Goal: Task Accomplishment & Management: Manage account settings

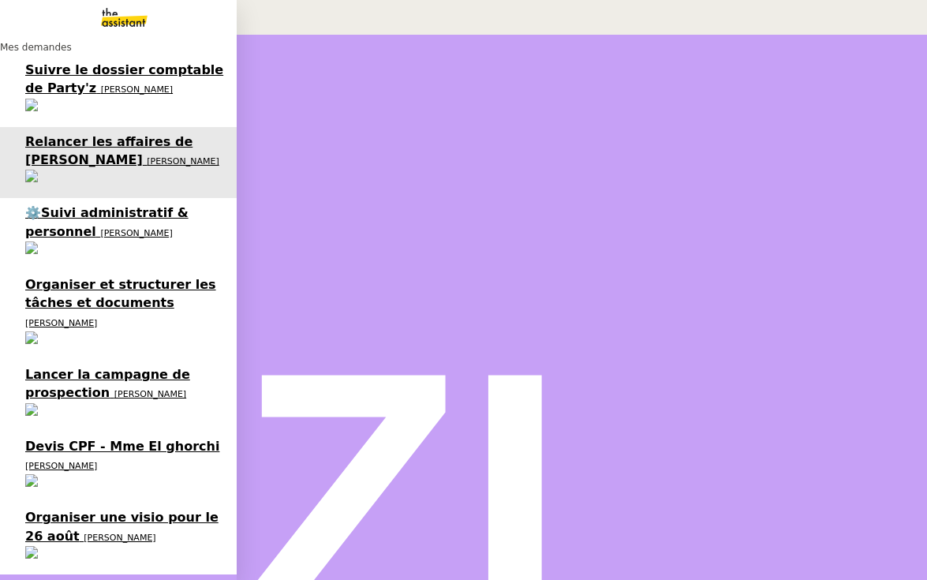
click at [84, 532] on span "[PERSON_NAME]" at bounding box center [120, 537] width 72 height 10
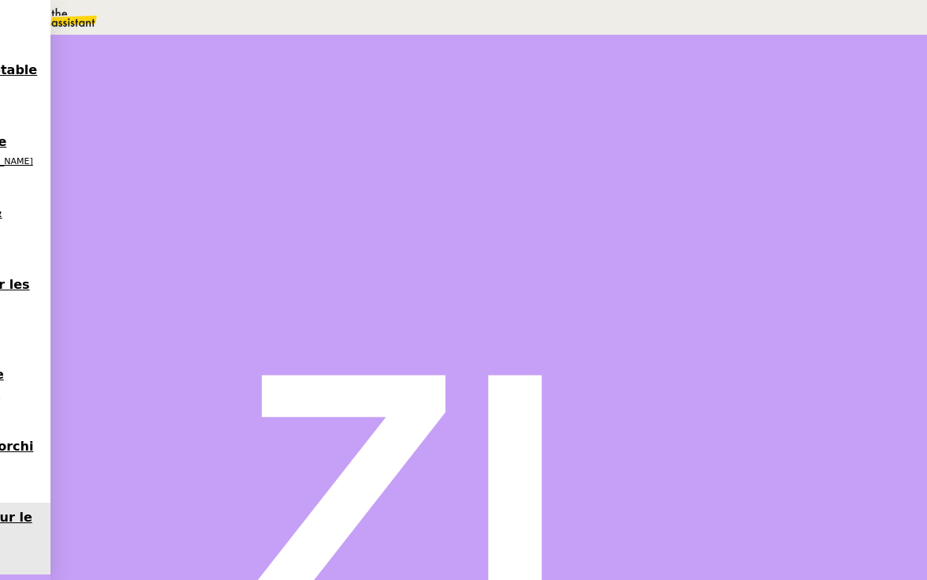
click at [75, 84] on span "Déverrouiller" at bounding box center [45, 78] width 60 height 12
click at [415, 147] on div "g#o361OJG2up05" at bounding box center [236, 138] width 473 height 18
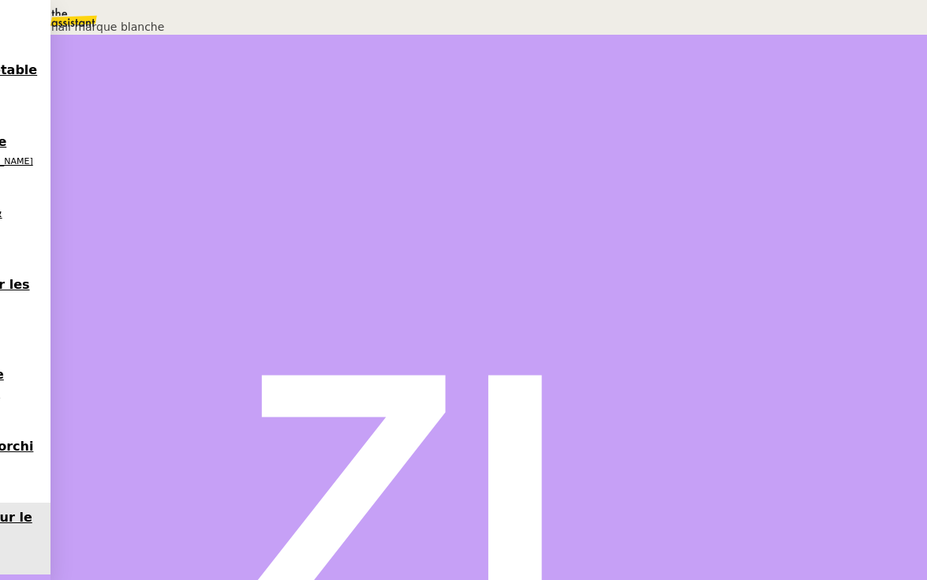
click at [415, 147] on div "g#o361OJG2up05" at bounding box center [236, 138] width 473 height 18
drag, startPoint x: 352, startPoint y: 207, endPoint x: 482, endPoint y: 211, distance: 130.2
click at [473, 147] on div "g#o361OJG2up05" at bounding box center [236, 138] width 473 height 18
copy span "g#o361OJG2up05"
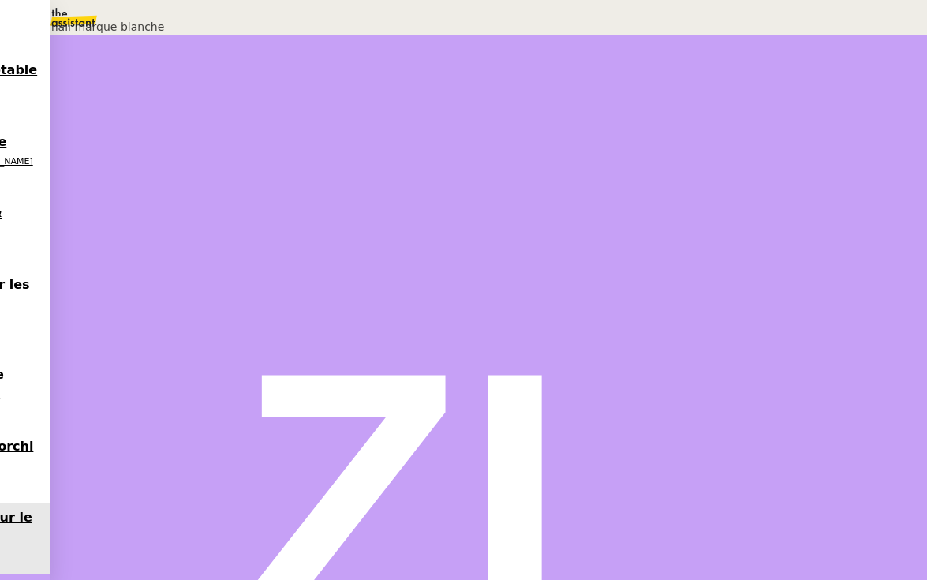
click at [458, 148] on nz-modal-container "Adresse mail marque blanche Url https://accounts.google.com/v3/signin/identifie…" at bounding box center [463, 74] width 927 height 148
click at [139, 267] on button at bounding box center [107, 267] width 63 height 0
click at [98, 271] on icon at bounding box center [91, 265] width 13 height 13
click at [139, 267] on div at bounding box center [107, 267] width 63 height 0
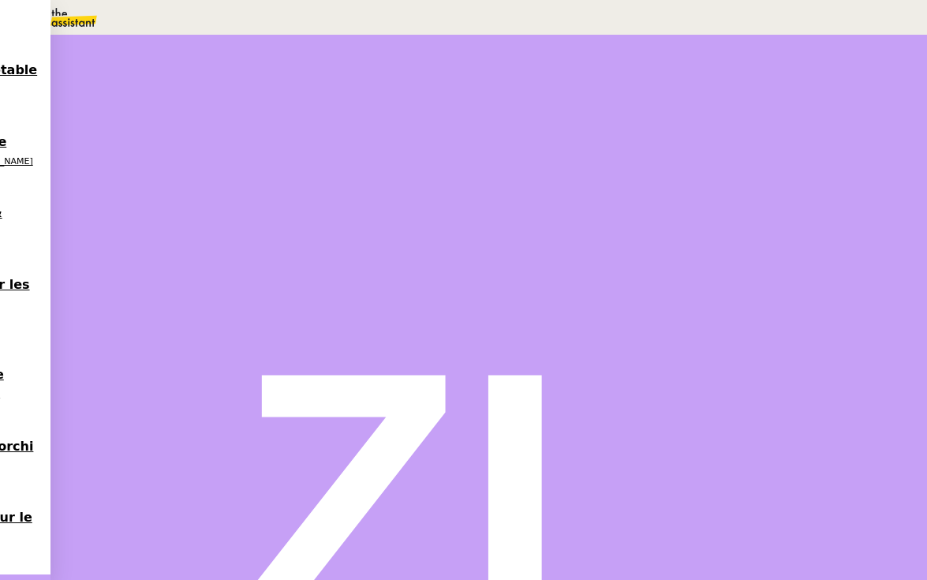
click at [490, 195] on span "Tâche" at bounding box center [504, 189] width 29 height 12
type input "Appel"
click at [630, 320] on span "Sauver" at bounding box center [613, 314] width 33 height 12
click at [107, 267] on div at bounding box center [92, 267] width 32 height 0
click at [139, 267] on div at bounding box center [107, 267] width 63 height 0
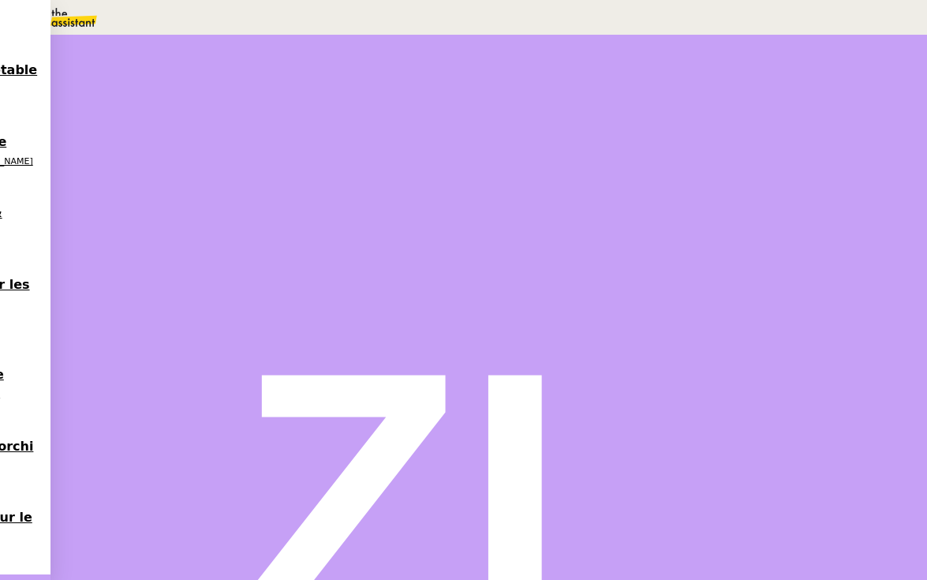
click at [129, 272] on icon at bounding box center [123, 266] width 13 height 13
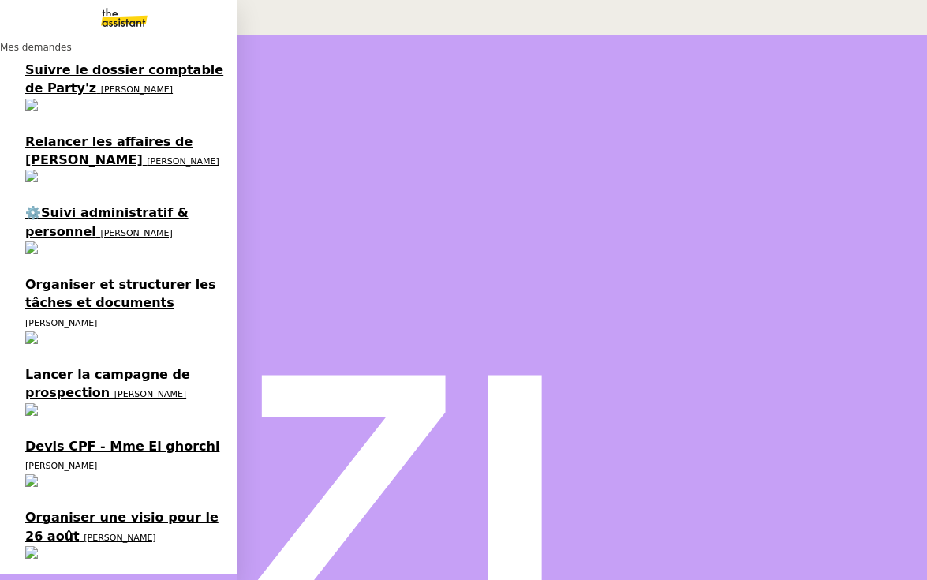
click at [42, 510] on span "Organiser une visio pour le 26 août" at bounding box center [121, 526] width 193 height 33
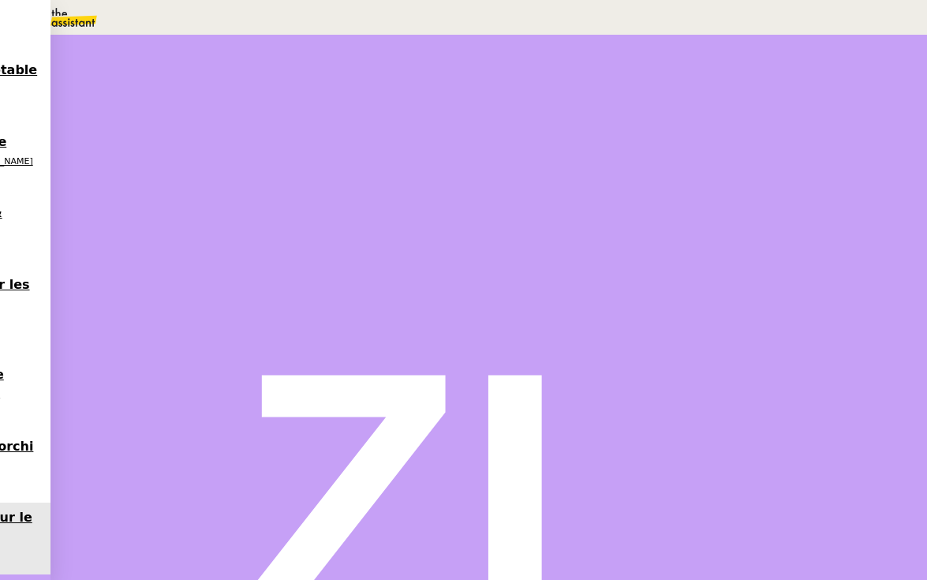
click at [98, 271] on icon at bounding box center [91, 265] width 13 height 13
click at [139, 267] on div at bounding box center [107, 267] width 63 height 0
click at [139, 267] on button at bounding box center [123, 267] width 32 height 0
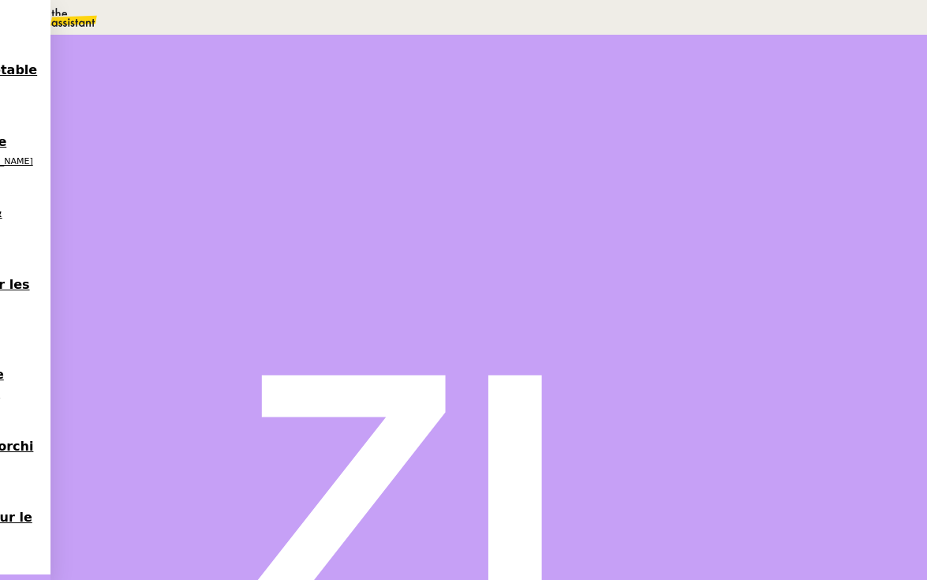
click at [139, 267] on button at bounding box center [107, 267] width 63 height 0
click at [107, 267] on div at bounding box center [92, 267] width 32 height 0
click at [139, 267] on div at bounding box center [107, 267] width 63 height 0
click at [129, 272] on icon at bounding box center [123, 266] width 13 height 13
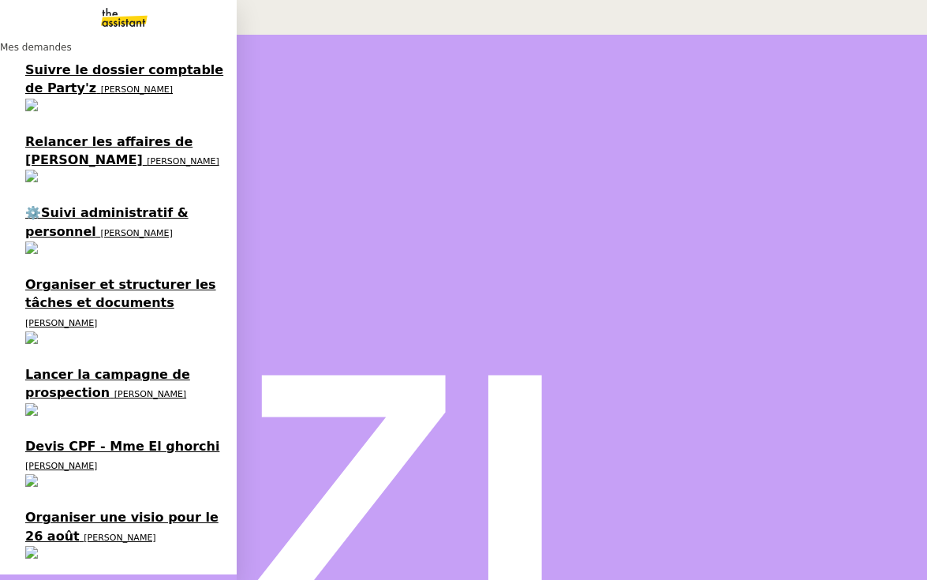
click at [12, 502] on link "Organiser une visio pour le 26 août Thomas SOULIER" at bounding box center [118, 538] width 237 height 72
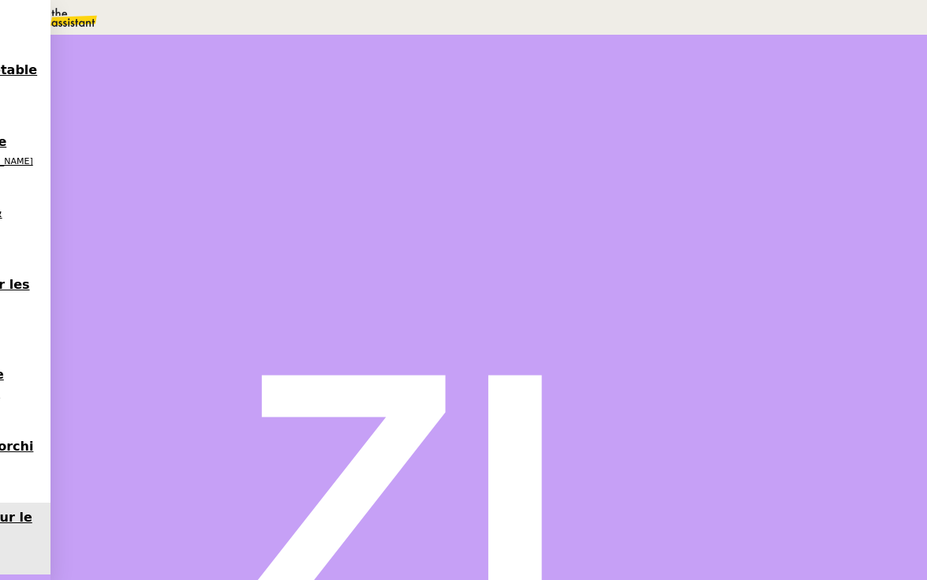
scroll to position [3309, 0]
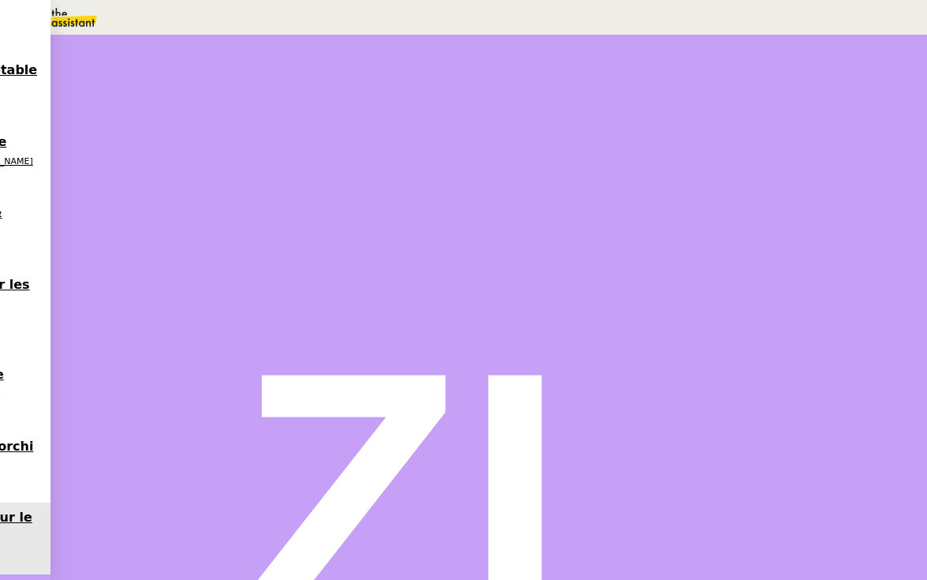
click at [75, 84] on span "Déverrouiller" at bounding box center [45, 78] width 60 height 12
click at [99, 144] on span "g#o361OJG2up05" at bounding box center [49, 137] width 99 height 13
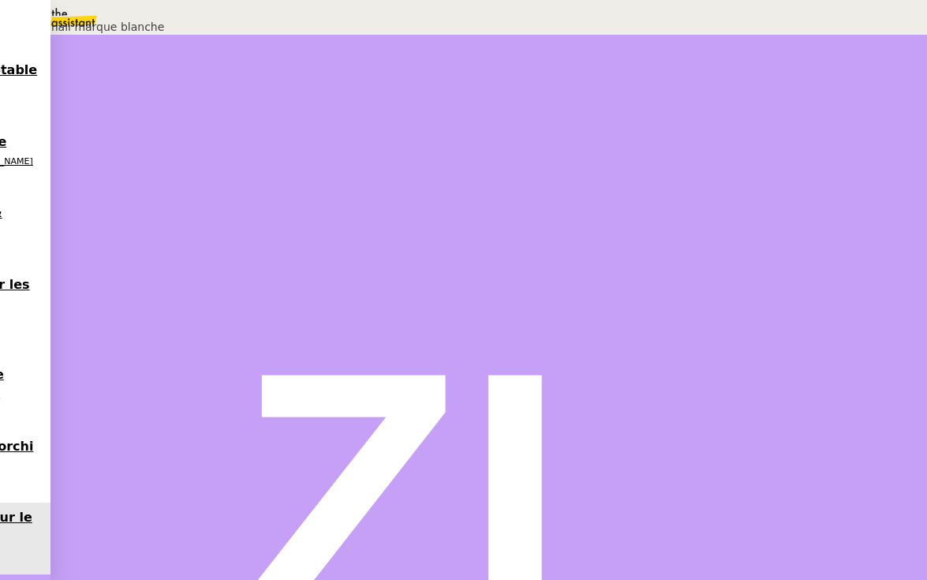
click at [99, 144] on span "g#o361OJG2up05" at bounding box center [49, 137] width 99 height 13
drag, startPoint x: 353, startPoint y: 205, endPoint x: 515, endPoint y: 204, distance: 162.5
click at [473, 147] on div "g#o361OJG2up05" at bounding box center [236, 138] width 473 height 18
copy span "g#o361OJG2up05"
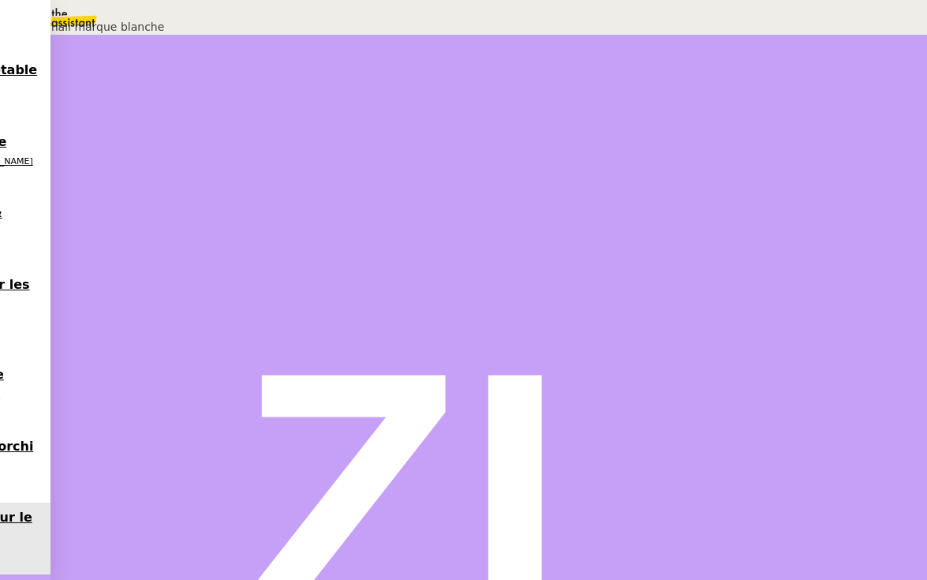
click at [289, 148] on nz-skeleton "Url https://accounts.google.com/v3/signin/identifier?continue=https%3A%2F%2Fadm…" at bounding box center [236, 92] width 473 height 110
click at [334, 148] on nz-modal-container "Adresse mail marque blanche Url https://accounts.google.com/v3/signin/identifie…" at bounding box center [463, 74] width 927 height 148
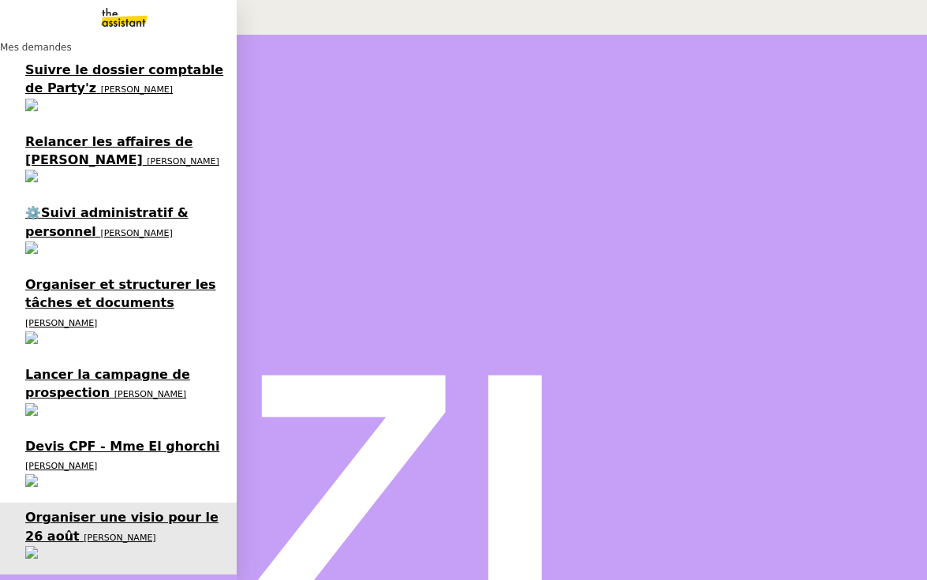
click at [133, 367] on span "Lancer la campagne de prospection" at bounding box center [107, 383] width 165 height 33
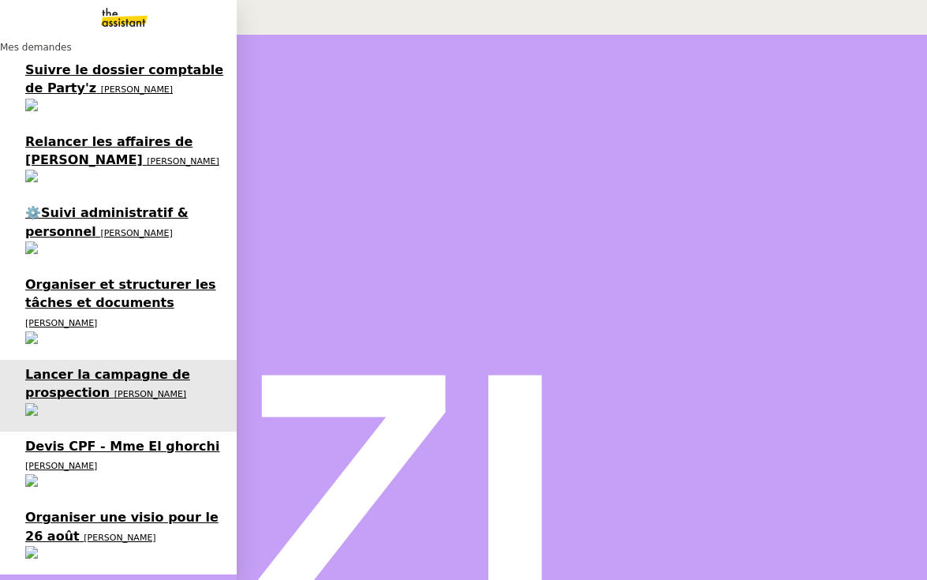
click at [33, 83] on span "Suivre le dossier comptable de Party'z" at bounding box center [124, 78] width 198 height 33
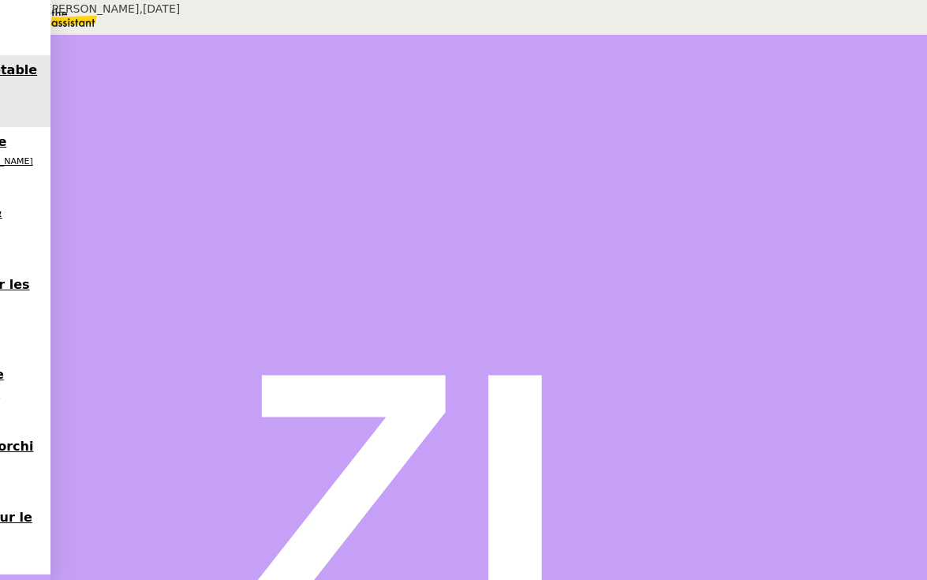
scroll to position [419, 0]
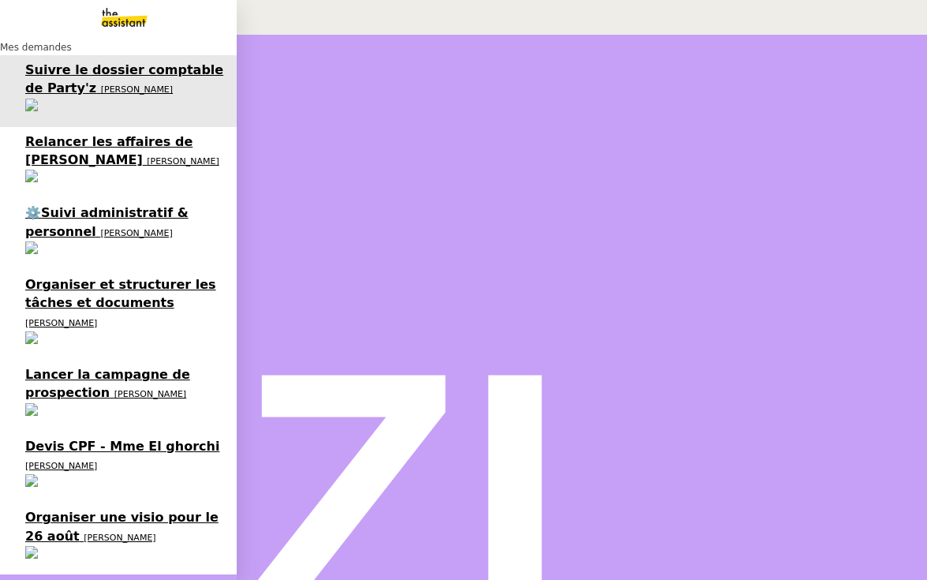
click at [50, 439] on span "Devis CPF - Mme El ghorchi" at bounding box center [122, 446] width 194 height 15
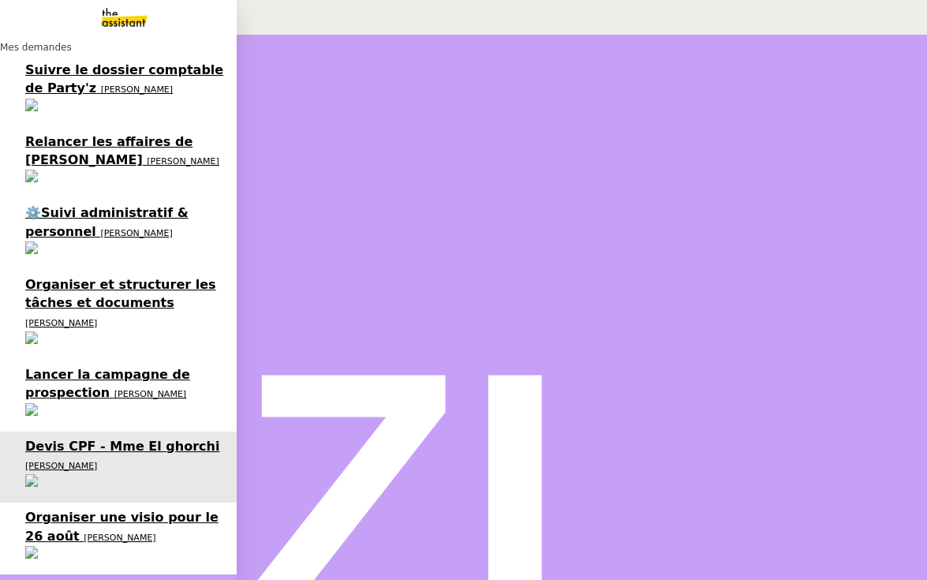
click at [108, 510] on span "Organiser une visio pour le 26 août" at bounding box center [121, 526] width 193 height 33
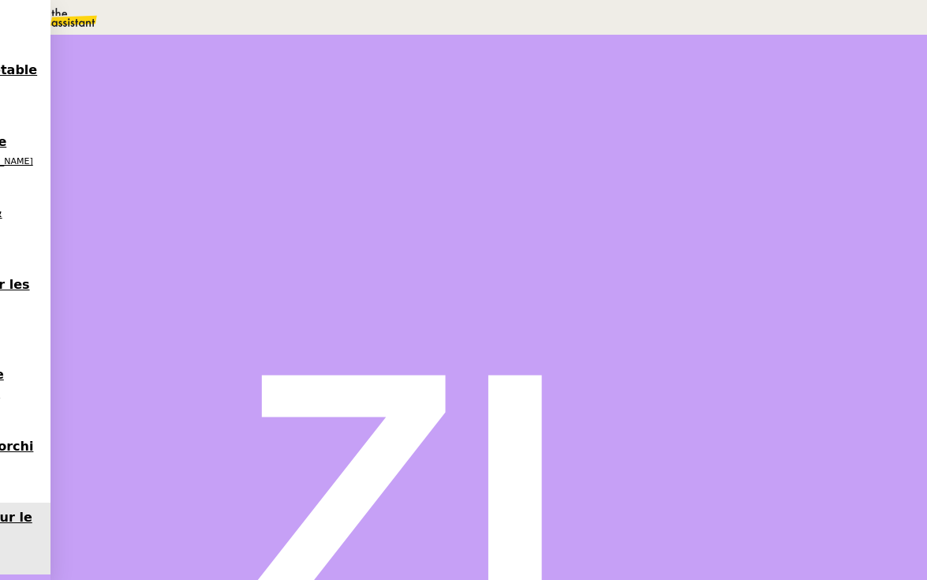
click at [475, 195] on button "Tâche" at bounding box center [499, 188] width 49 height 14
type input "Appel Thomas Soulier"
click at [630, 320] on span "Sauver" at bounding box center [613, 314] width 33 height 12
click at [129, 272] on icon at bounding box center [123, 266] width 13 height 13
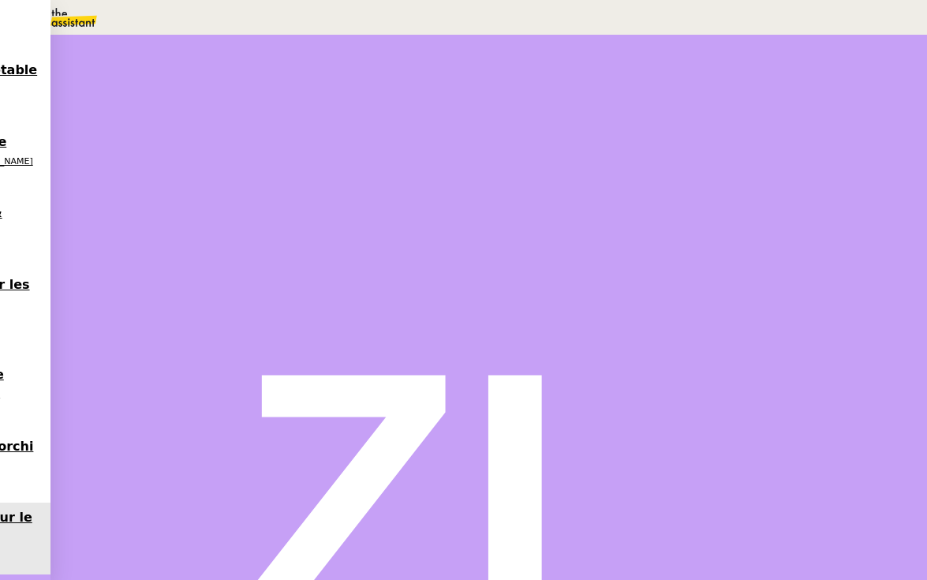
click at [111, 555] on span "•••" at bounding box center [97, 560] width 28 height 11
click at [452, 559] on div "Vous trouverez également le lien pour rejoindre la réunion ici ." at bounding box center [406, 568] width 647 height 18
click at [417, 562] on link "ici" at bounding box center [411, 568] width 12 height 13
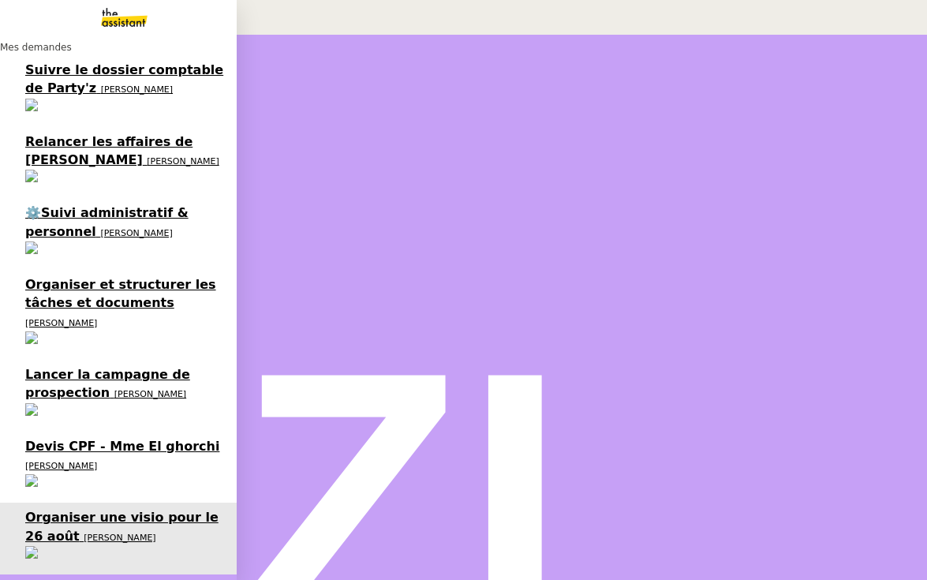
click at [0, 574] on span "Stéphanie Rakotosalama 6 demandes en cours" at bounding box center [0, 574] width 0 height 0
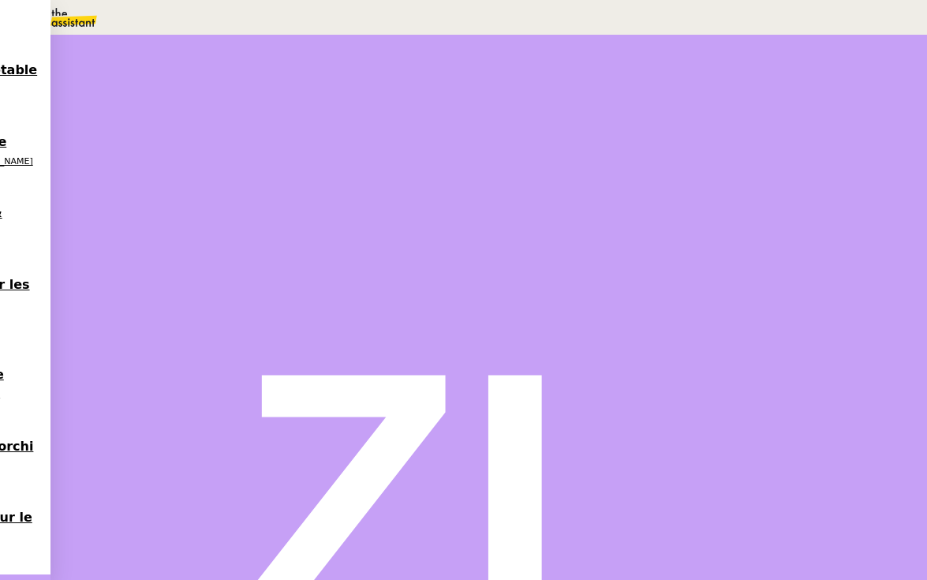
click at [114, 272] on icon at bounding box center [107, 266] width 13 height 13
click at [107, 267] on div at bounding box center [92, 267] width 32 height 0
click at [139, 267] on div at bounding box center [107, 267] width 63 height 0
click at [129, 272] on icon at bounding box center [123, 266] width 13 height 13
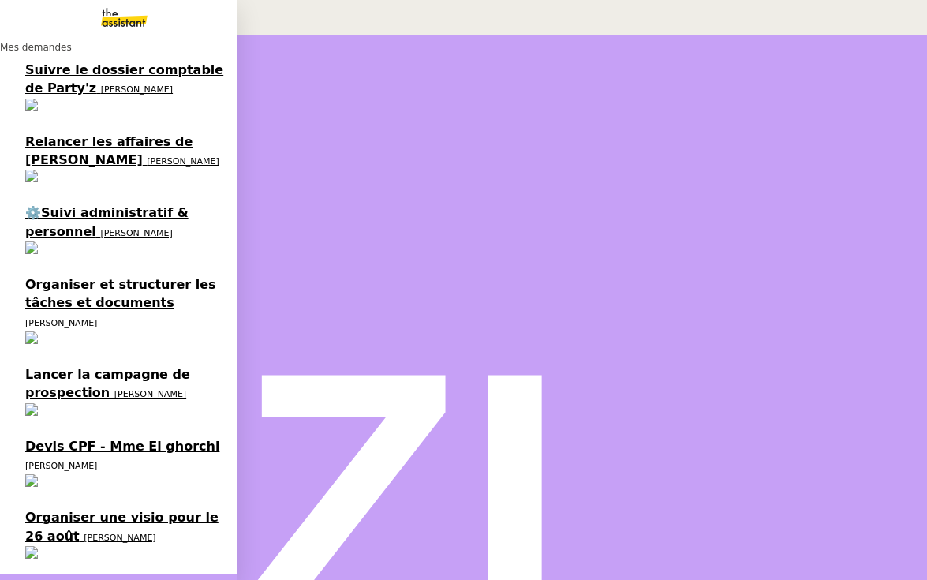
click at [71, 510] on span "Organiser une visio pour le 26 août" at bounding box center [121, 526] width 193 height 33
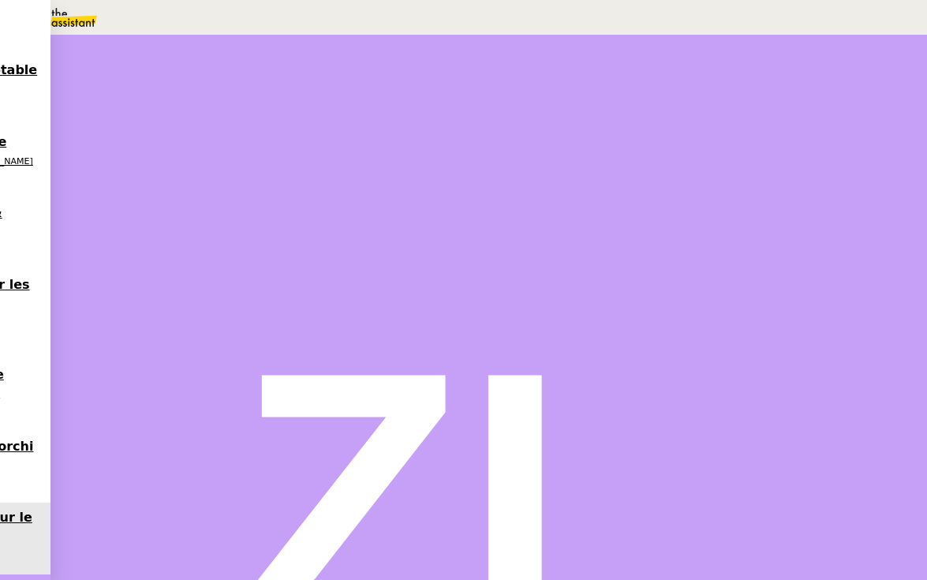
click at [139, 267] on button at bounding box center [107, 267] width 63 height 0
click at [107, 267] on div at bounding box center [92, 267] width 32 height 0
click at [121, 18] on div "tsoulier@mobix.fr" at bounding box center [114, 9] width 229 height 18
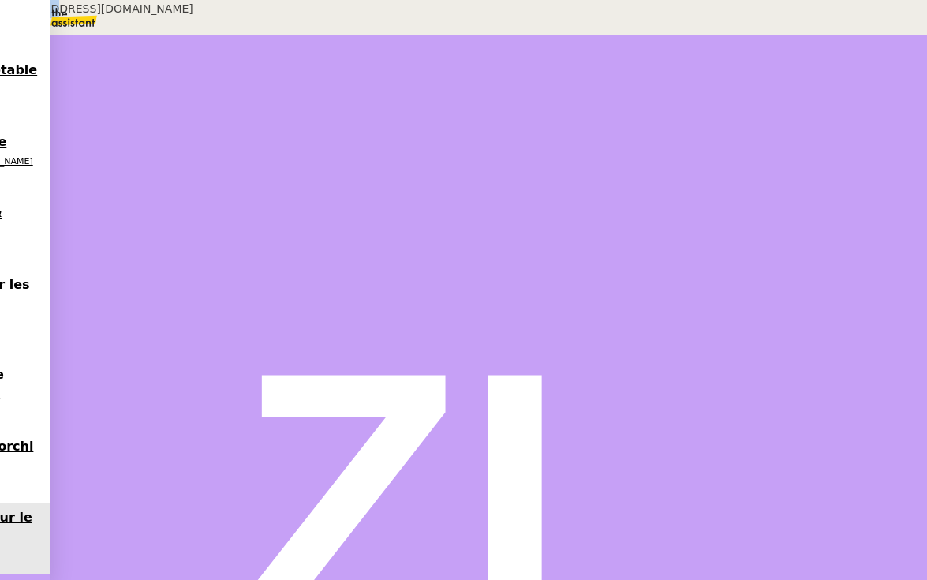
click at [121, 18] on div "tsoulier@mobix.fr" at bounding box center [114, 9] width 229 height 18
copy div "tsoulier@mobix.fr"
click at [139, 144] on div at bounding box center [107, 144] width 63 height 0
click at [129, 149] on icon at bounding box center [123, 142] width 13 height 13
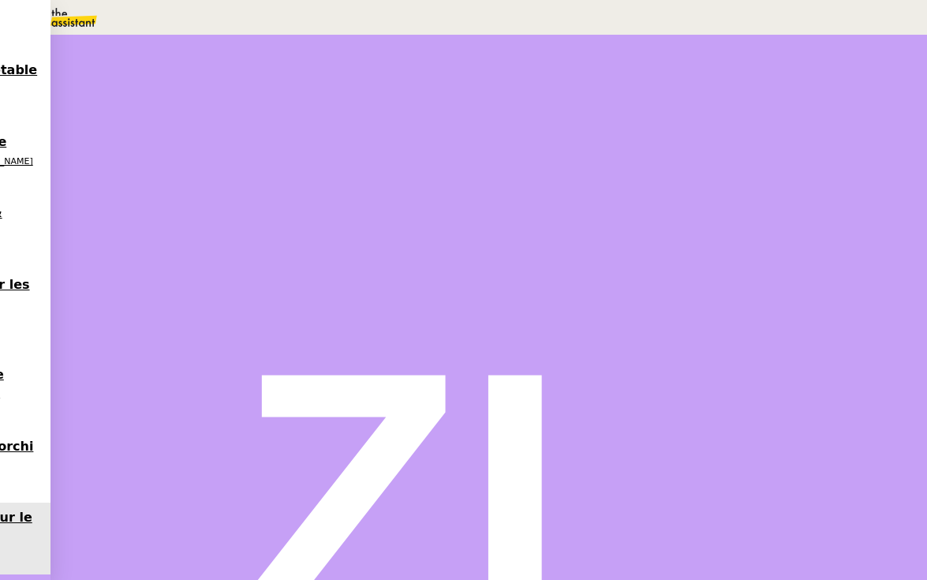
scroll to position [0, 0]
click at [480, 192] on icon at bounding box center [485, 186] width 10 height 10
click at [322, 55] on div "📧 Envoi d'email" at bounding box center [161, 46] width 322 height 18
type input "Envoi d'email"
click at [630, 320] on span "Sauver" at bounding box center [613, 314] width 33 height 12
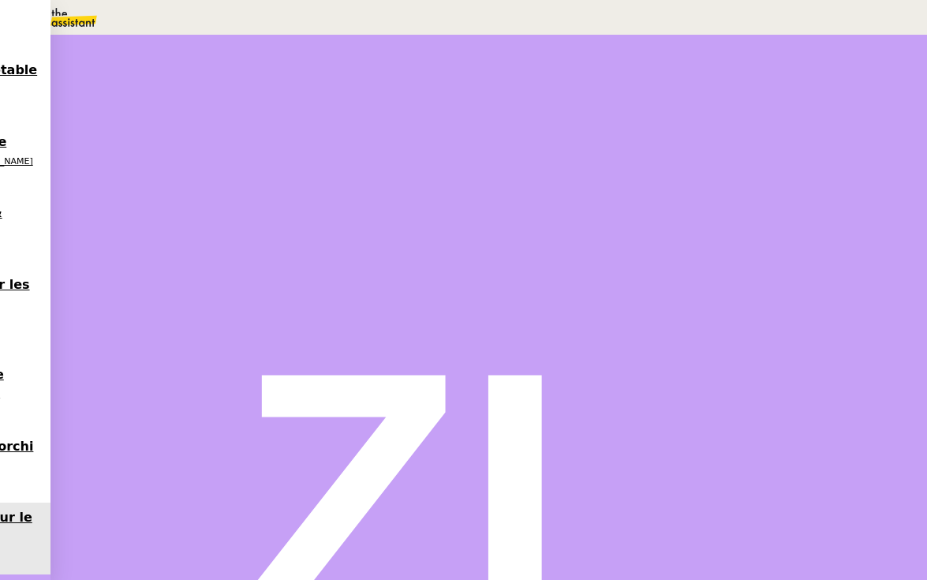
click at [107, 267] on div at bounding box center [92, 267] width 32 height 0
click at [134, 509] on span "Répondre" at bounding box center [111, 515] width 47 height 12
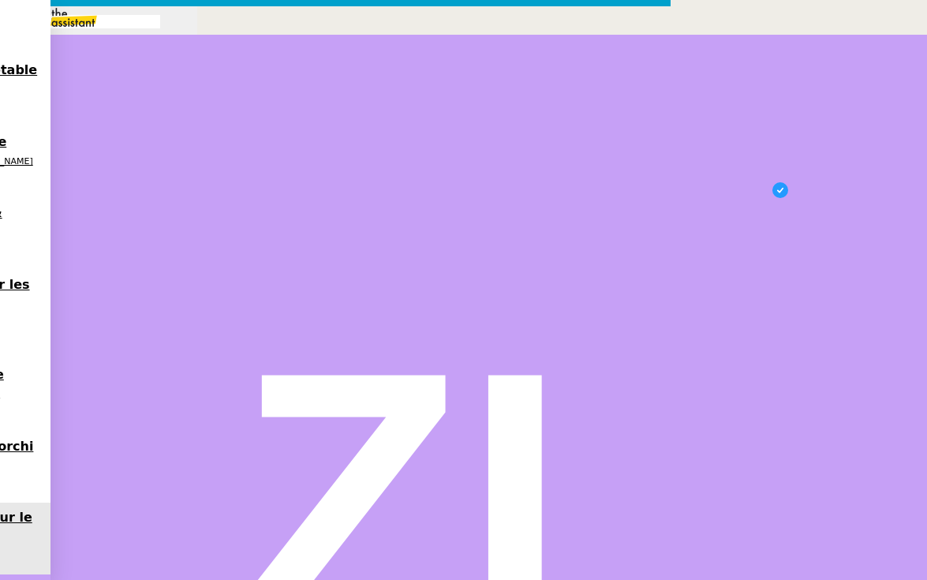
drag, startPoint x: 675, startPoint y: 513, endPoint x: 715, endPoint y: 513, distance: 40.2
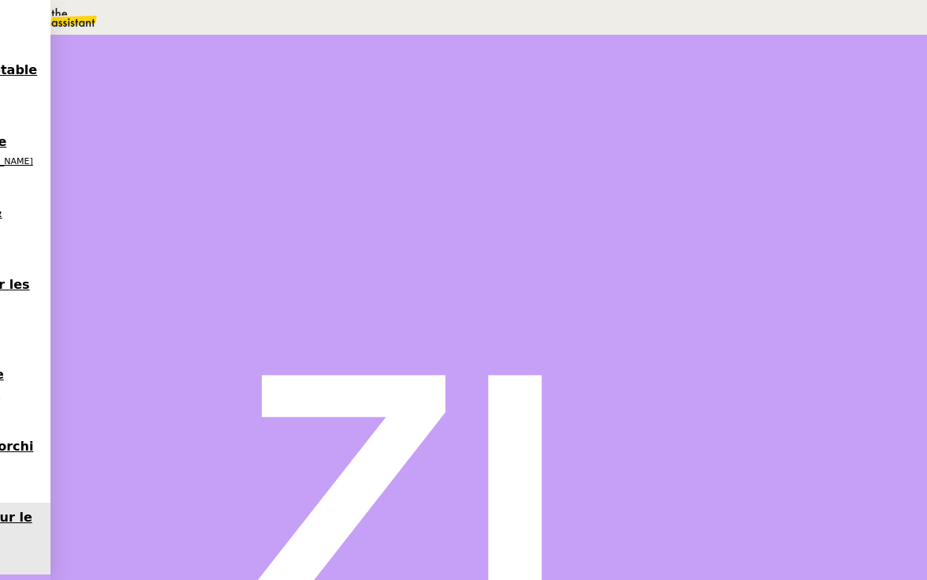
scroll to position [0, 0]
click at [139, 267] on div at bounding box center [107, 267] width 63 height 0
click at [139, 267] on button at bounding box center [123, 267] width 32 height 0
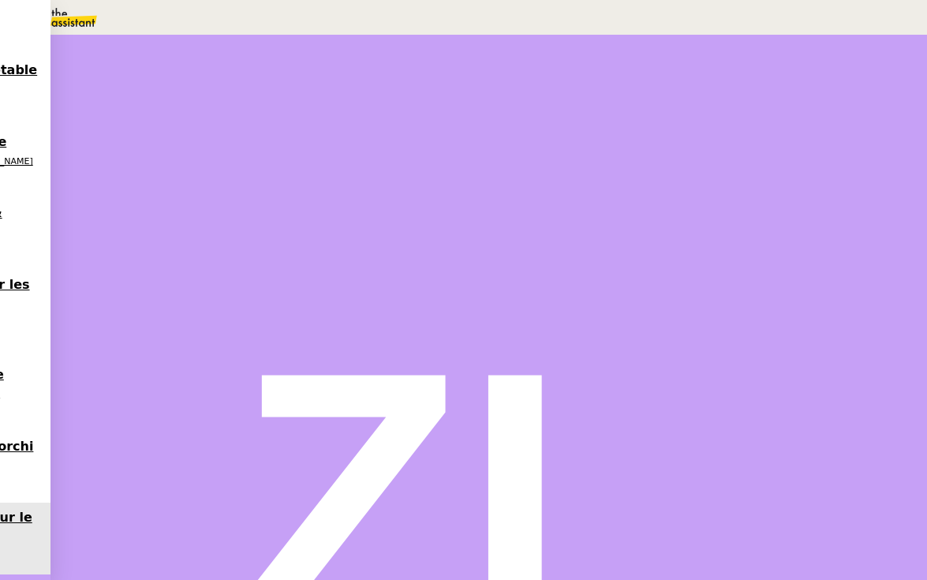
click at [139, 243] on button at bounding box center [107, 243] width 63 height 0
click at [95, 236] on icon at bounding box center [92, 240] width 6 height 9
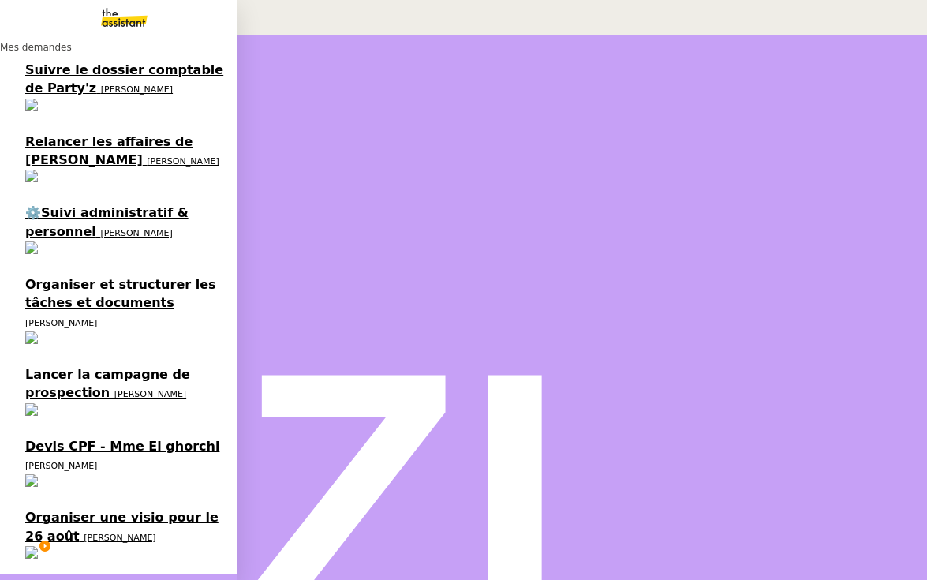
click at [21, 502] on link "Organiser une visio pour le 26 août Thomas SOULIER" at bounding box center [118, 538] width 237 height 72
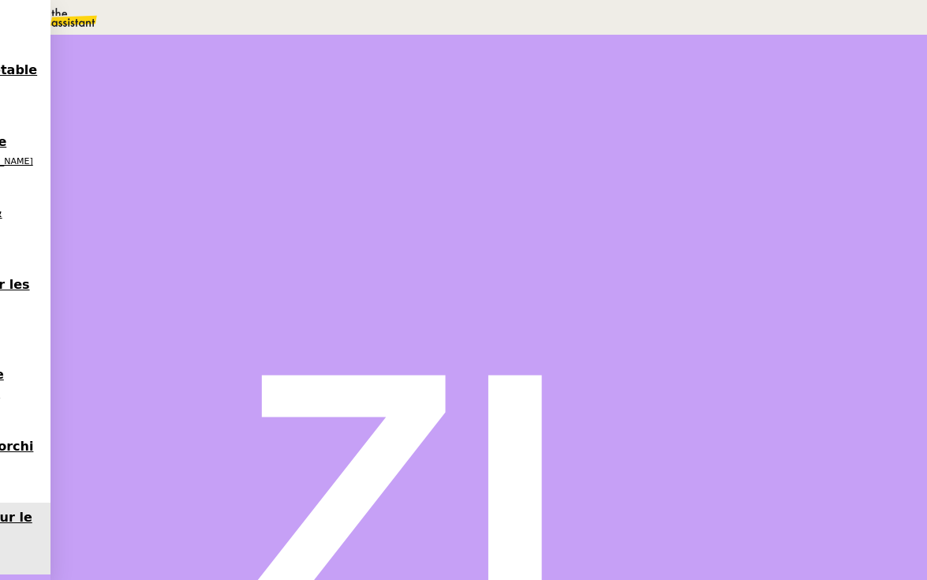
scroll to position [527, 0]
click at [139, 358] on div at bounding box center [107, 358] width 63 height 0
click at [139, 358] on button at bounding box center [123, 358] width 32 height 0
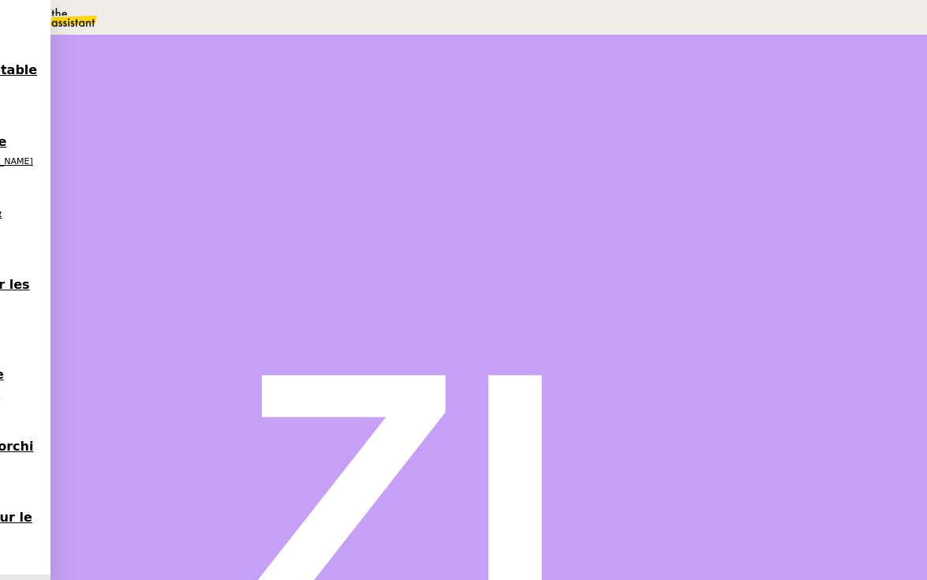
scroll to position [59, 0]
click at [490, 187] on span "Tâche" at bounding box center [504, 189] width 29 height 12
click at [322, 55] on div "📧 Envoi d'email" at bounding box center [161, 46] width 322 height 18
type input "Envoi d'email"
click at [630, 320] on span "Sauver" at bounding box center [613, 314] width 33 height 12
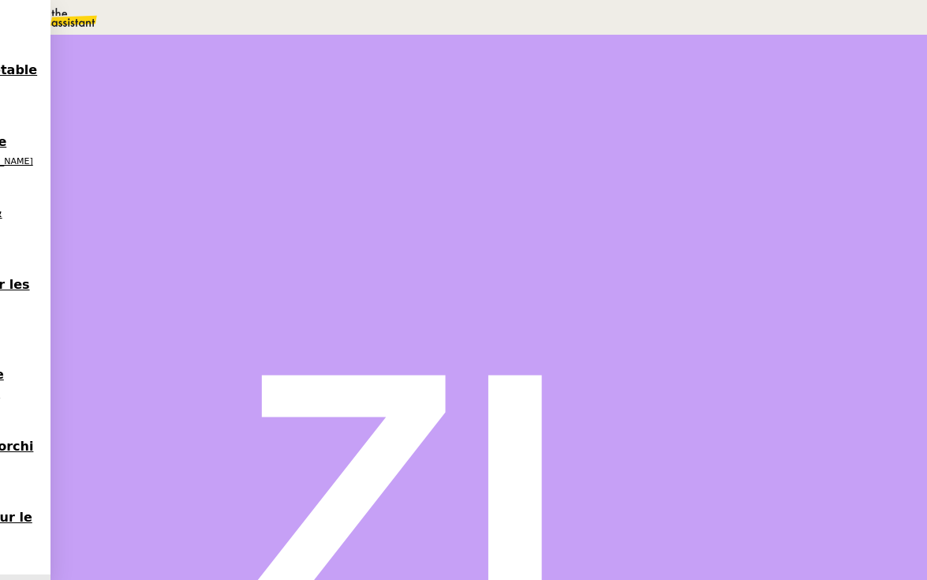
click at [95, 269] on icon at bounding box center [92, 264] width 6 height 9
click at [139, 267] on div at bounding box center [107, 267] width 63 height 0
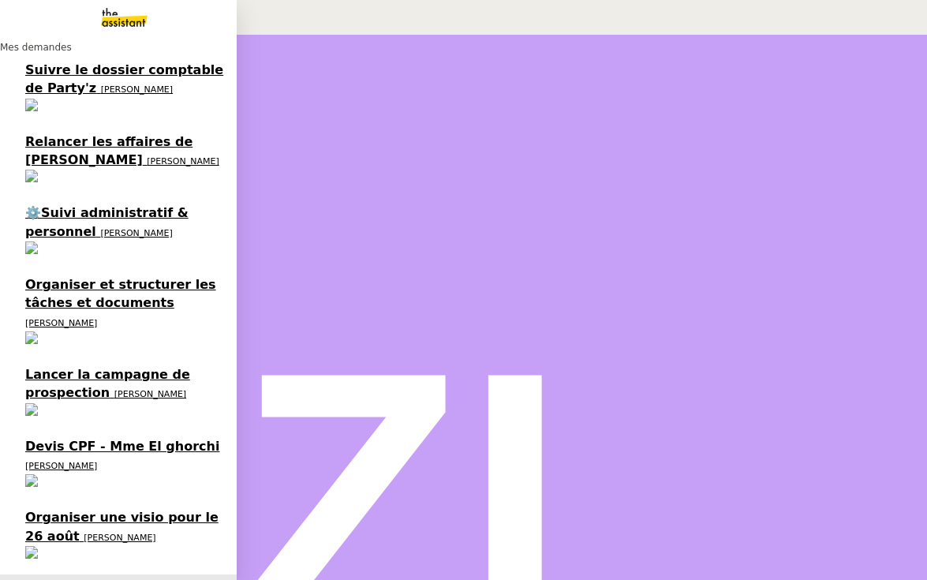
click at [50, 439] on span "Devis CPF - Mme El ghorchi" at bounding box center [122, 446] width 194 height 15
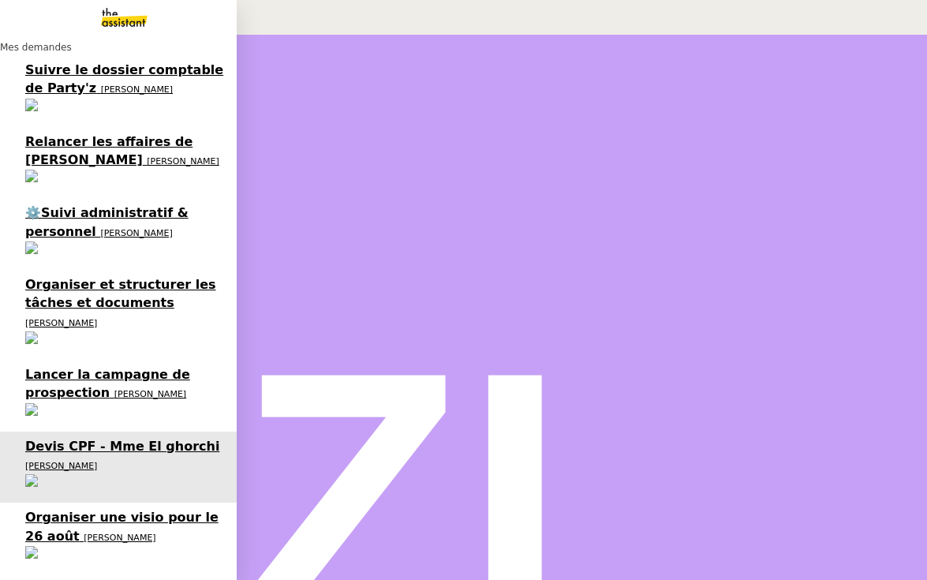
click at [48, 579] on span "220 appels à traiter" at bounding box center [95, 588] width 141 height 15
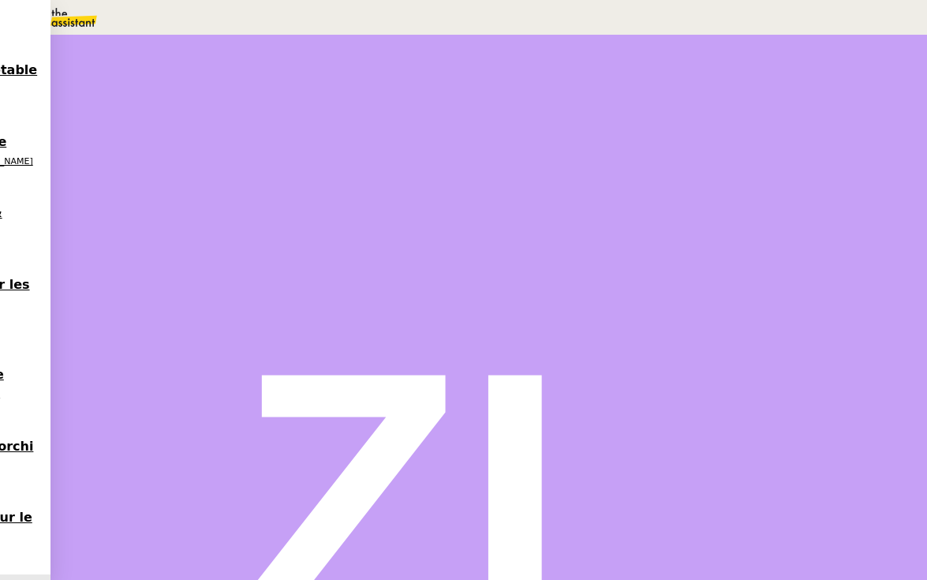
click at [129, 272] on icon at bounding box center [123, 266] width 13 height 13
click at [139, 267] on button at bounding box center [107, 267] width 63 height 0
click at [107, 267] on div at bounding box center [92, 267] width 32 height 0
click at [529, 192] on span "Message" at bounding box center [550, 189] width 43 height 12
click at [164, 15] on span "Nouvelle conversation" at bounding box center [94, 8] width 139 height 13
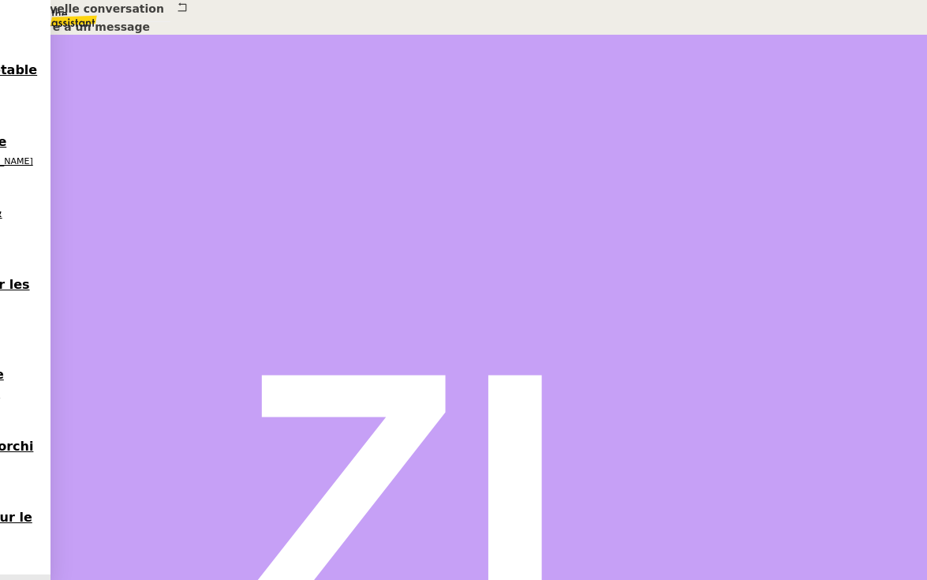
click at [52, 562] on span "_______" at bounding box center [32, 568] width 39 height 13
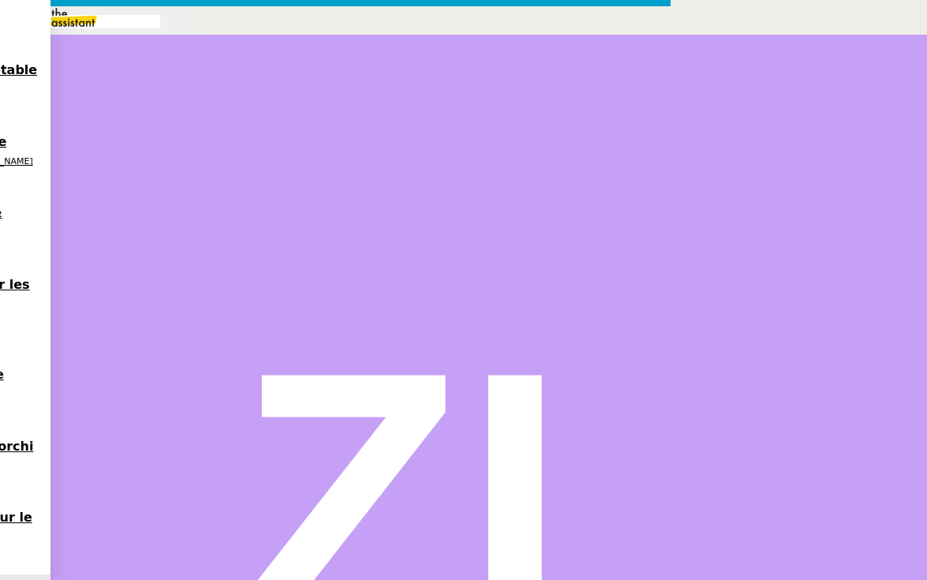
click at [134, 525] on icon at bounding box center [128, 530] width 11 height 11
type input "thomas soulier"
click at [279, 525] on nz-tag "Cc:" at bounding box center [265, 532] width 28 height 14
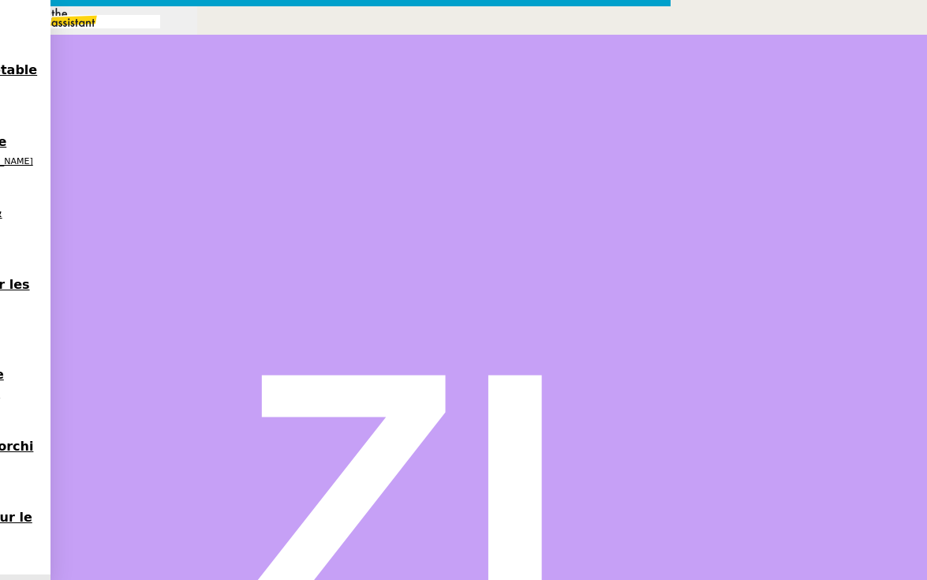
click at [357, 555] on input "text" at bounding box center [335, 567] width 644 height 25
paste input "Suivi des appels – Informations complémentaires"
click at [461, 555] on input "Suivi des appels – Informations complémentaires" at bounding box center [335, 567] width 644 height 25
drag, startPoint x: 766, startPoint y: 80, endPoint x: 531, endPoint y: 78, distance: 235.1
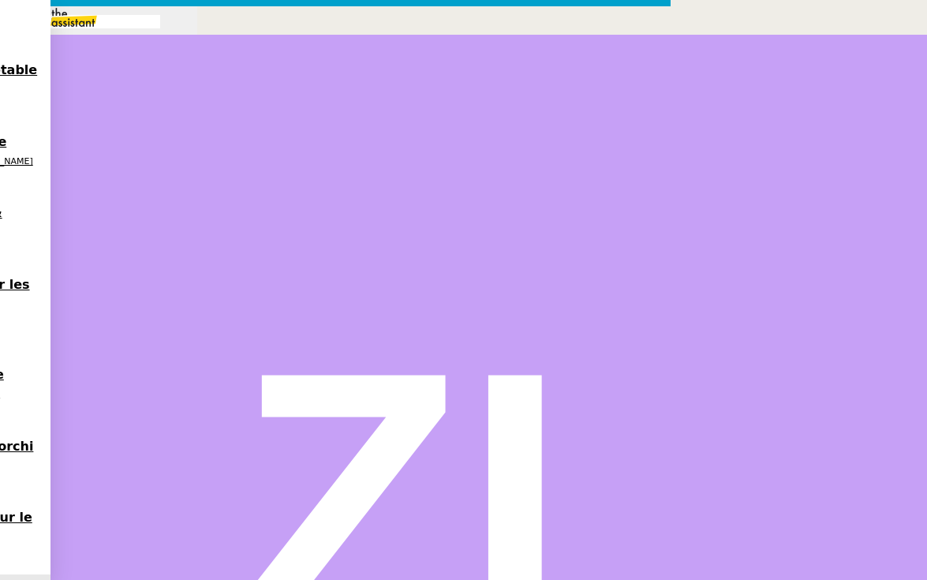
click at [531, 555] on input "Suivi des appels MOBIX – Informations complémentaires" at bounding box center [335, 567] width 644 height 25
click at [408, 555] on input "Suivi des appels MOBIX –" at bounding box center [335, 567] width 644 height 25
click at [652, 555] on input "Suivi du traitement des appels MOBIX –" at bounding box center [335, 567] width 644 height 25
drag, startPoint x: 337, startPoint y: 78, endPoint x: 634, endPoint y: 73, distance: 297.4
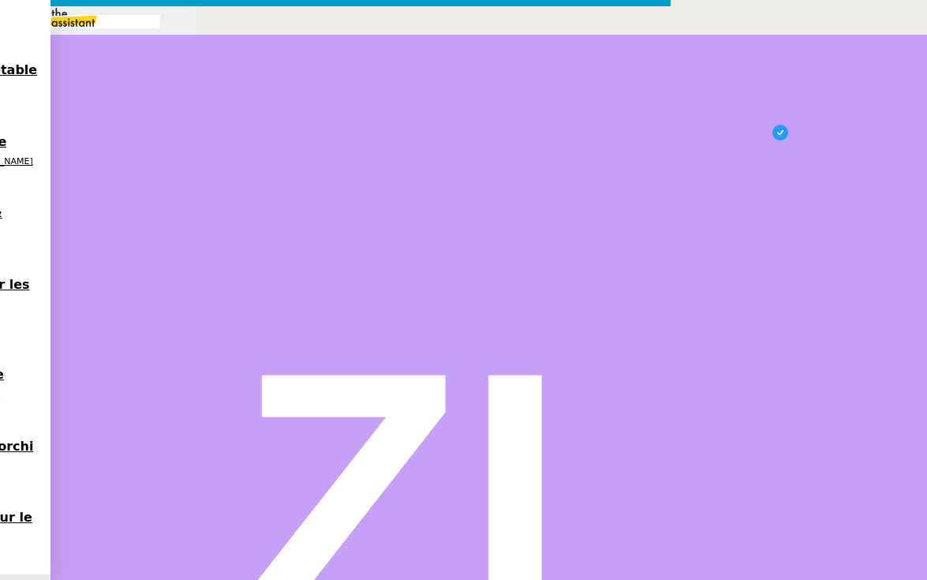
click at [634, 555] on div "Suivi du traitement des appels MOBIX" at bounding box center [336, 571] width 670 height 32
drag, startPoint x: 632, startPoint y: 80, endPoint x: 252, endPoint y: 67, distance: 380.4
click at [252, 67] on nz-layout "Service TA - VOYAGE - PROPOSITION GLOBALE A utiliser dans le cadre de propositi…" at bounding box center [335, 393] width 671 height 775
type input "Appels MOBIX - Traitement listing Alex"
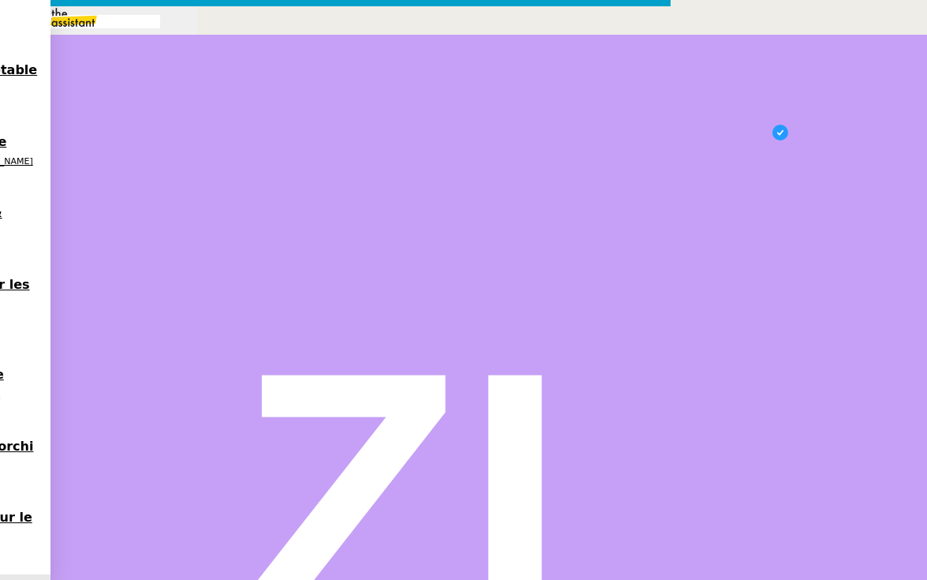
scroll to position [17, 0]
drag, startPoint x: 612, startPoint y: 288, endPoint x: 483, endPoint y: 289, distance: 129.4
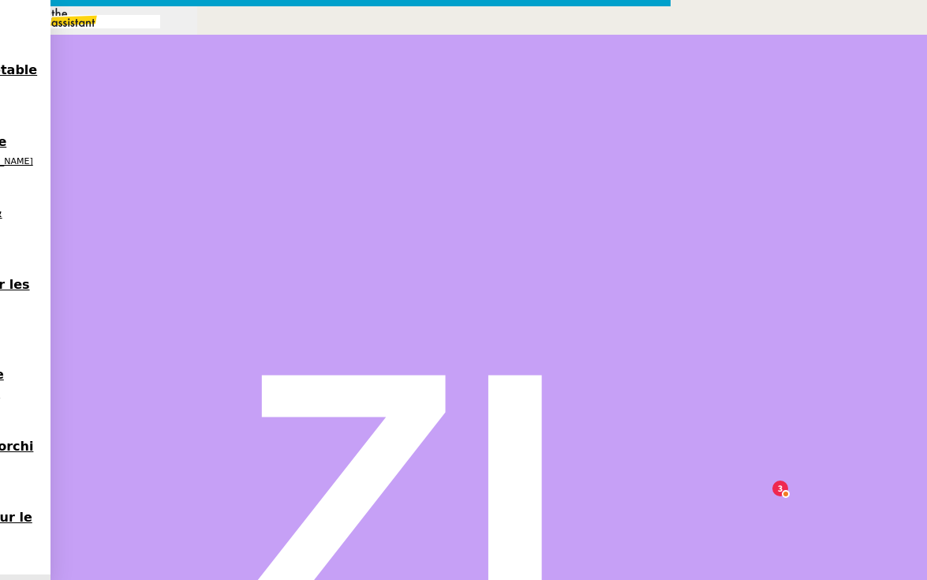
drag, startPoint x: 592, startPoint y: 289, endPoint x: 551, endPoint y: 289, distance: 41.0
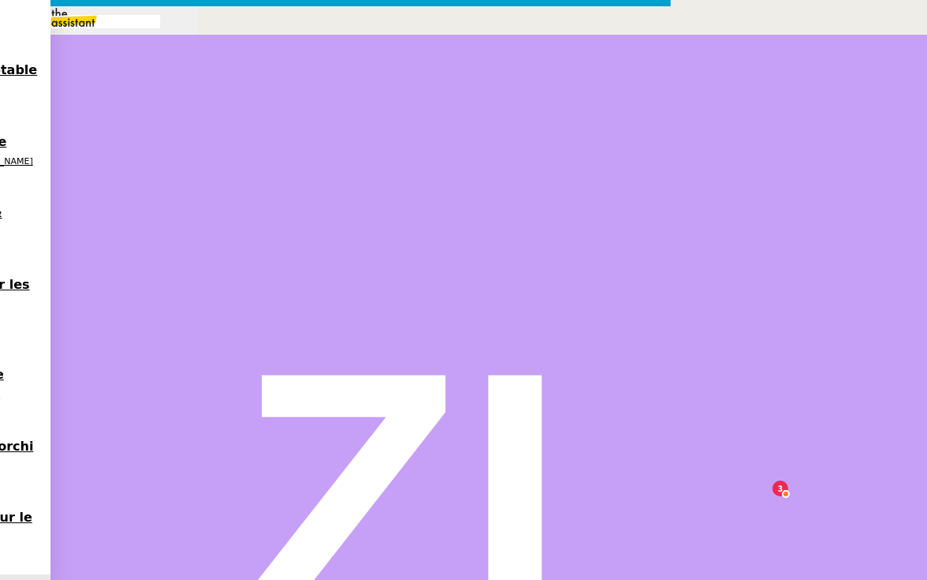
drag, startPoint x: 388, startPoint y: 286, endPoint x: 282, endPoint y: 287, distance: 105.7
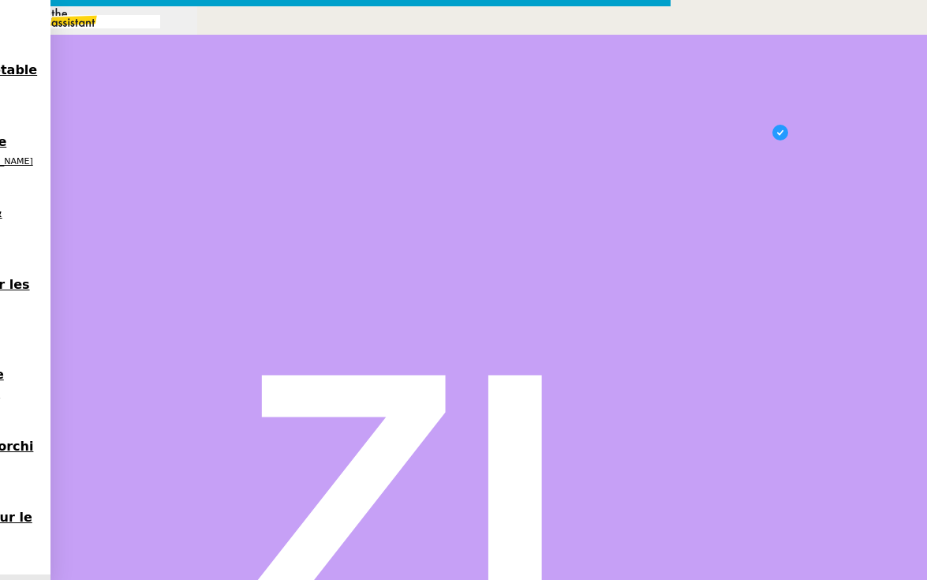
scroll to position [17, 0]
drag, startPoint x: 758, startPoint y: 246, endPoint x: 465, endPoint y: 246, distance: 292.7
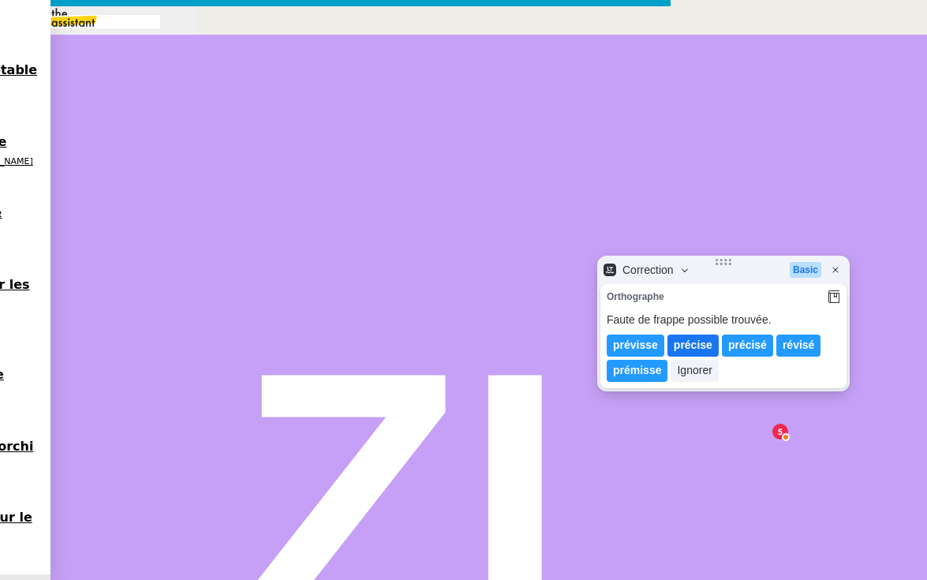
click at [681, 348] on lt-span "précise" at bounding box center [692, 345] width 51 height 22
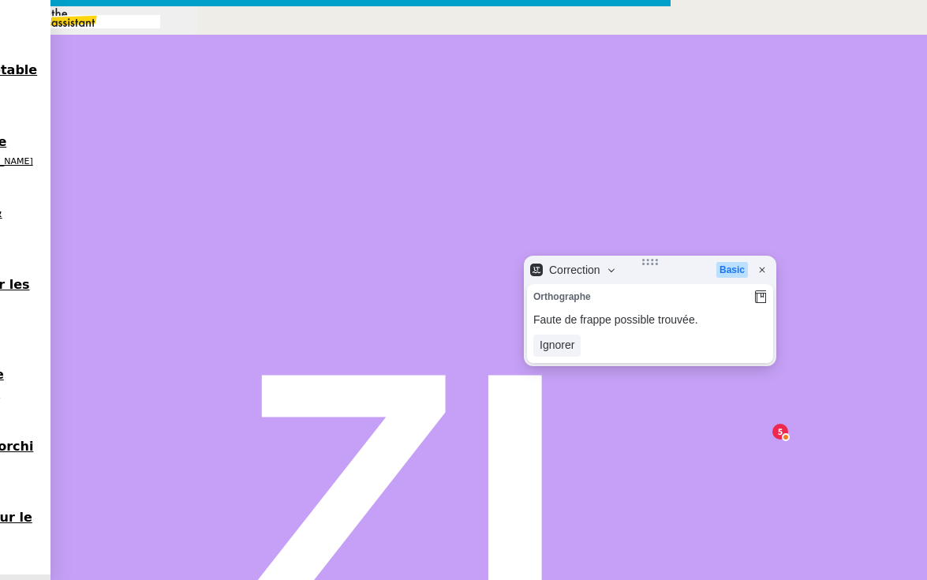
click at [683, 343] on lt-div "Ignorer" at bounding box center [649, 346] width 233 height 25
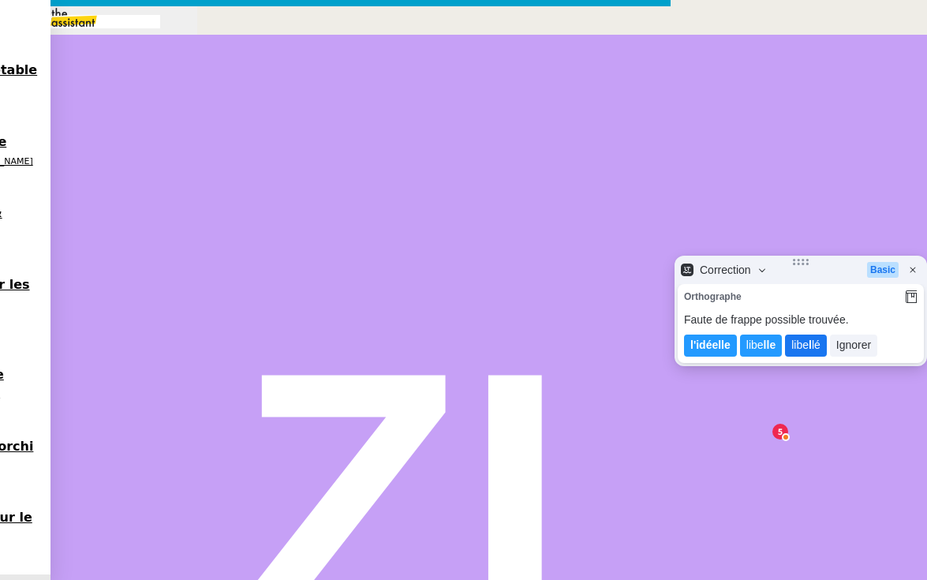
click at [799, 344] on lt-span "libe l lé" at bounding box center [806, 345] width 42 height 22
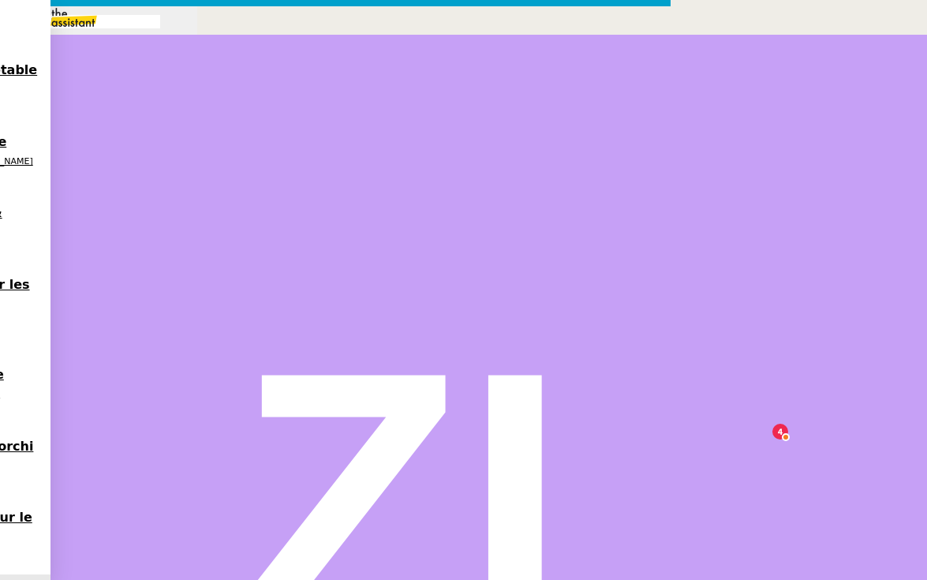
drag, startPoint x: 594, startPoint y: 248, endPoint x: 533, endPoint y: 248, distance: 60.7
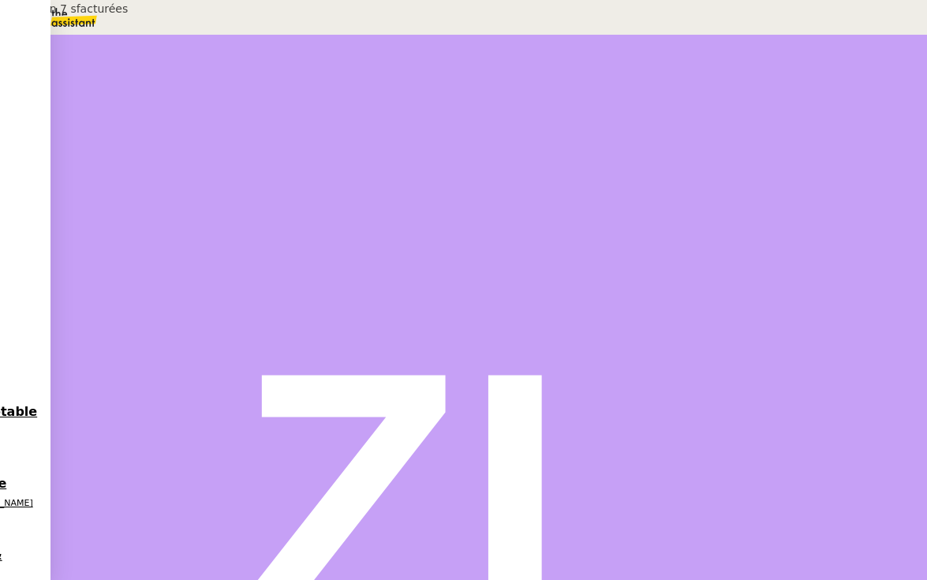
click at [139, 267] on div at bounding box center [107, 267] width 63 height 0
click at [107, 267] on div at bounding box center [92, 267] width 32 height 0
click at [139, 267] on div at bounding box center [107, 267] width 63 height 0
click at [129, 272] on icon at bounding box center [123, 266] width 13 height 13
click at [127, 83] on span "Statut" at bounding box center [112, 88] width 29 height 11
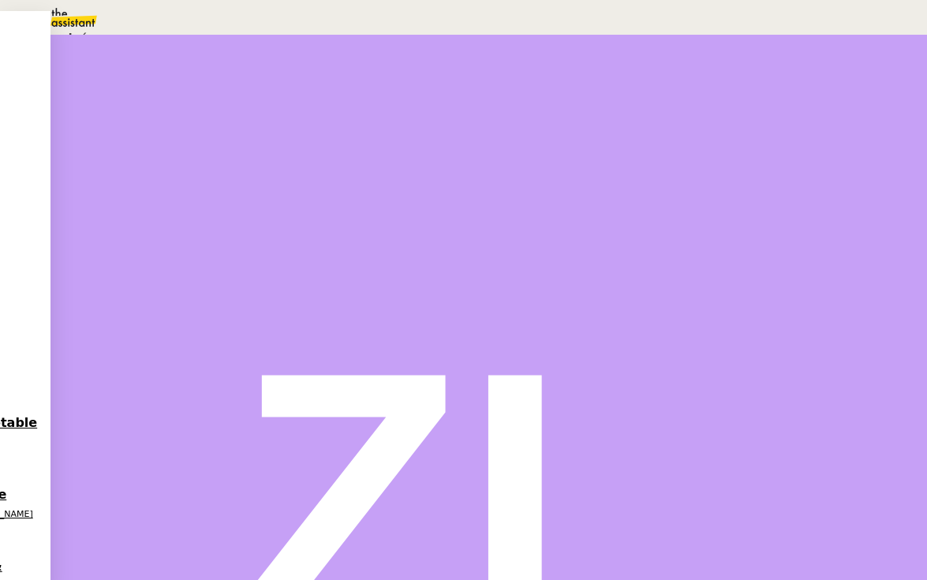
click at [65, 155] on span "Aide" at bounding box center [52, 148] width 28 height 13
click at [626, 106] on textarea at bounding box center [657, 104] width 130 height 3
type textarea "@CDP frederique ou romane"
click at [630, 201] on span "Sauver" at bounding box center [613, 195] width 33 height 12
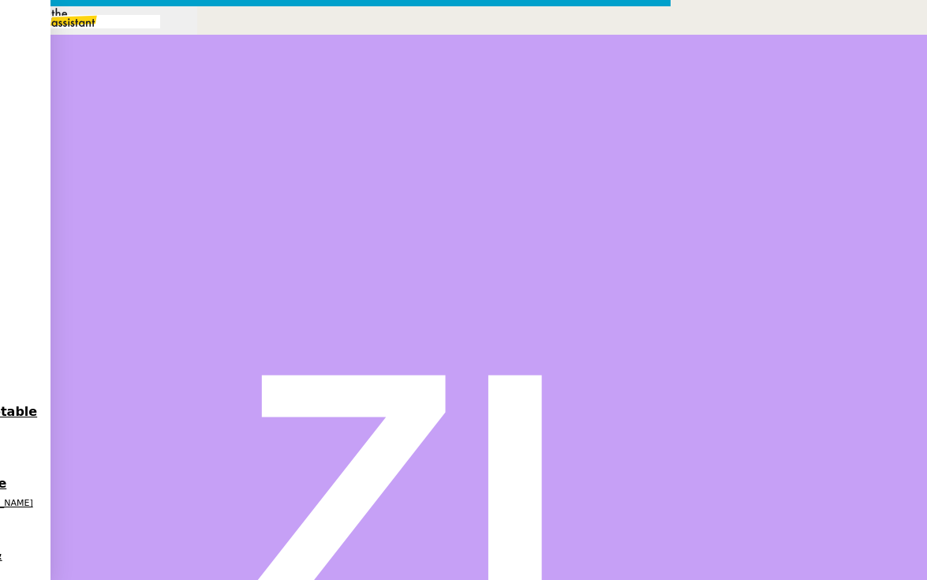
scroll to position [0, 34]
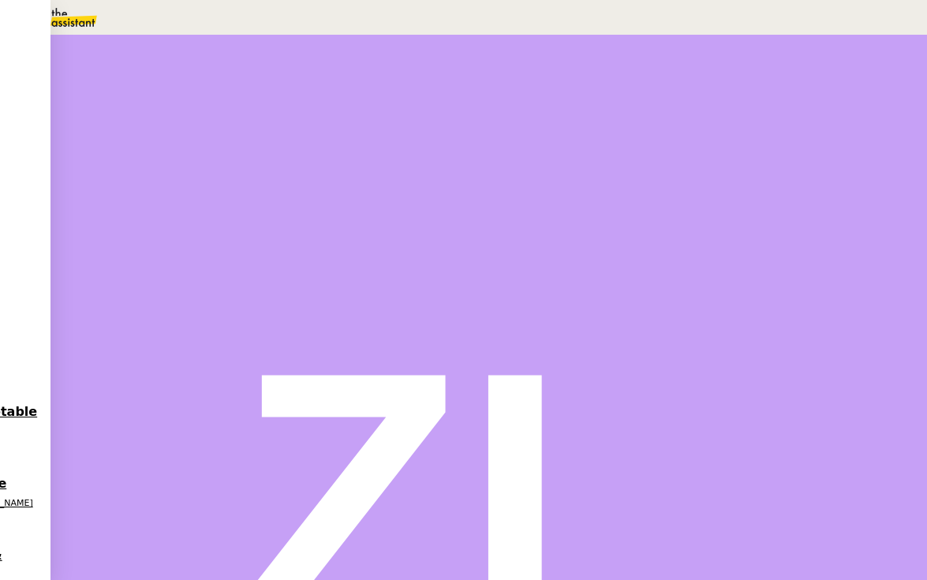
scroll to position [342, 0]
click at [292, 427] on em "« Pour Alex, nous avons déjà envoyé 5 e-mails à ce lead sans réponse ou action …" at bounding box center [403, 452] width 641 height 50
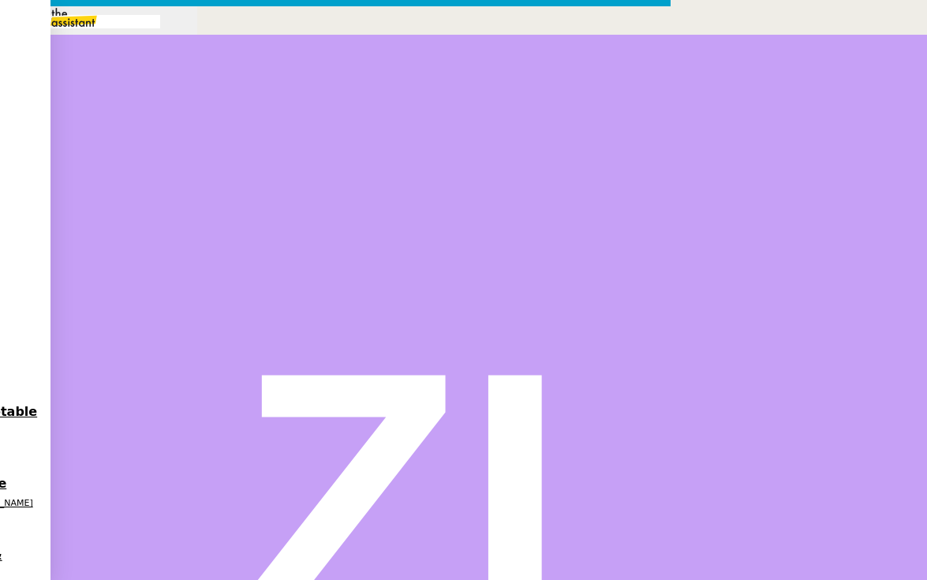
scroll to position [0, 34]
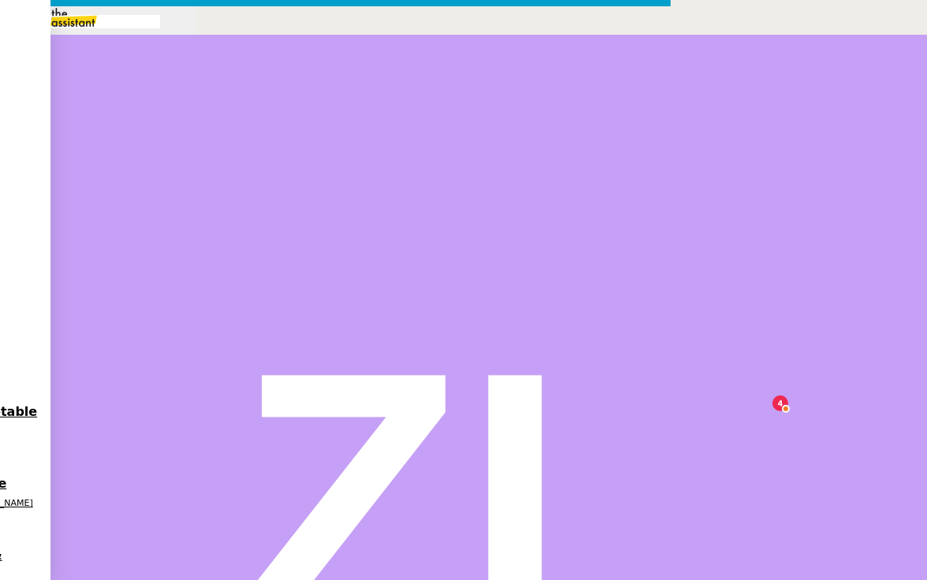
drag, startPoint x: 421, startPoint y: 248, endPoint x: 477, endPoint y: 245, distance: 56.1
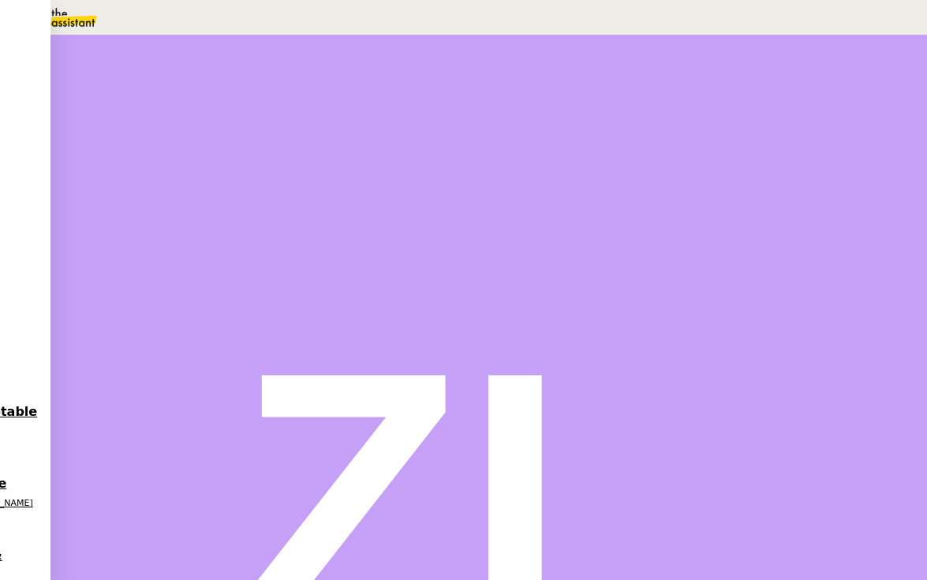
scroll to position [0, 0]
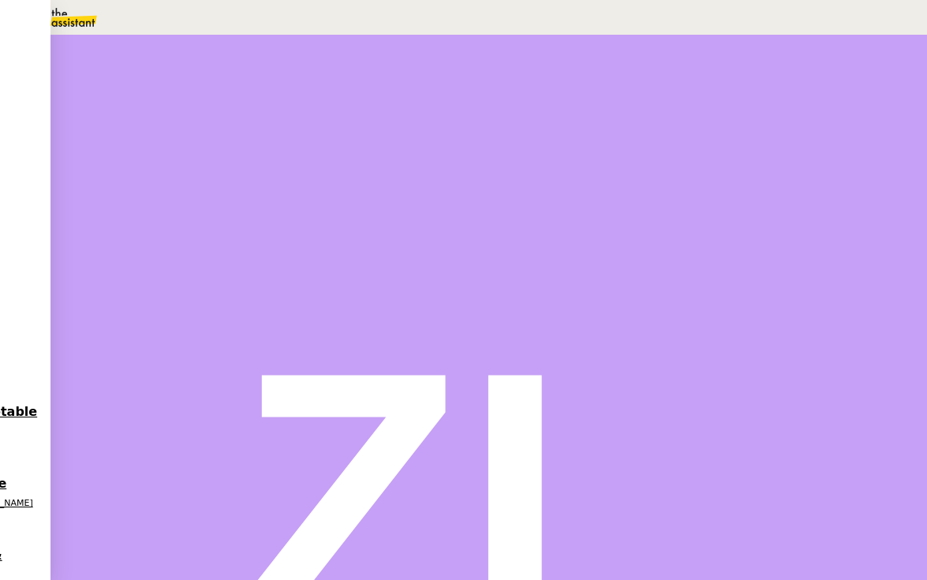
click at [127, 83] on span "Statut" at bounding box center [112, 88] width 29 height 11
click at [65, 155] on span "Aide" at bounding box center [52, 148] width 28 height 13
click at [127, 83] on span "Statut" at bounding box center [112, 88] width 29 height 11
click at [88, 44] on span "Terminé" at bounding box center [63, 38] width 50 height 13
click at [640, 106] on textarea at bounding box center [657, 104] width 130 height 3
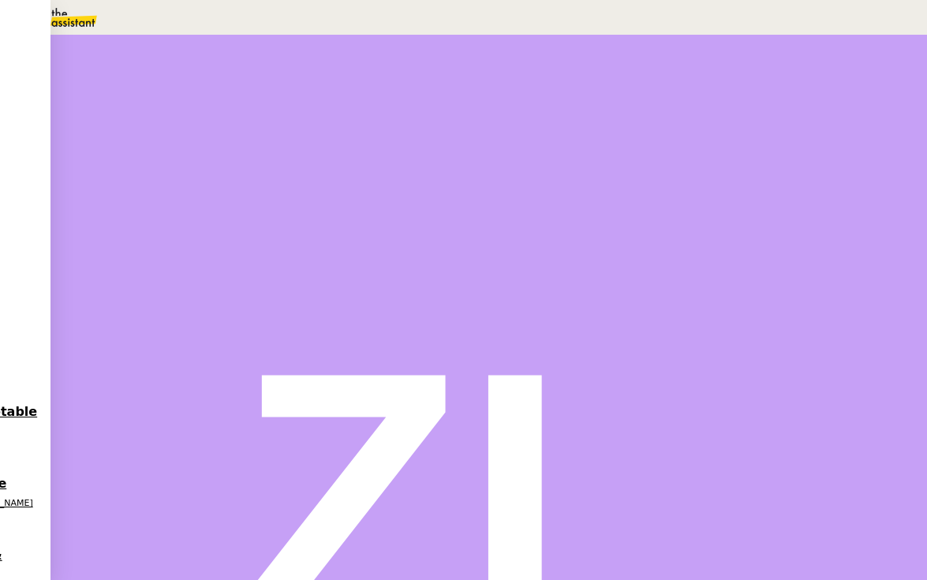
type textarea "@"
type textarea "demande en double / revenir vers lui directement sur la demande 200"
click at [630, 215] on span "Sauver" at bounding box center [613, 210] width 33 height 12
click at [876, 35] on img at bounding box center [463, 498] width 927 height 927
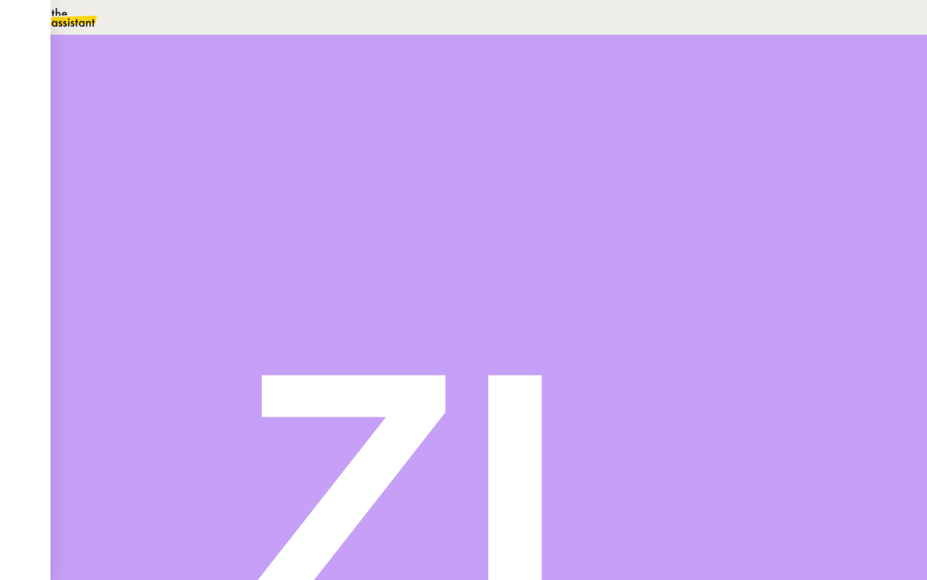
click at [868, 21] on div at bounding box center [463, 481] width 927 height 962
click at [880, 35] on img at bounding box center [463, 498] width 927 height 927
click at [861, 29] on li "Suivi" at bounding box center [460, 20] width 856 height 18
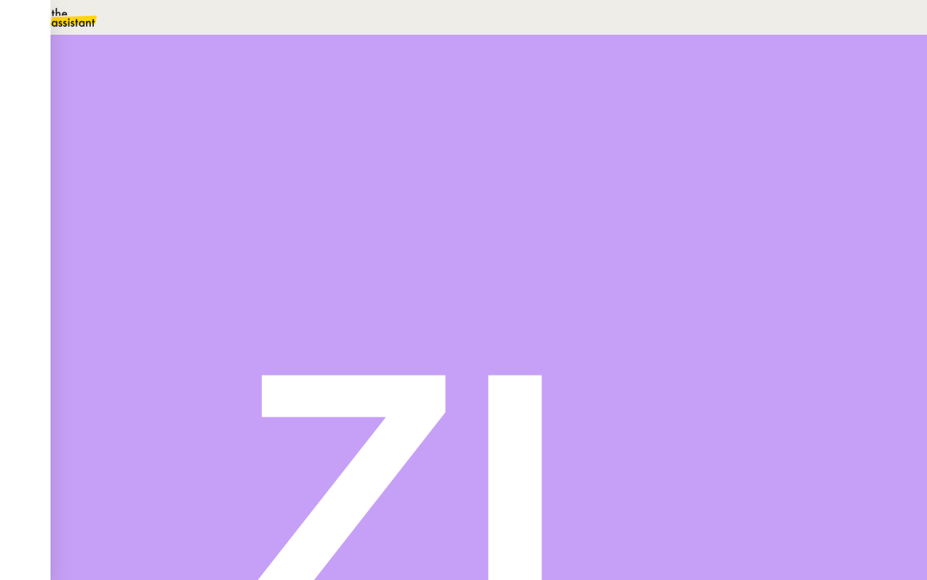
scroll to position [321, 0]
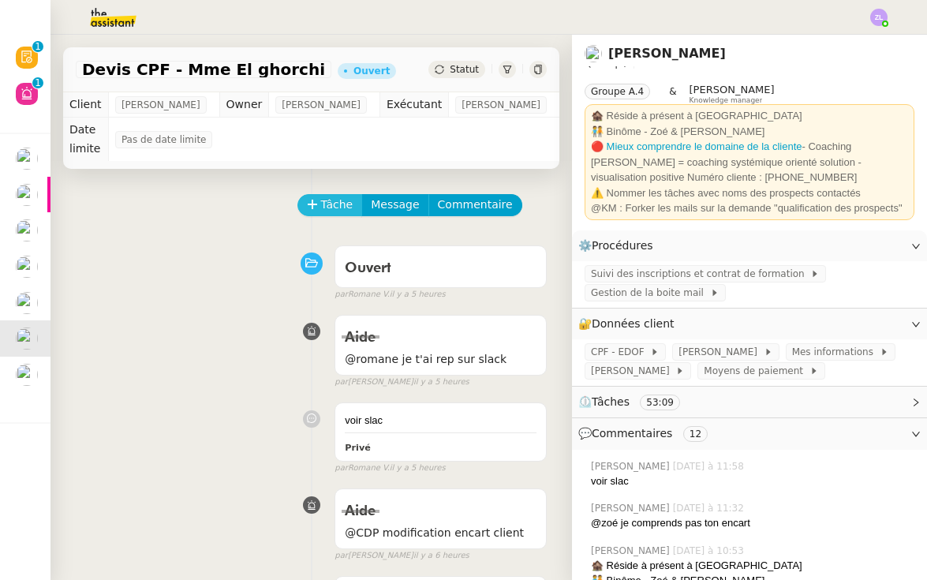
click at [331, 207] on span "Tâche" at bounding box center [337, 205] width 32 height 18
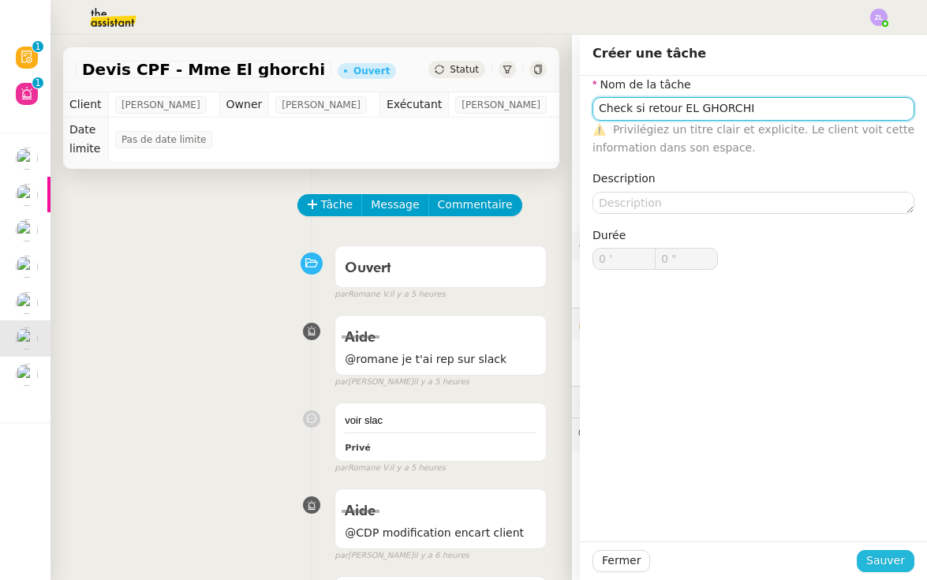
type input "Check si retour EL GHORCHI"
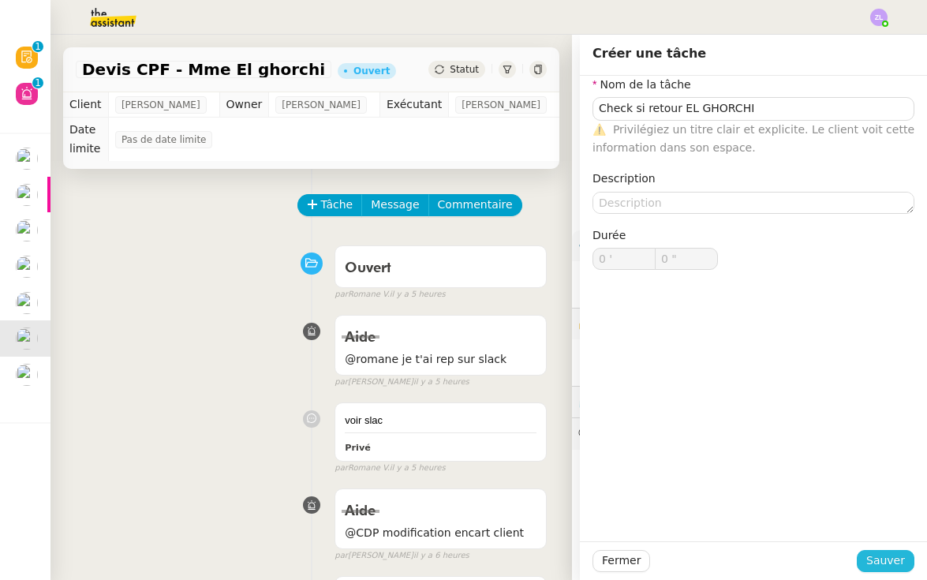
click at [891, 558] on span "Sauver" at bounding box center [885, 560] width 39 height 18
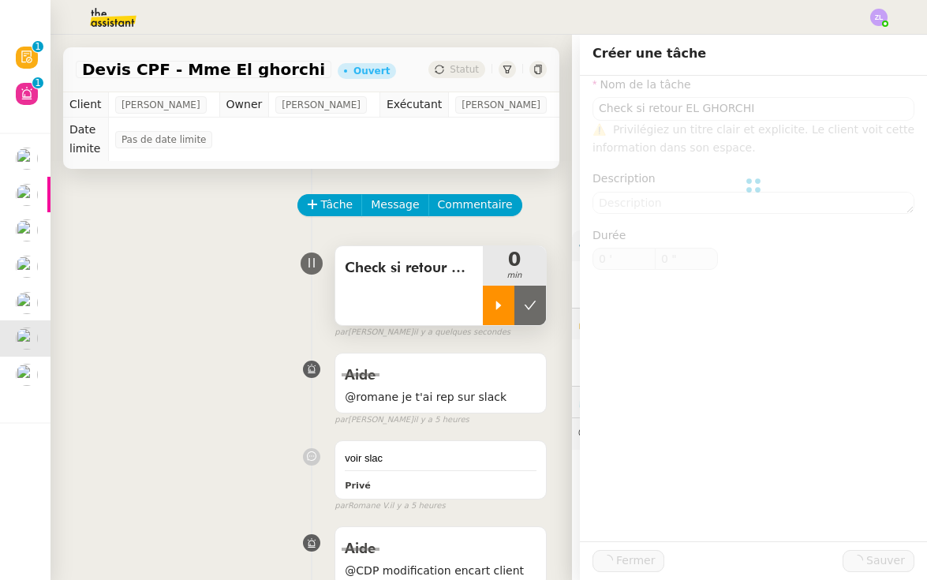
click at [498, 304] on icon at bounding box center [499, 305] width 6 height 9
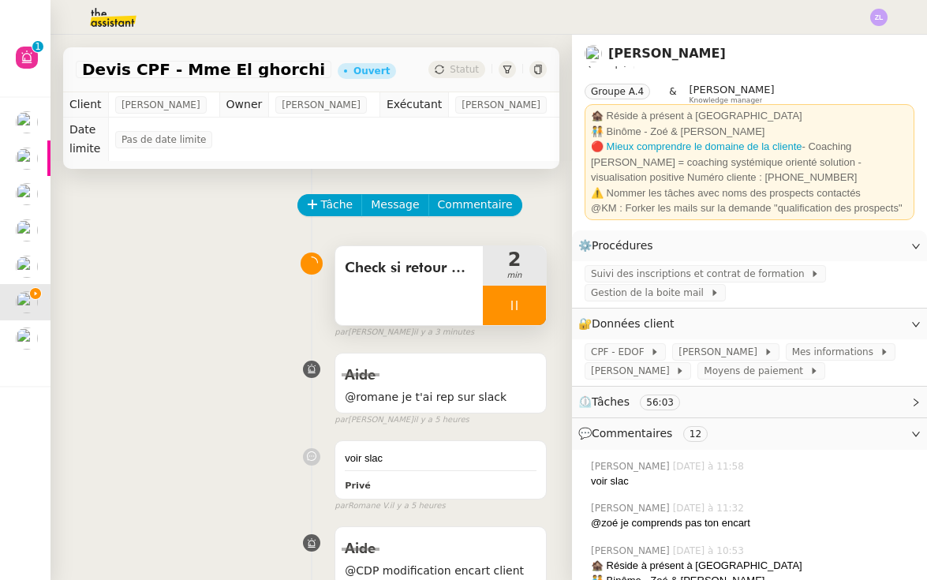
click at [501, 311] on div at bounding box center [514, 305] width 63 height 39
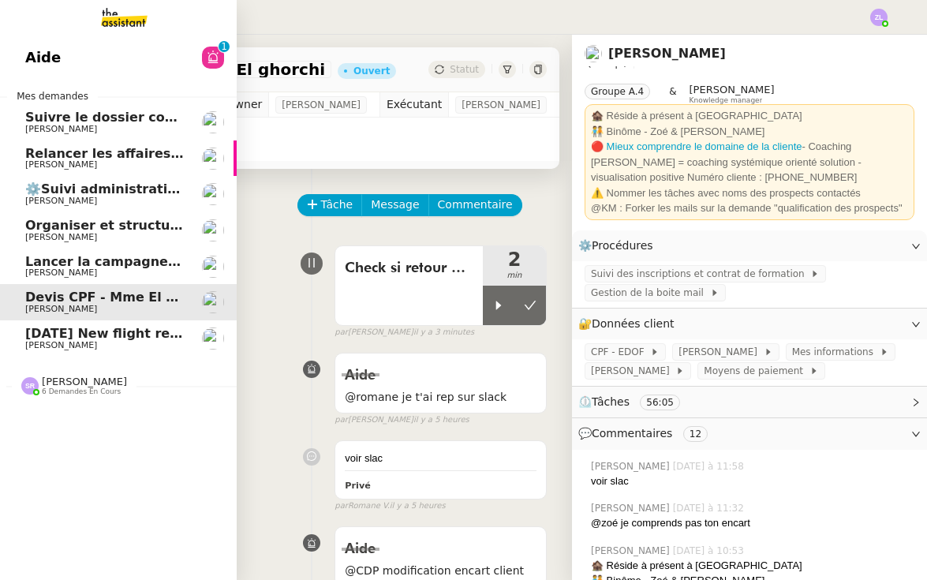
click at [88, 254] on span "Lancer la campagne de prospection" at bounding box center [152, 261] width 254 height 15
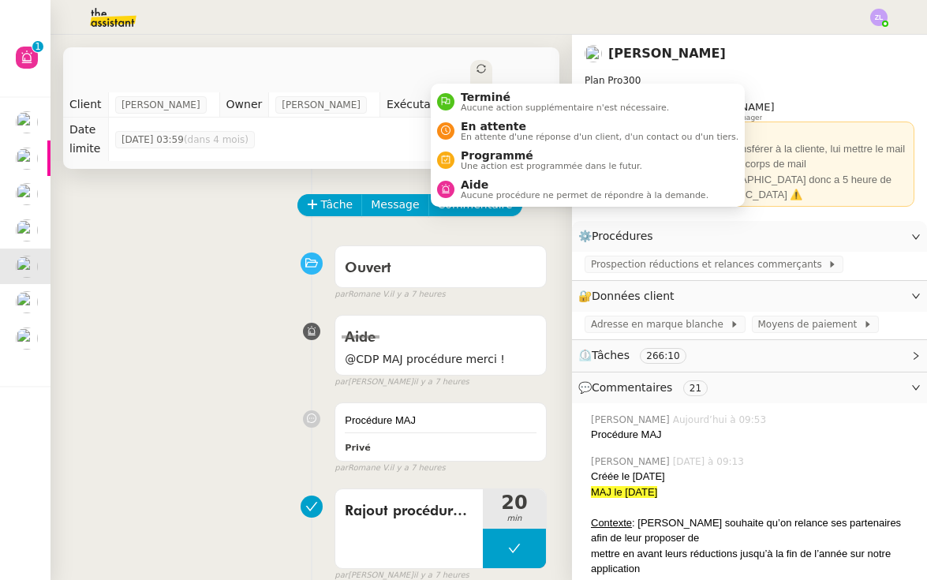
click at [476, 85] on span "Statut" at bounding box center [479, 118] width 6 height 66
click at [473, 124] on span "En attente" at bounding box center [600, 126] width 278 height 13
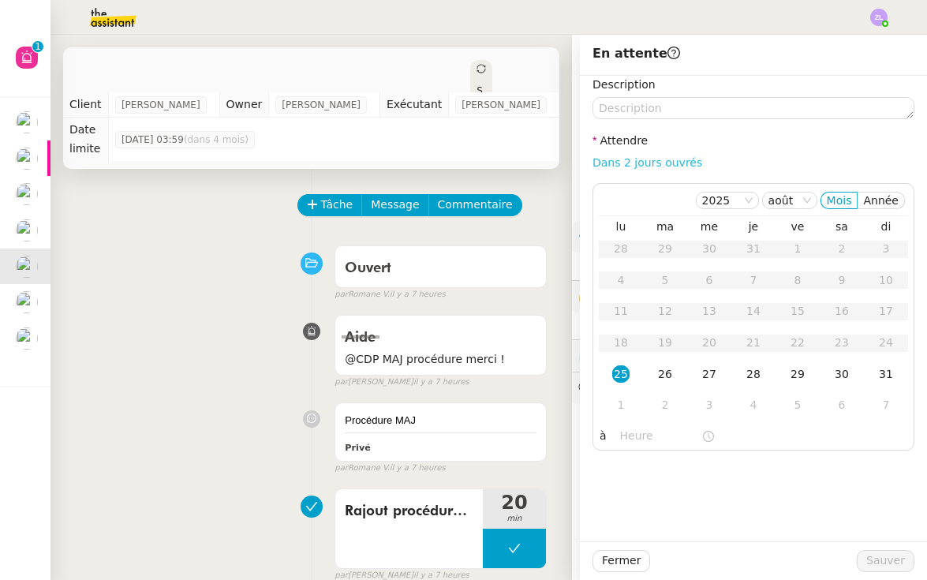
click at [637, 165] on link "Dans 2 jours ouvrés" at bounding box center [647, 162] width 110 height 13
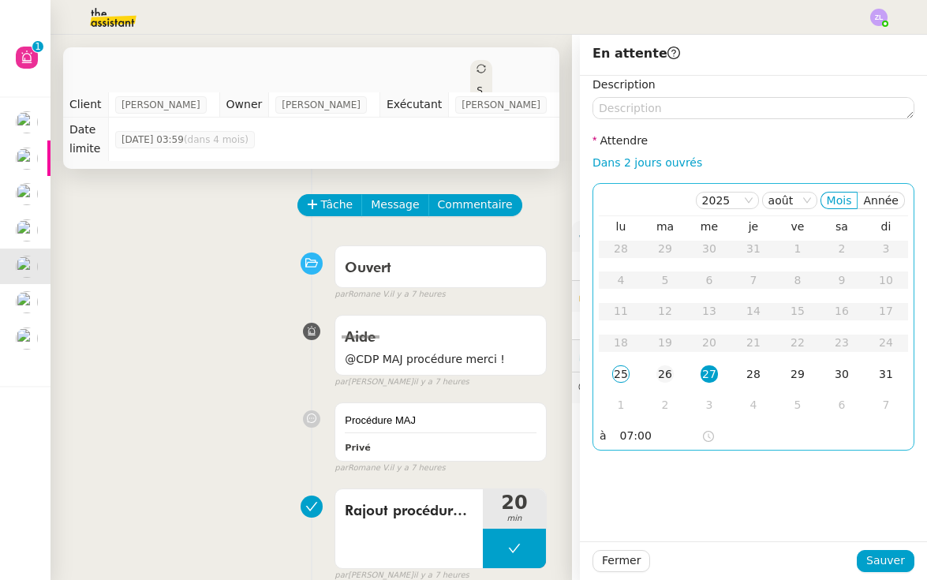
click at [666, 366] on div "26" at bounding box center [664, 373] width 17 height 17
click at [624, 441] on input "07:00" at bounding box center [660, 436] width 81 height 18
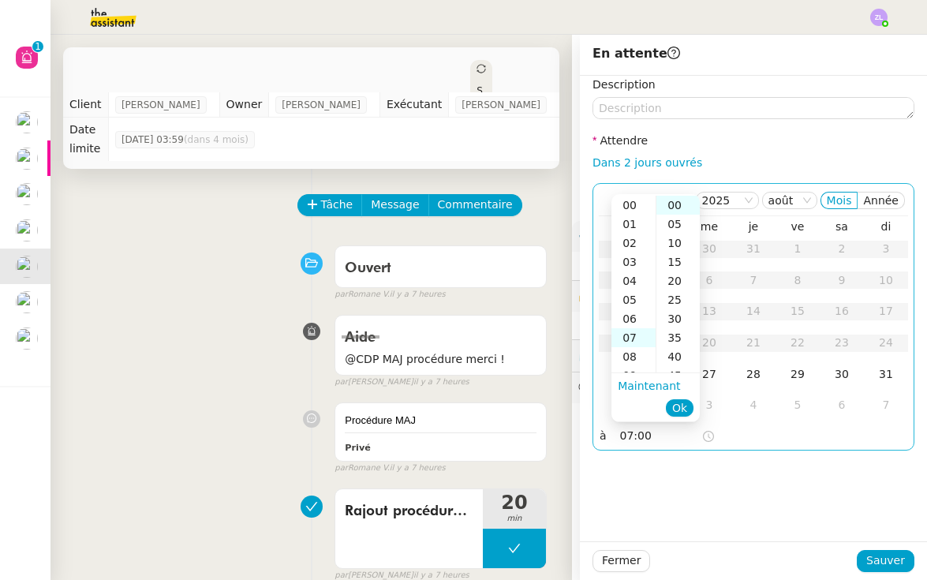
scroll to position [133, 0]
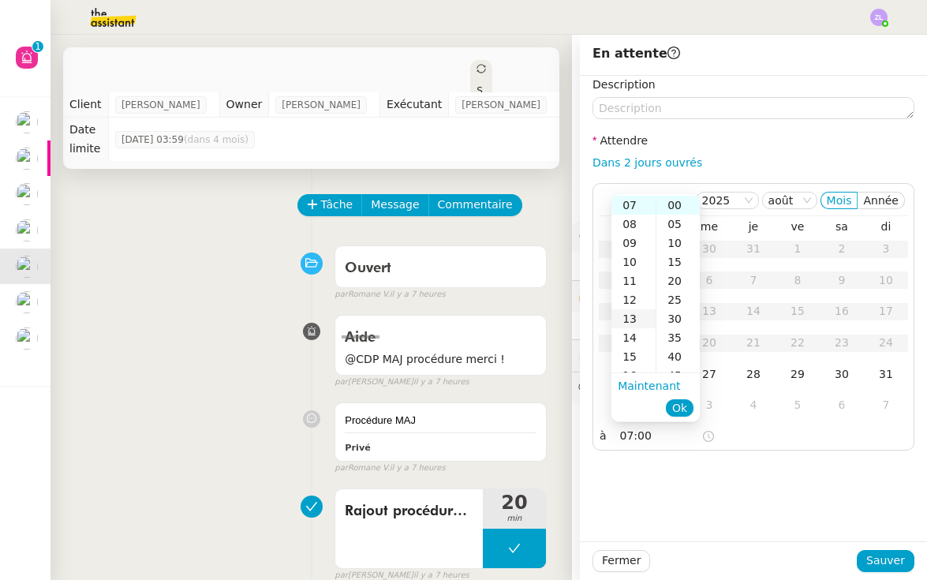
click at [629, 319] on div "13" at bounding box center [633, 318] width 44 height 19
type input "13:00"
click at [698, 417] on ul "Maintenant Ok" at bounding box center [655, 396] width 88 height 47
click at [689, 413] on button "Ok" at bounding box center [680, 407] width 28 height 17
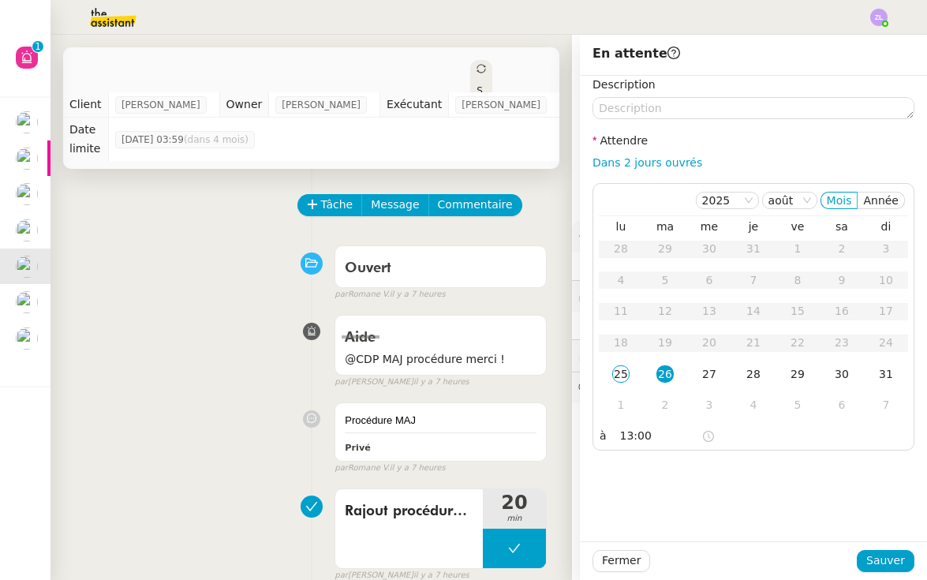
click at [642, 120] on div "Description Attendre Dans 2 jours ouvrés 2025 août Mois Année lu ma me je ve sa…" at bounding box center [753, 263] width 322 height 375
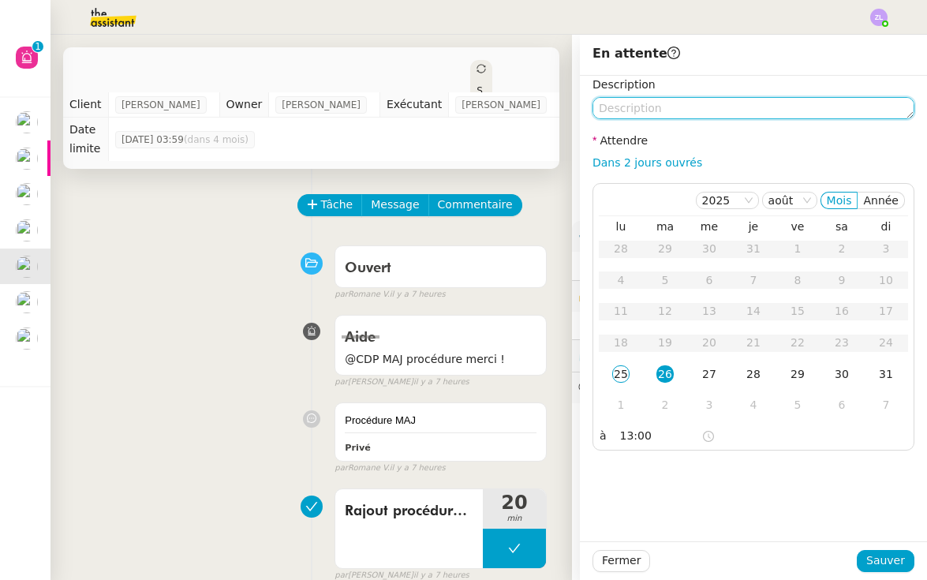
click at [640, 116] on textarea at bounding box center [753, 108] width 322 height 22
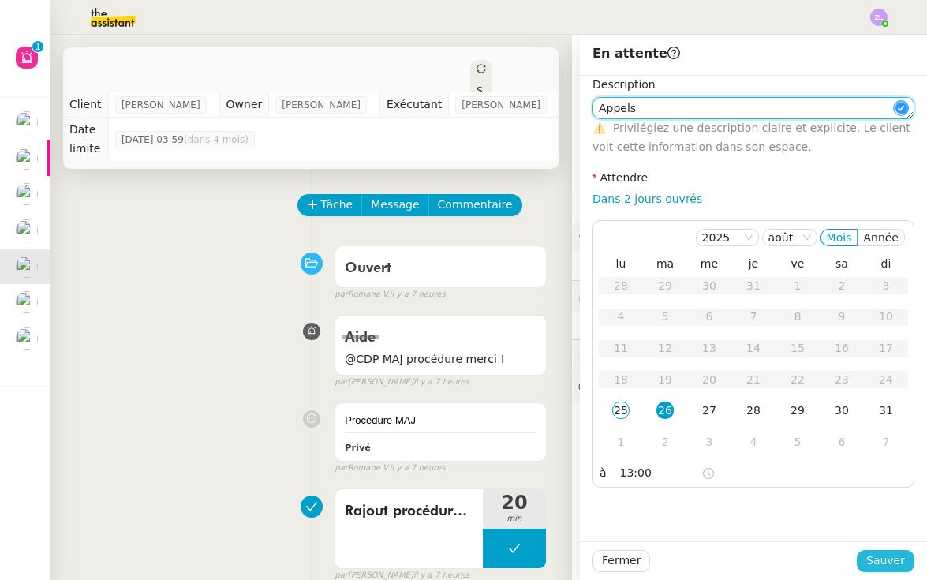
type textarea "Appels"
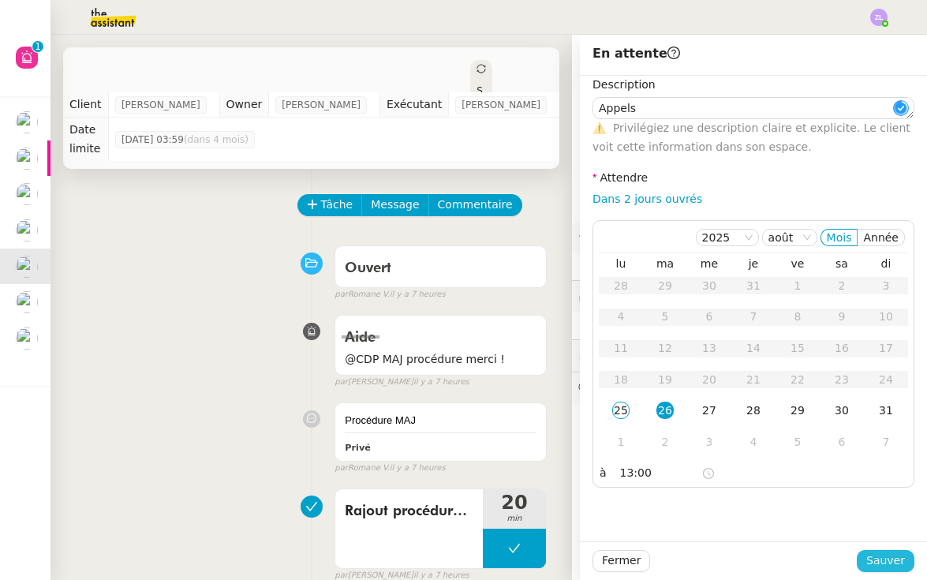
click at [879, 554] on span "Sauver" at bounding box center [885, 560] width 39 height 18
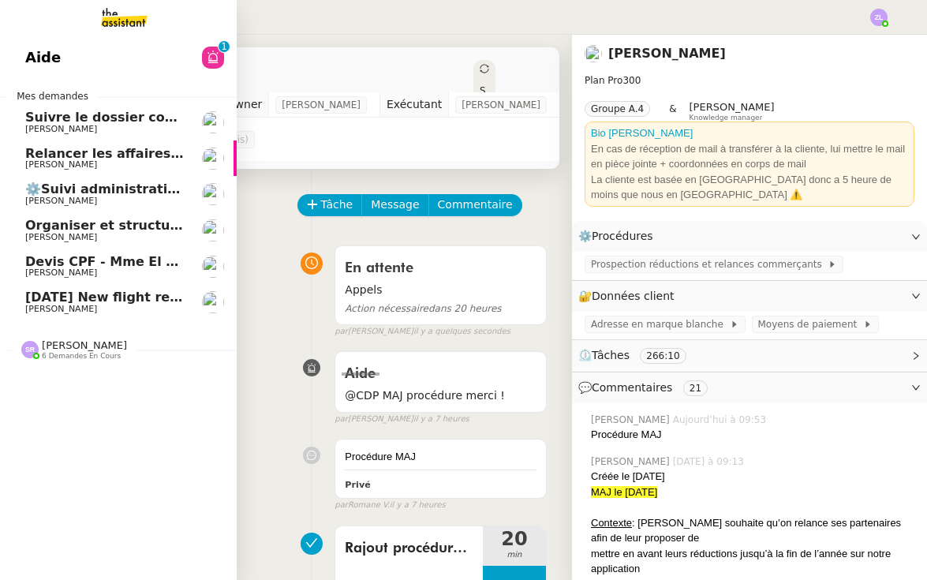
click at [43, 146] on span "Relancer les affaires de Franck" at bounding box center [169, 153] width 289 height 15
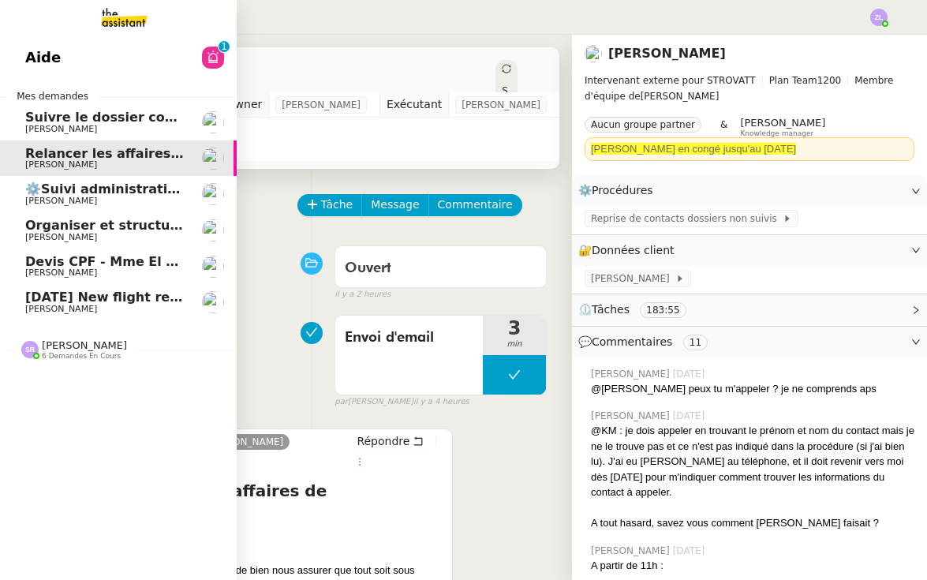
click at [76, 181] on span "⚙️Suivi administratif & personnel" at bounding box center [144, 188] width 238 height 15
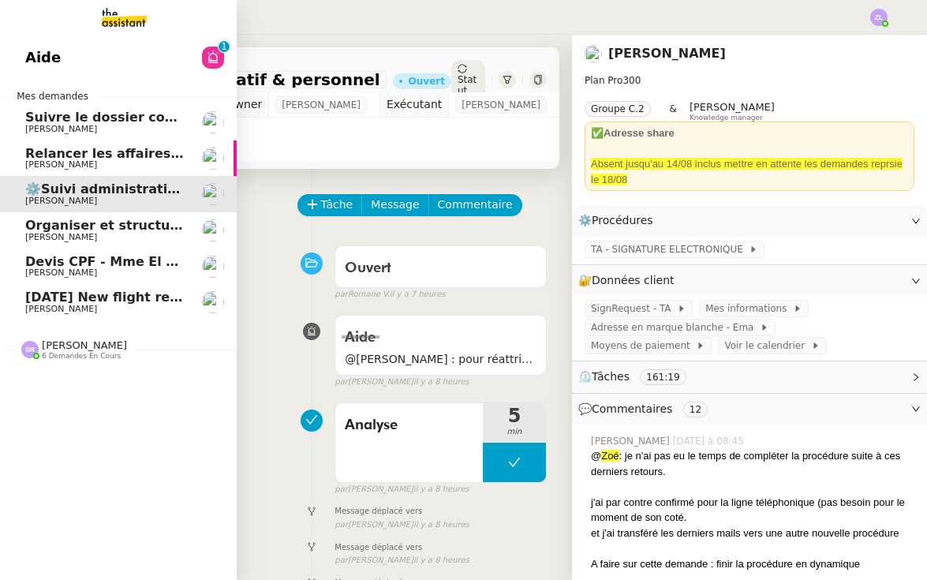
click at [90, 218] on span "Organiser et structurer les tâches et documents" at bounding box center [197, 225] width 344 height 15
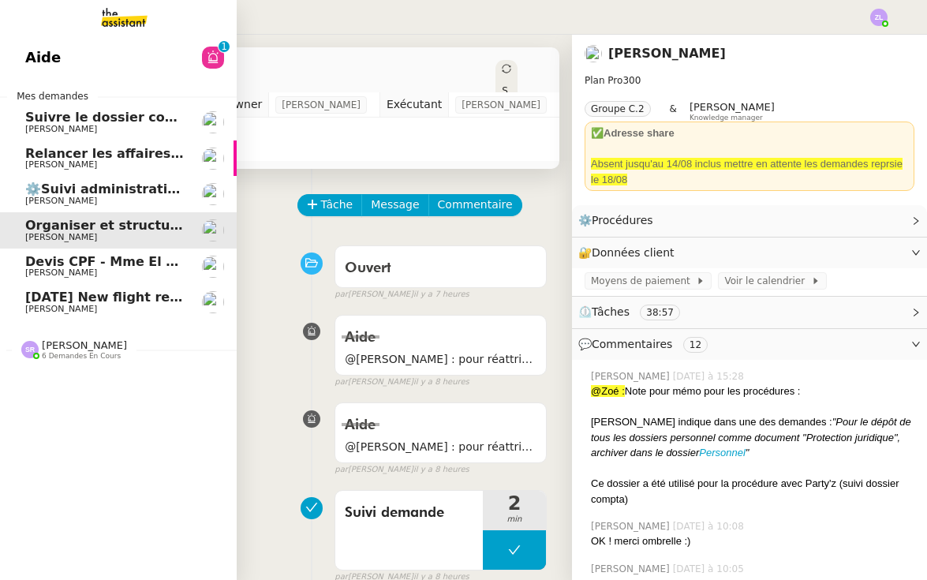
click at [92, 181] on span "⚙️Suivi administratif & personnel" at bounding box center [144, 188] width 238 height 15
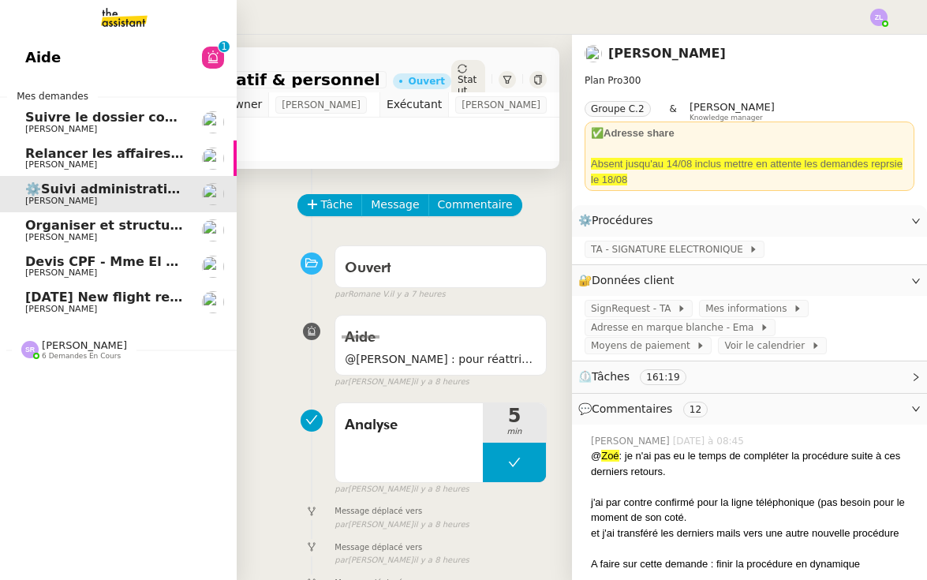
click at [107, 254] on span "Devis CPF - Mme El ghorchi" at bounding box center [122, 261] width 194 height 15
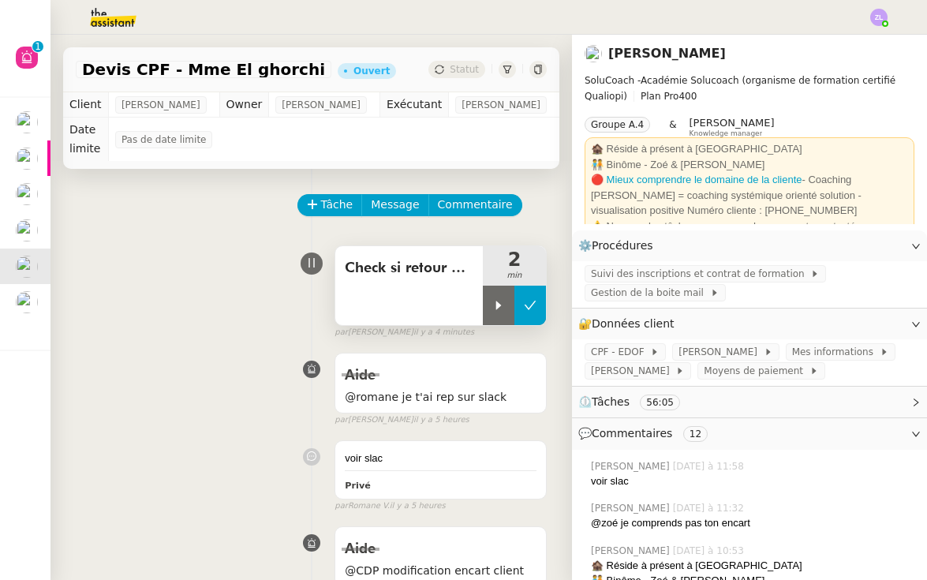
click at [540, 296] on button at bounding box center [530, 305] width 32 height 39
click at [495, 308] on button at bounding box center [514, 305] width 63 height 39
click at [495, 308] on icon at bounding box center [498, 305] width 13 height 13
click at [485, 308] on div at bounding box center [514, 305] width 63 height 39
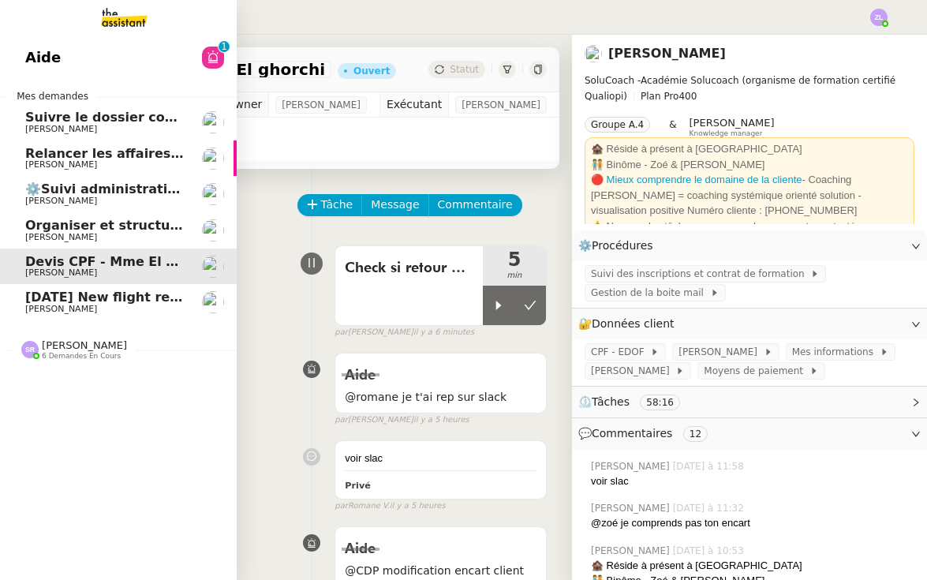
click at [65, 352] on span "6 demandes en cours" at bounding box center [81, 356] width 79 height 9
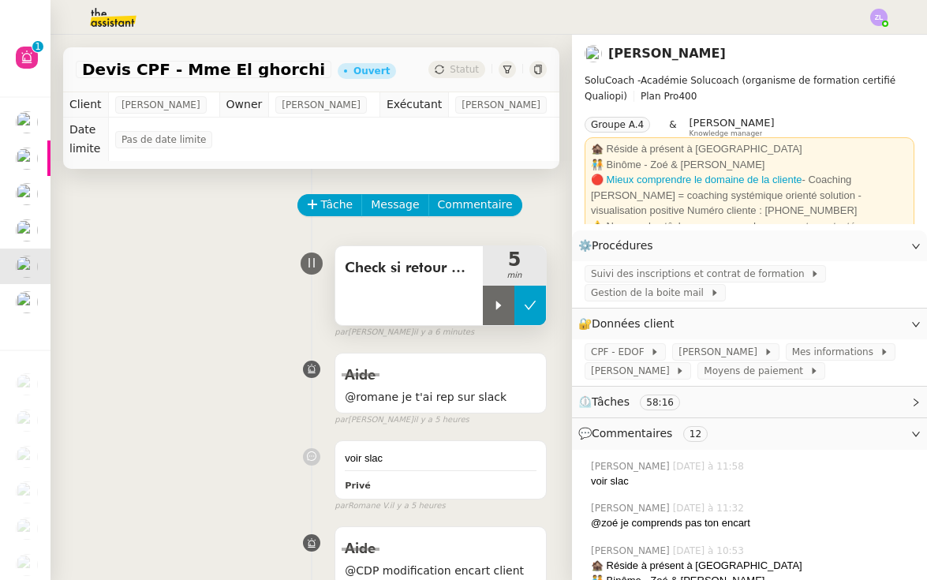
click at [528, 321] on button at bounding box center [530, 305] width 32 height 39
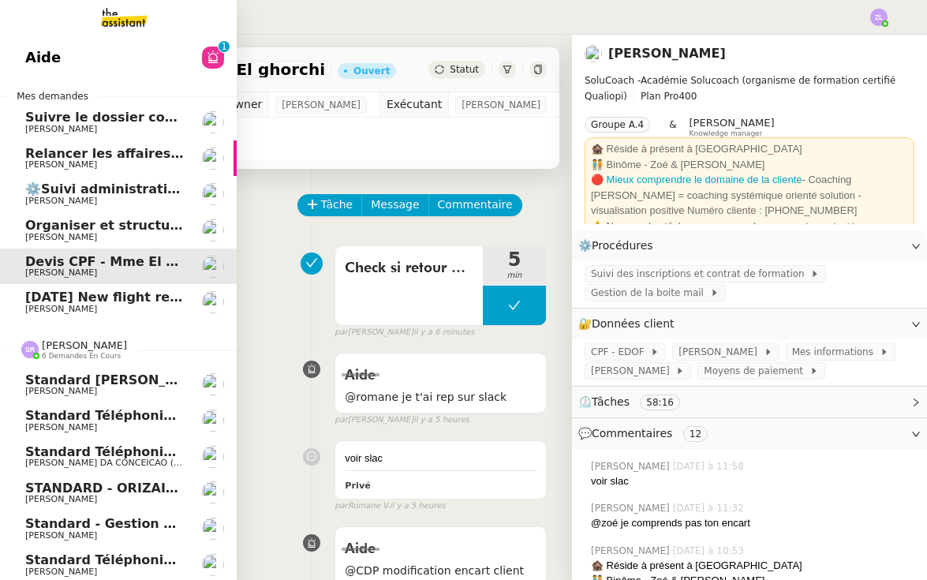
click at [99, 557] on span "Standard téléphonique - août 2025" at bounding box center [151, 559] width 252 height 15
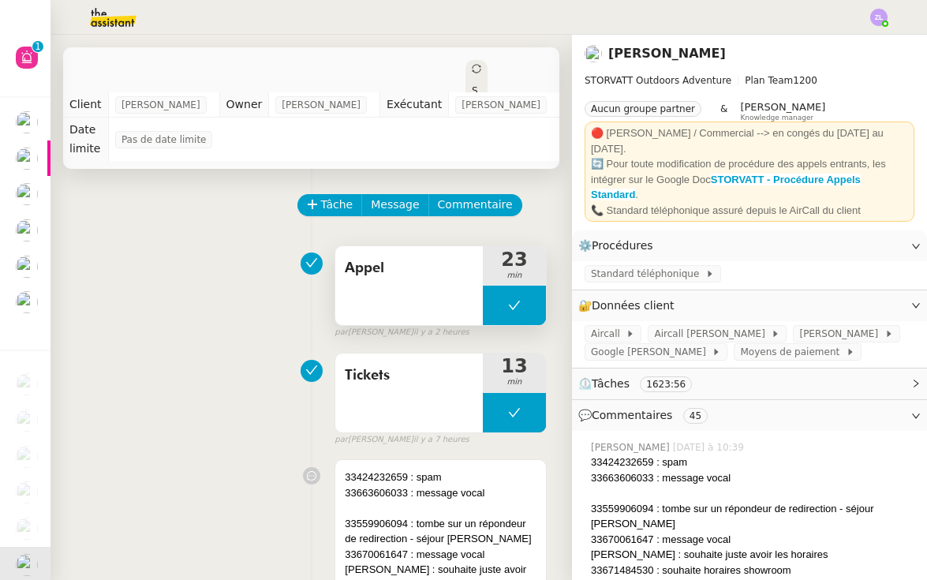
click at [508, 301] on icon at bounding box center [514, 305] width 13 height 13
click at [507, 301] on div at bounding box center [499, 305] width 32 height 39
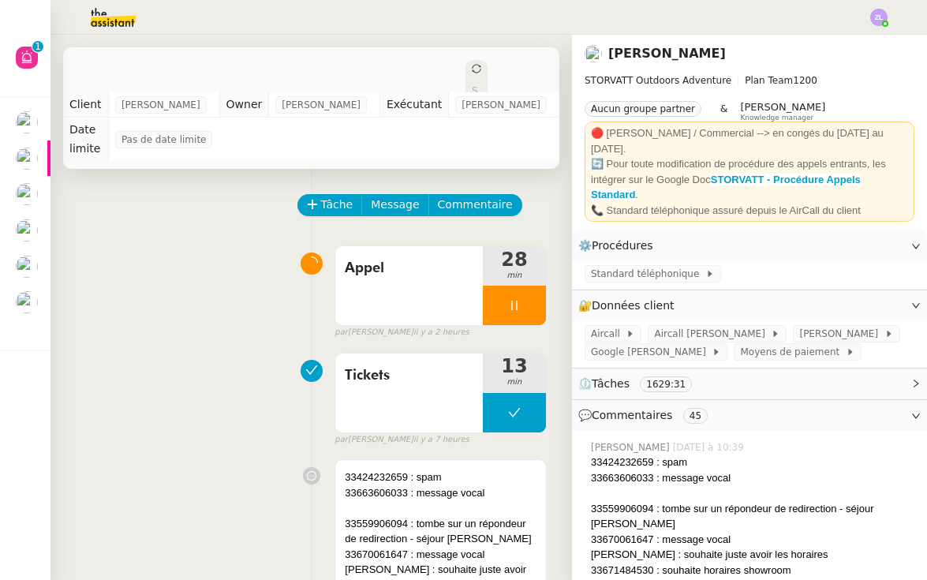
click at [469, 196] on span "Commentaire" at bounding box center [475, 205] width 75 height 18
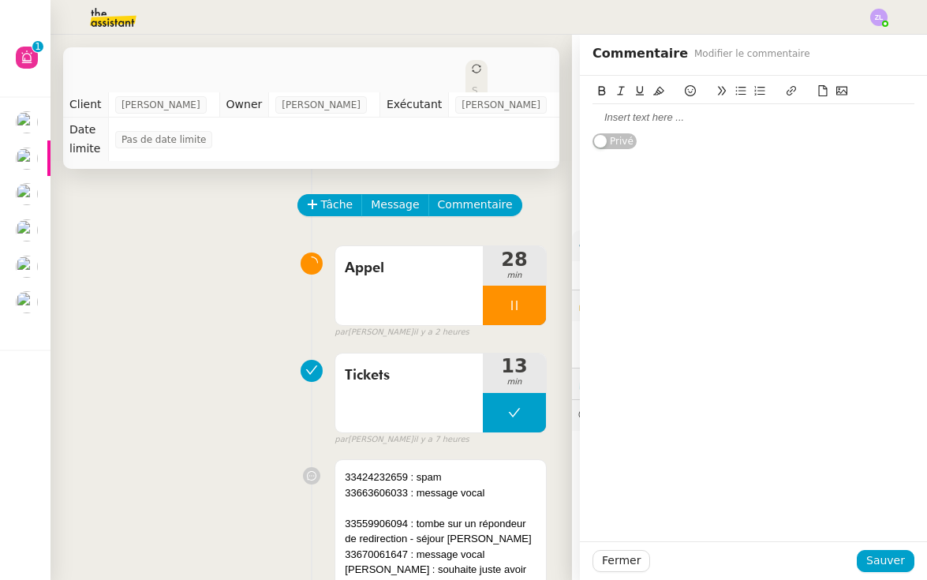
click at [627, 108] on div at bounding box center [753, 117] width 322 height 27
click at [898, 563] on span "Sauver" at bounding box center [885, 560] width 39 height 18
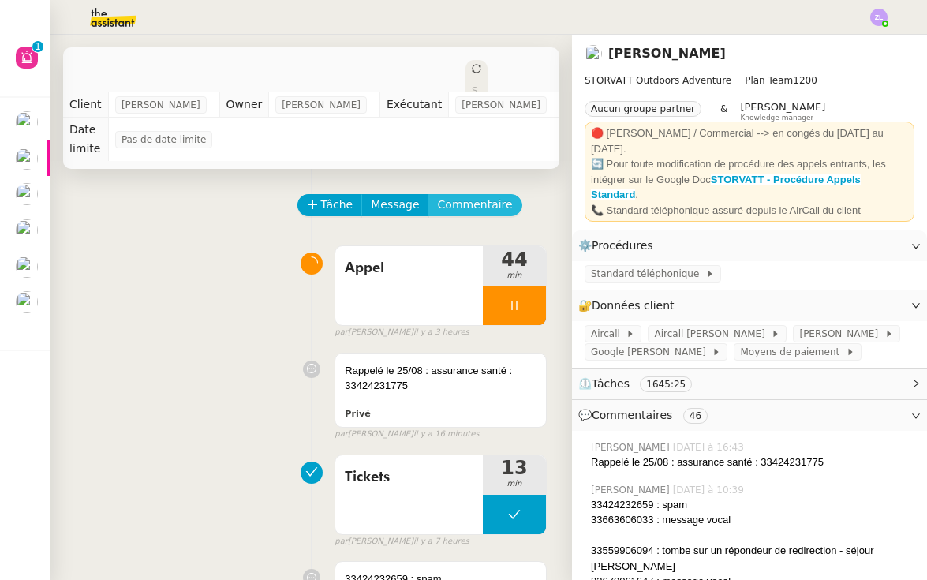
click at [464, 210] on span "Commentaire" at bounding box center [475, 205] width 75 height 18
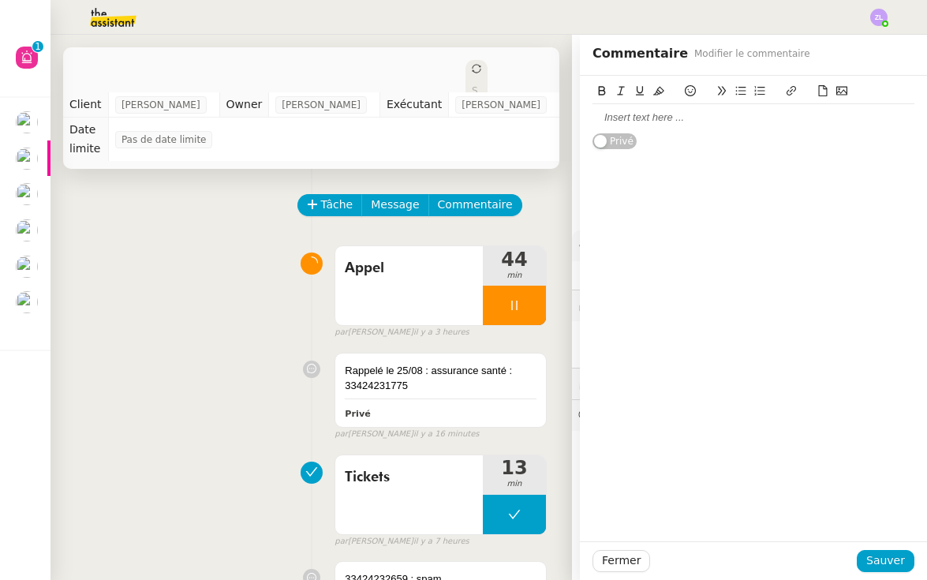
click at [611, 115] on div at bounding box center [753, 117] width 322 height 14
click at [821, 118] on div "33767078586 : Rappelé le 25/08 à 16H59 : parle de rendz" at bounding box center [753, 117] width 322 height 14
drag, startPoint x: 830, startPoint y: 119, endPoint x: 909, endPoint y: 119, distance: 78.9
click at [909, 119] on body "Aide 0 1 2 3 4 5 6 7 8 9 Mes demandes Suivre le dossier comptable de Party'z Ré…" at bounding box center [463, 290] width 927 height 580
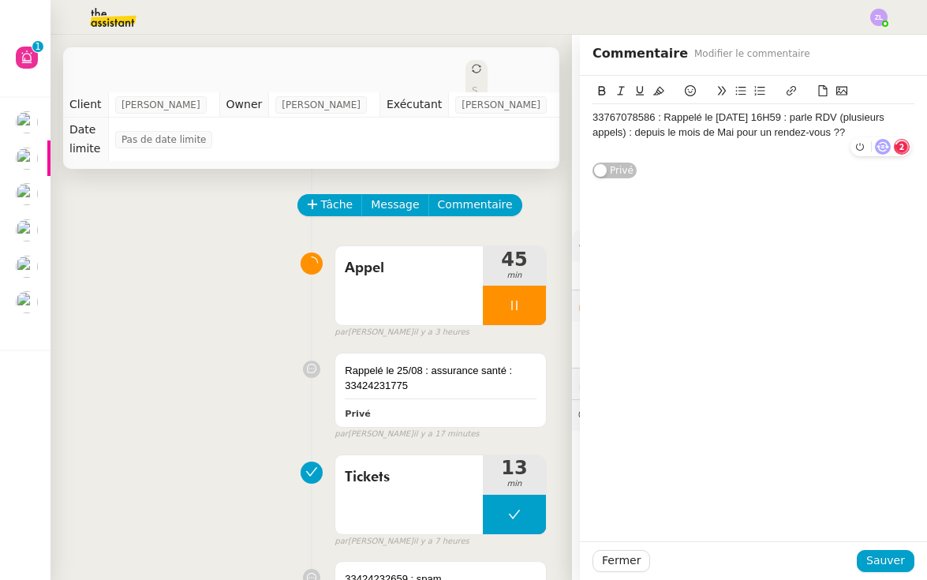
scroll to position [11, 0]
click at [860, 132] on div "33767078586 : Rappelé le 25/08 à 16H59 : parle RDV (plusieurs appels) : depuis …" at bounding box center [753, 124] width 322 height 29
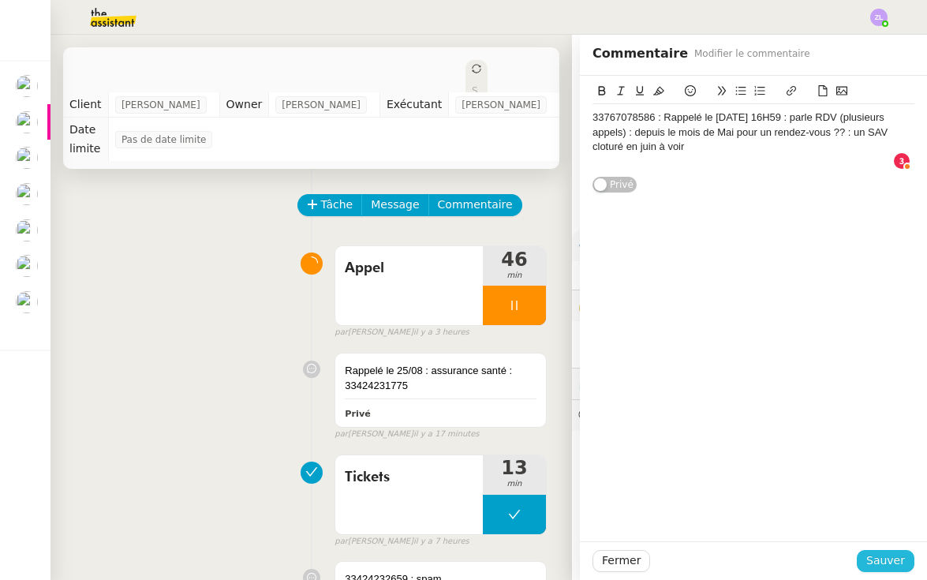
drag, startPoint x: 900, startPoint y: 534, endPoint x: 872, endPoint y: 555, distance: 34.9
click at [872, 555] on span "Sauver" at bounding box center [885, 560] width 39 height 18
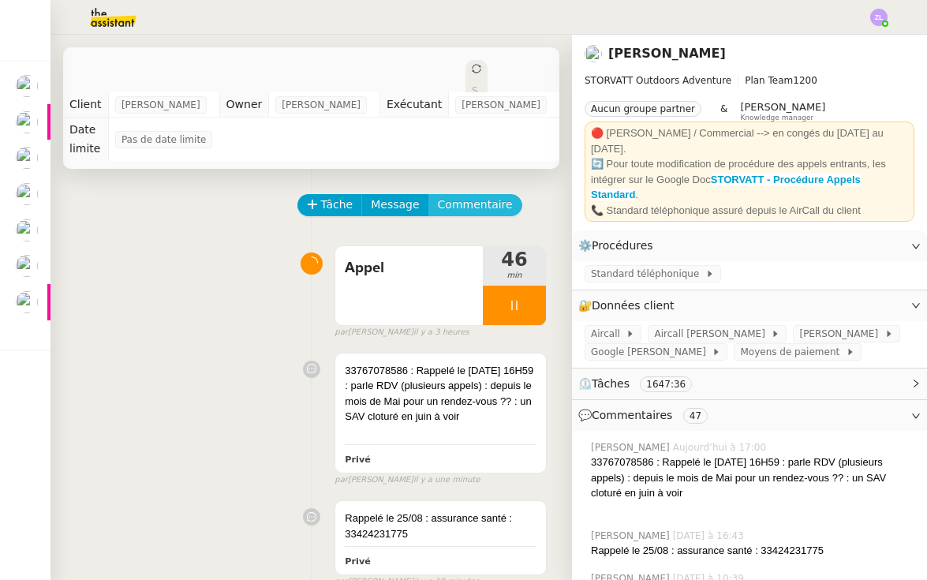
click at [469, 202] on span "Commentaire" at bounding box center [475, 205] width 75 height 18
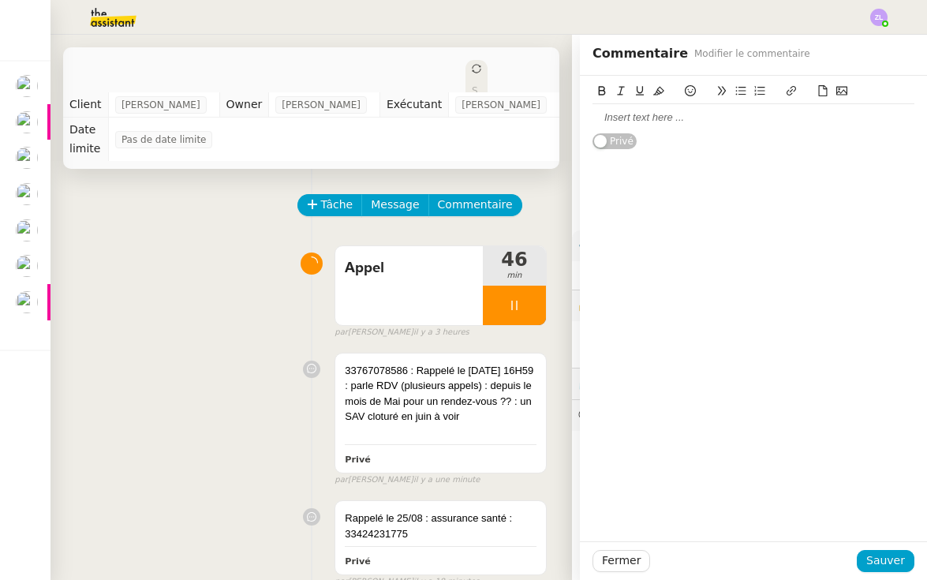
click at [607, 117] on div at bounding box center [753, 117] width 322 height 14
click at [887, 564] on span "Sauver" at bounding box center [885, 560] width 39 height 18
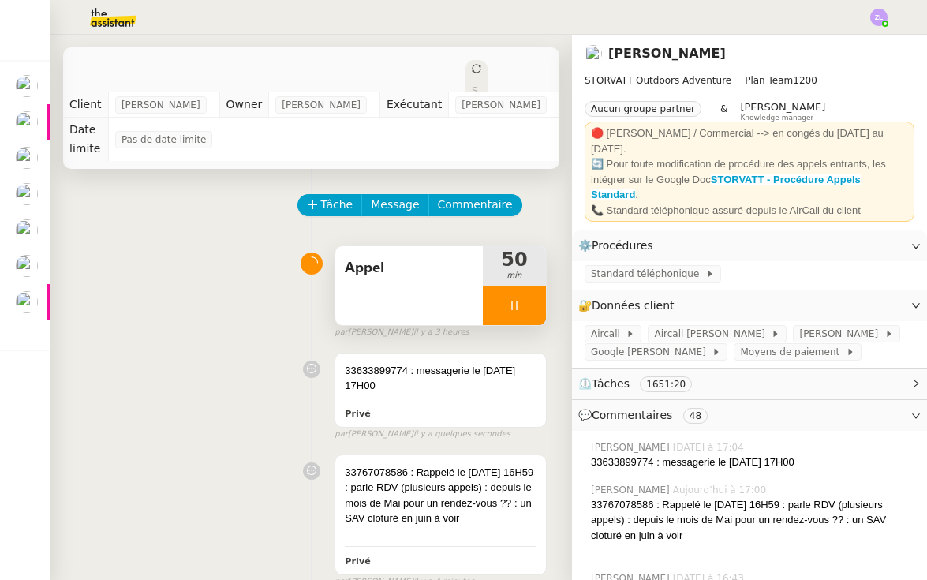
click at [480, 304] on div "Appel" at bounding box center [409, 285] width 148 height 79
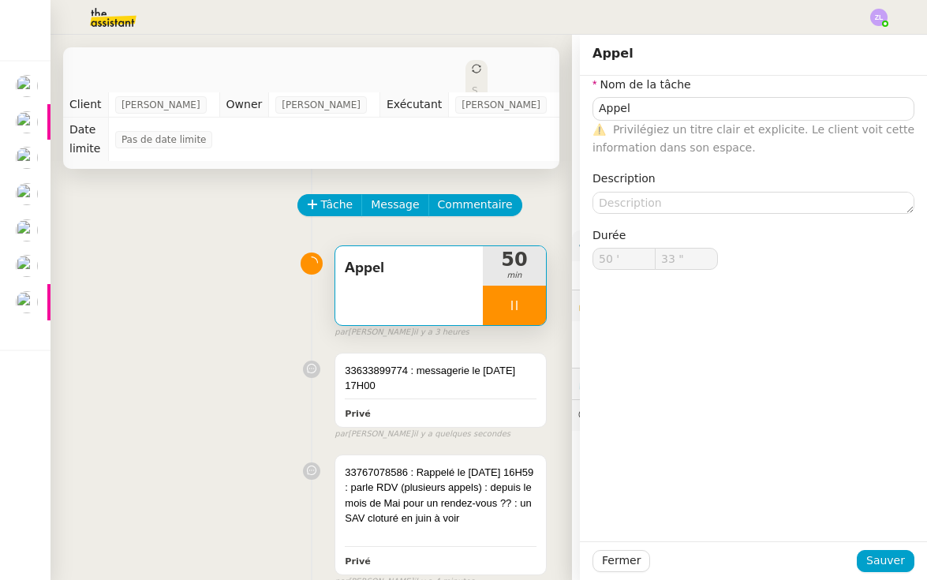
click at [503, 309] on div at bounding box center [514, 305] width 63 height 39
type input "Appel"
type input "50 '"
type input "32 ""
click at [537, 308] on button at bounding box center [530, 305] width 32 height 39
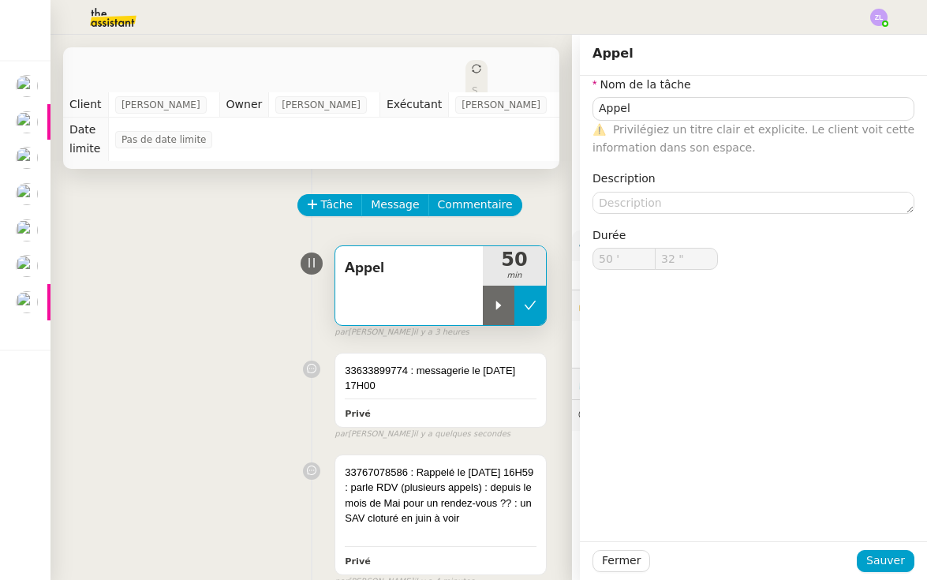
type input "Appel"
type input "50 '"
type input "32 ""
type input "Appel"
type input "50 '"
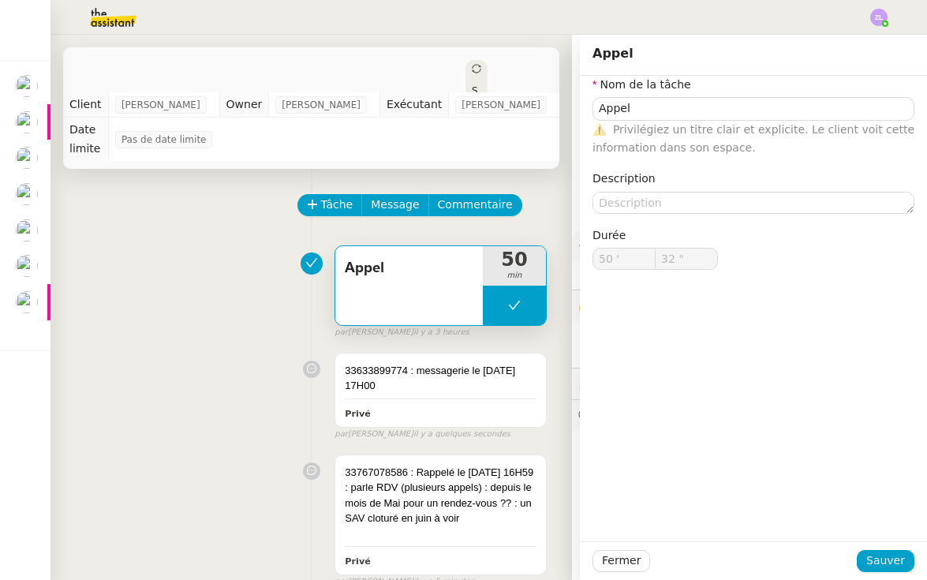
type input "32 ""
type input "Appel"
type input "50 '"
type input "32 ""
click at [885, 549] on div "Fermer Sauver" at bounding box center [753, 560] width 347 height 39
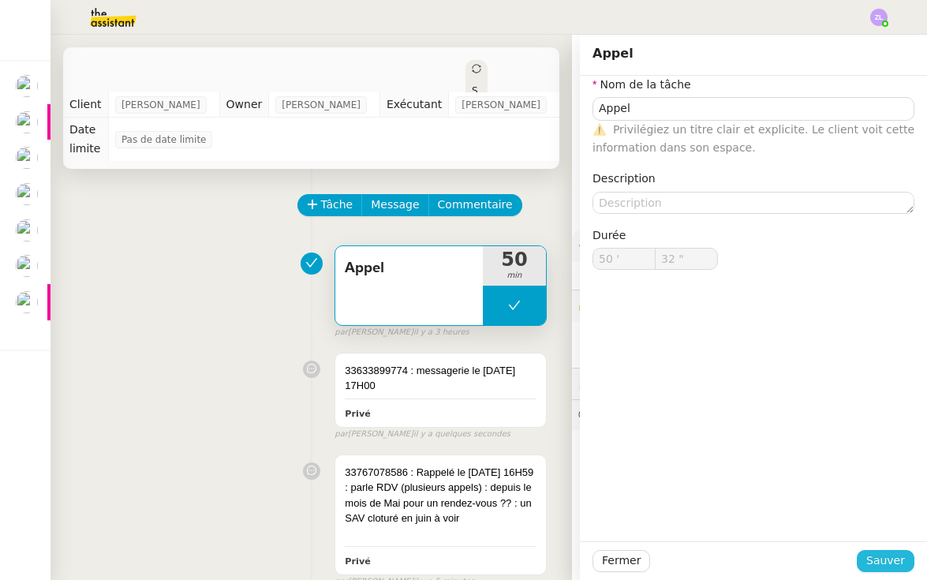
click at [903, 566] on span "Sauver" at bounding box center [885, 560] width 39 height 18
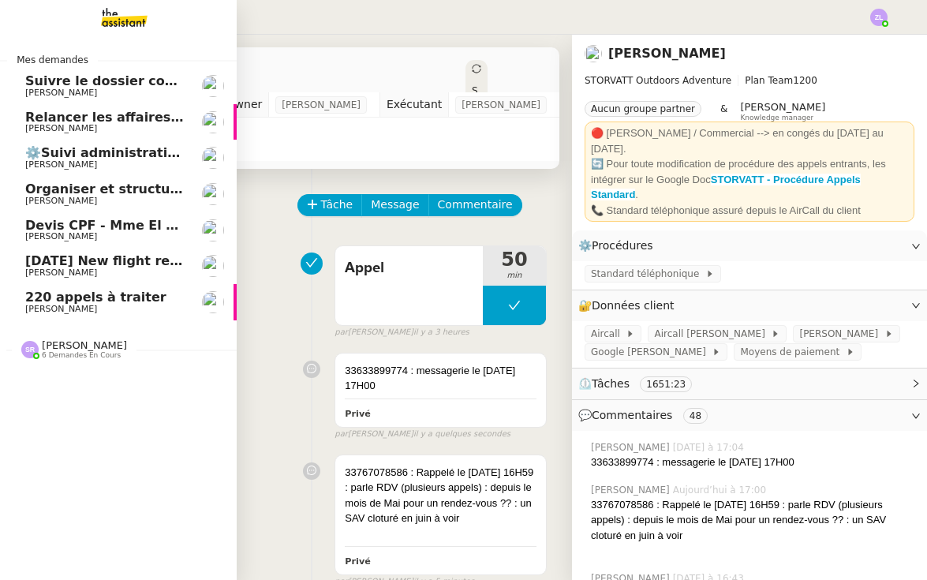
click at [37, 298] on span "220 appels à traiter" at bounding box center [95, 296] width 141 height 15
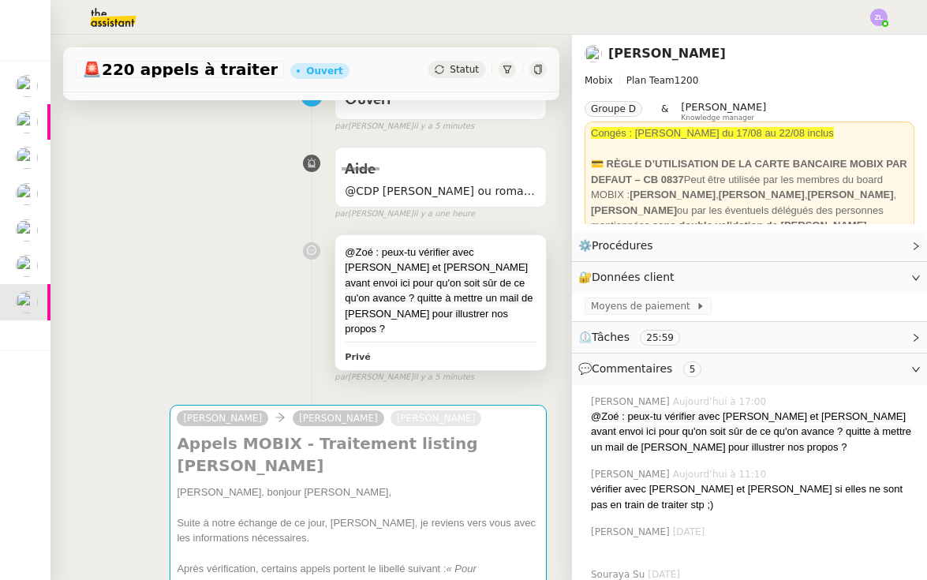
scroll to position [292, 0]
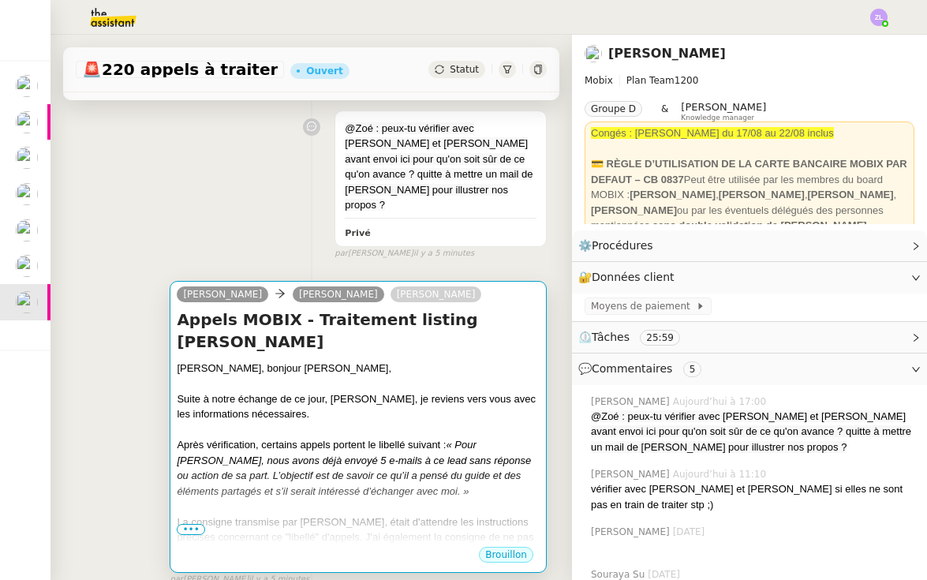
click at [377, 439] on em "« Pour Alex, nous avons déjà envoyé 5 e-mails à ce lead sans réponse ou action …" at bounding box center [354, 468] width 354 height 58
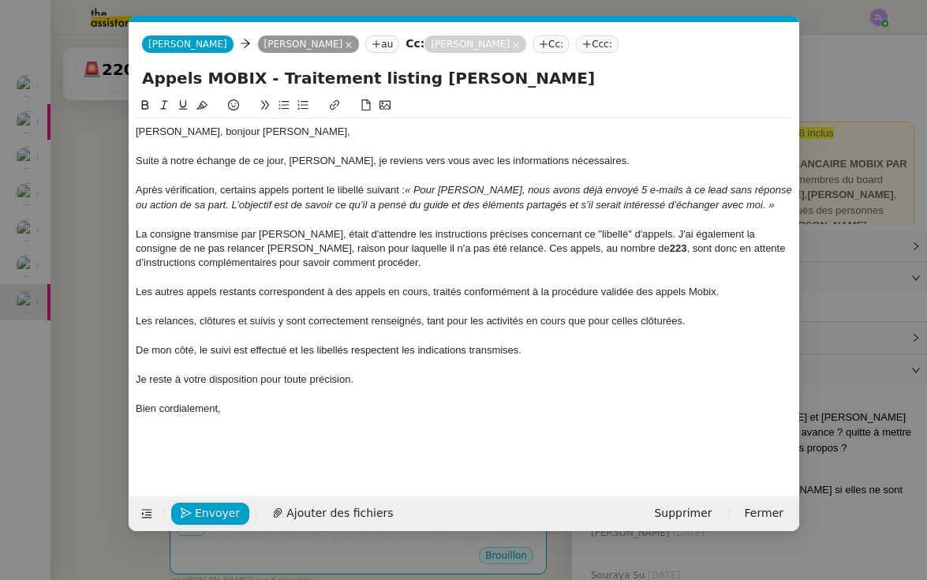
scroll to position [0, 34]
click at [268, 220] on div at bounding box center [464, 219] width 657 height 14
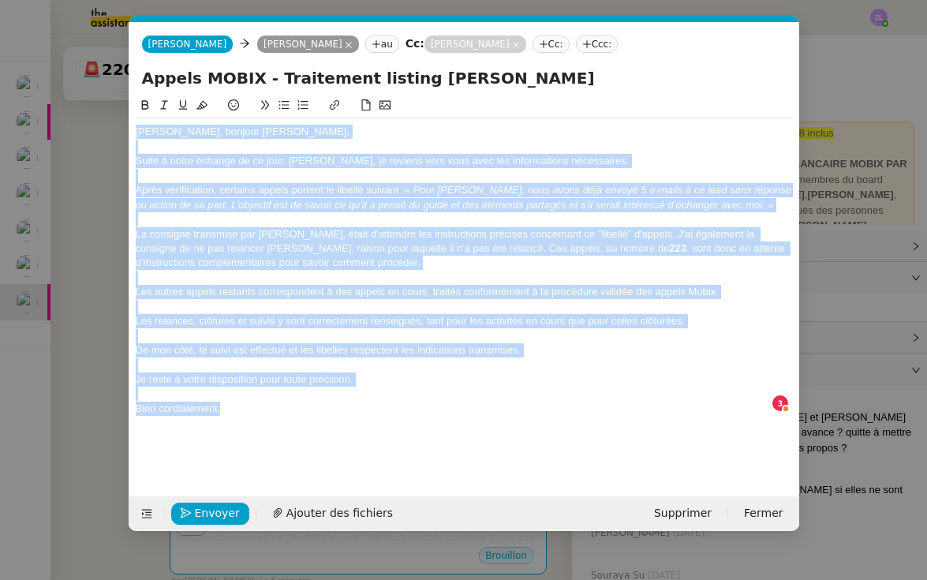
copy div "Bonjour Thomas, bonjour Florian, Suite à notre échange de ce jour, Thomas, je r…"
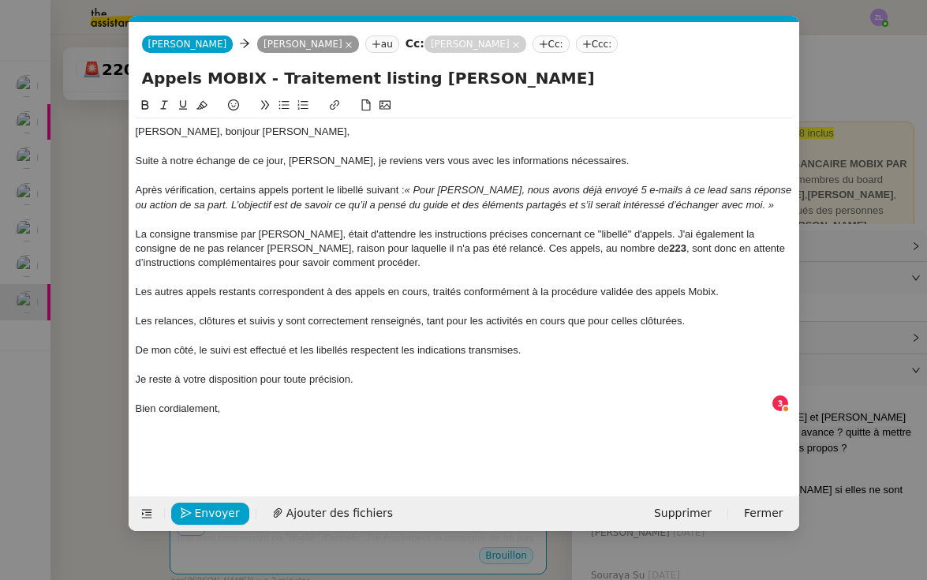
click at [43, 298] on nz-modal-container "Service TA - VOYAGE - PROPOSITION GLOBALE A utiliser dans le cadre de propositi…" at bounding box center [463, 290] width 927 height 580
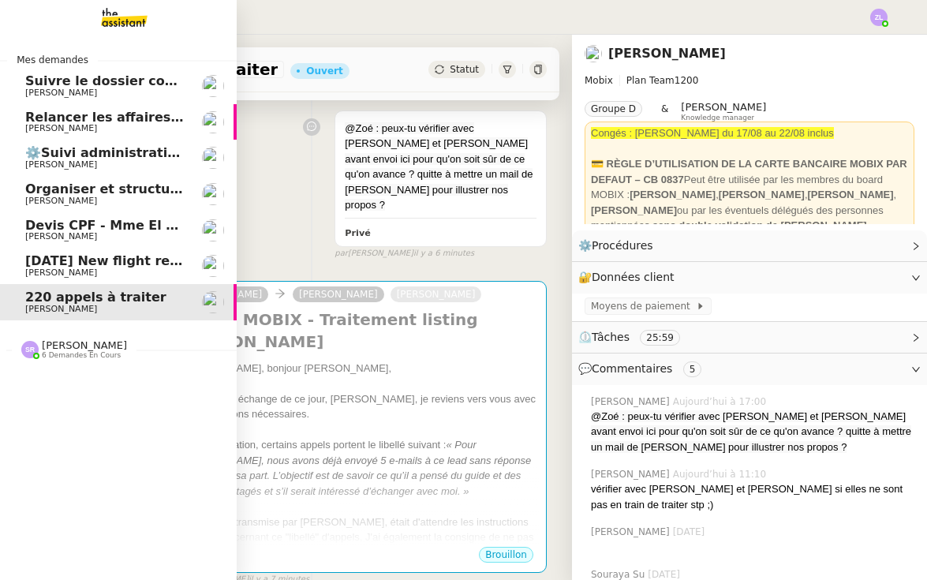
click at [148, 129] on span "[PERSON_NAME]" at bounding box center [104, 128] width 159 height 9
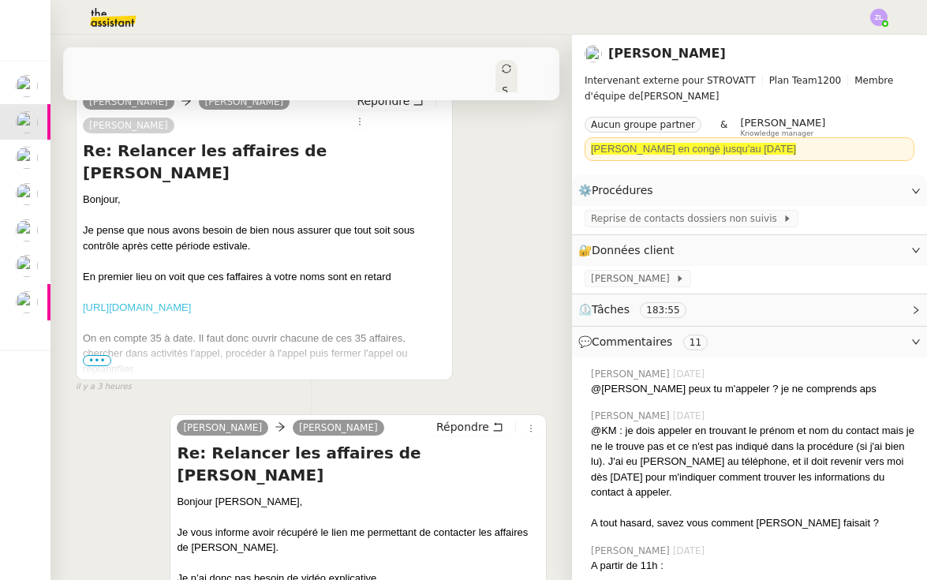
scroll to position [352, 0]
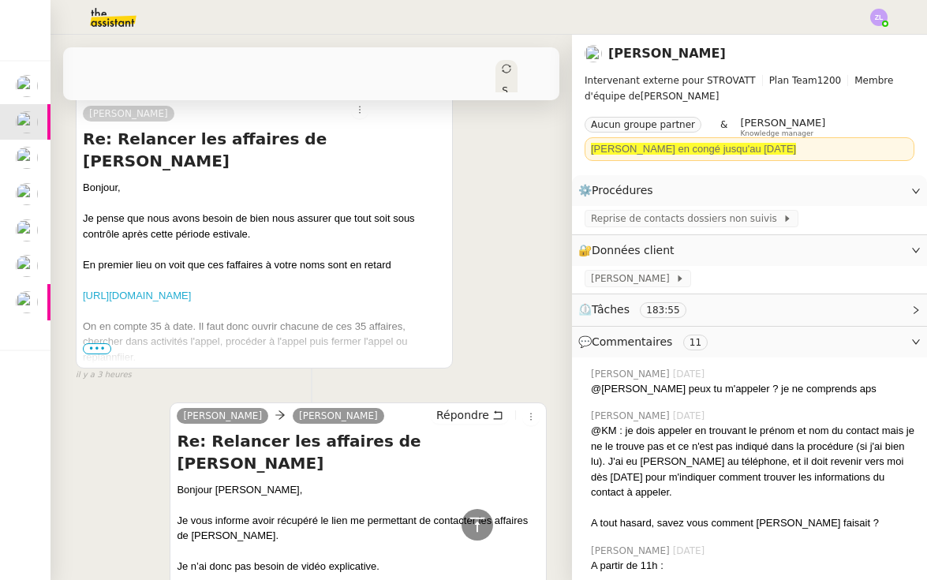
click at [99, 352] on span "•••" at bounding box center [97, 348] width 28 height 11
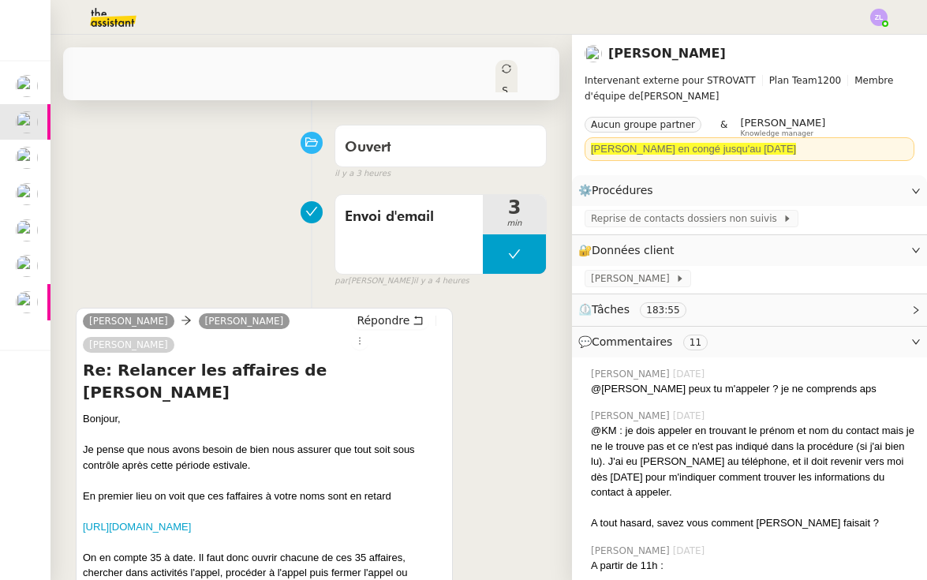
scroll to position [1, 0]
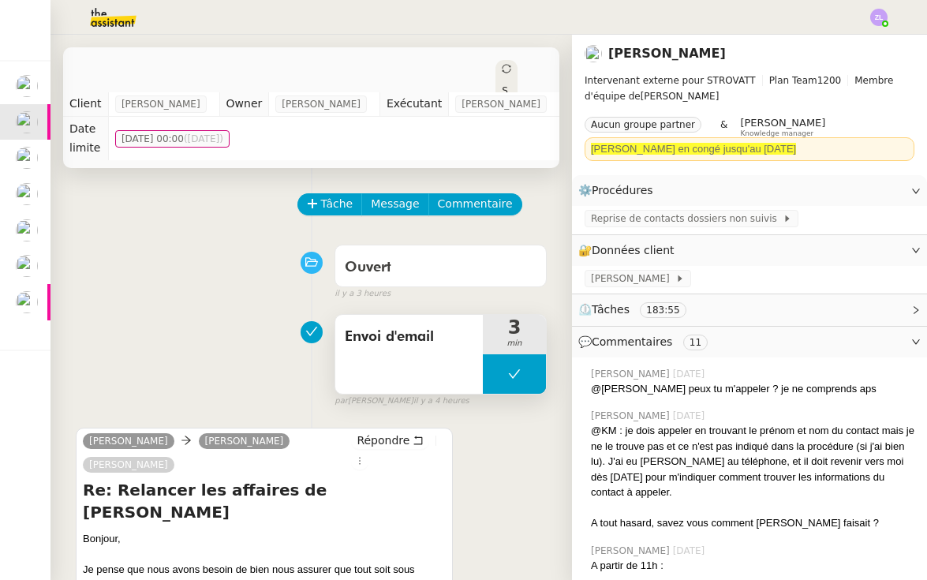
click at [409, 328] on span "Envoi d'email" at bounding box center [409, 337] width 129 height 24
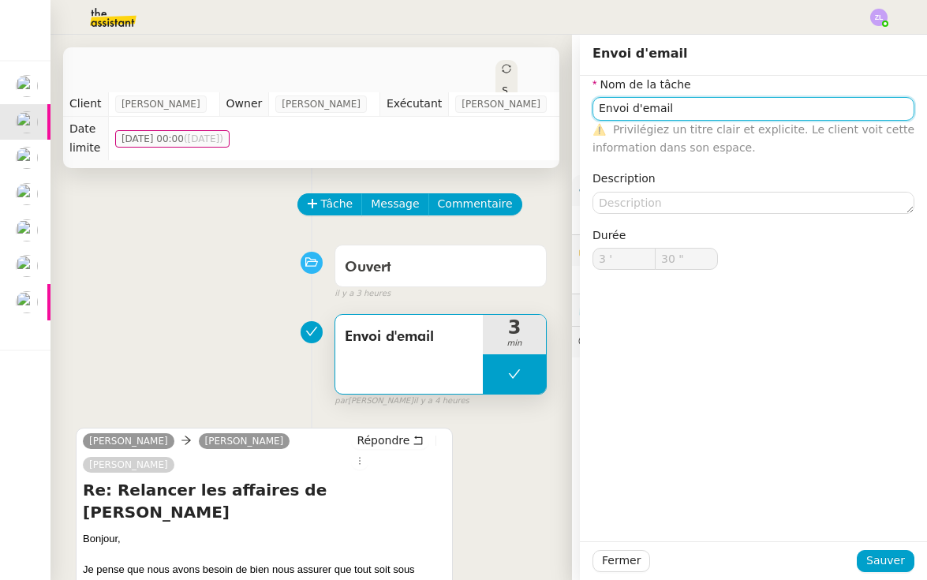
click at [643, 109] on input "Envoi d'email" at bounding box center [753, 108] width 322 height 23
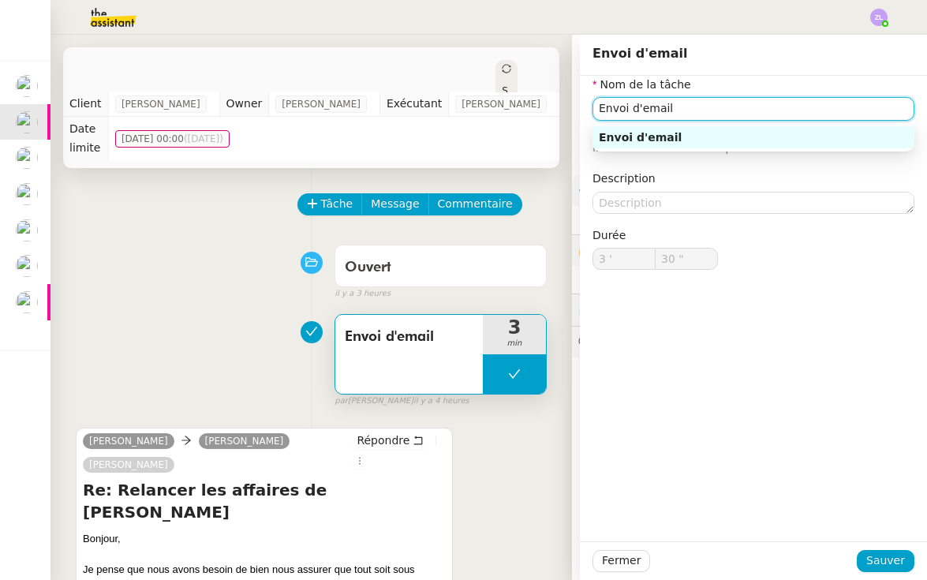
click at [643, 109] on input "Envoi d'email" at bounding box center [753, 108] width 322 height 23
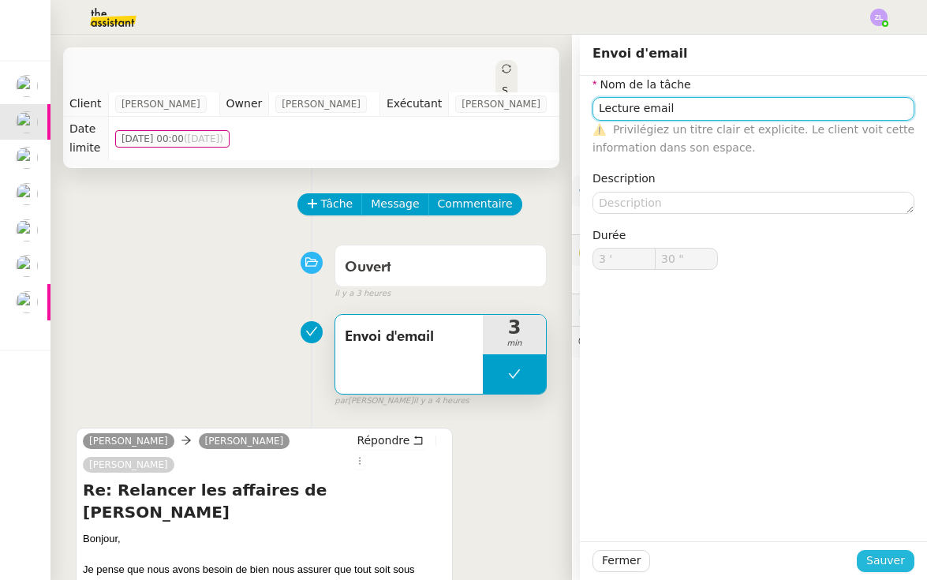
type input "Lecture email"
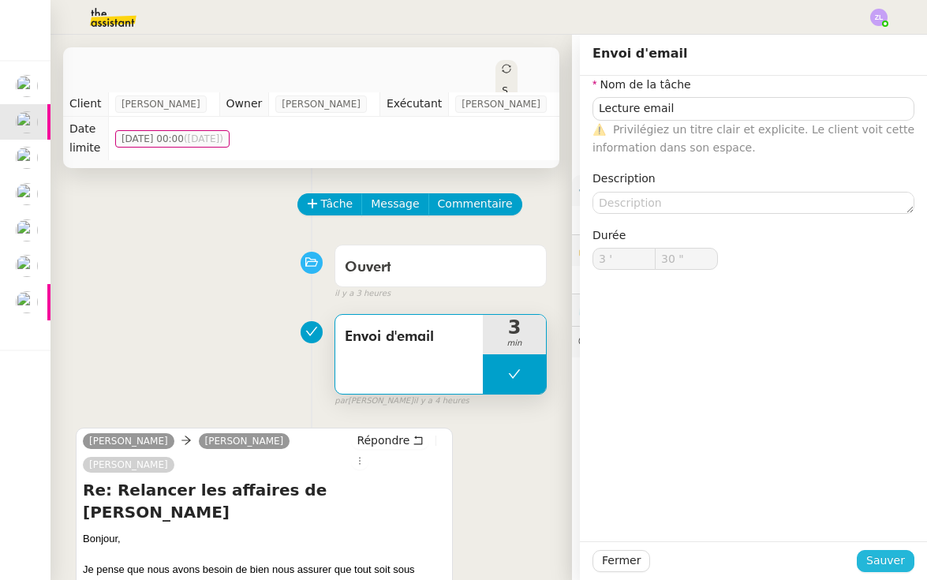
click at [880, 558] on span "Sauver" at bounding box center [885, 560] width 39 height 18
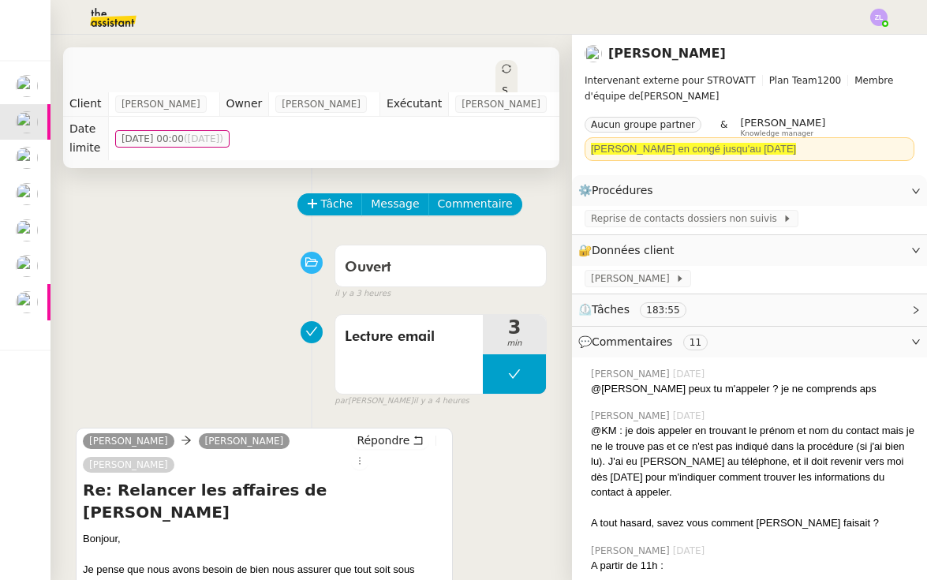
click at [877, 21] on img at bounding box center [878, 17] width 17 height 17
click at [850, 43] on li "Suivi" at bounding box center [836, 45] width 103 height 22
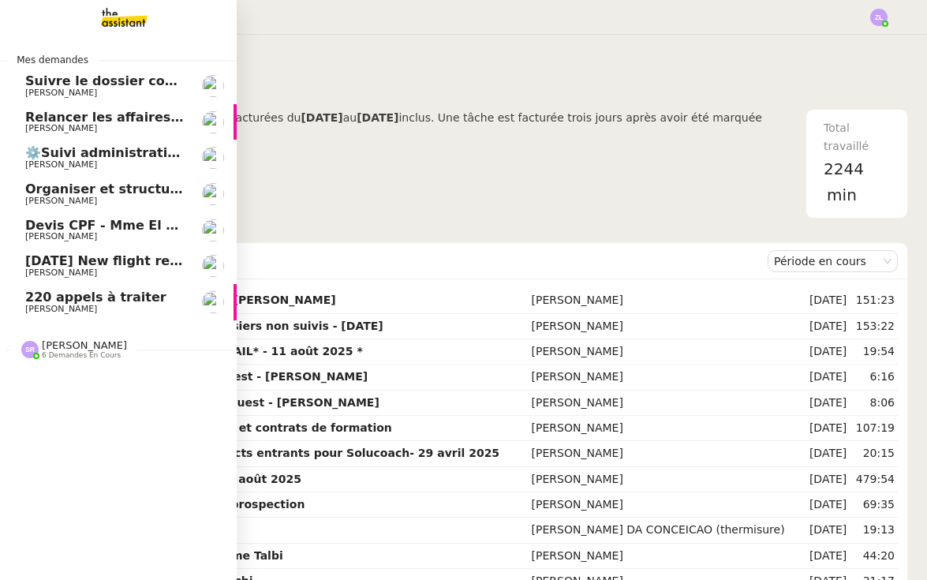
click at [32, 84] on span "Suivre le dossier comptable de Party'z" at bounding box center [162, 80] width 274 height 15
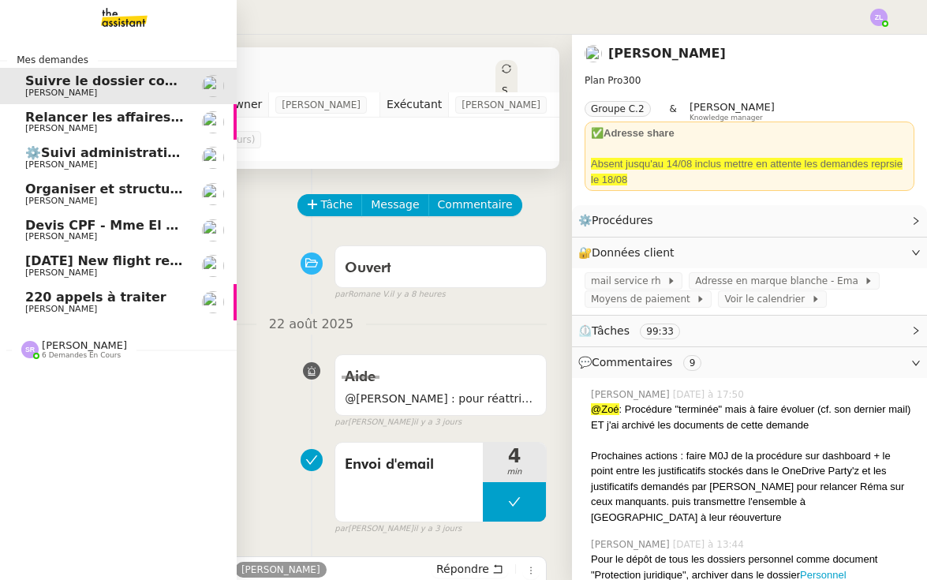
click at [52, 106] on link "Relancer les affaires de Franck Thomas SOULIER" at bounding box center [118, 122] width 237 height 36
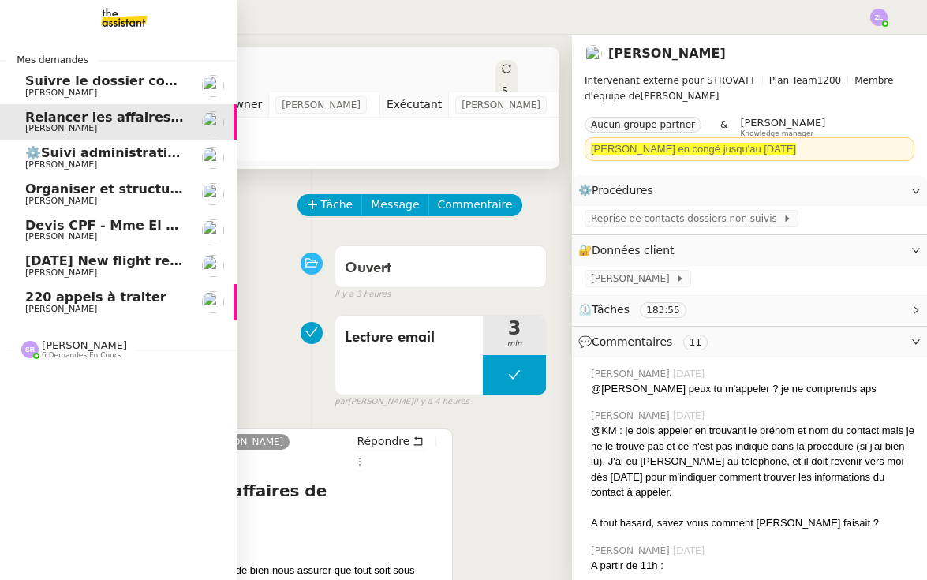
click at [50, 286] on link "220 appels à traiter Florian Parant" at bounding box center [118, 302] width 237 height 36
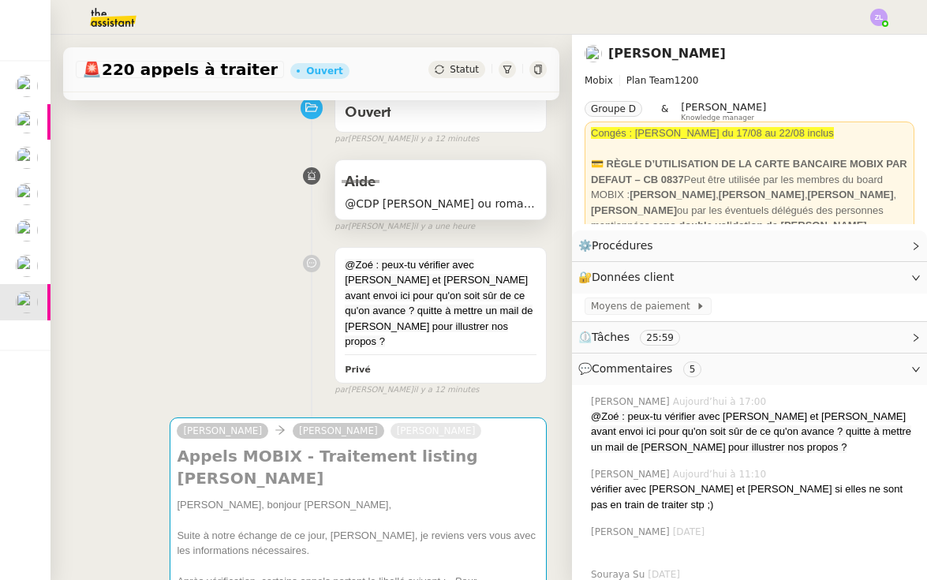
scroll to position [308, 0]
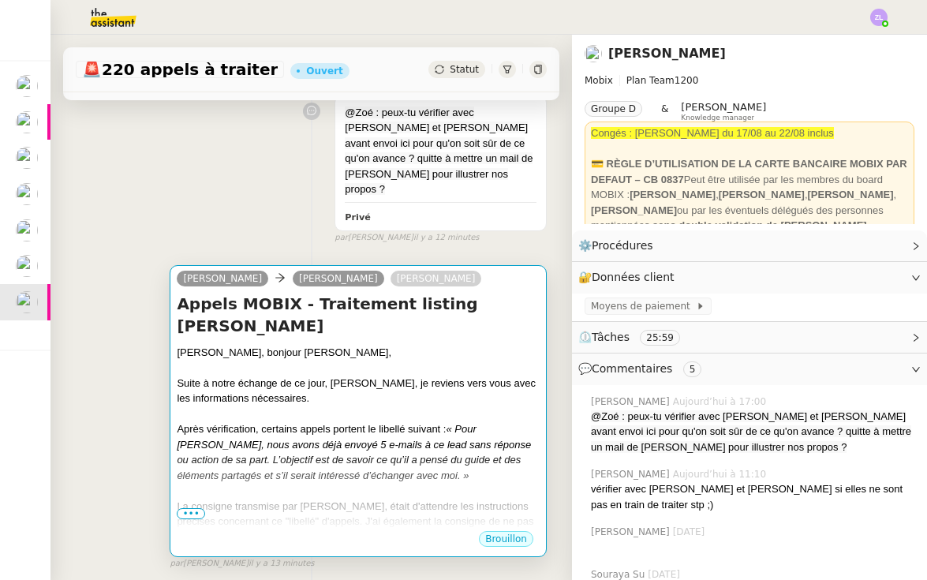
click at [374, 406] on div at bounding box center [358, 414] width 363 height 16
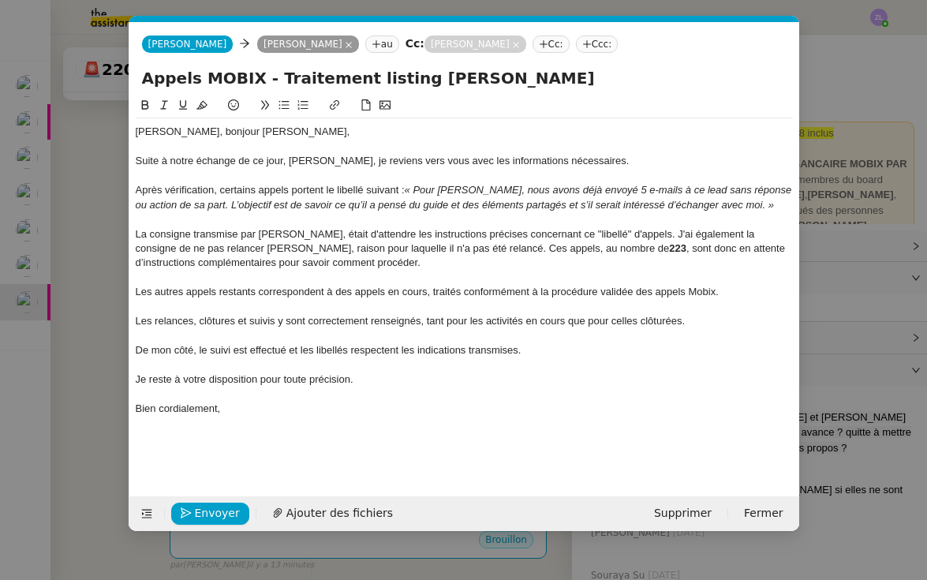
scroll to position [0, 34]
click at [622, 230] on div "La consigne transmise par Florian, était d'attendre les instructions précises c…" at bounding box center [464, 248] width 657 height 43
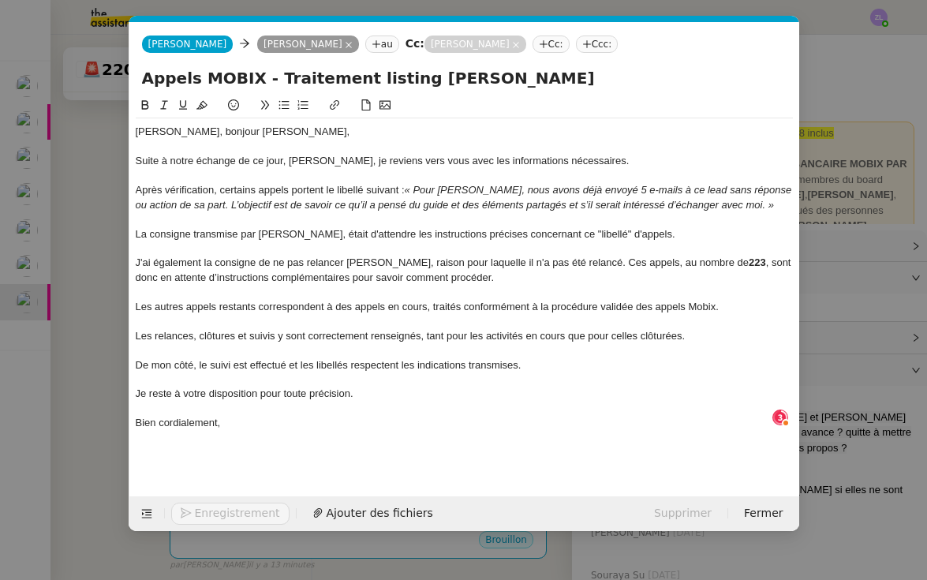
click at [642, 235] on div "La consigne transmise par Florian, était d'attendre les instructions précises c…" at bounding box center [464, 234] width 657 height 14
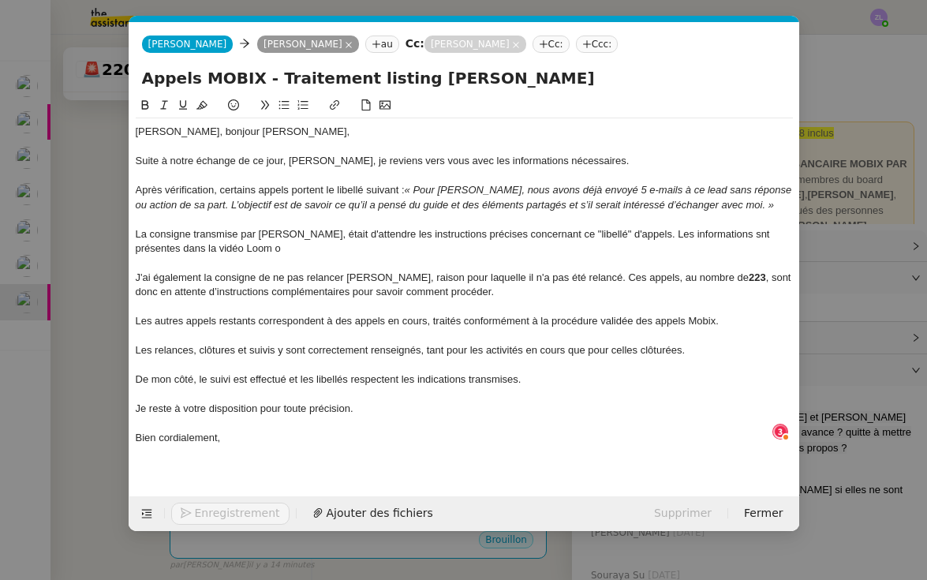
click at [708, 232] on div "La consigne transmise par Florian, était d'attendre les instructions précises c…" at bounding box center [464, 241] width 657 height 29
click at [237, 246] on div "La consigne transmise par Florian, était d'attendre les instructions précises c…" at bounding box center [464, 241] width 657 height 29
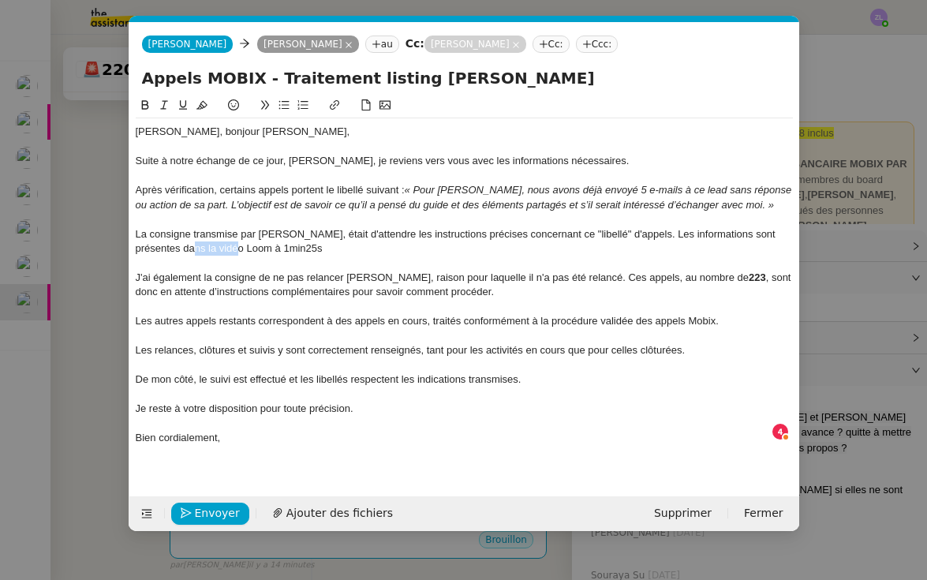
click at [222, 247] on div "La consigne transmise par Florian, était d'attendre les instructions précises c…" at bounding box center [464, 241] width 657 height 29
click at [334, 103] on icon at bounding box center [333, 104] width 9 height 9
type input "vidéo Loom"
paste input "https://www.loom.com/share/29a723d1fc47458ab4b9f7203f2beca8?sid=704109a1-5e8b-4…"
type input "https://www.loom.com/share/29a723d1fc47458ab4b9f7203f2beca8?sid=704109a1-5e8b-4…"
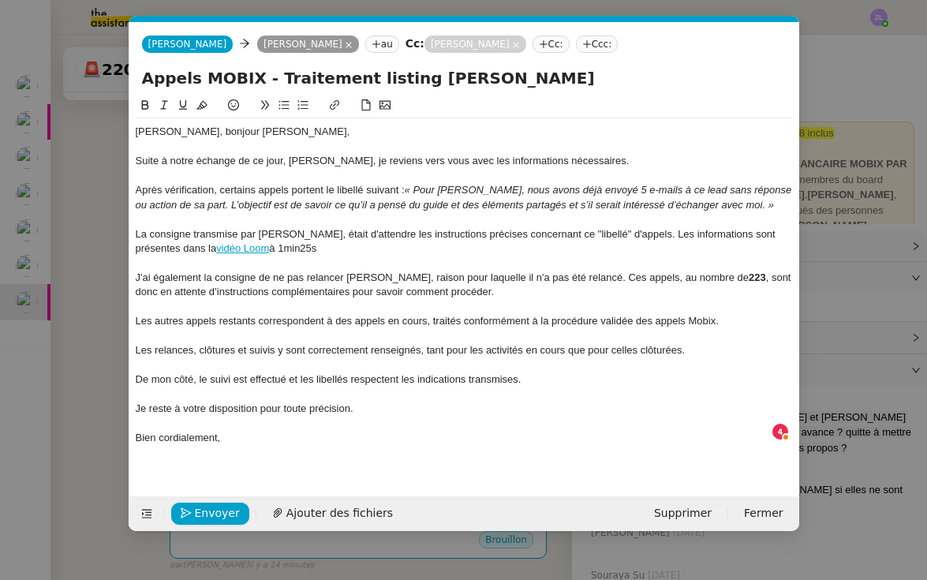
click at [383, 259] on div at bounding box center [464, 263] width 657 height 14
click at [293, 256] on div at bounding box center [464, 263] width 657 height 14
click at [280, 243] on div "La consigne transmise par Florian, était d'attendre les instructions précises c…" at bounding box center [464, 241] width 657 height 29
click at [236, 248] on div "La consigne transmise par Florian, était d'attendre les instructions précises c…" at bounding box center [464, 241] width 657 height 29
click at [357, 240] on div "La consigne transmise par Florian, était d'attendre les instructions précises c…" at bounding box center [464, 241] width 657 height 29
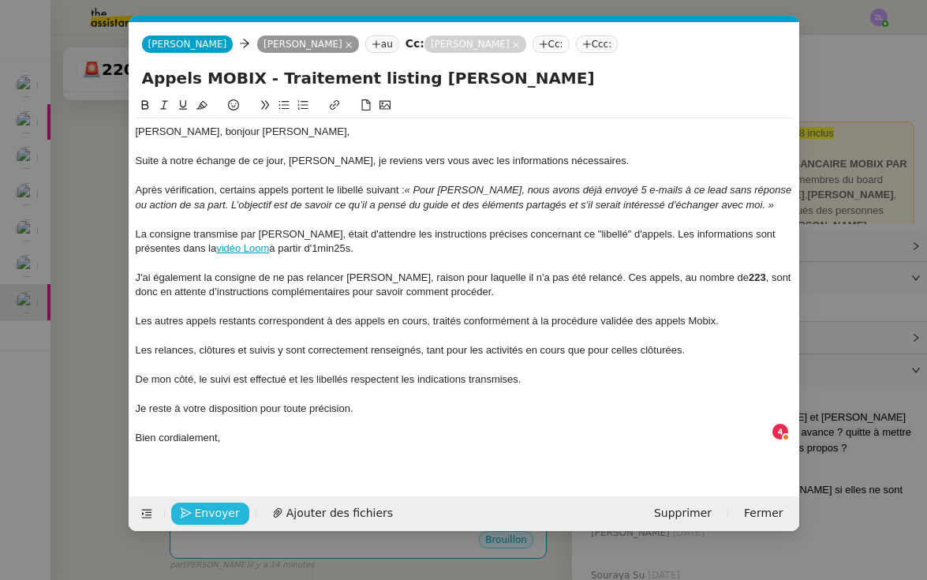
click at [217, 516] on span "Envoyer" at bounding box center [217, 513] width 45 height 18
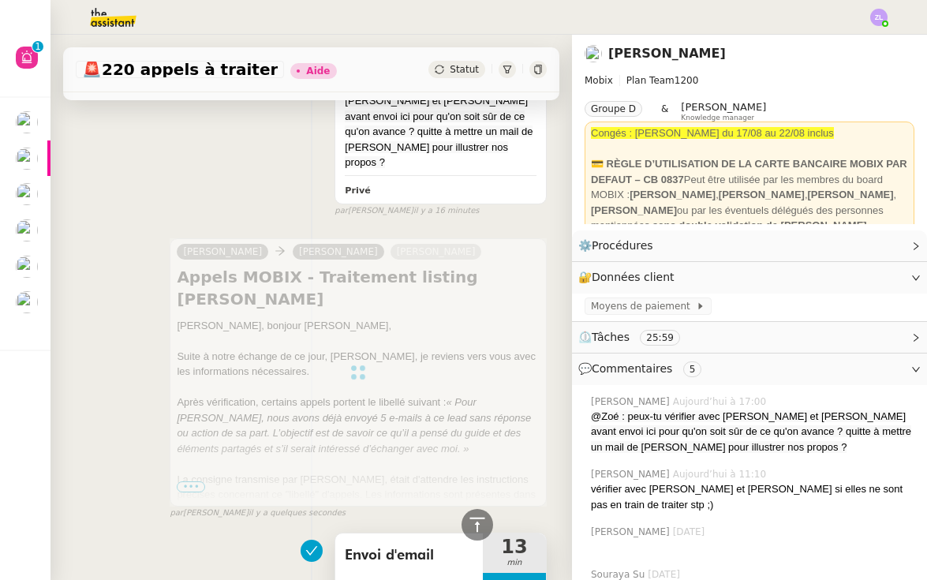
scroll to position [329, 0]
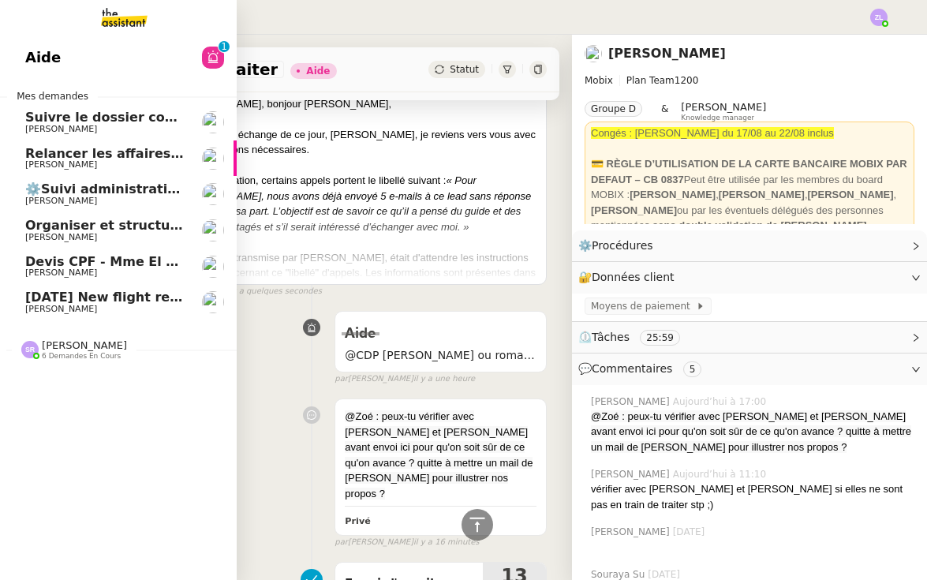
click at [111, 343] on span "[PERSON_NAME]" at bounding box center [84, 345] width 85 height 12
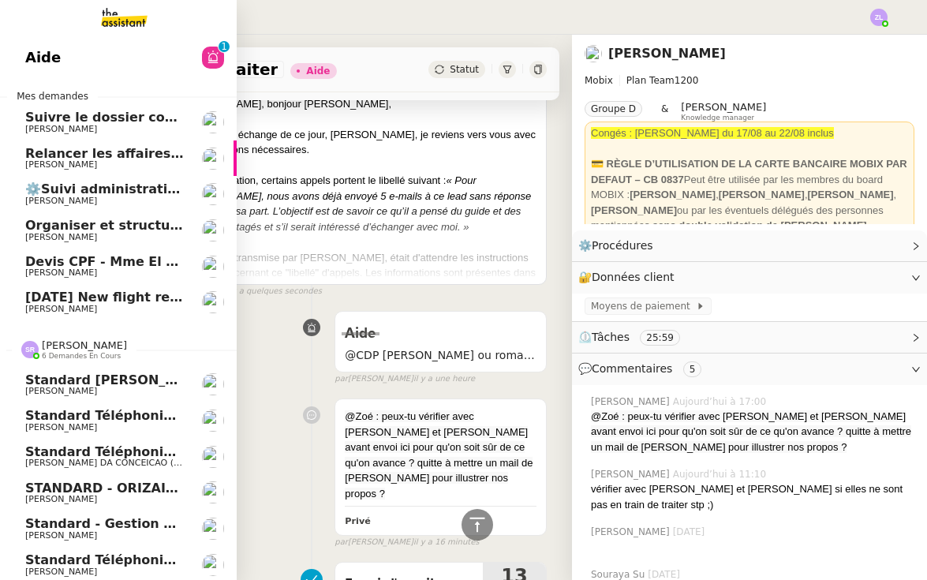
scroll to position [0, 0]
click at [148, 567] on span "[PERSON_NAME]" at bounding box center [104, 571] width 159 height 9
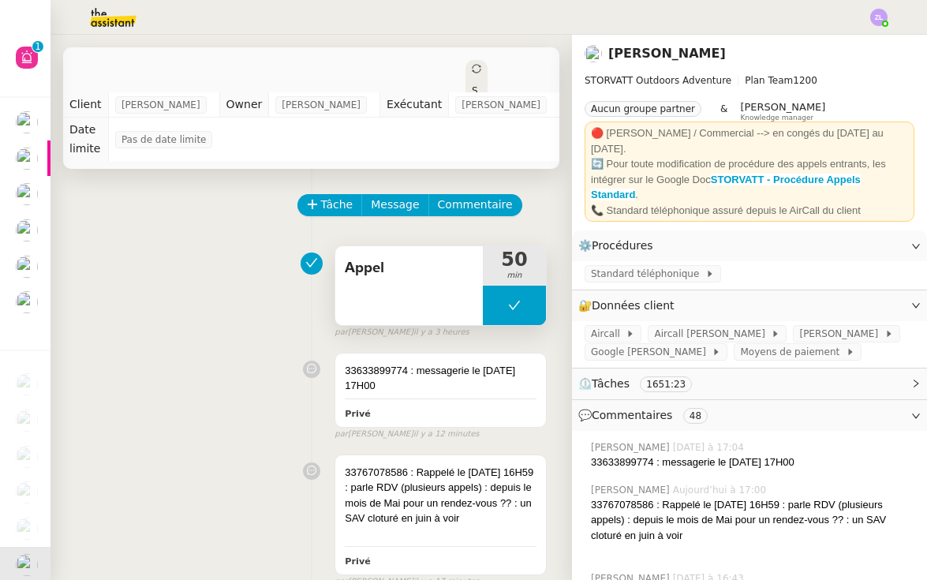
click at [495, 311] on button at bounding box center [514, 305] width 63 height 39
click at [495, 311] on icon at bounding box center [498, 305] width 13 height 13
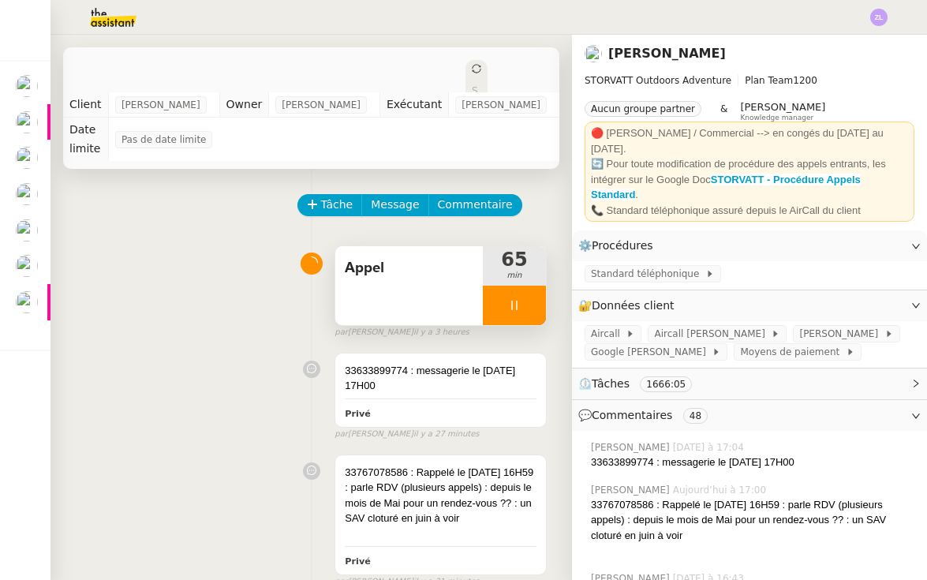
click at [510, 309] on icon at bounding box center [514, 305] width 13 height 13
click at [527, 307] on icon at bounding box center [531, 305] width 12 height 9
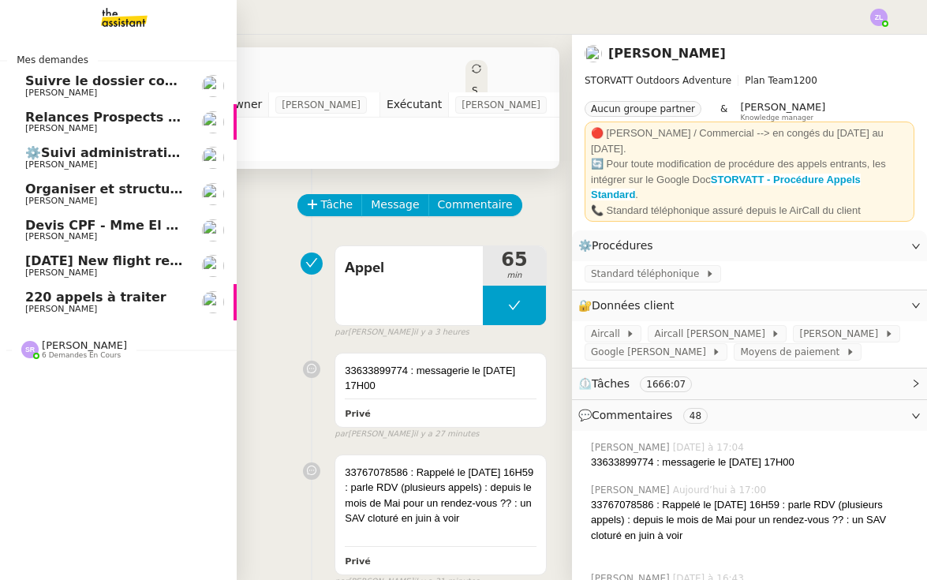
click at [37, 304] on span "[PERSON_NAME]" at bounding box center [61, 309] width 72 height 10
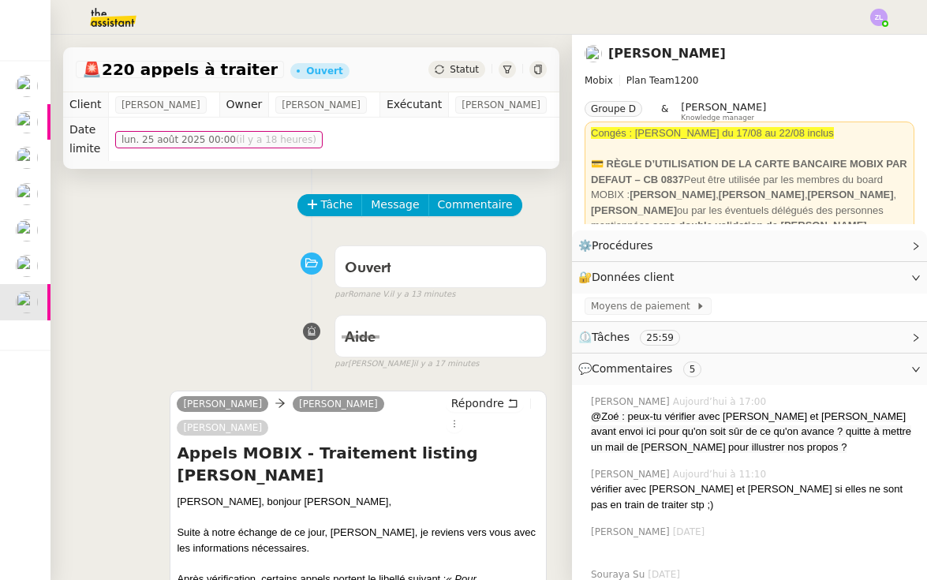
click at [460, 65] on span "Statut" at bounding box center [464, 69] width 29 height 11
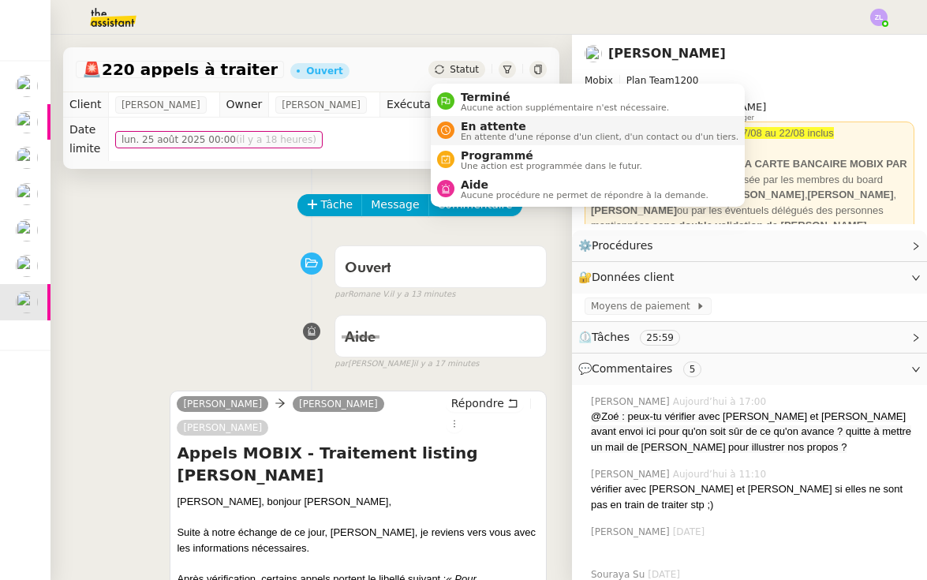
click at [485, 135] on span "En attente d'une réponse d'un client, d'un contact ou d'un tiers." at bounding box center [600, 137] width 278 height 9
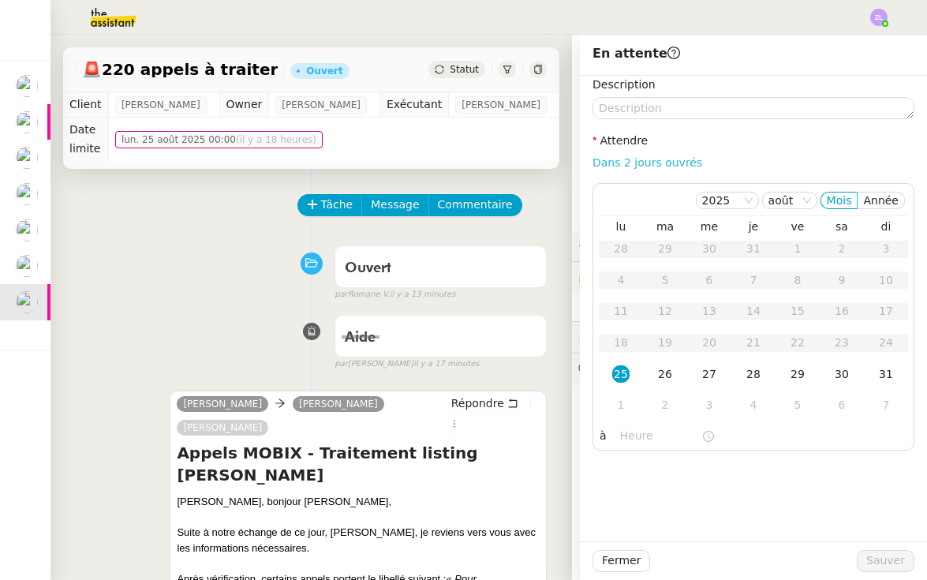
click at [629, 161] on link "Dans 2 jours ouvrés" at bounding box center [647, 162] width 110 height 13
type input "07:00"
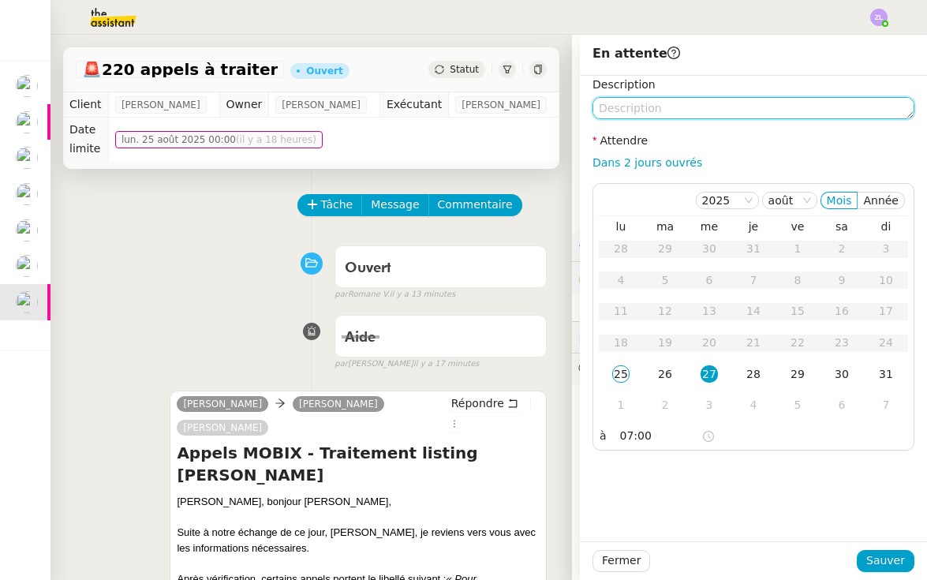
click at [611, 109] on textarea at bounding box center [753, 108] width 322 height 22
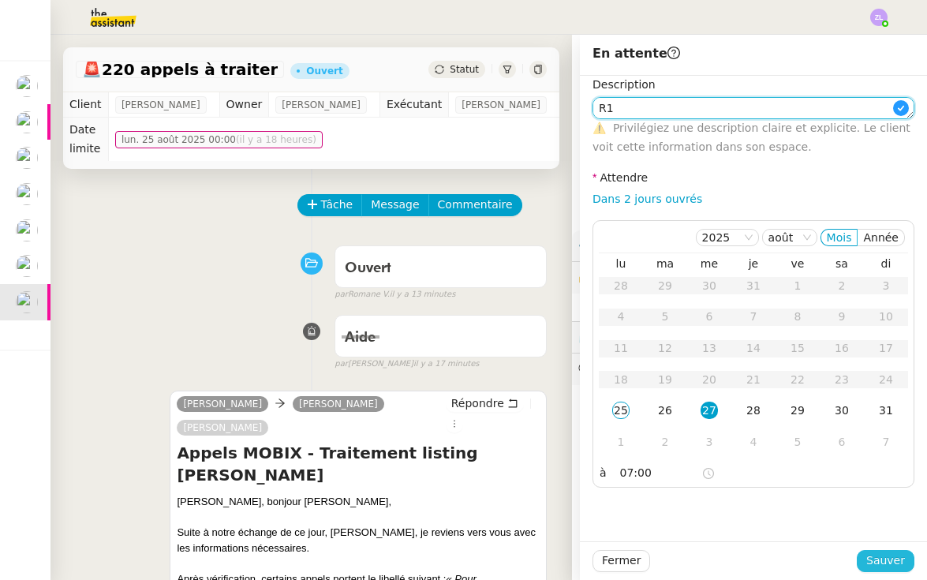
type textarea "R1"
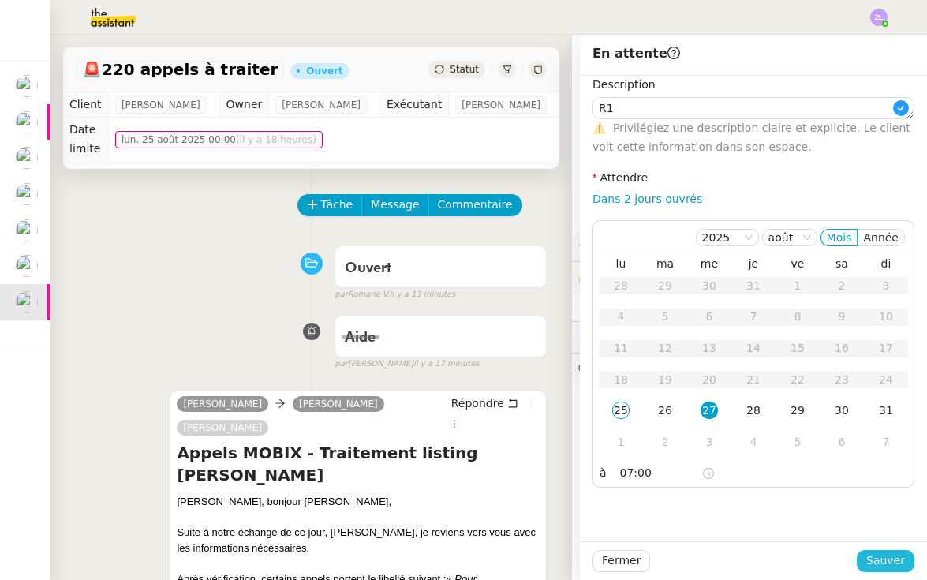
click at [889, 570] on span "Sauver" at bounding box center [885, 560] width 39 height 18
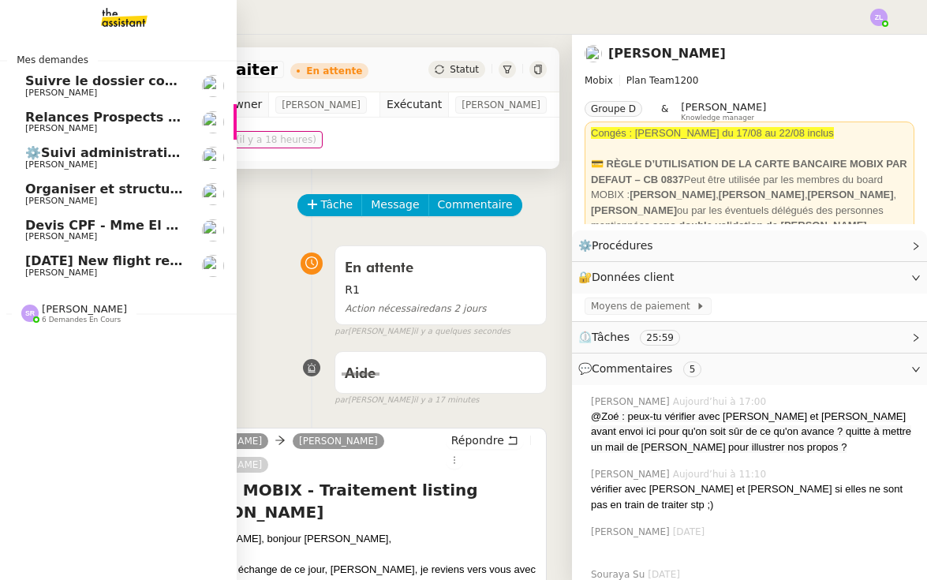
click at [17, 258] on link "1st September 2025 New flight request - Talibah Lawla Louis Frei" at bounding box center [118, 266] width 237 height 36
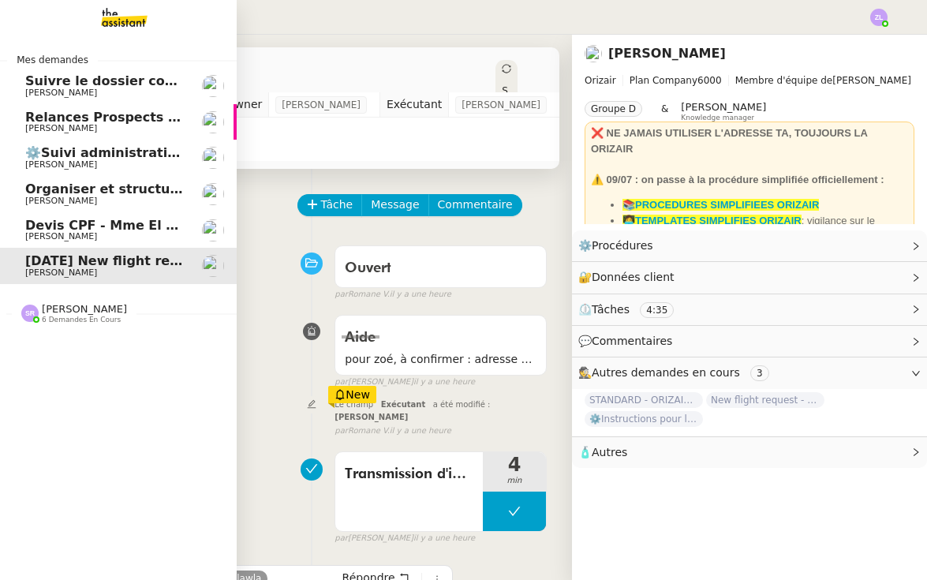
click at [42, 231] on span "[PERSON_NAME]" at bounding box center [61, 236] width 72 height 10
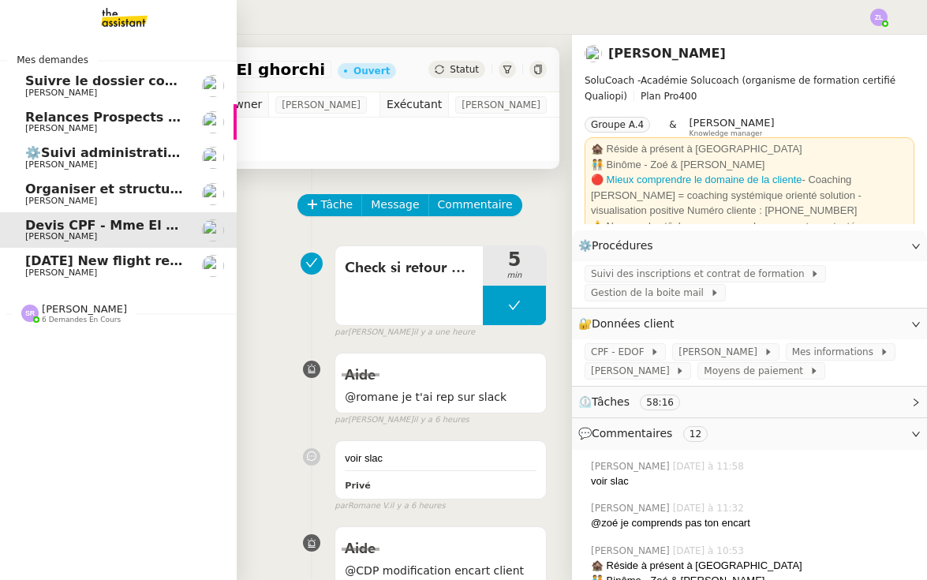
click at [27, 187] on span "Organiser et structurer les tâches et documents" at bounding box center [197, 188] width 344 height 15
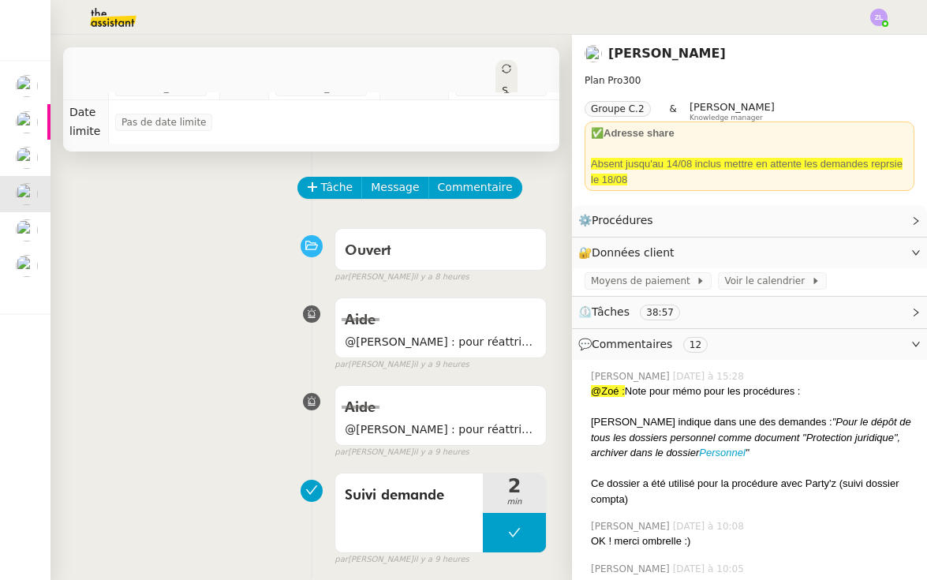
scroll to position [8, 0]
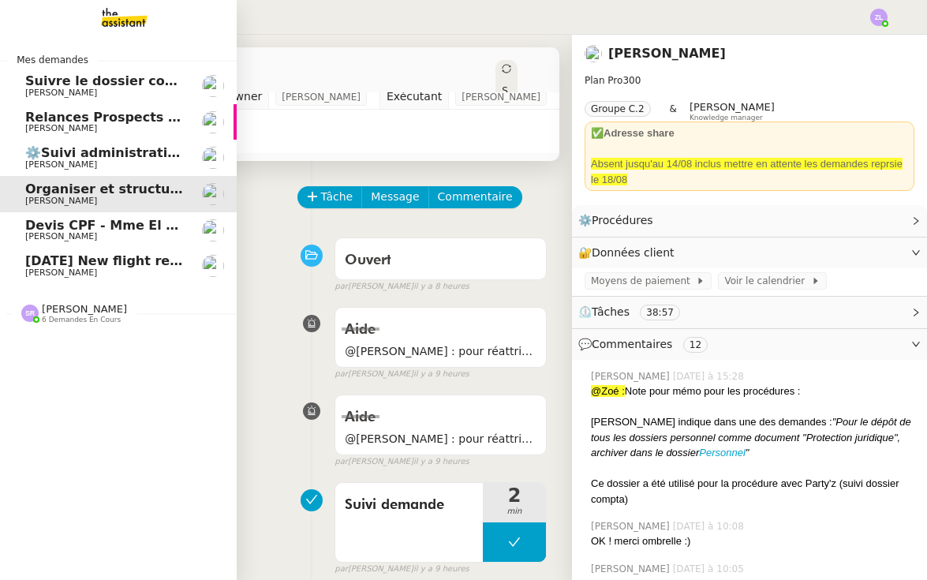
click at [18, 164] on link "⚙️Suivi administratif & personnel Réma Ngaiboye" at bounding box center [118, 158] width 237 height 36
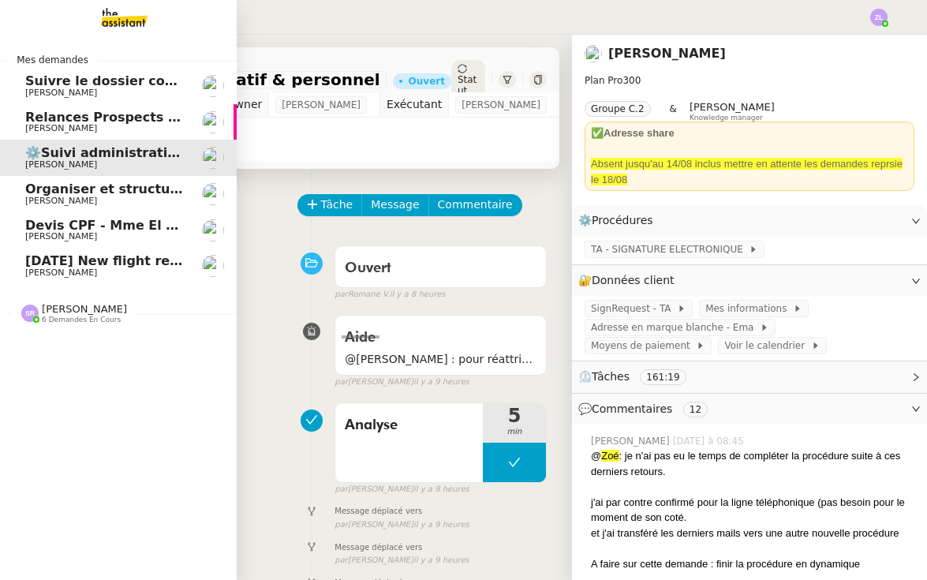
click at [51, 108] on link "Relances Prospects contacts appartenant à Franck Thomas SOULIER" at bounding box center [118, 122] width 237 height 36
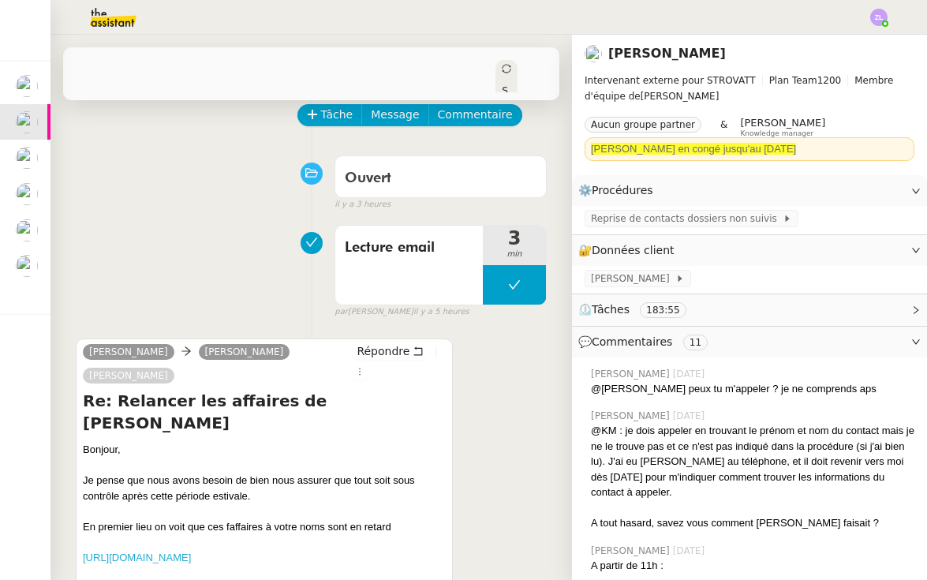
scroll to position [94, 0]
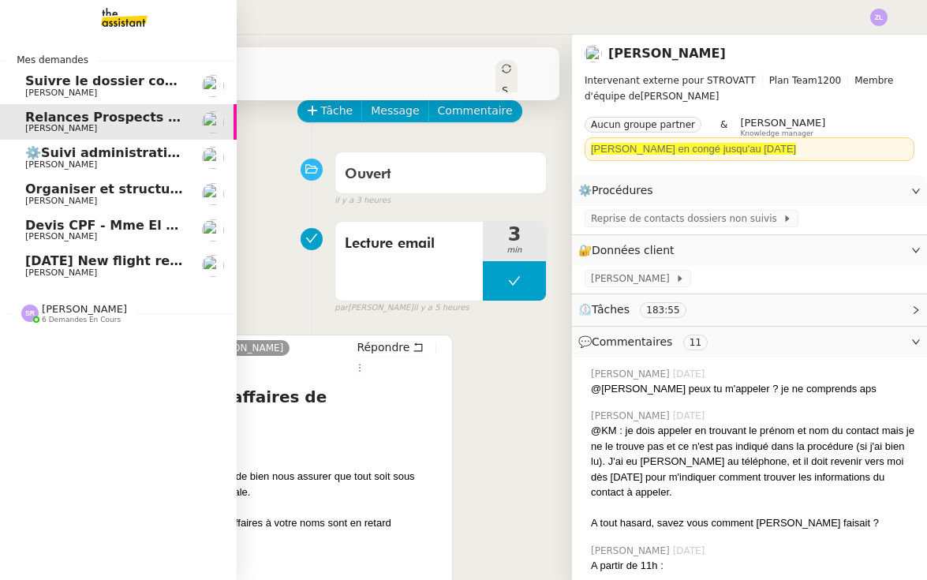
click at [62, 316] on span "6 demandes en cours" at bounding box center [81, 320] width 79 height 9
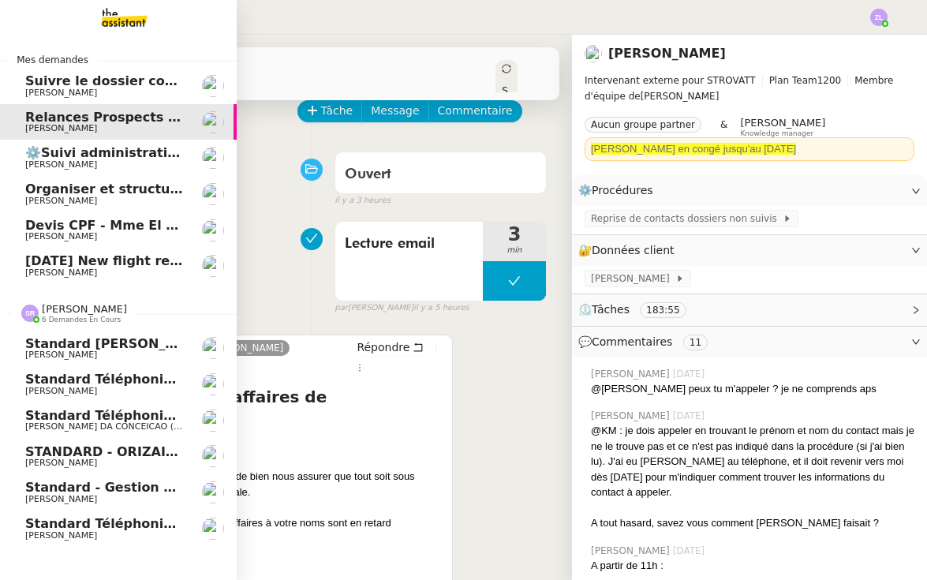
click at [119, 510] on link "Standard téléphonique - août 2025 Franck MUFFAT-JEANDET" at bounding box center [118, 528] width 237 height 36
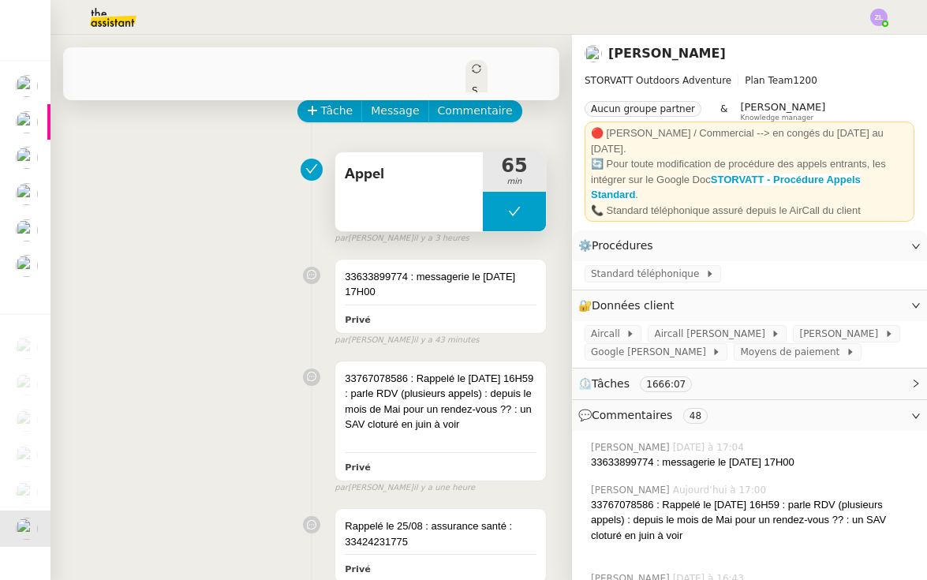
click at [490, 219] on button at bounding box center [514, 211] width 63 height 39
click at [490, 219] on div at bounding box center [499, 211] width 32 height 39
click at [502, 216] on div at bounding box center [514, 211] width 63 height 39
click at [490, 215] on div at bounding box center [514, 211] width 63 height 39
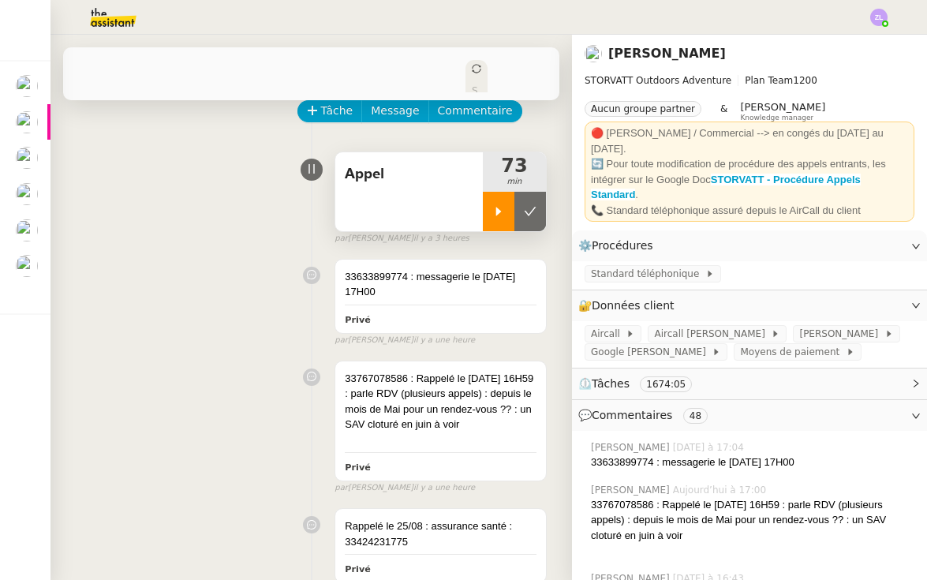
click at [529, 214] on icon at bounding box center [530, 211] width 13 height 13
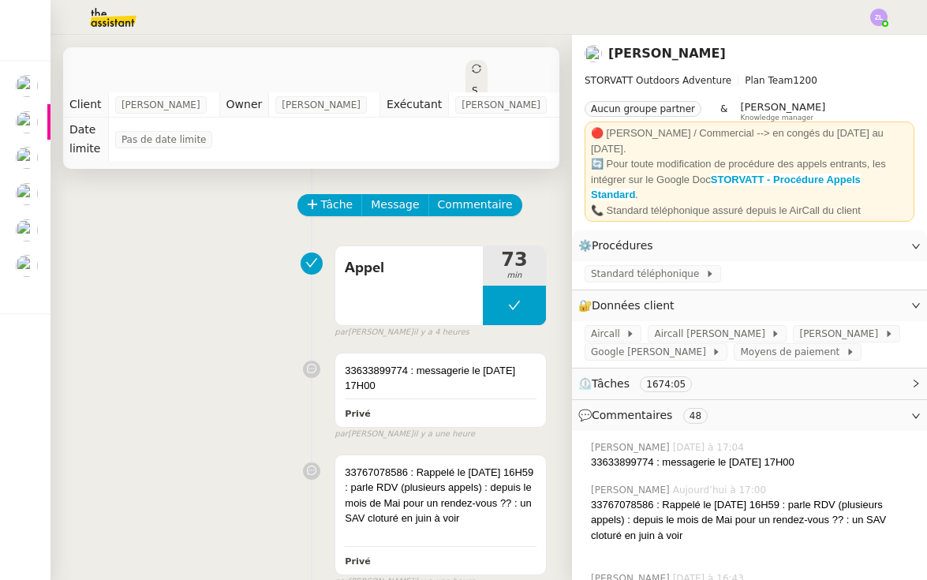
click at [875, 21] on img at bounding box center [878, 17] width 17 height 17
click at [822, 44] on span "Suivi" at bounding box center [822, 45] width 27 height 13
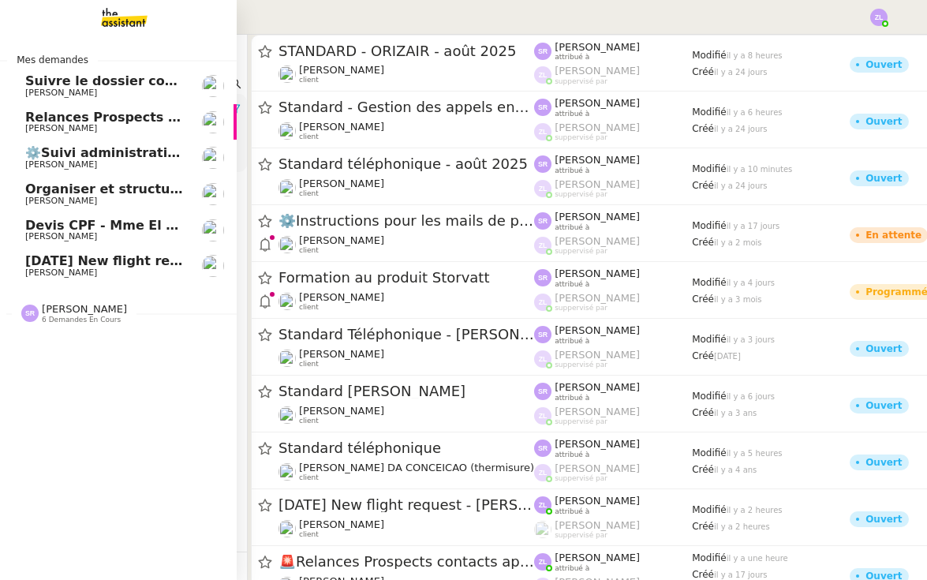
click at [47, 131] on span "[PERSON_NAME]" at bounding box center [61, 128] width 72 height 10
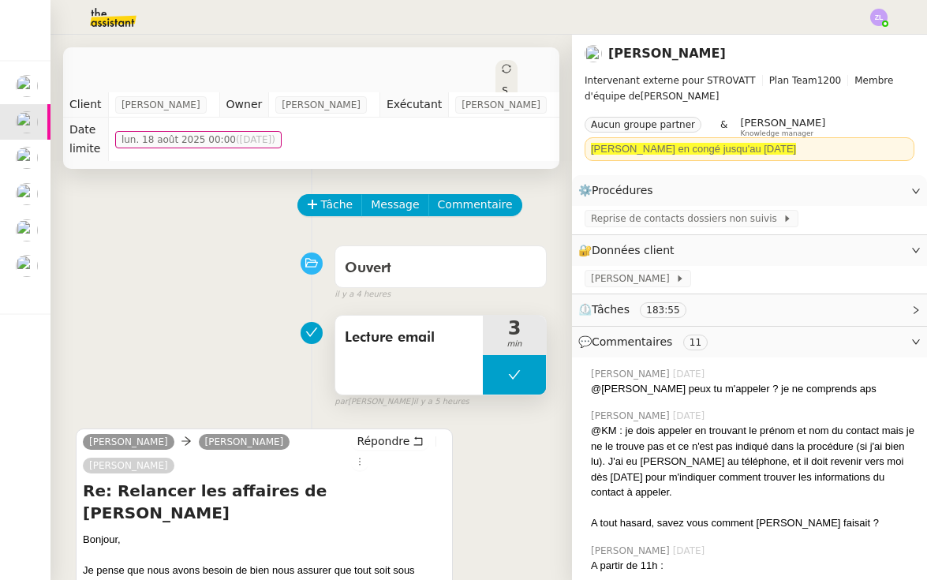
click at [499, 372] on button at bounding box center [514, 374] width 63 height 39
click at [499, 372] on icon at bounding box center [499, 374] width 6 height 9
click at [462, 335] on span "Lecture email" at bounding box center [409, 338] width 129 height 24
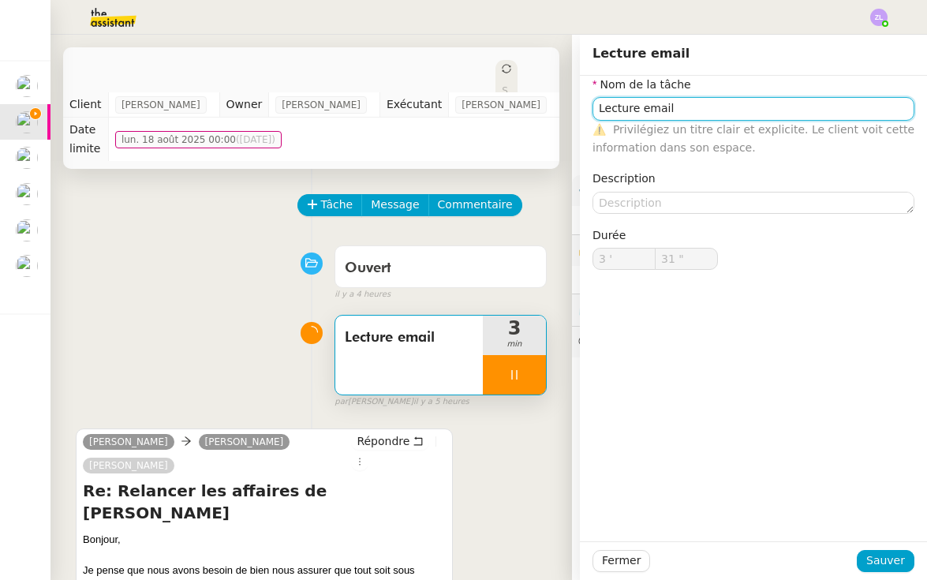
click at [678, 106] on input "Lecture email" at bounding box center [753, 108] width 322 height 23
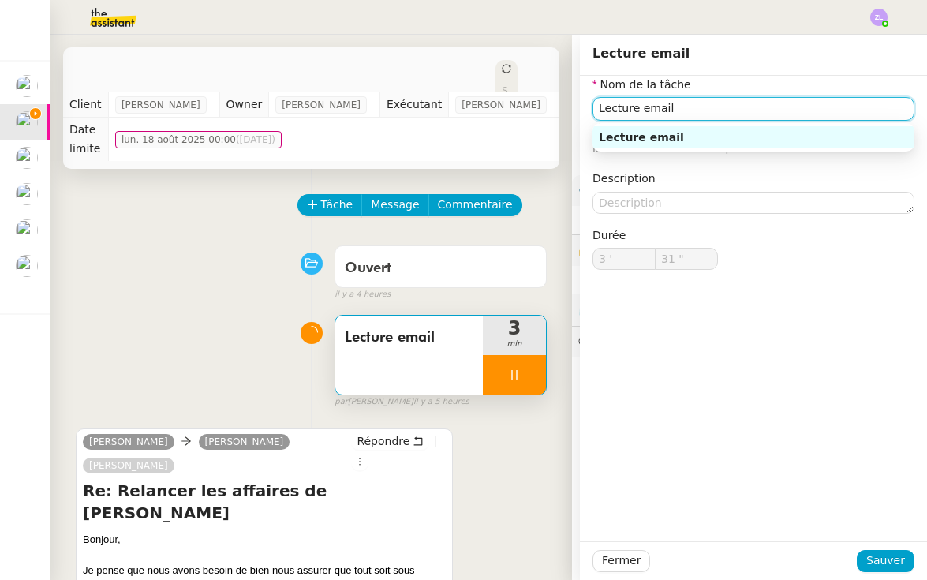
type input "32 ""
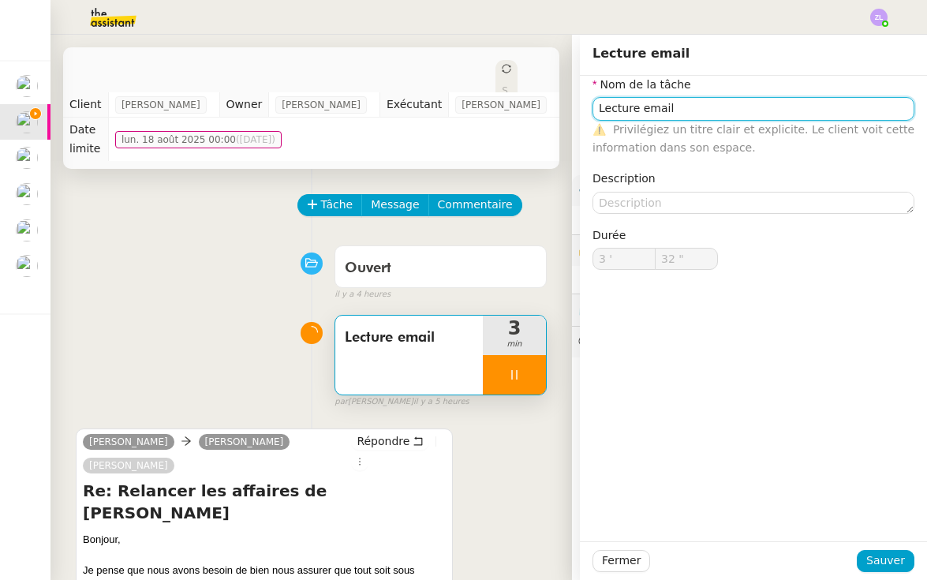
type input "Lecture email +"
type input "33 ""
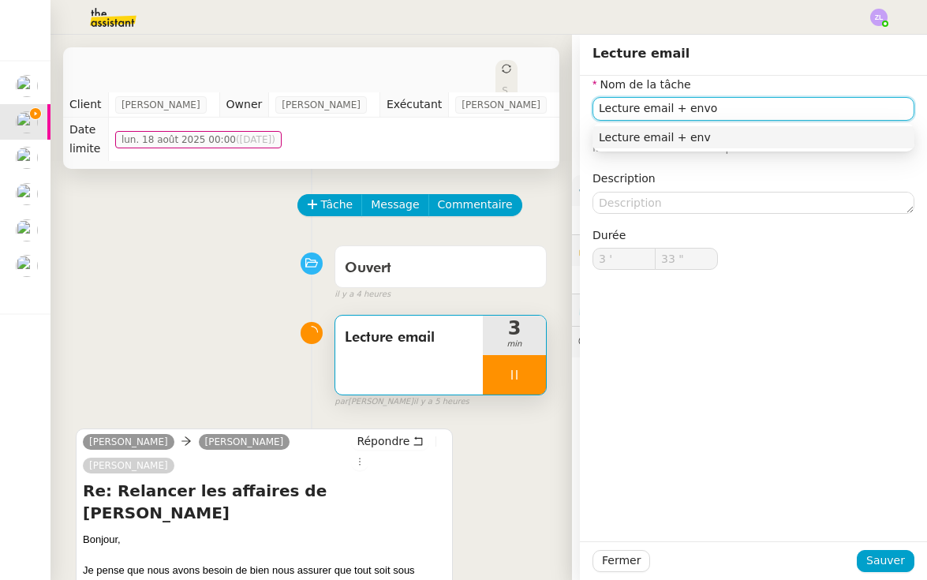
type input "Lecture email + envoi"
type input "35 ""
type input "Lecture email + envoi"
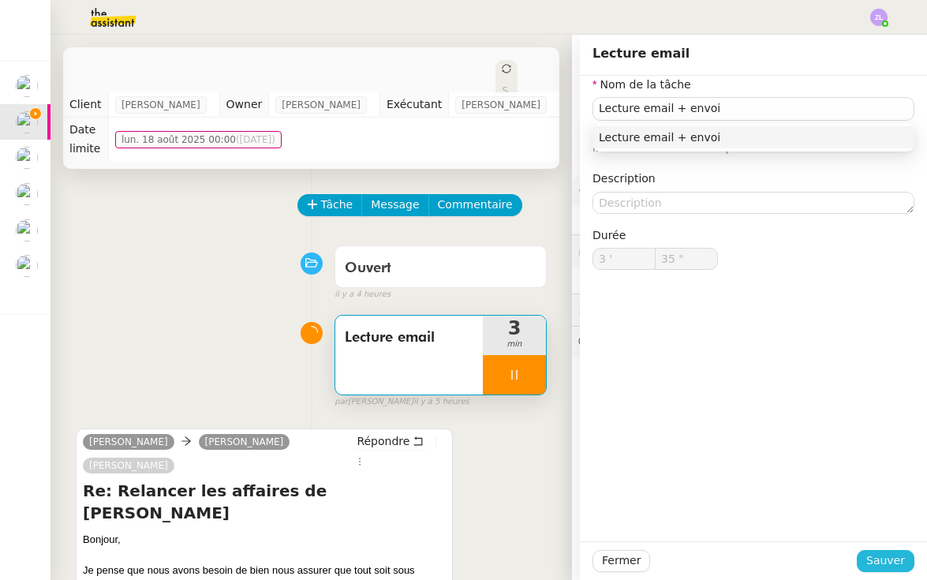
click at [885, 570] on span "Sauver" at bounding box center [885, 560] width 39 height 18
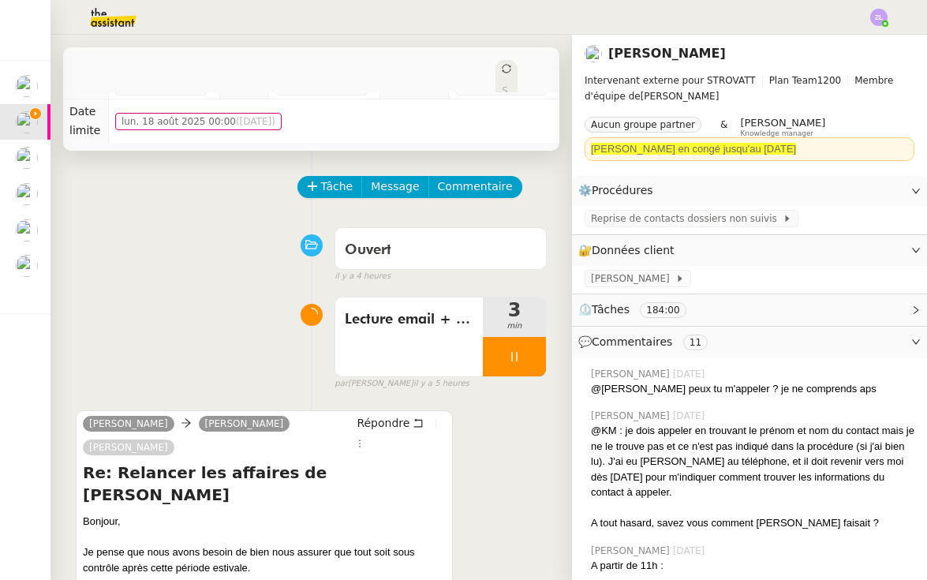
scroll to position [42, 0]
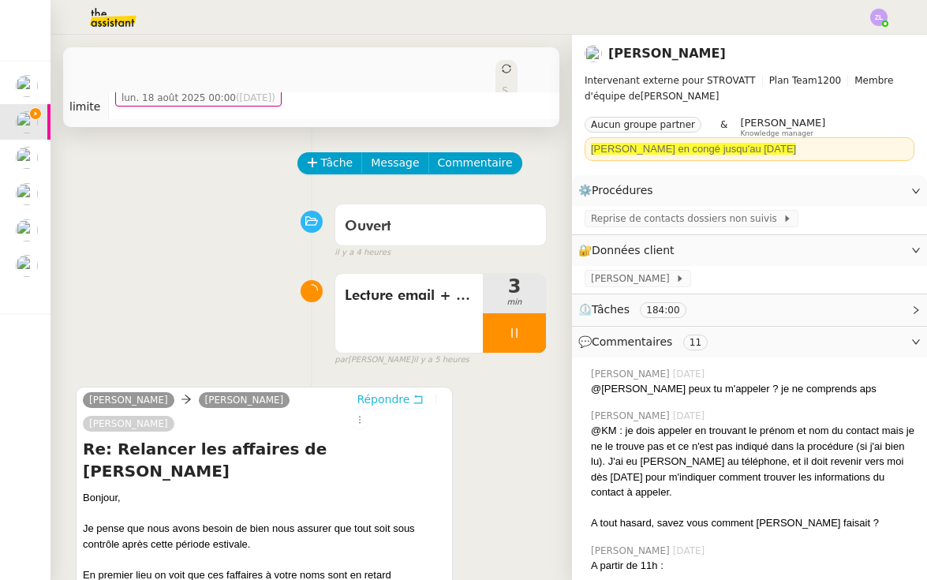
click at [364, 402] on span "Répondre" at bounding box center [383, 399] width 53 height 16
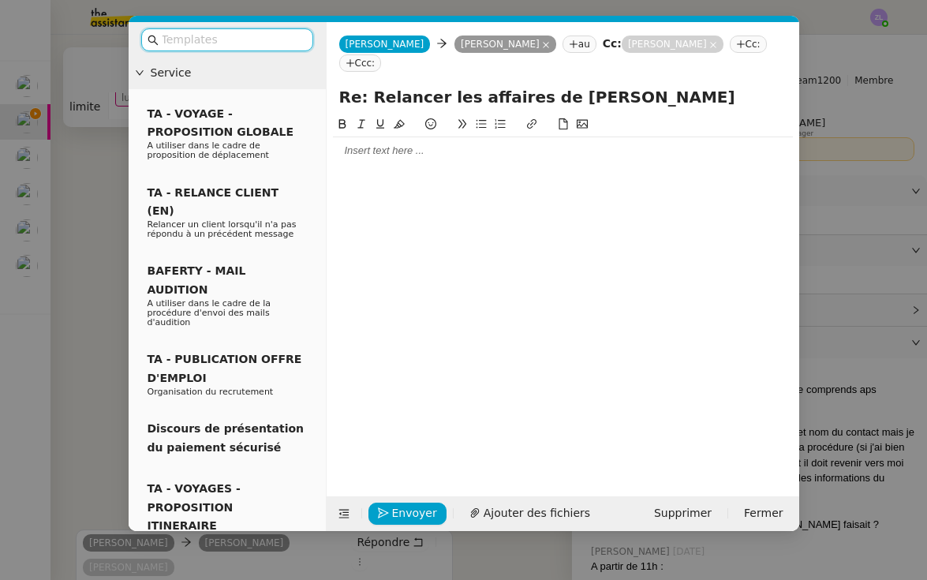
click at [356, 145] on div at bounding box center [563, 151] width 460 height 14
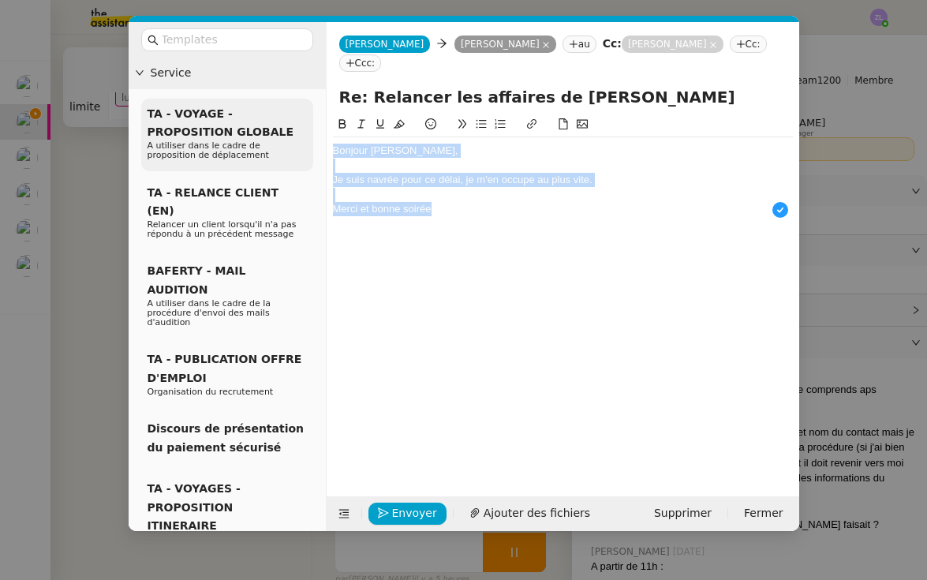
drag, startPoint x: 446, startPoint y: 213, endPoint x: 296, endPoint y: 129, distance: 171.6
click at [296, 129] on nz-layout "Service TA - VOYAGE - PROPOSITION GLOBALE A utiliser dans le cadre de propositi…" at bounding box center [464, 276] width 671 height 509
copy div "Bonjour Thomas, Je suis navrée pour ce délai, je m'en occupe au plus vite. Merc…"
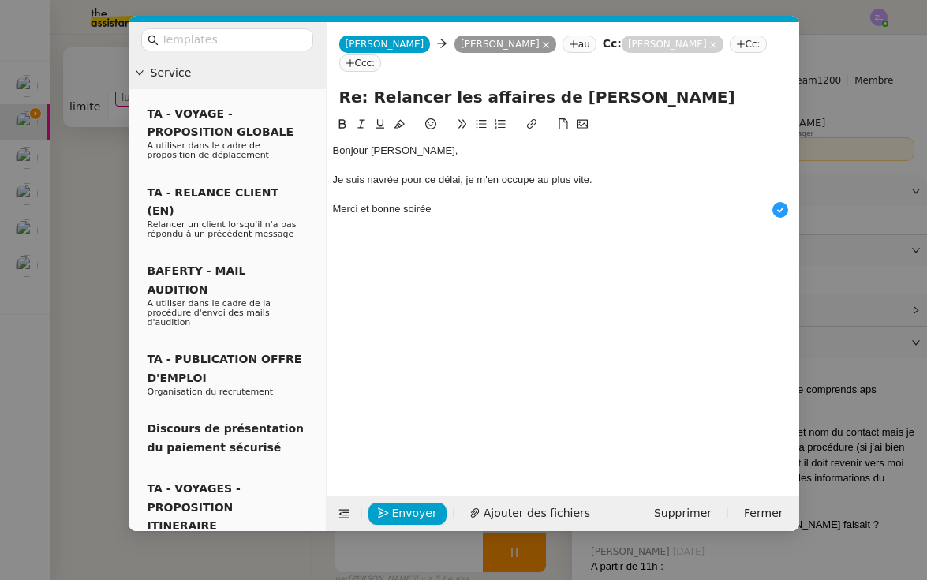
scroll to position [17, 0]
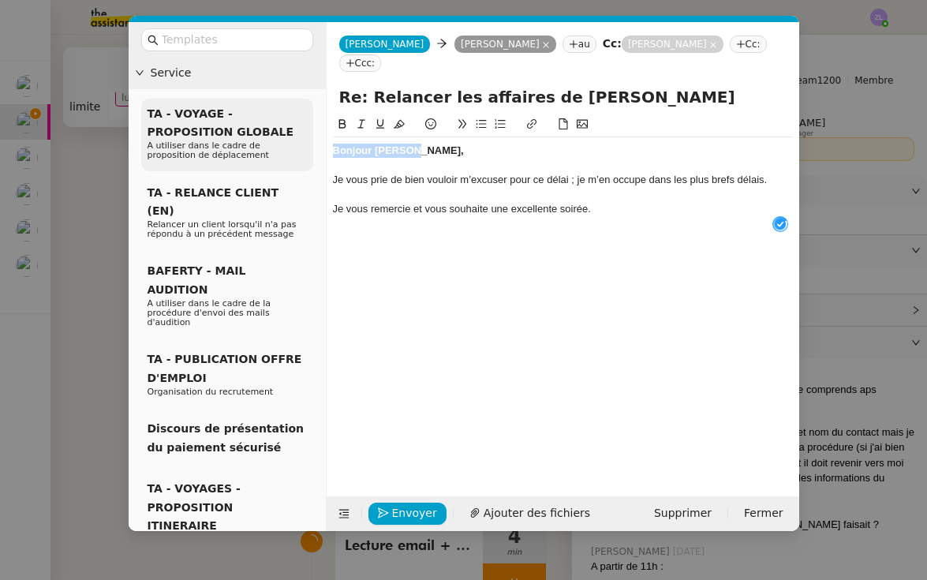
drag, startPoint x: 420, startPoint y: 149, endPoint x: 298, endPoint y: 148, distance: 121.5
click at [297, 149] on nz-layout "Service TA - VOYAGE - PROPOSITION GLOBALE A utiliser dans le cadre de propositi…" at bounding box center [464, 276] width 671 height 509
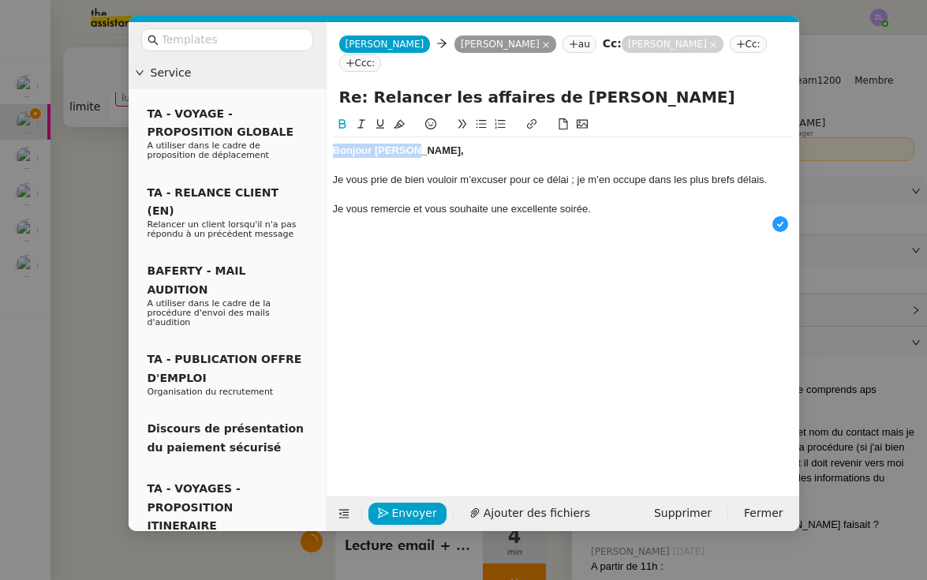
click at [340, 124] on icon at bounding box center [342, 123] width 11 height 11
click at [601, 211] on div "Je vous remercie et vous souhaite une excellente soirée." at bounding box center [563, 209] width 460 height 14
click at [574, 181] on div "Je vous prie de bien vouloir m’excuser pour ce délai ; je m’en occupe dans les …" at bounding box center [563, 180] width 460 height 14
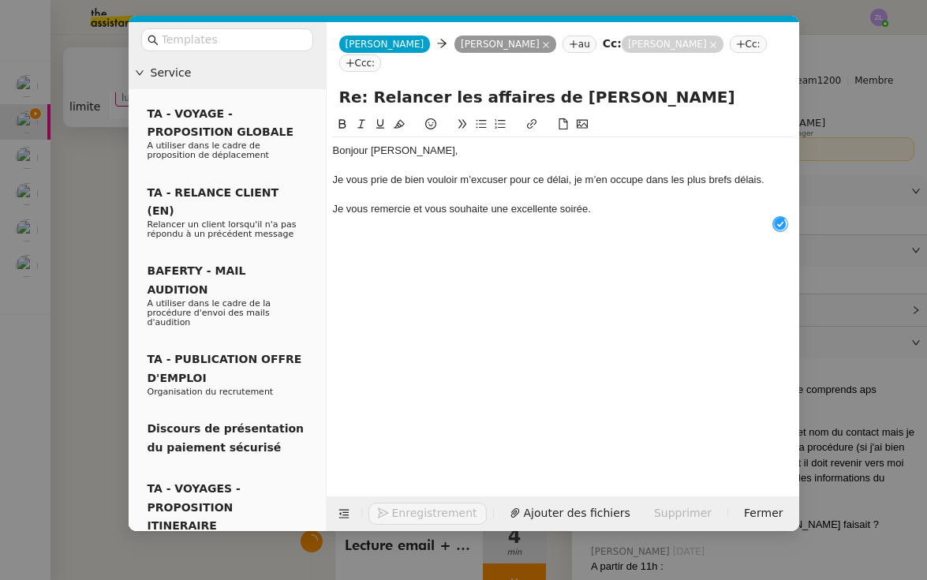
click at [639, 211] on div "Je vous remercie et vous souhaite une excellente soirée." at bounding box center [563, 209] width 460 height 14
click at [73, 417] on nz-modal-container "Service TA - VOYAGE - PROPOSITION GLOBALE A utiliser dans le cadre de propositi…" at bounding box center [463, 290] width 927 height 580
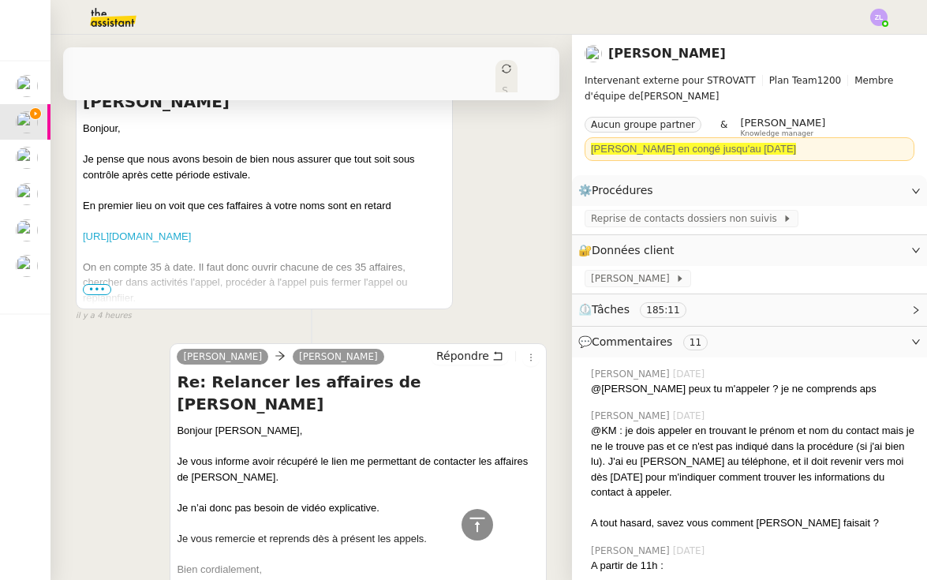
scroll to position [559, 0]
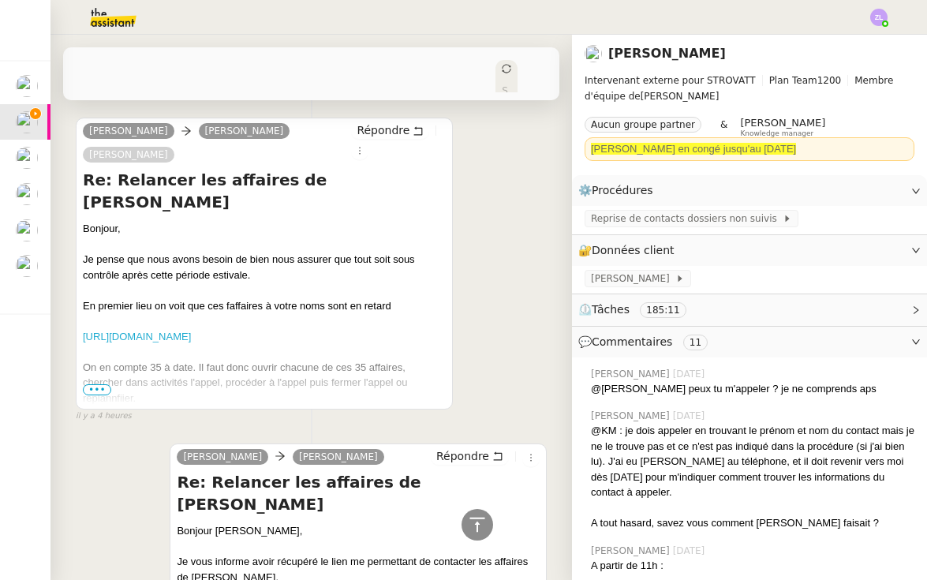
click at [100, 384] on span "•••" at bounding box center [97, 389] width 28 height 11
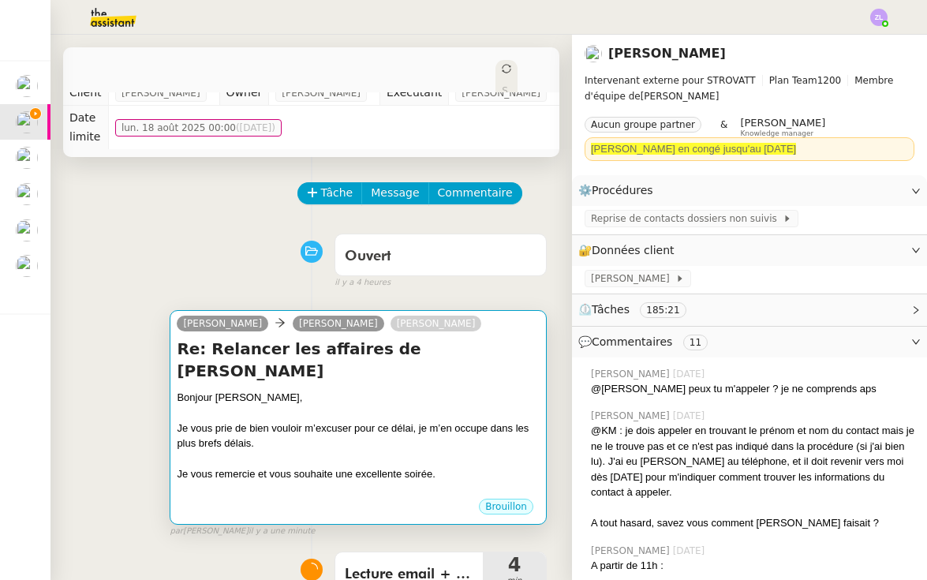
scroll to position [22, 0]
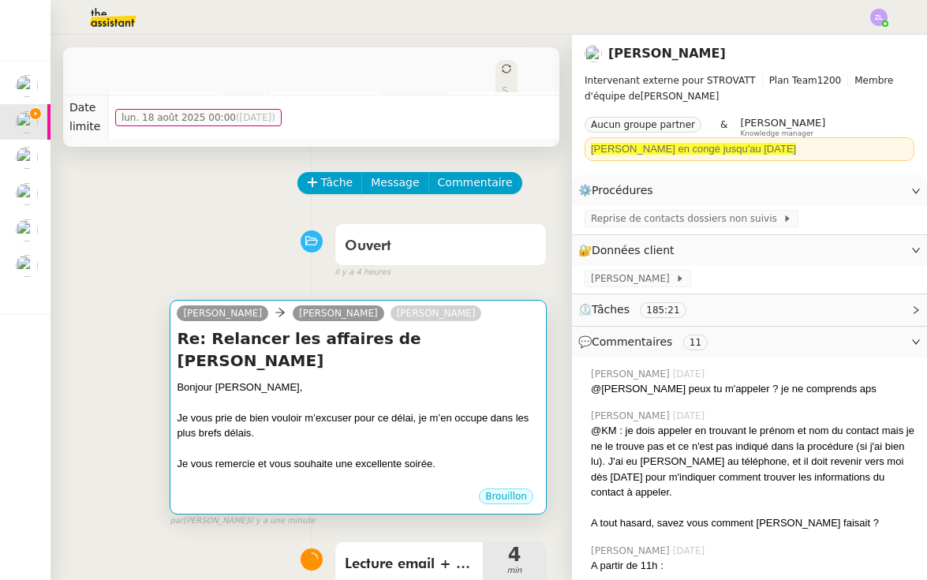
click at [274, 441] on div at bounding box center [358, 449] width 363 height 16
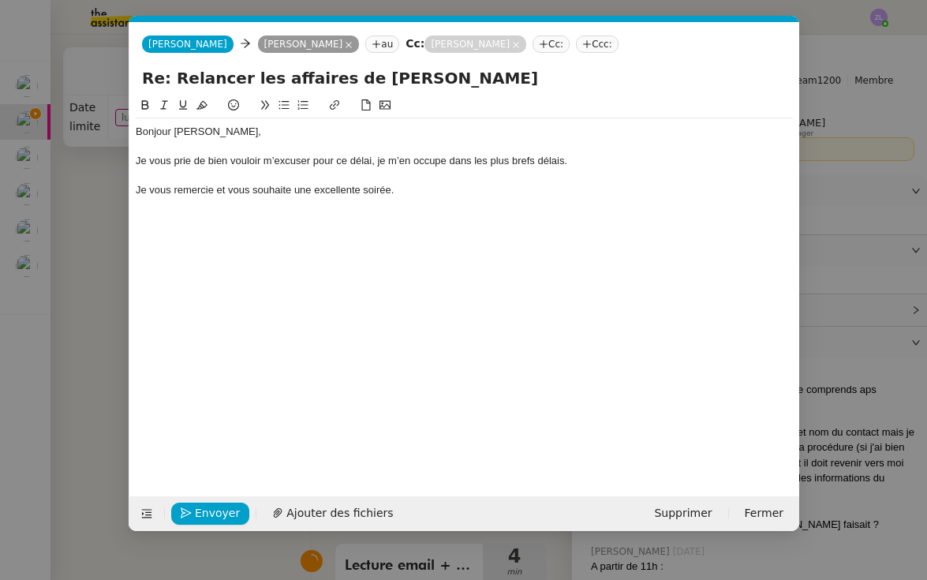
scroll to position [0, 34]
click at [610, 162] on div "Je vous prie de bien vouloir m’excuser pour ce délai, je m’en occupe dans les p…" at bounding box center [464, 161] width 657 height 14
click at [209, 514] on span "Envoyer" at bounding box center [217, 513] width 45 height 18
click at [209, 514] on span "Confirmer l'envoi" at bounding box center [242, 513] width 95 height 18
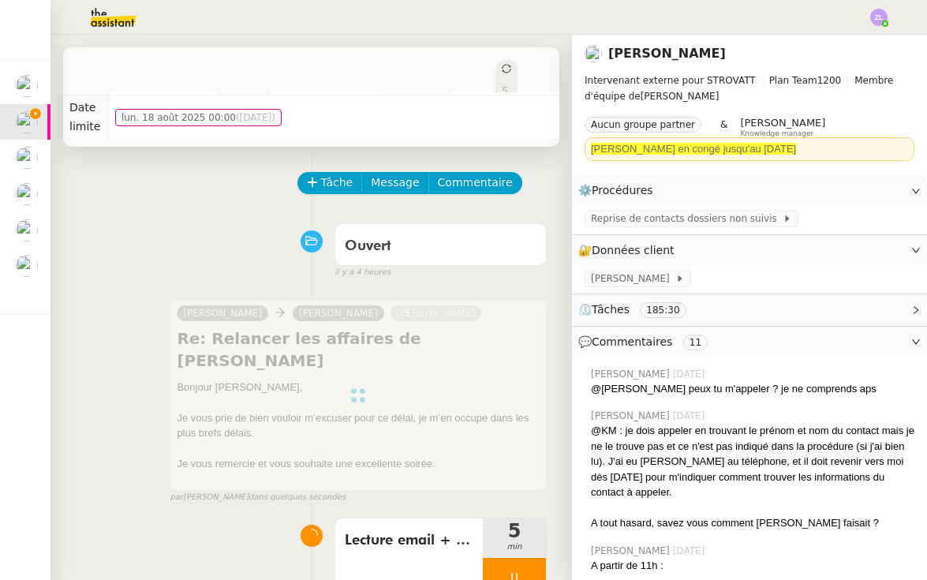
scroll to position [62, 0]
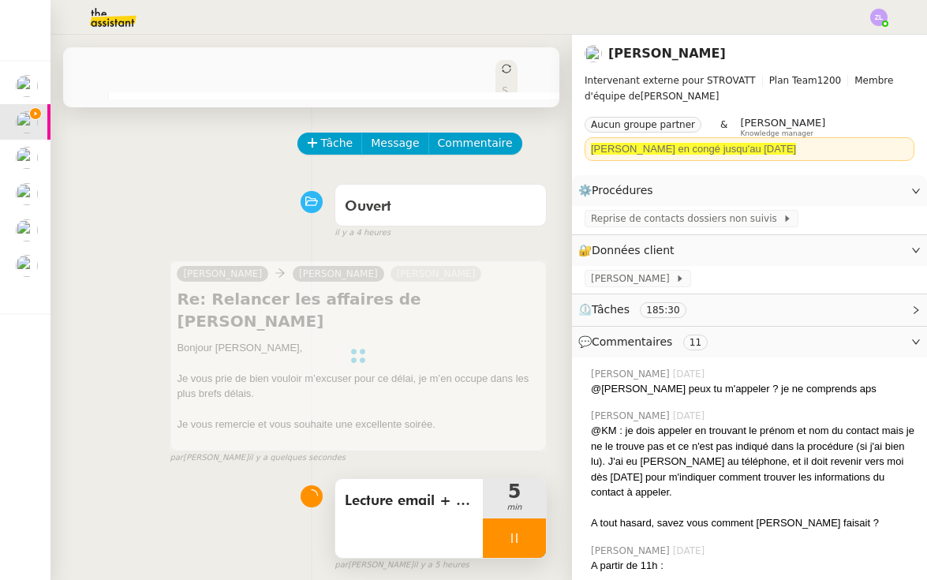
click at [506, 518] on div at bounding box center [514, 537] width 63 height 39
click at [529, 532] on icon at bounding box center [530, 538] width 13 height 13
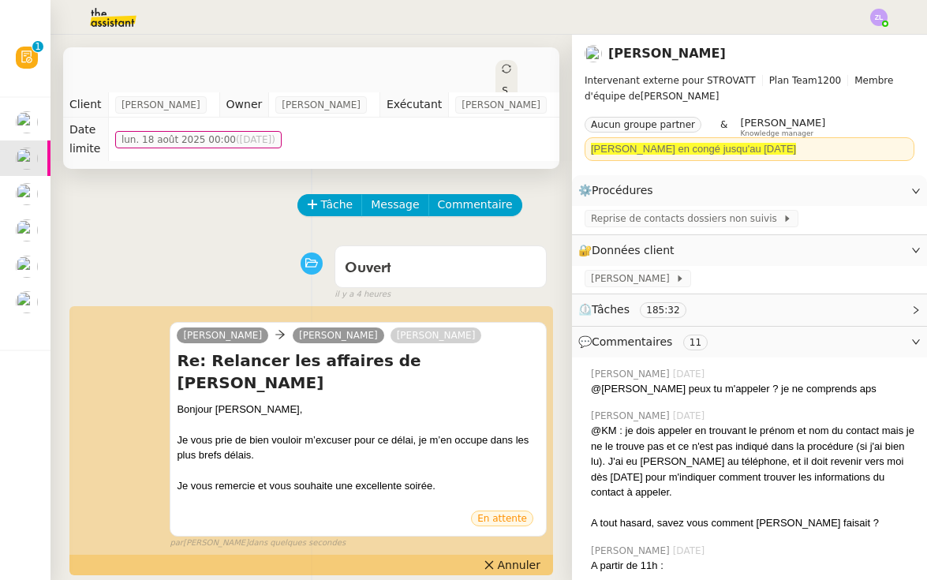
scroll to position [0, 0]
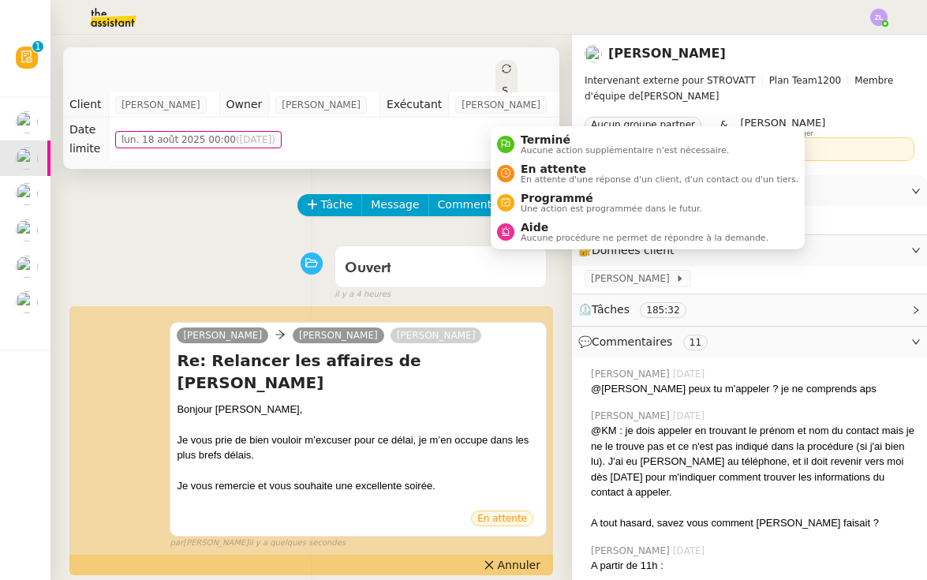
click at [502, 62] on div "Statut" at bounding box center [506, 107] width 22 height 95
click at [532, 177] on span "En attente d'une réponse d'un client, d'un contact ou d'un tiers." at bounding box center [660, 179] width 278 height 9
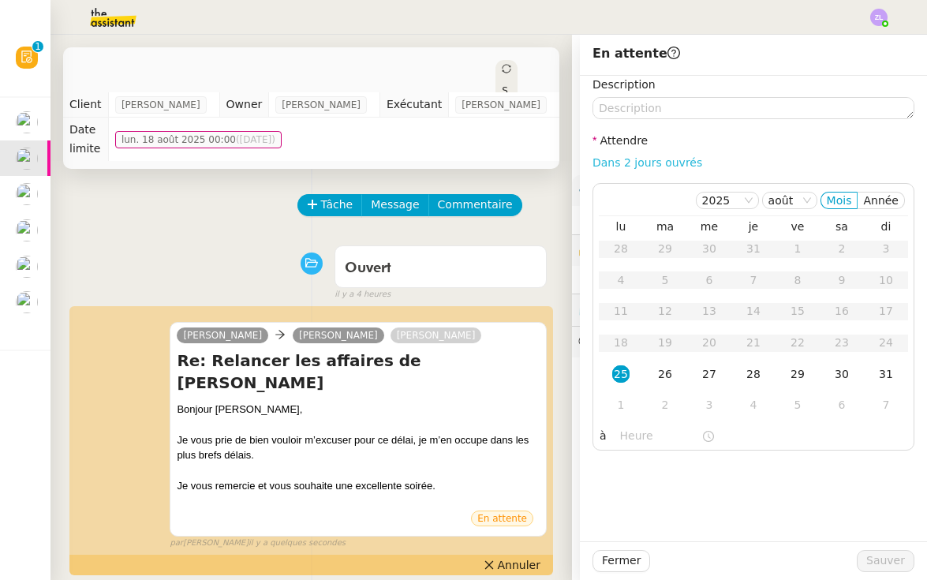
click at [633, 162] on link "Dans 2 jours ouvrés" at bounding box center [647, 162] width 110 height 13
type input "07:00"
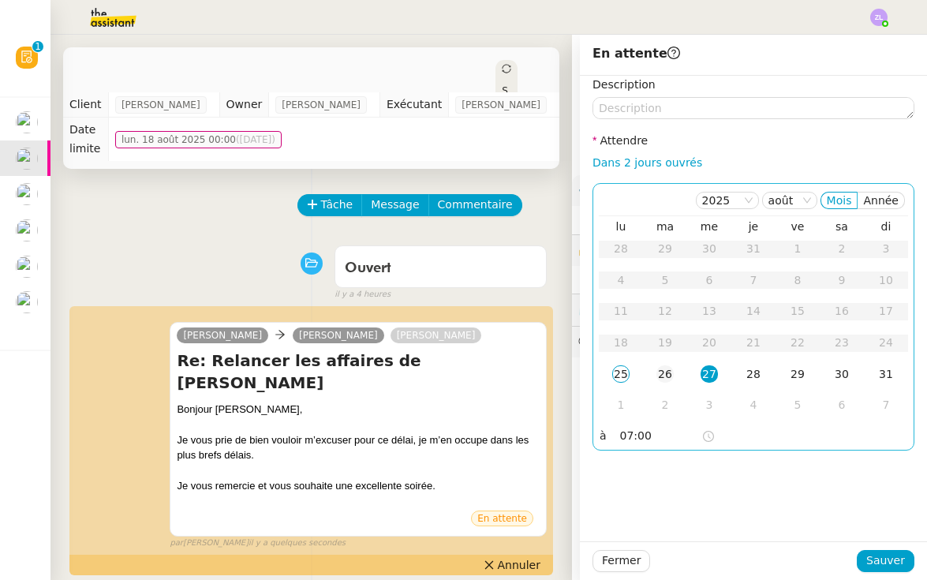
click at [659, 379] on div "26" at bounding box center [664, 373] width 17 height 17
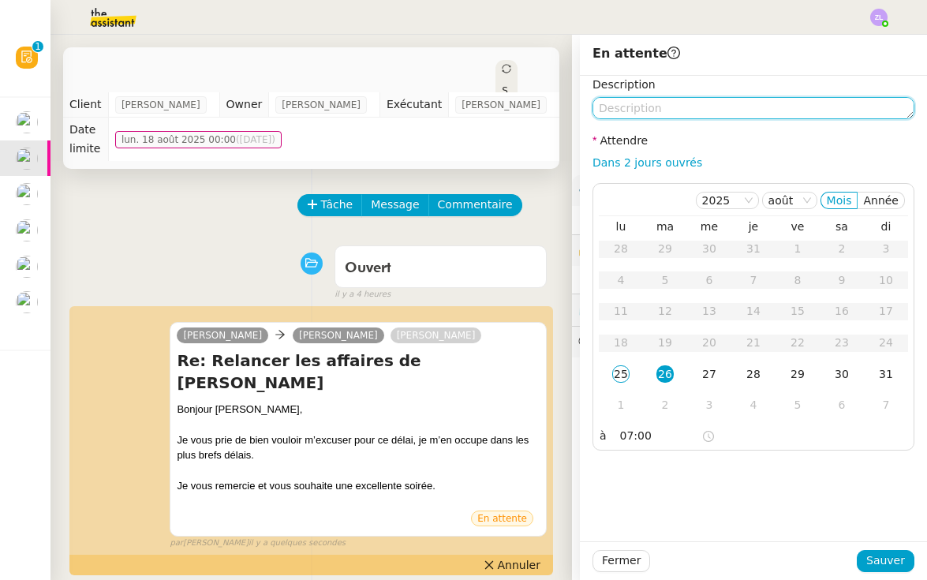
click at [603, 106] on textarea at bounding box center [753, 108] width 322 height 22
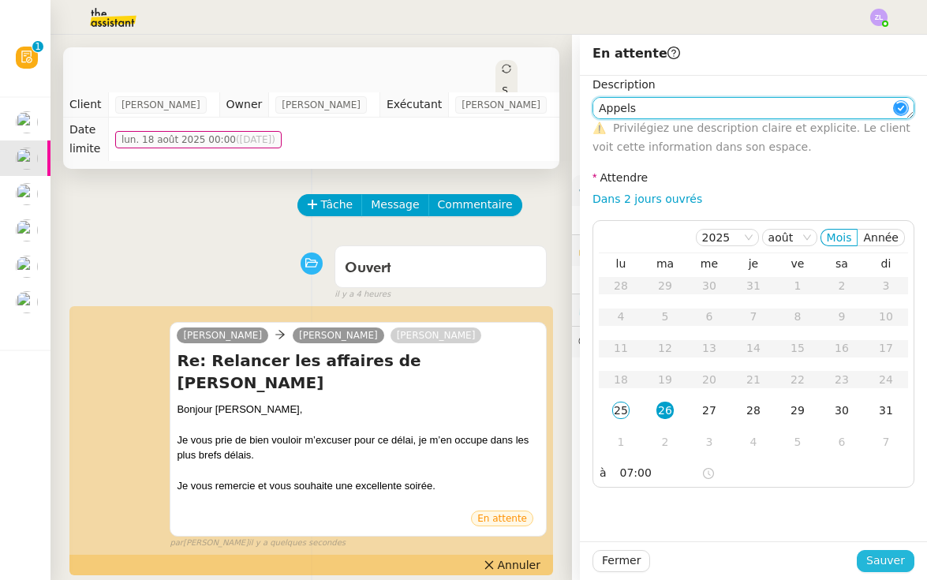
type textarea "Appels"
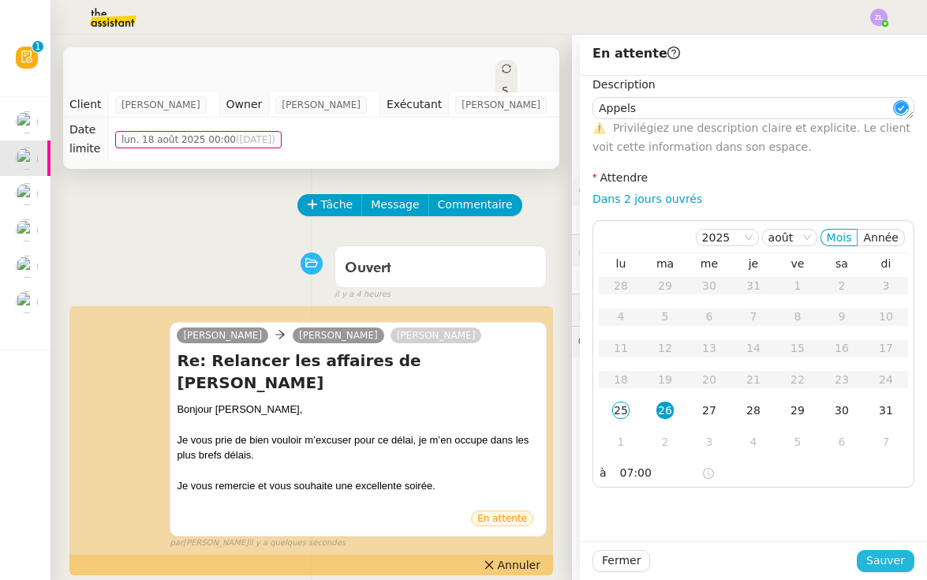
click at [885, 562] on span "Sauver" at bounding box center [885, 560] width 39 height 18
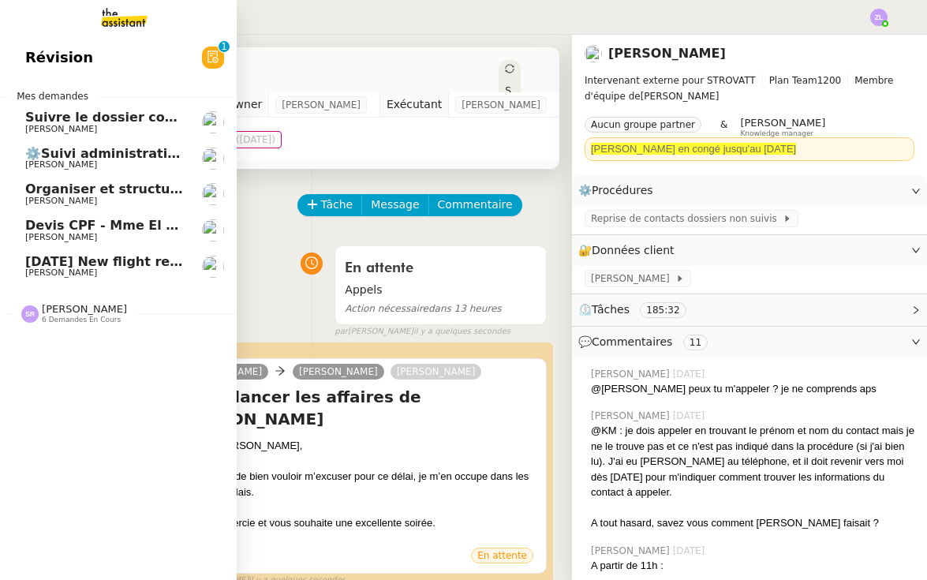
click at [73, 146] on span "⚙️Suivi administratif & personnel" at bounding box center [144, 153] width 238 height 15
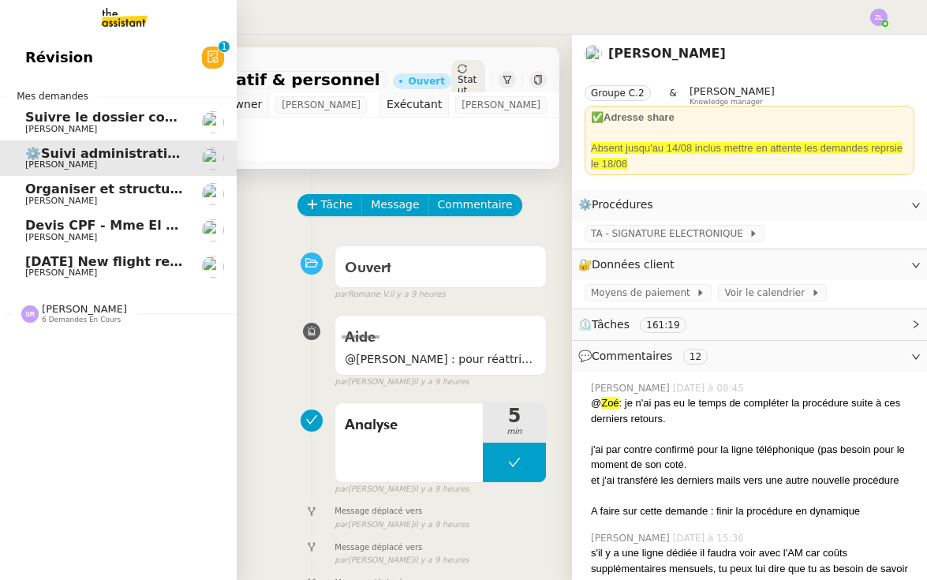
click at [81, 110] on span "Suivre le dossier comptable de Party'z" at bounding box center [162, 117] width 274 height 15
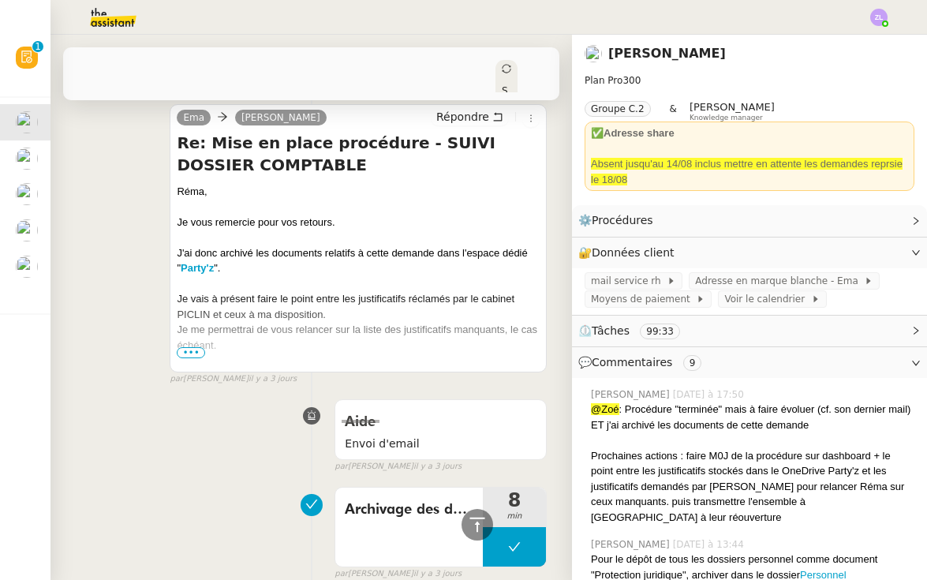
scroll to position [415, 0]
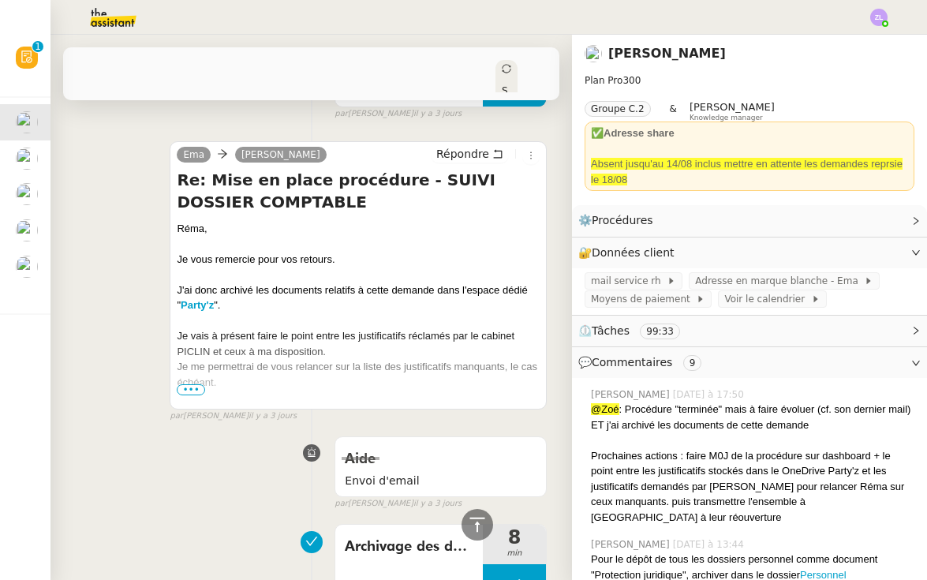
click at [181, 384] on span "•••" at bounding box center [191, 389] width 28 height 11
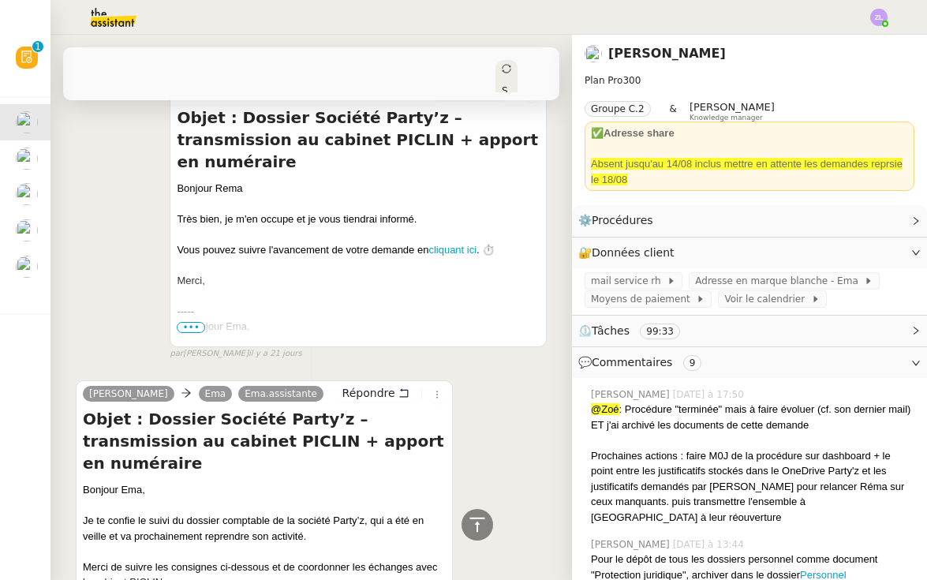
scroll to position [9392, 0]
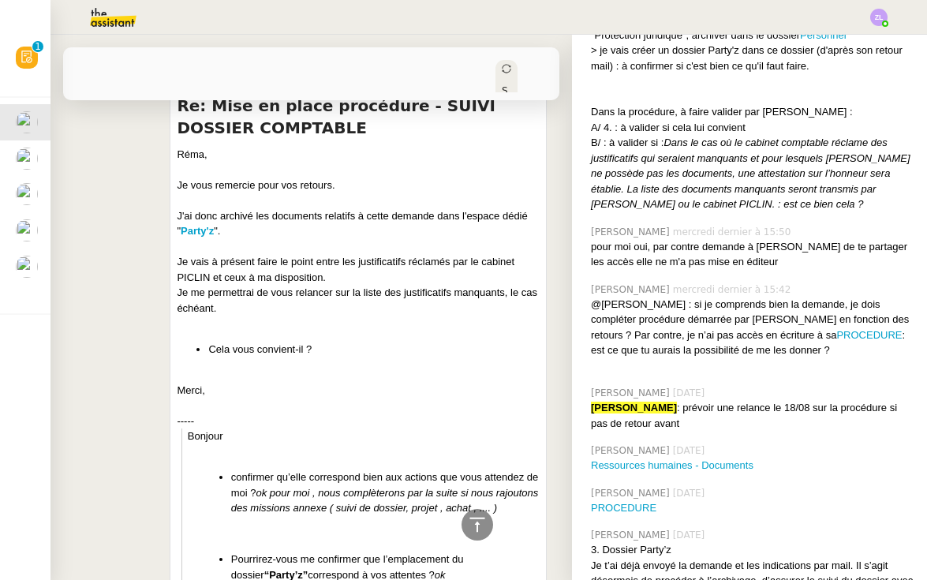
scroll to position [562, 0]
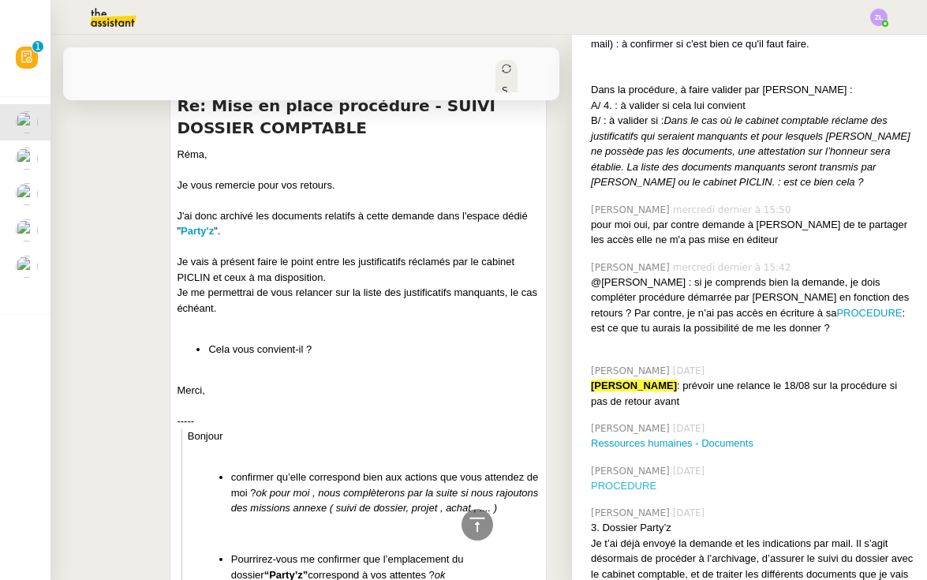
click at [635, 480] on link "PROCEDURE" at bounding box center [623, 486] width 65 height 12
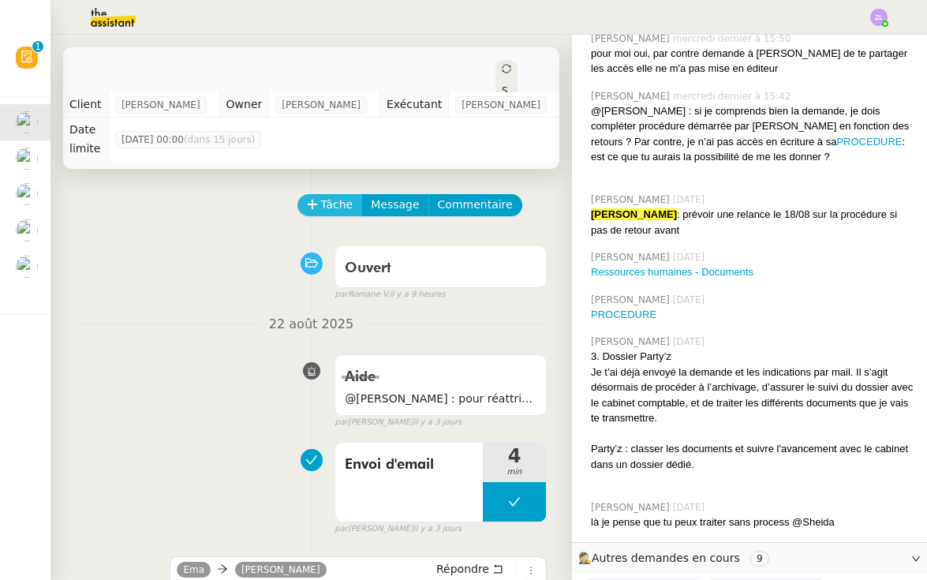
scroll to position [0, 0]
click at [343, 196] on span "Tâche" at bounding box center [337, 205] width 32 height 18
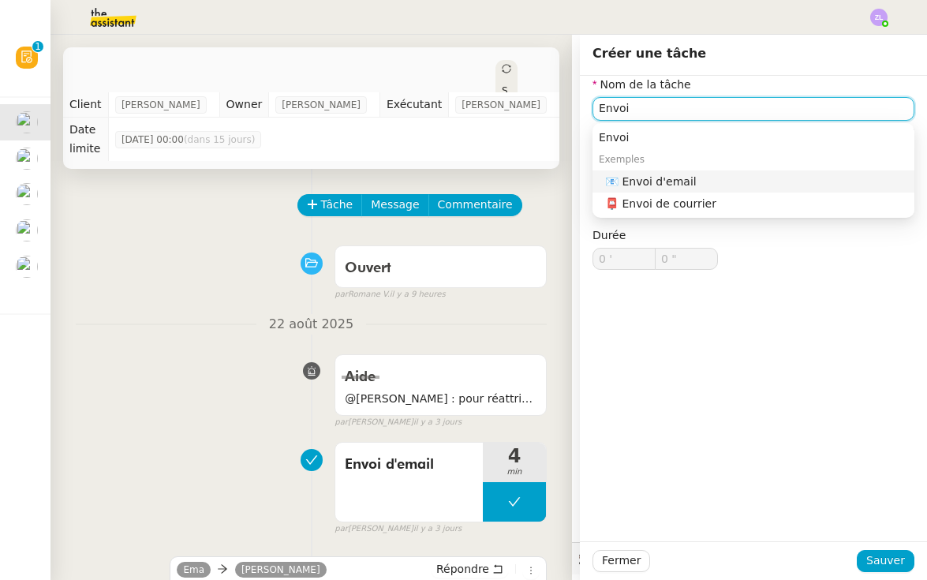
click at [715, 190] on nz-auto-option "📧 Envoi d'email" at bounding box center [753, 181] width 322 height 22
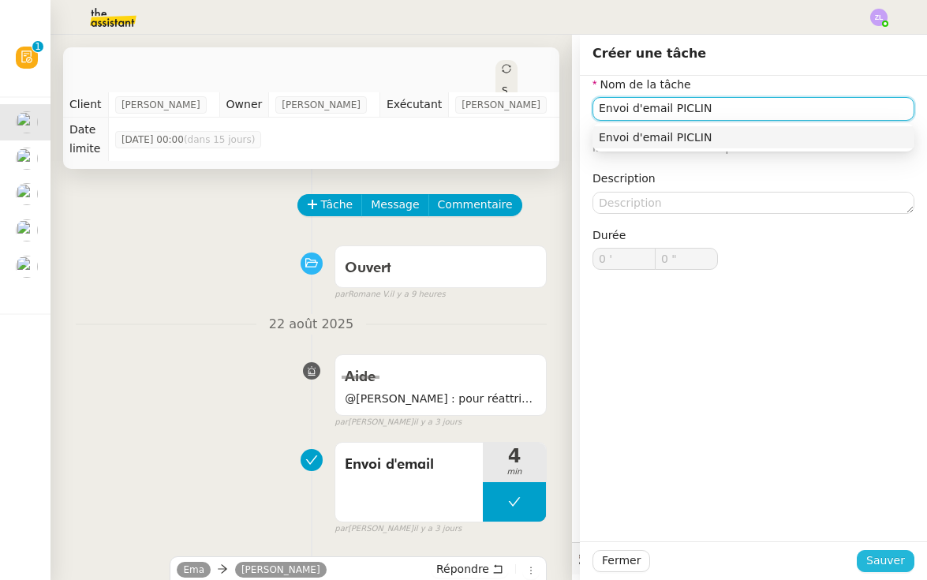
type input "Envoi d'email PICLIN"
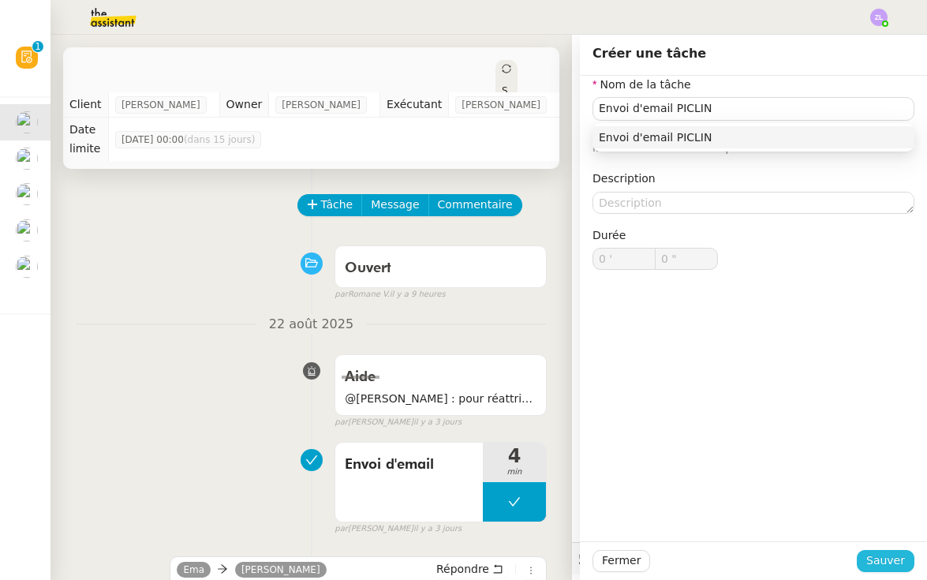
click at [887, 566] on span "Sauver" at bounding box center [885, 560] width 39 height 18
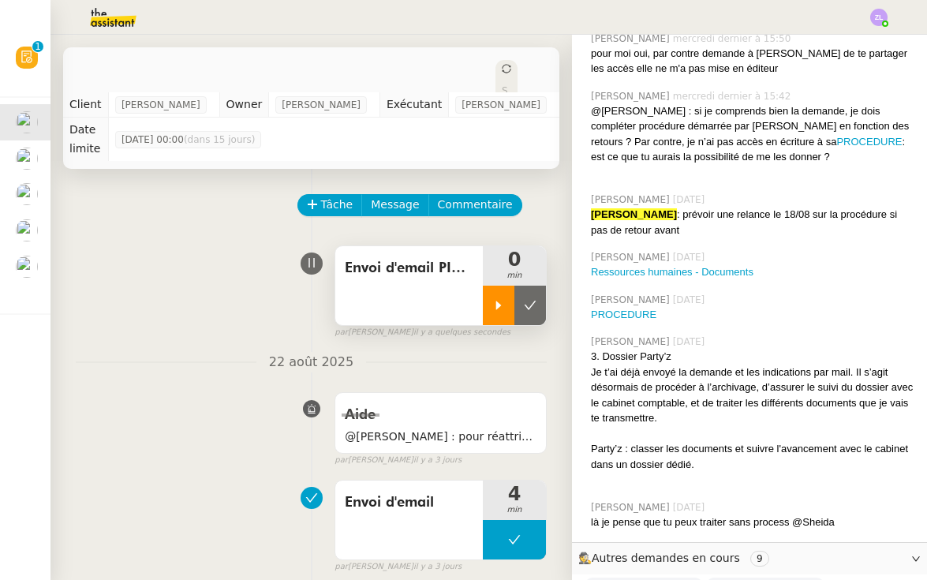
click at [491, 288] on div at bounding box center [499, 305] width 32 height 39
click at [382, 196] on span "Message" at bounding box center [395, 205] width 48 height 18
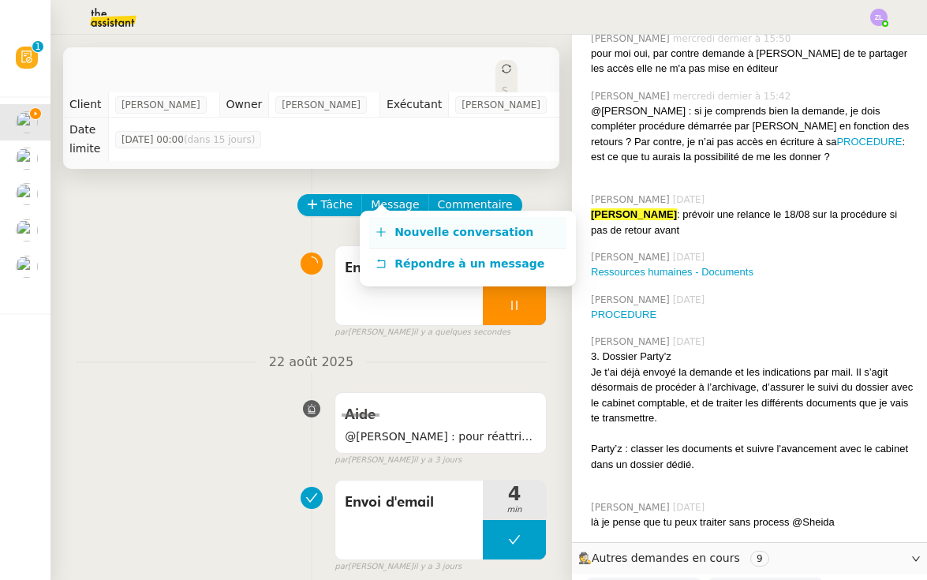
click at [411, 226] on span "Nouvelle conversation" at bounding box center [463, 232] width 139 height 13
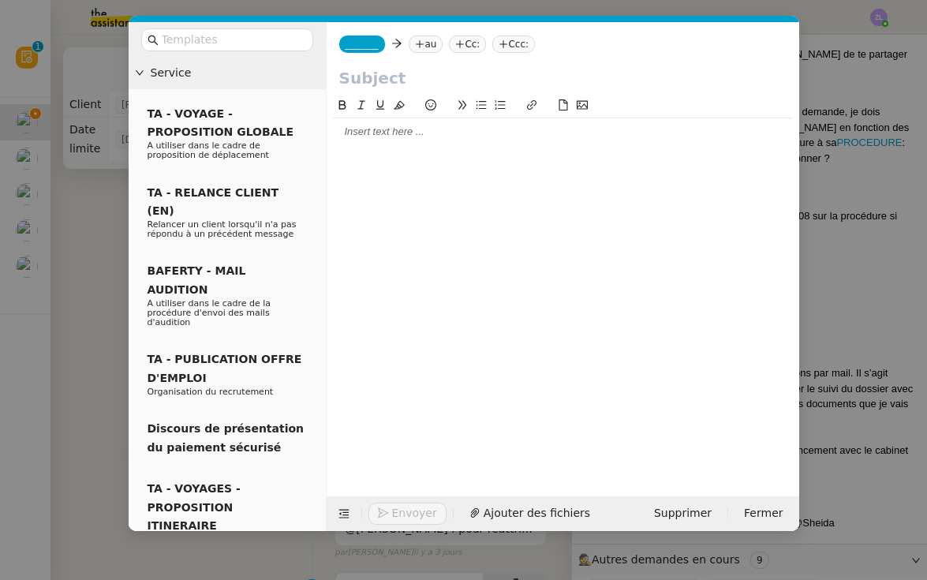
click at [373, 48] on span "_______" at bounding box center [362, 44] width 33 height 11
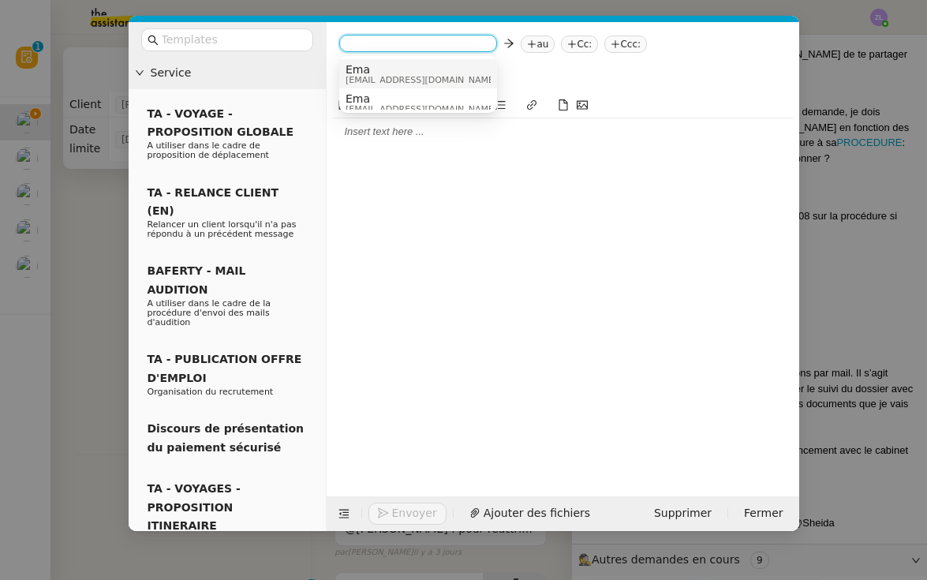
click at [390, 80] on span "ema.assistante@gmail.com" at bounding box center [421, 80] width 151 height 9
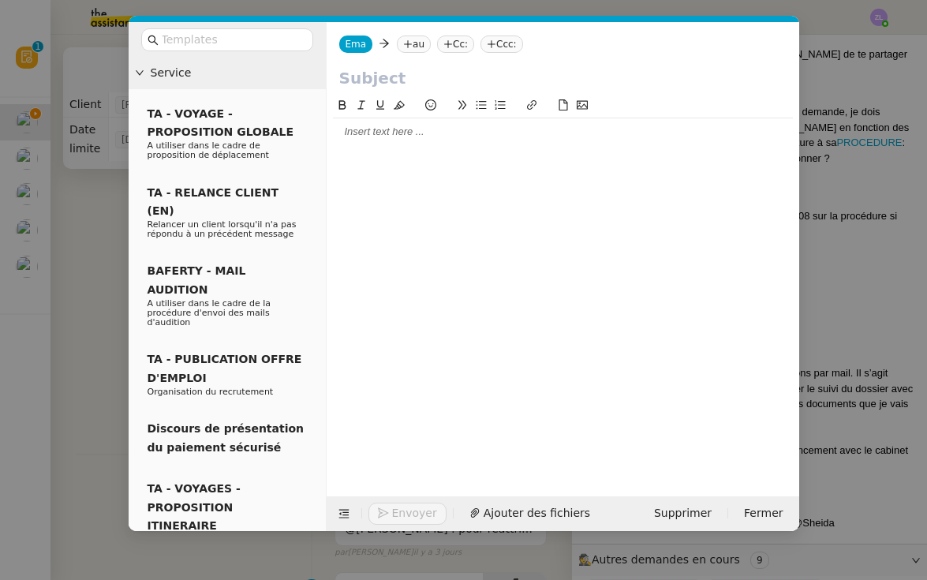
click at [412, 46] on nz-tag "au" at bounding box center [414, 43] width 34 height 17
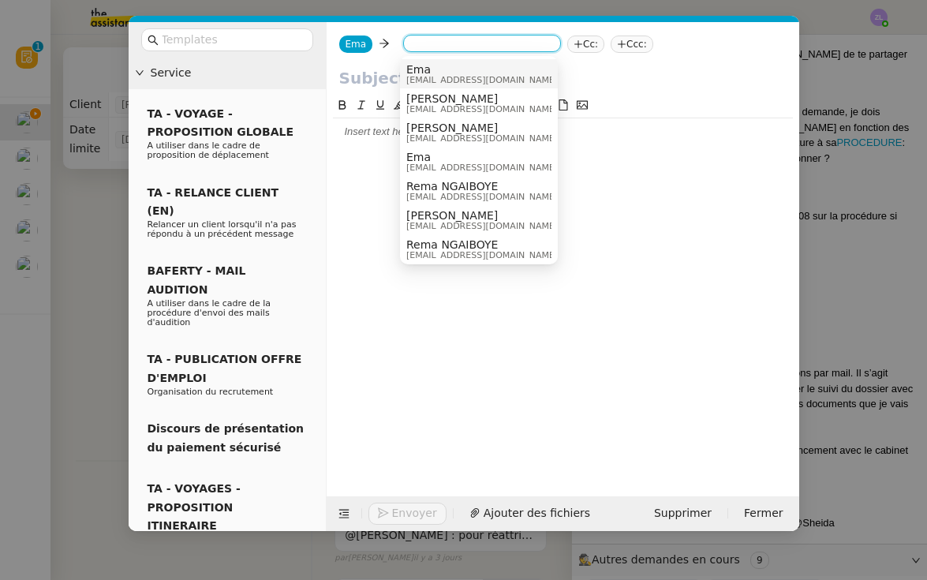
paste input "M.Barthélémy ARBONA"
type input "M.Barthélémy ARBONA"
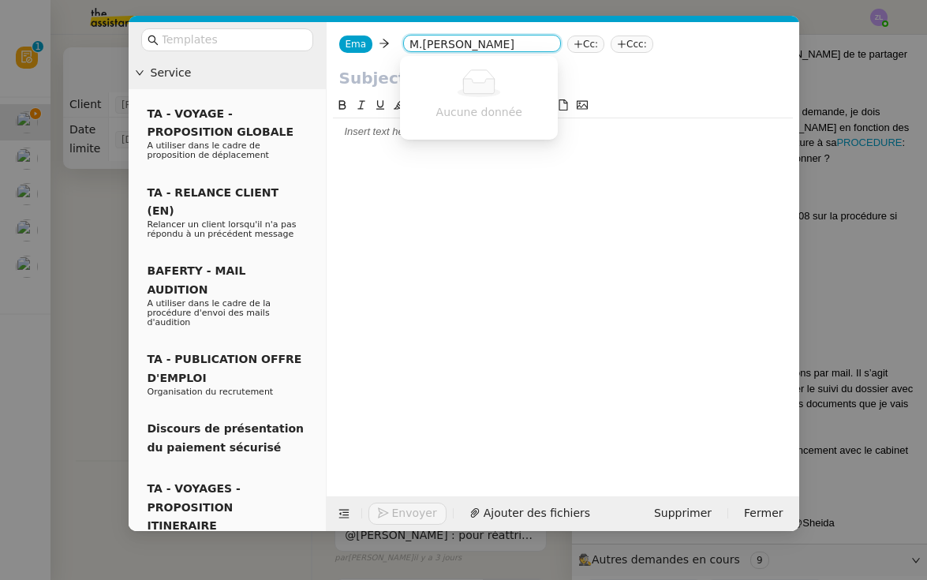
click at [455, 47] on input "M.Barthélémy ARBONA" at bounding box center [481, 45] width 145 height 16
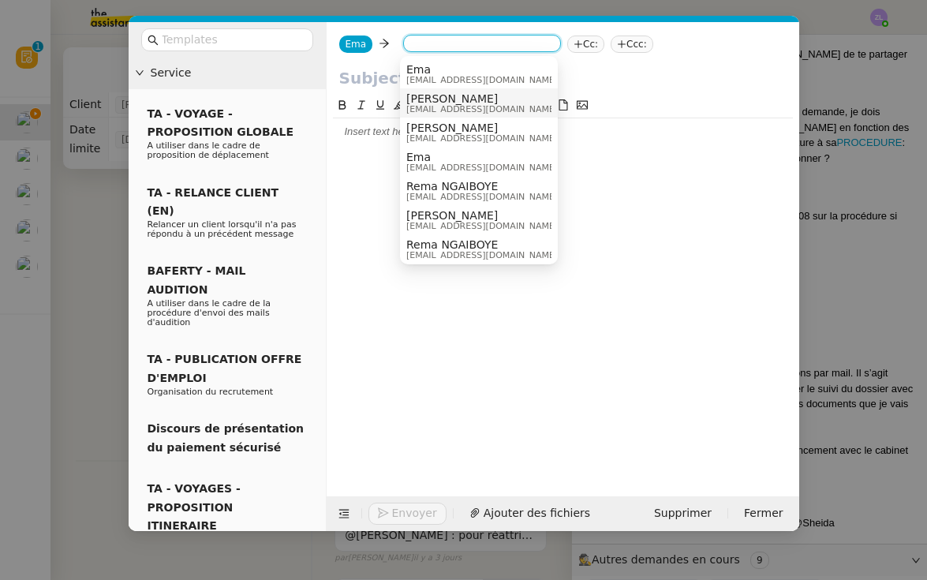
click at [473, 114] on nz-option-item "Rema Ngaiboye ngaiboyerema@gmail.com" at bounding box center [479, 102] width 158 height 29
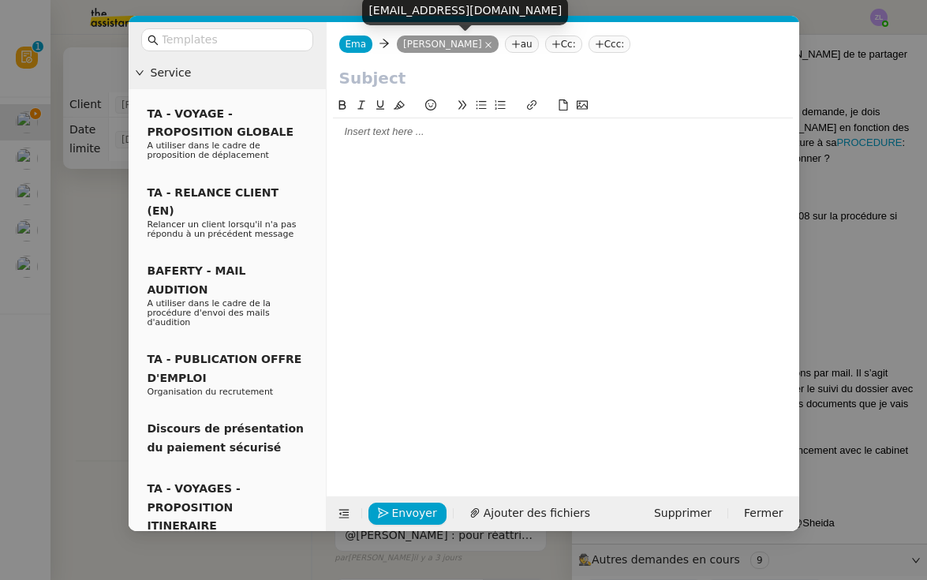
click at [420, 13] on div "ngaiboyerema@gmail.com" at bounding box center [465, 11] width 206 height 28
copy div "ngaiboyerema@gmail.com"
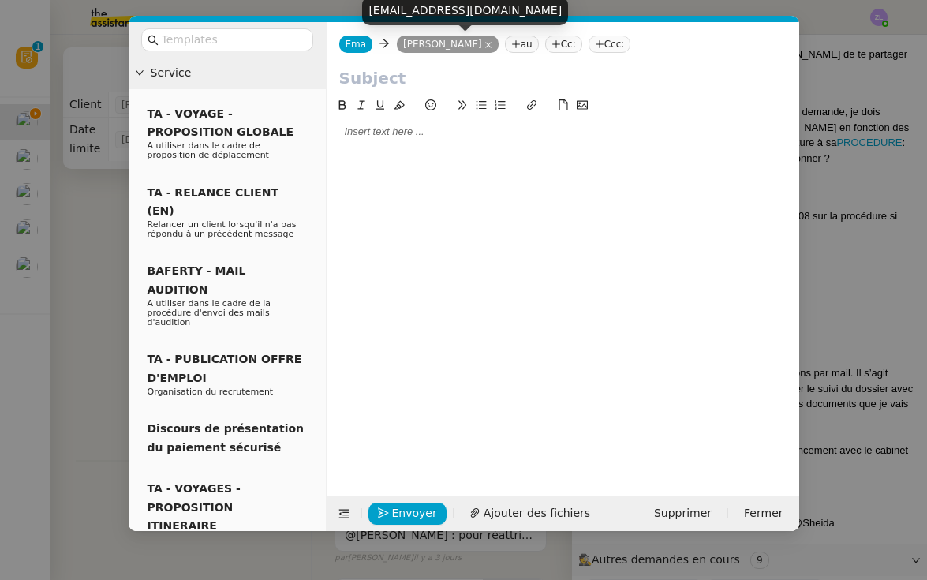
click at [439, 45] on nz-tag "Rema Ngaiboye" at bounding box center [448, 43] width 102 height 17
copy nz-tag "Ngaiboye"
click at [484, 43] on icon at bounding box center [488, 45] width 8 height 8
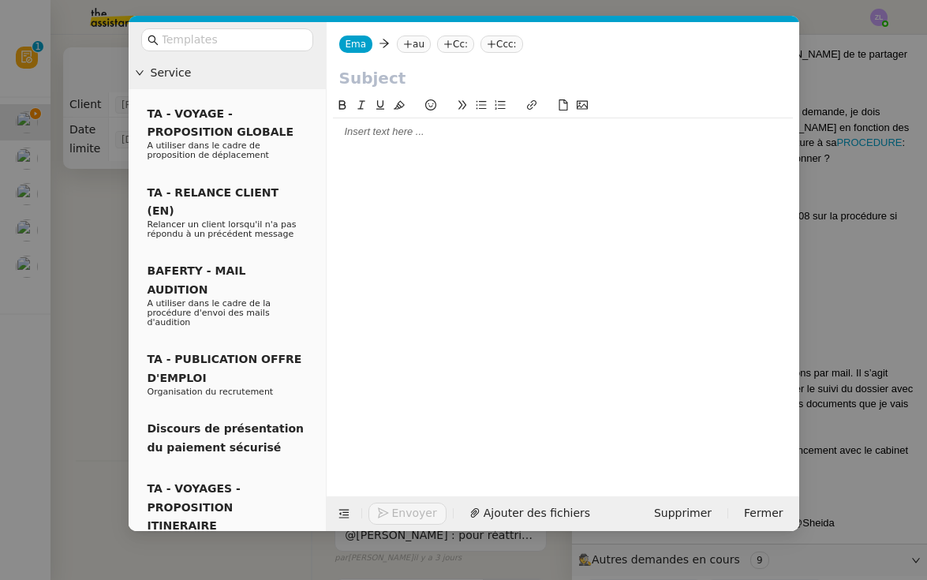
click at [468, 47] on nz-tag "Cc:" at bounding box center [455, 43] width 37 height 17
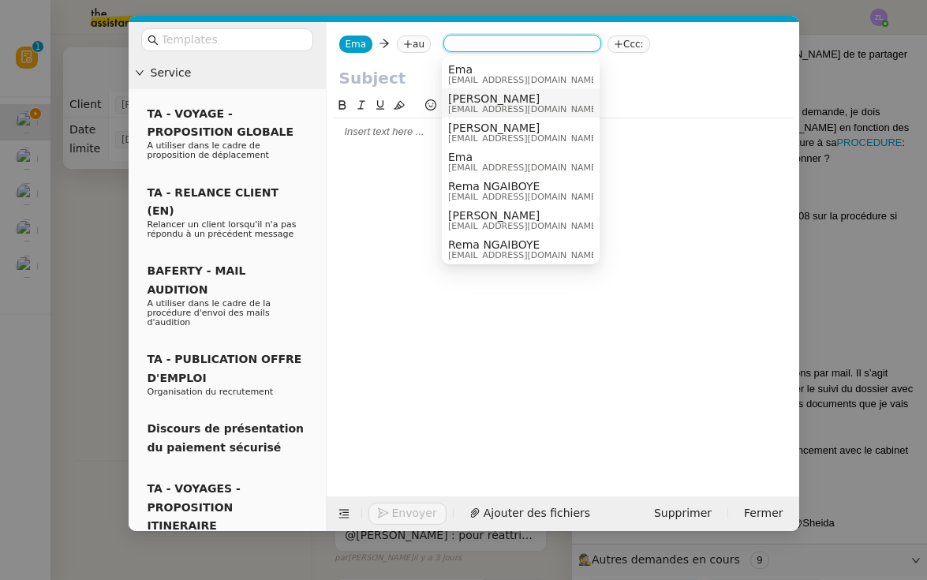
click at [508, 105] on span "ngaiboyerema@gmail.com" at bounding box center [523, 109] width 151 height 9
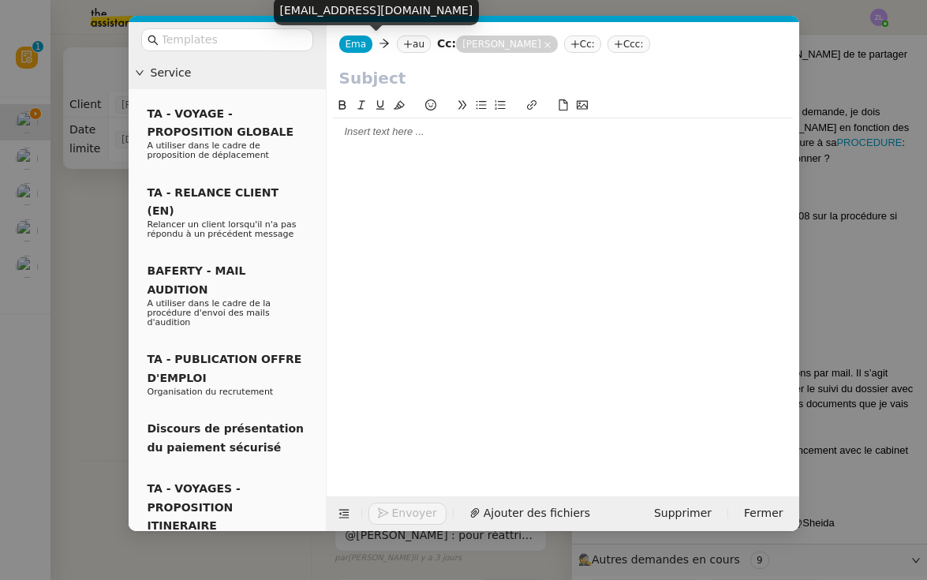
click at [350, 43] on span "Ema" at bounding box center [356, 44] width 21 height 11
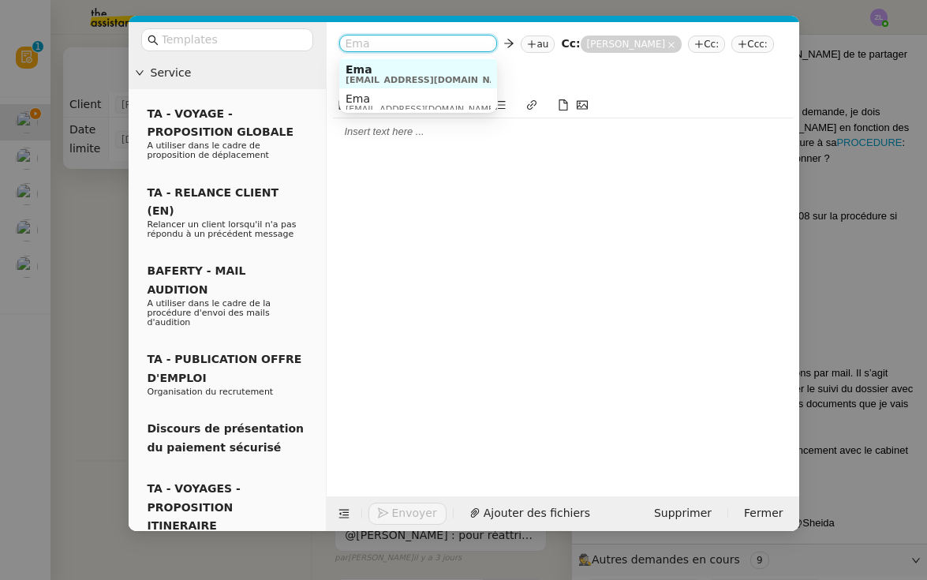
click at [506, 82] on input "text" at bounding box center [562, 78] width 447 height 24
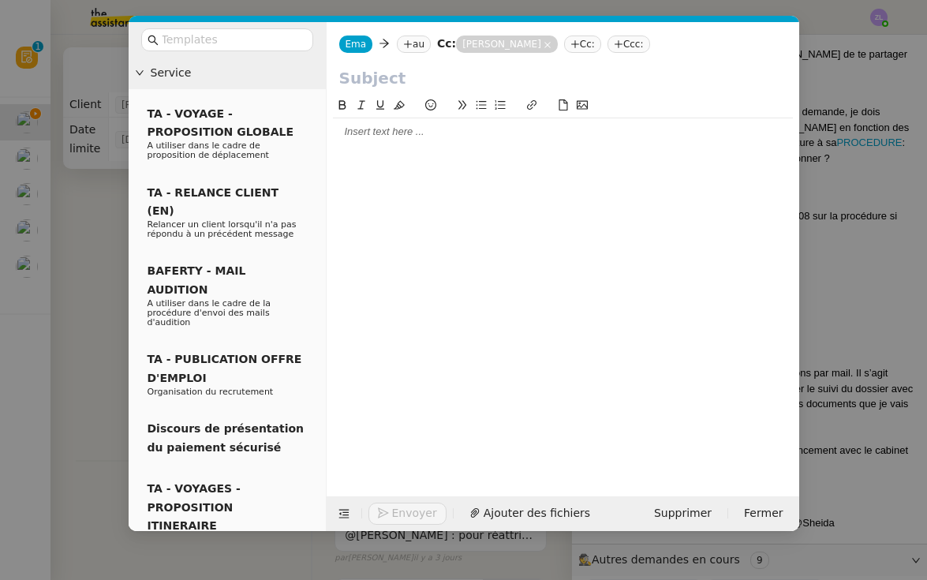
click at [73, 352] on nz-modal-container "Service TA - VOYAGE - PROPOSITION GLOBALE A utiliser dans le cadre de propositi…" at bounding box center [463, 290] width 927 height 580
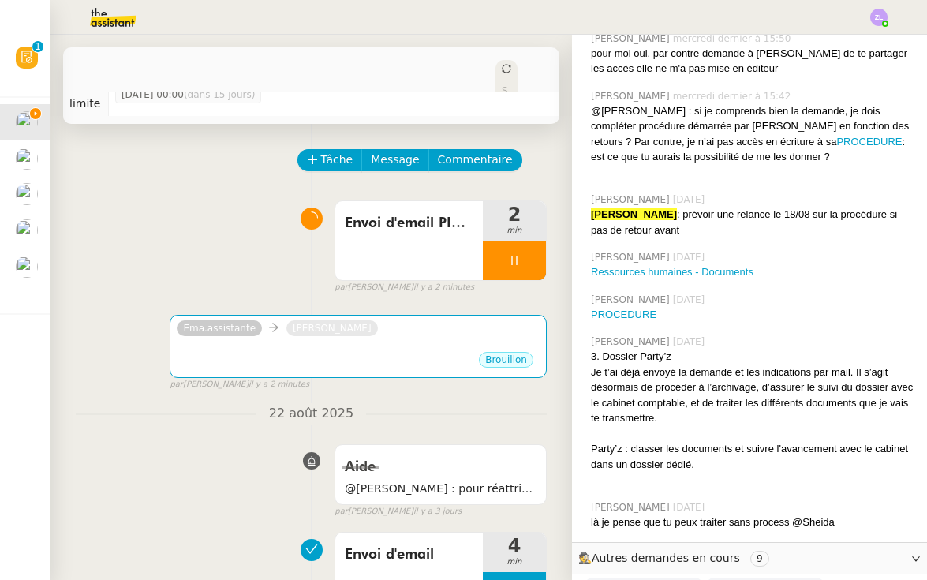
scroll to position [42, 0]
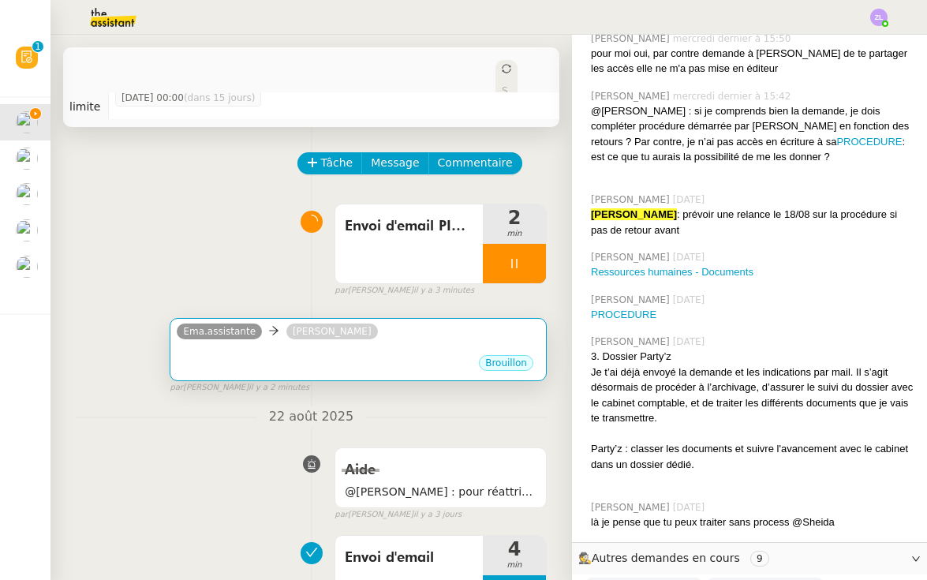
click at [365, 353] on div "Brouillon" at bounding box center [358, 365] width 363 height 24
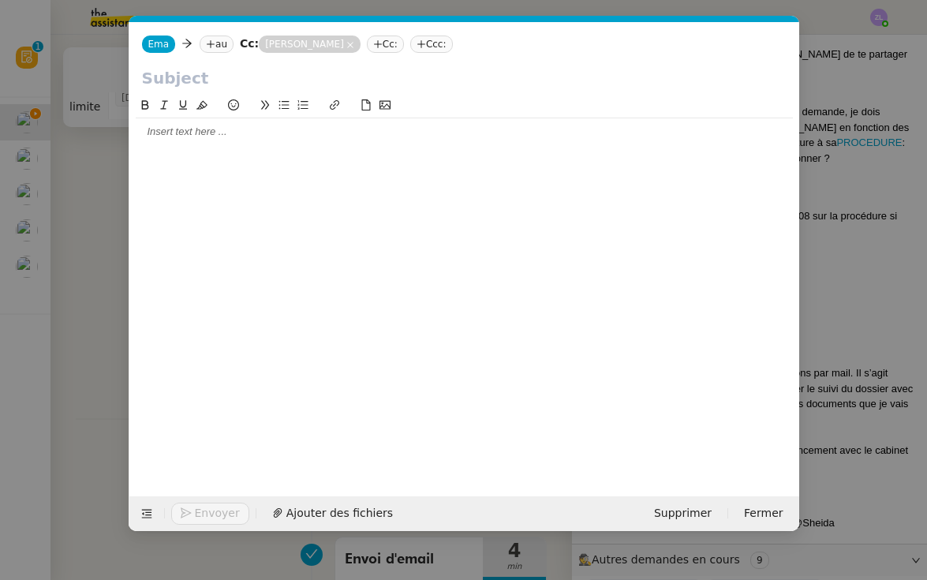
scroll to position [0, 34]
click at [87, 375] on nz-modal-container "Service TA - VOYAGE - PROPOSITION GLOBALE A utiliser dans le cadre de propositi…" at bounding box center [463, 290] width 927 height 580
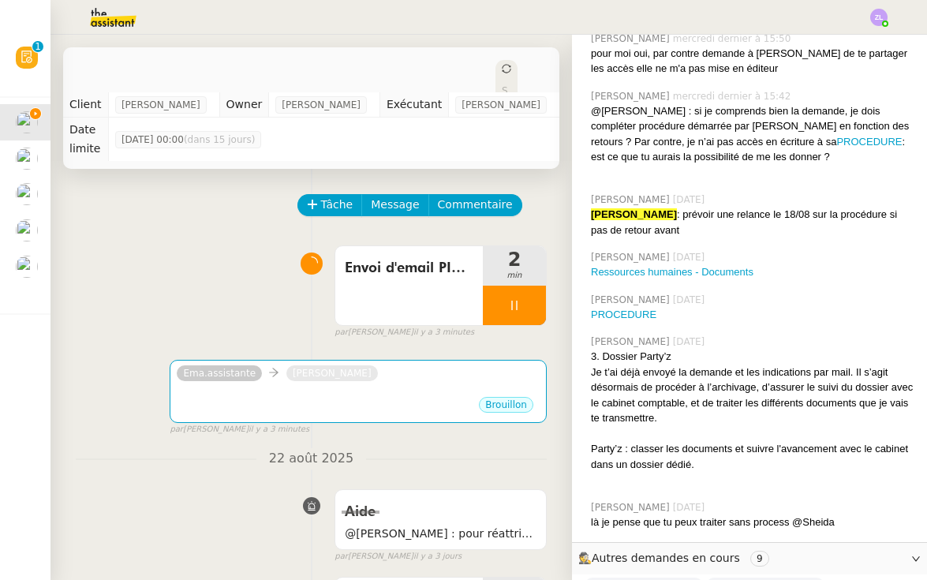
scroll to position [0, 0]
click at [450, 256] on span "Envoi d'email PICLIN" at bounding box center [409, 268] width 129 height 24
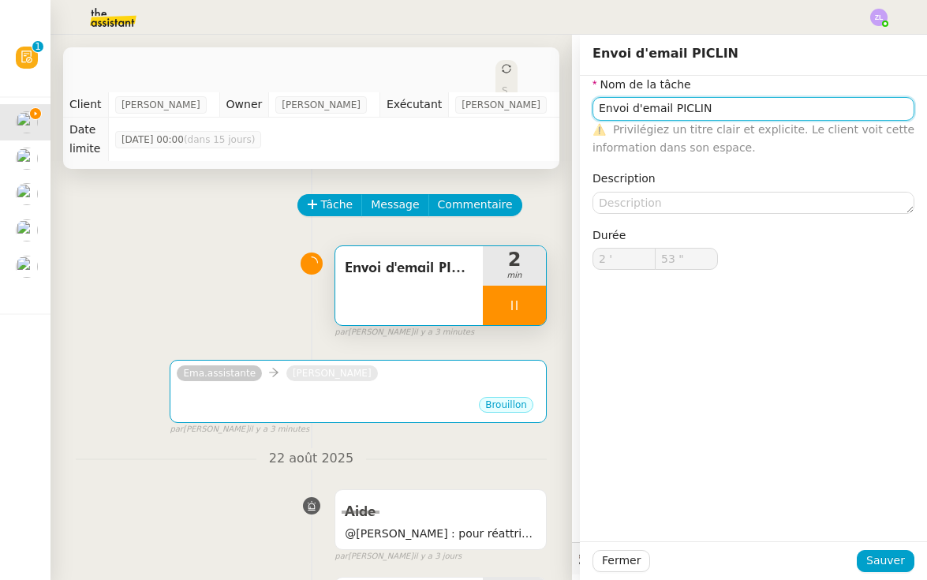
type input "54 ""
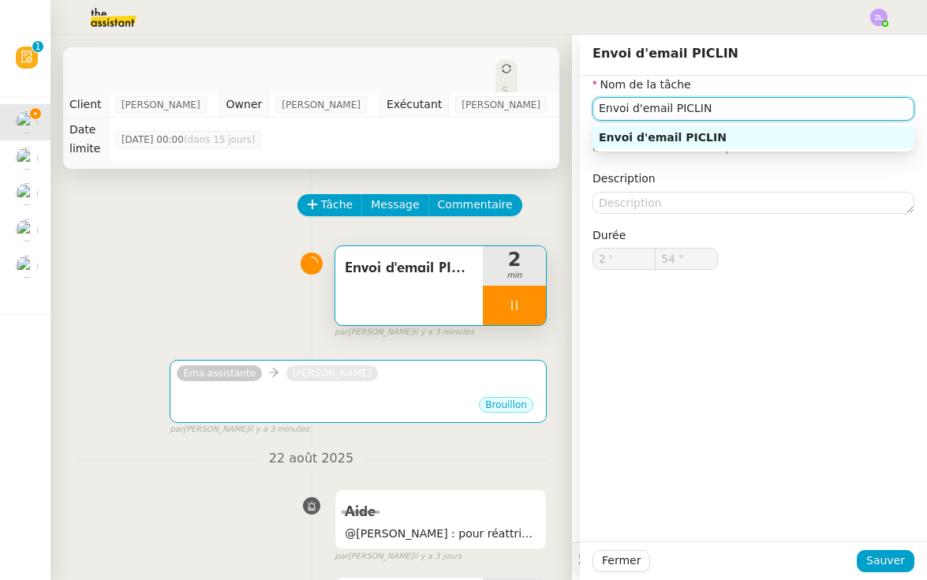
drag, startPoint x: 626, startPoint y: 107, endPoint x: 560, endPoint y: 107, distance: 66.3
click at [560, 107] on app-ticket "Suivre le dossier comptable de Party'z Ouvert Statut Client Réma Ngaiboye Owner…" at bounding box center [488, 307] width 876 height 545
type input "Pr d'email PICLIN"
type input "55 ""
type input "Prépara d'email PICLIN"
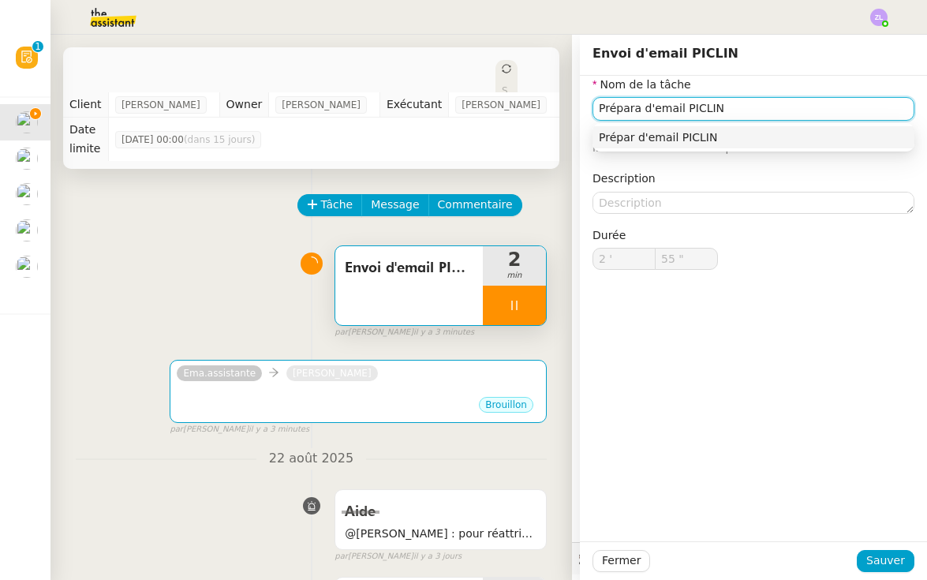
type input "56 ""
type input "Préparation d'email PICLIN"
type input "58 ""
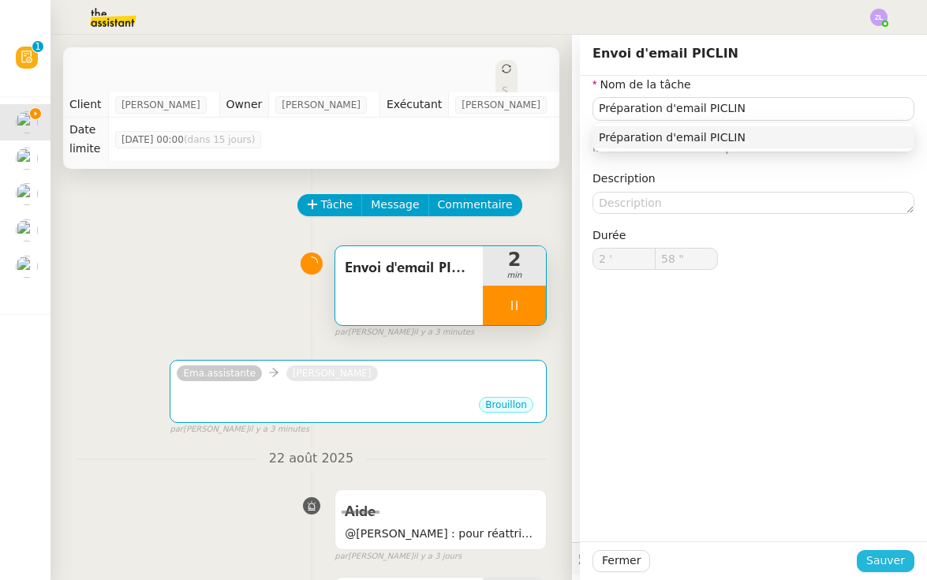
click at [880, 551] on button "Sauver" at bounding box center [886, 561] width 58 height 22
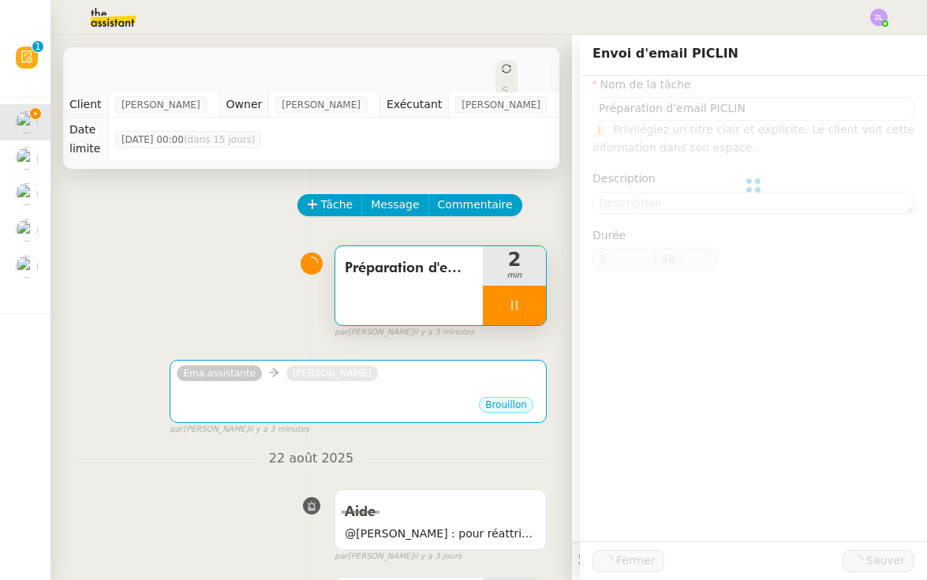
type input "Préparation d'email PICLIN"
type input "2 '"
type input "59 ""
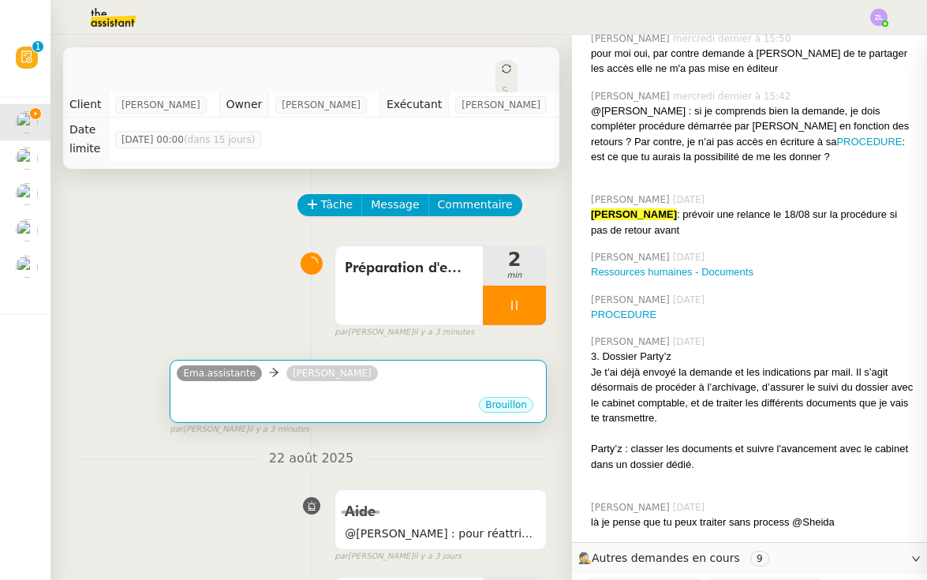
click at [416, 400] on div "Brouillon" at bounding box center [358, 407] width 363 height 24
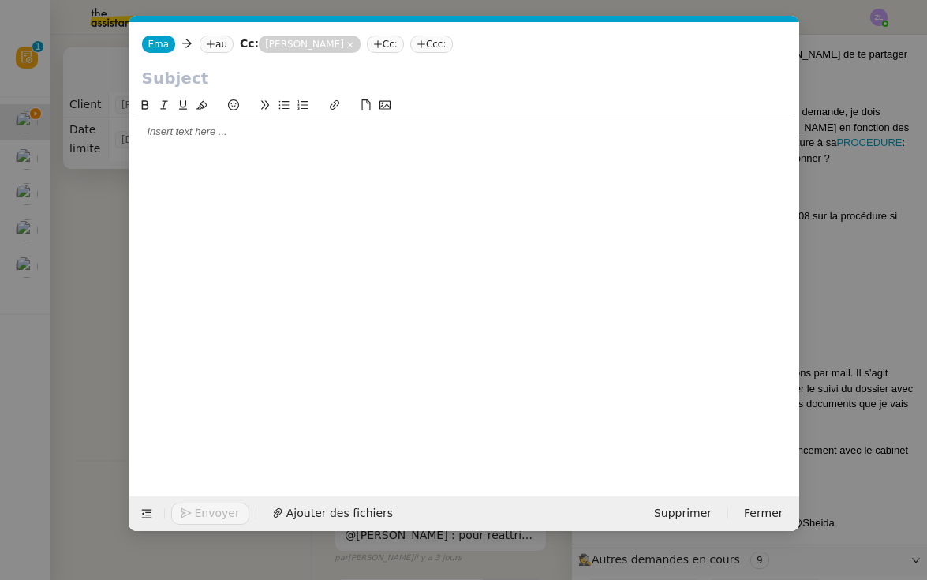
scroll to position [0, 34]
click at [541, 561] on nz-modal-container "Service TA - VOYAGE - PROPOSITION GLOBALE A utiliser dans le cadre de propositi…" at bounding box center [463, 290] width 927 height 580
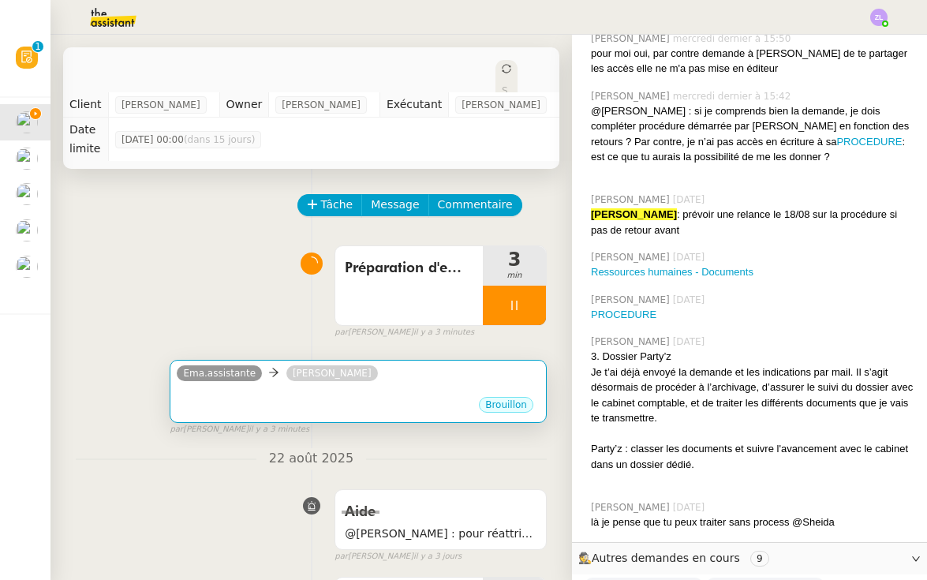
click at [346, 395] on div "Brouillon" at bounding box center [358, 407] width 363 height 24
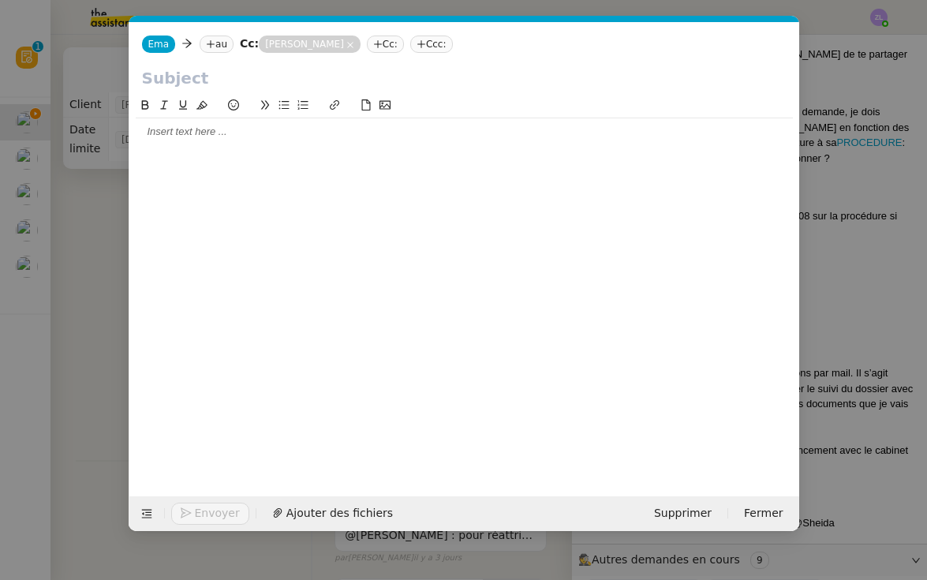
click at [185, 72] on input "text" at bounding box center [464, 78] width 644 height 24
type input "v"
paste input "Dossier Party’z – Demande de précisions"
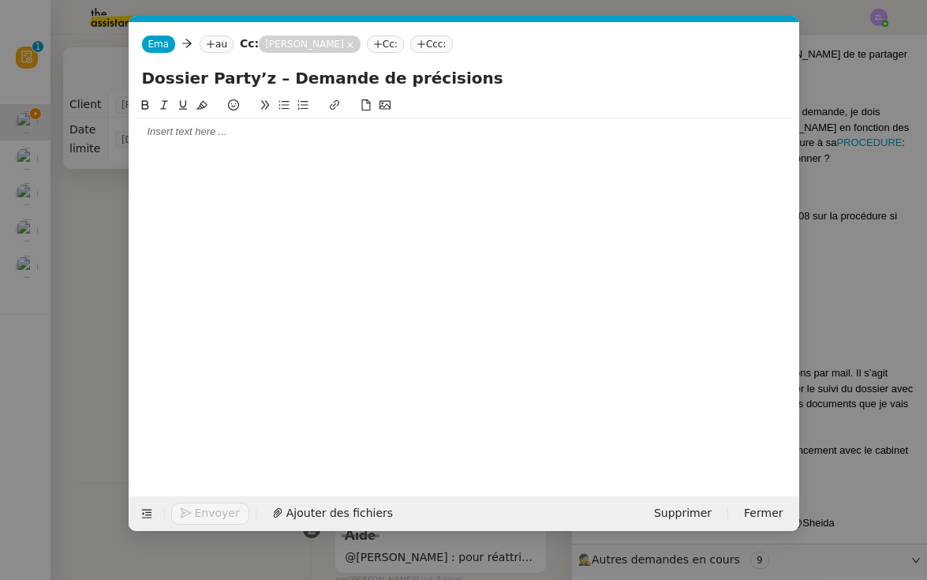
type input "Dossier Party’z – Demande de précisions"
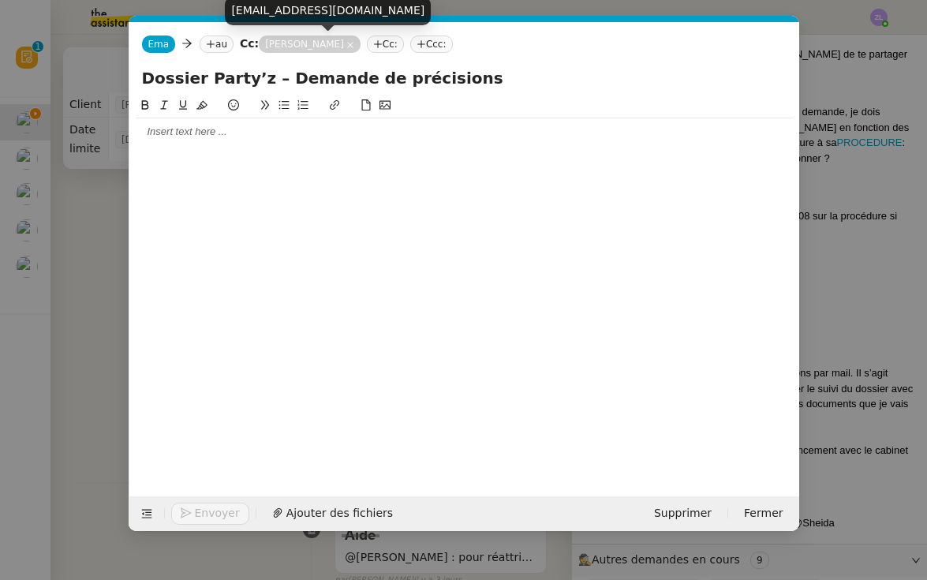
click at [351, 43] on nz-tag "Rema Ngaiboye" at bounding box center [310, 43] width 102 height 17
click at [346, 43] on nz-tag "Rema Ngaiboye" at bounding box center [310, 43] width 102 height 17
click at [346, 43] on icon at bounding box center [350, 45] width 8 height 8
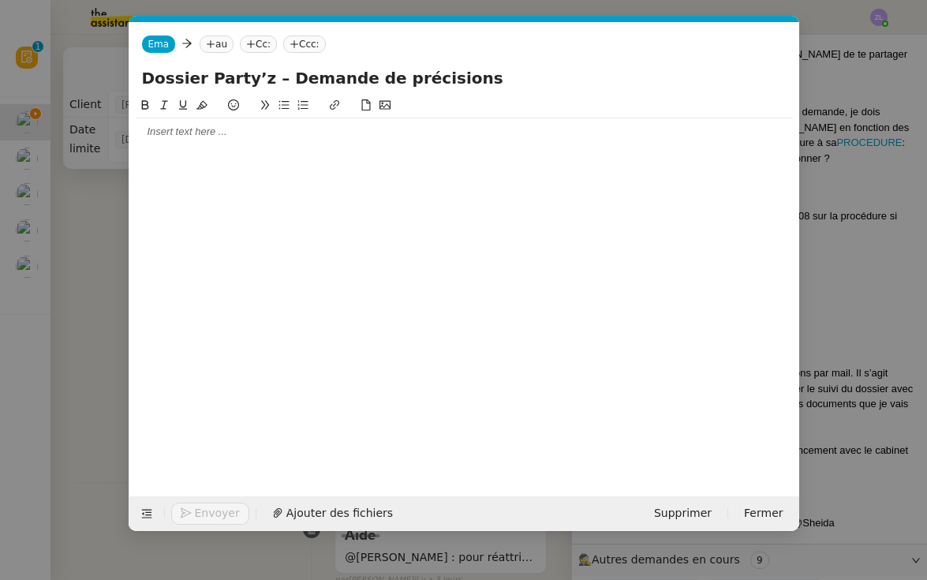
click at [218, 45] on nz-tag "au" at bounding box center [217, 43] width 34 height 17
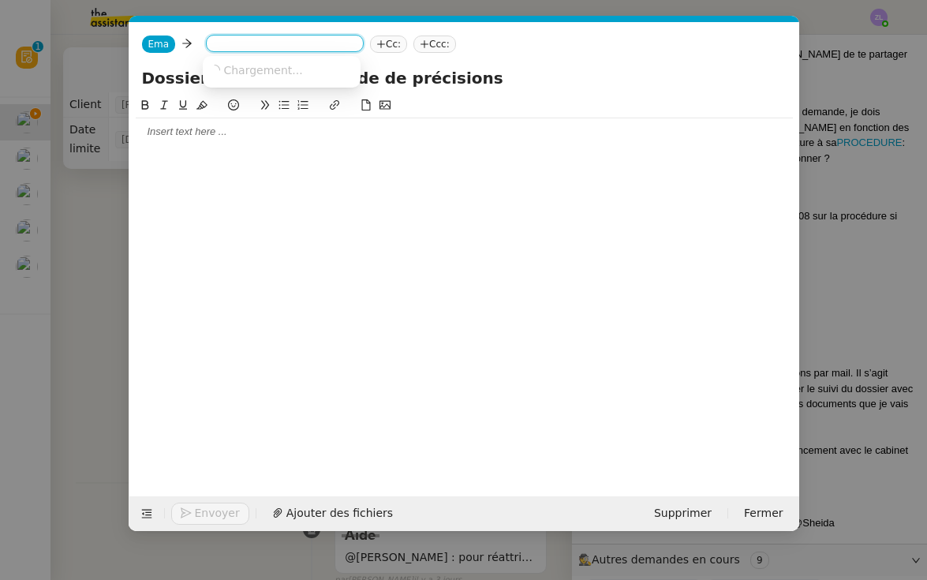
paste input "barbona@piclin-ec.fr"
type input "barbona@piclin-ec.fr"
click at [273, 74] on span "barbona@piclin-ec.fr" at bounding box center [305, 69] width 193 height 13
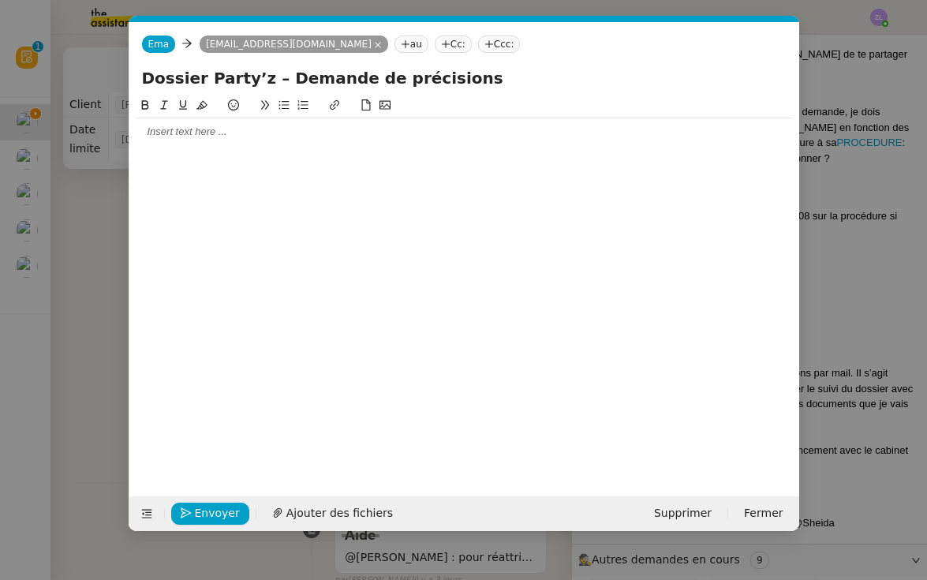
click at [435, 45] on nz-tag "Cc:" at bounding box center [453, 43] width 37 height 17
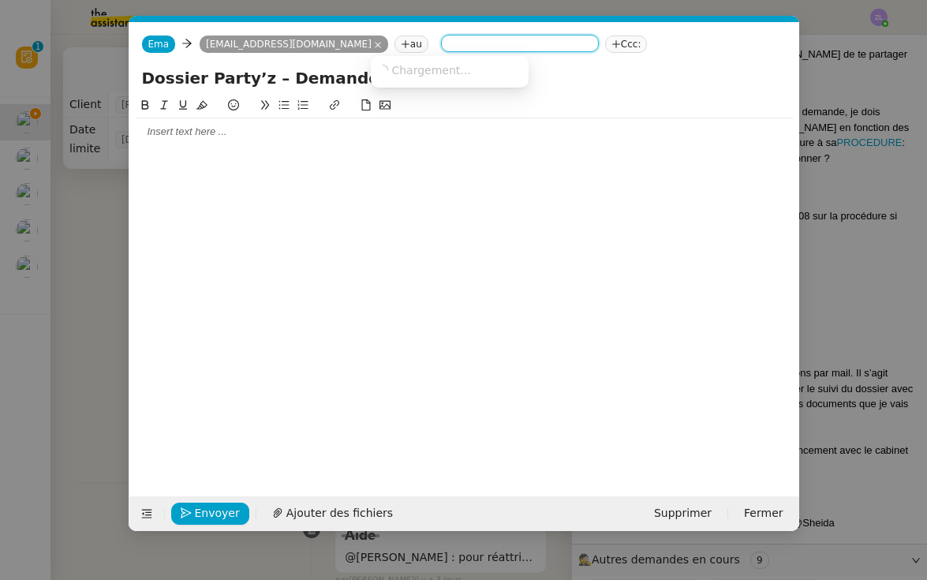
paste input "rema.ngaiboye@emagifi.com"
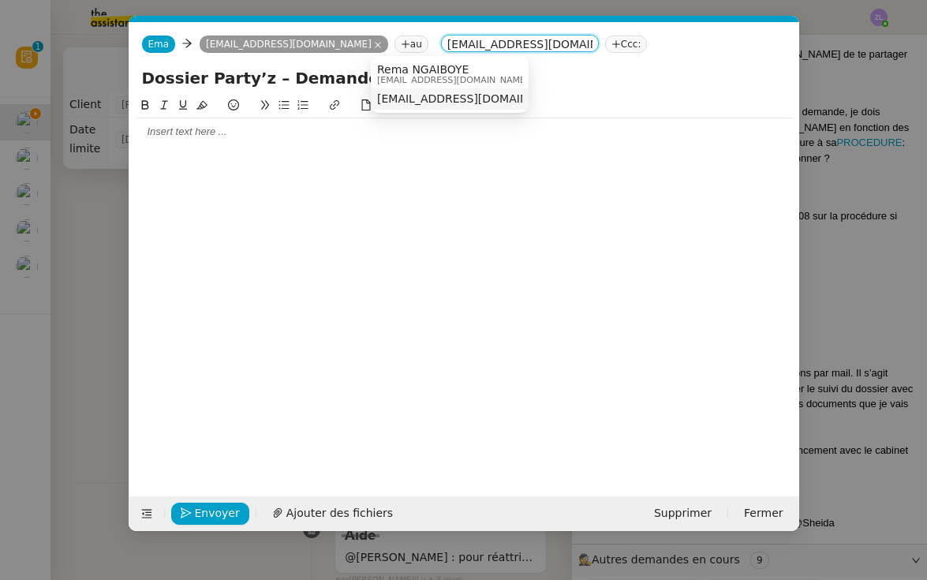
type input "rema.ngaiboye@emagifi.com"
click at [435, 72] on span "Rema NGAIBOYE" at bounding box center [452, 69] width 151 height 13
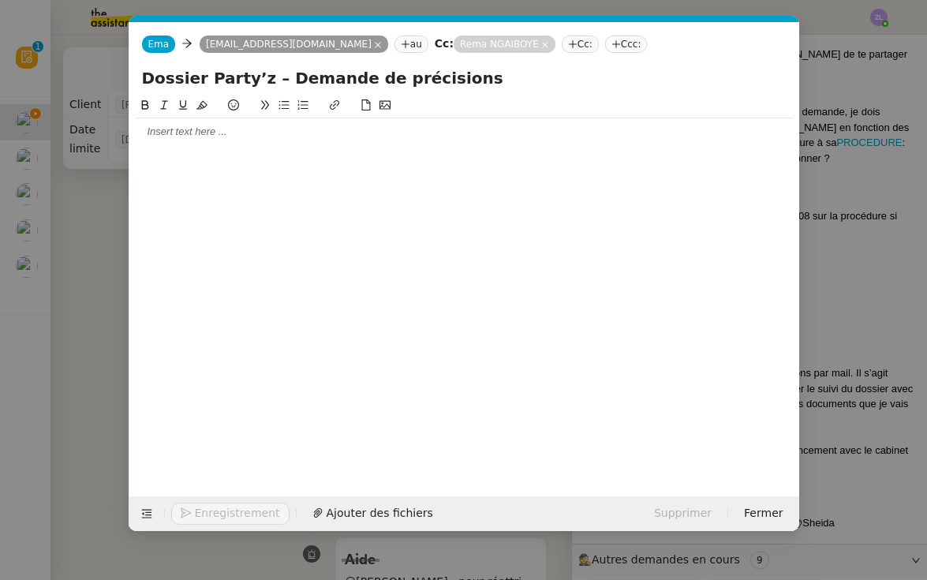
click at [454, 39] on nz-tag "Rema NGAIBOYE" at bounding box center [505, 43] width 102 height 17
click at [248, 159] on div at bounding box center [464, 283] width 657 height 375
click at [174, 137] on div at bounding box center [464, 132] width 657 height 14
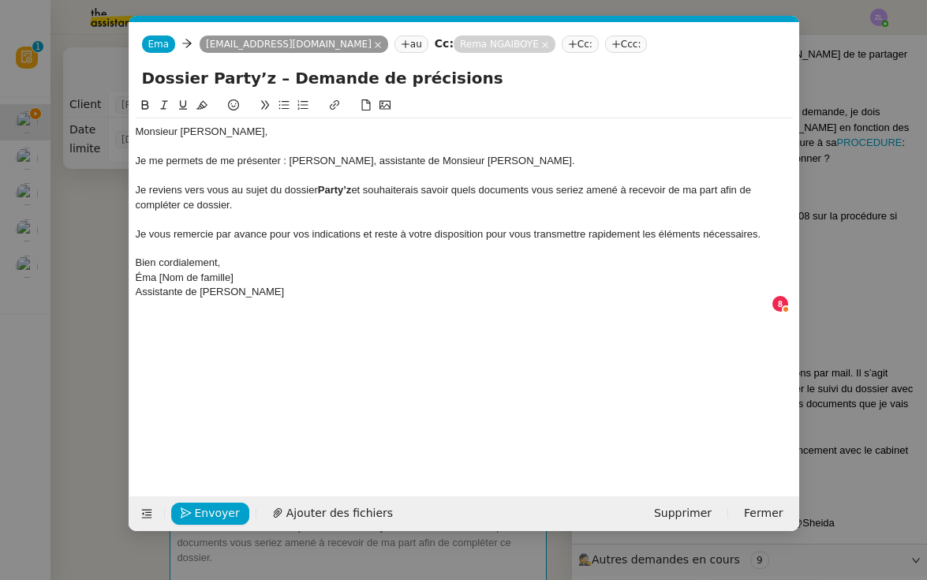
click at [181, 130] on div "Monsieur Arbona," at bounding box center [464, 132] width 657 height 14
click at [368, 188] on div "Je reviens vers vous au sujet du dossier Party’z et souhaiterais savoir quels d…" at bounding box center [464, 197] width 657 height 29
drag, startPoint x: 424, startPoint y: 187, endPoint x: 360, endPoint y: 186, distance: 63.1
click at [360, 186] on div "Je reviens vers vous au sujet du dossier Party’z et souhaiterais savoir quels d…" at bounding box center [464, 197] width 657 height 29
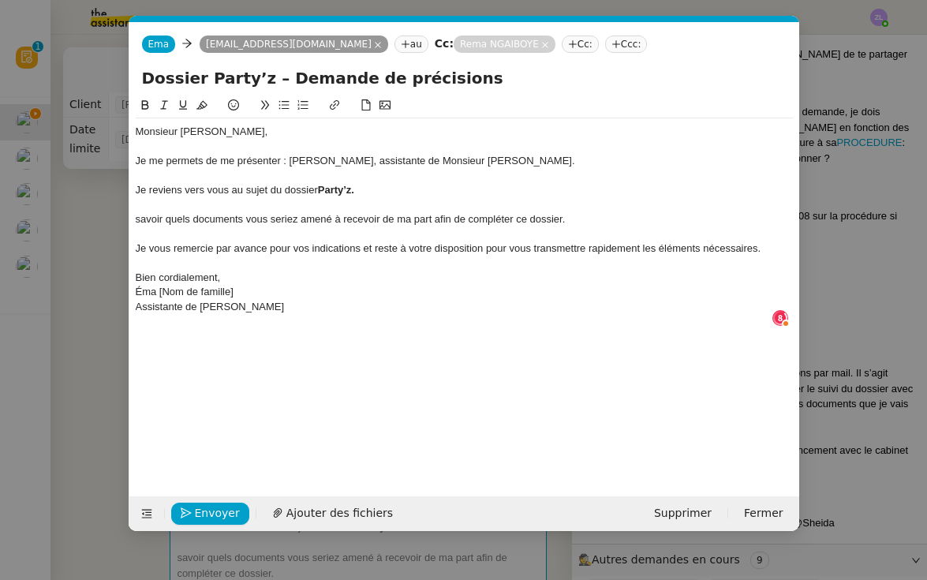
click at [301, 103] on icon at bounding box center [302, 104] width 10 height 9
click at [281, 105] on icon at bounding box center [283, 104] width 11 height 11
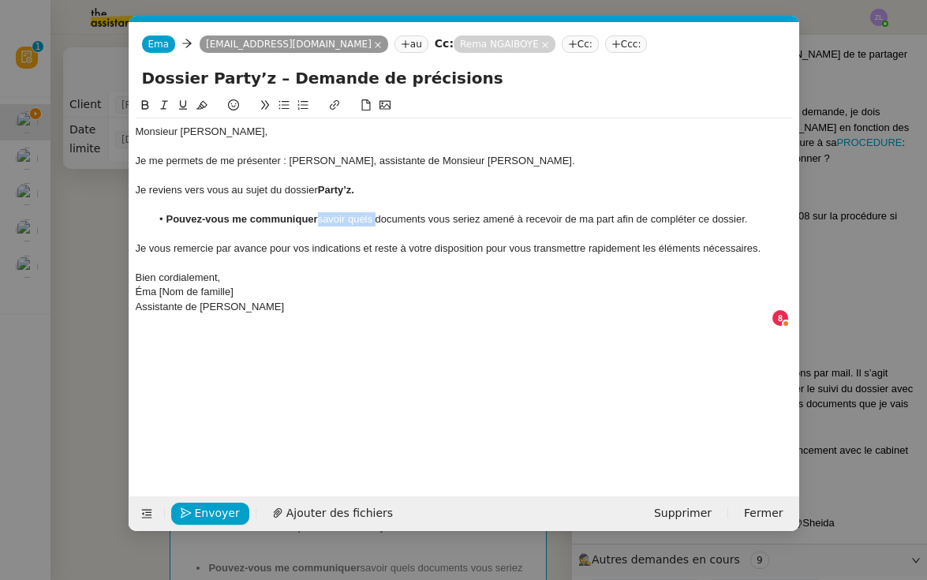
drag, startPoint x: 338, startPoint y: 219, endPoint x: 319, endPoint y: 219, distance: 18.2
click at [319, 219] on li "Pouvez-vous me communiquer savoir quels documents vous seriez amené à recevoir …" at bounding box center [472, 219] width 642 height 14
drag, startPoint x: 577, startPoint y: 218, endPoint x: 394, endPoint y: 218, distance: 182.2
click at [394, 218] on li "Pouvez-vous me communiquer les documents vous seriez amené à recevoir de ma par…" at bounding box center [472, 219] width 642 height 14
click at [588, 219] on li "Pouvez-vous me communiquer les documents dont vous avez besoin afin de compléte…" at bounding box center [472, 219] width 642 height 14
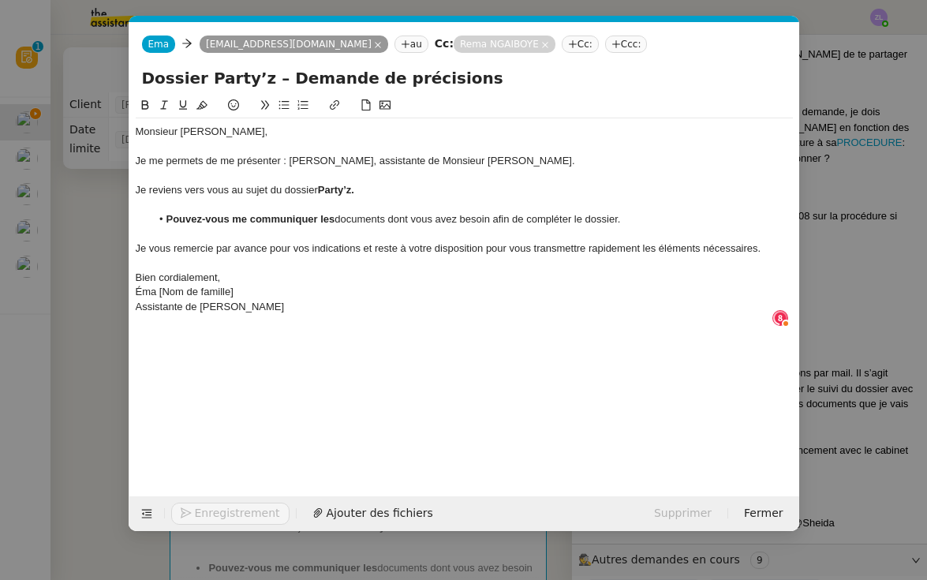
click at [651, 215] on li "Pouvez-vous me communiquer les documents dont vous avez besoin afin de compléte…" at bounding box center [472, 219] width 642 height 14
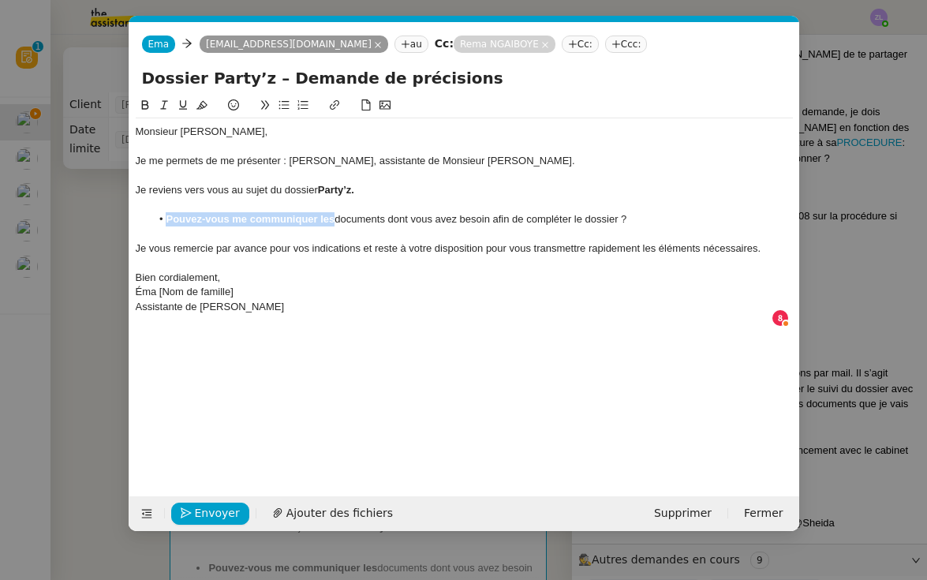
drag, startPoint x: 333, startPoint y: 218, endPoint x: 144, endPoint y: 220, distance: 188.5
click at [144, 220] on ul "Pouvez-vous me communiquer les documents dont vous avez besoin afin de compléte…" at bounding box center [464, 219] width 657 height 14
click at [147, 105] on icon at bounding box center [144, 104] width 7 height 9
click at [245, 276] on div "Bien cordialement," at bounding box center [464, 278] width 657 height 14
drag, startPoint x: 263, startPoint y: 245, endPoint x: 200, endPoint y: 245, distance: 63.9
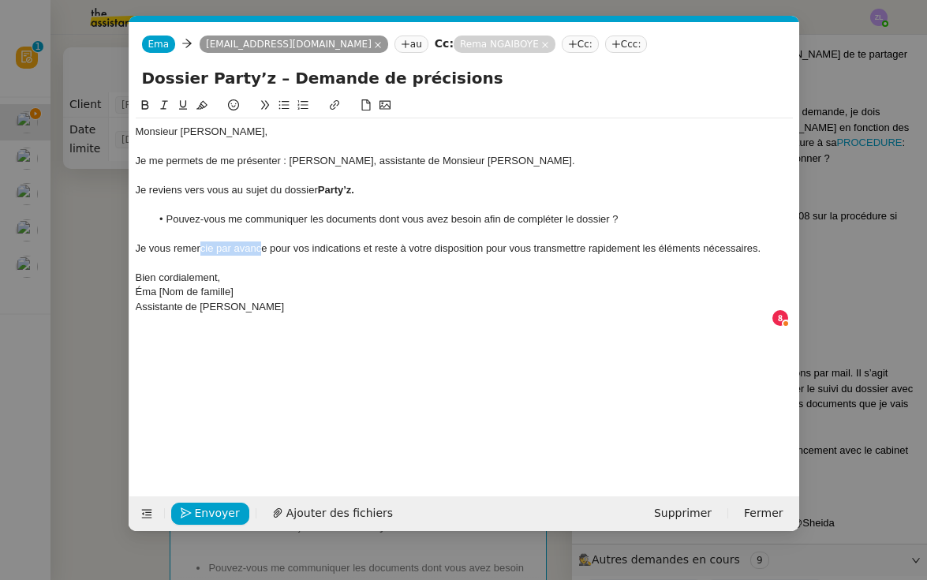
click at [200, 245] on div "Je vous remercie par avance pour vos indications et reste à votre disposition p…" at bounding box center [464, 248] width 657 height 14
drag, startPoint x: 252, startPoint y: 288, endPoint x: 156, endPoint y: 286, distance: 95.5
click at [156, 287] on div "Éma [Nom de famille]" at bounding box center [464, 292] width 657 height 14
click at [133, 286] on nz-spin "Monsieur M. Arbona, Je me permets de me présenter : Éma, assistante de Monsieur…" at bounding box center [464, 287] width 670 height 382
click at [136, 286] on div "Éma" at bounding box center [464, 292] width 657 height 14
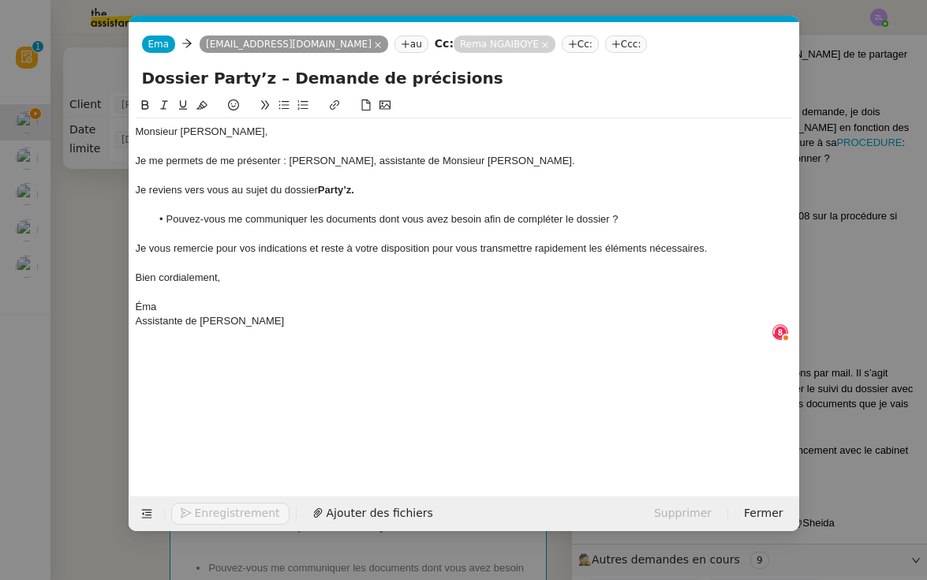
click at [136, 315] on div "Assistante de Réma Ngaiboye" at bounding box center [464, 321] width 657 height 14
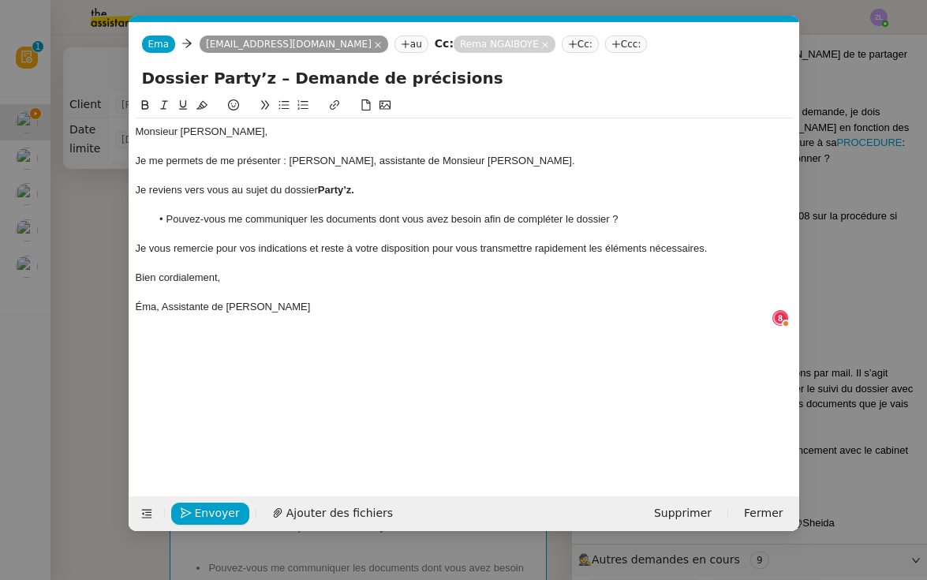
click at [81, 360] on nz-modal-container "Service TA - VOYAGE - PROPOSITION GLOBALE A utiliser dans le cadre de propositi…" at bounding box center [463, 290] width 927 height 580
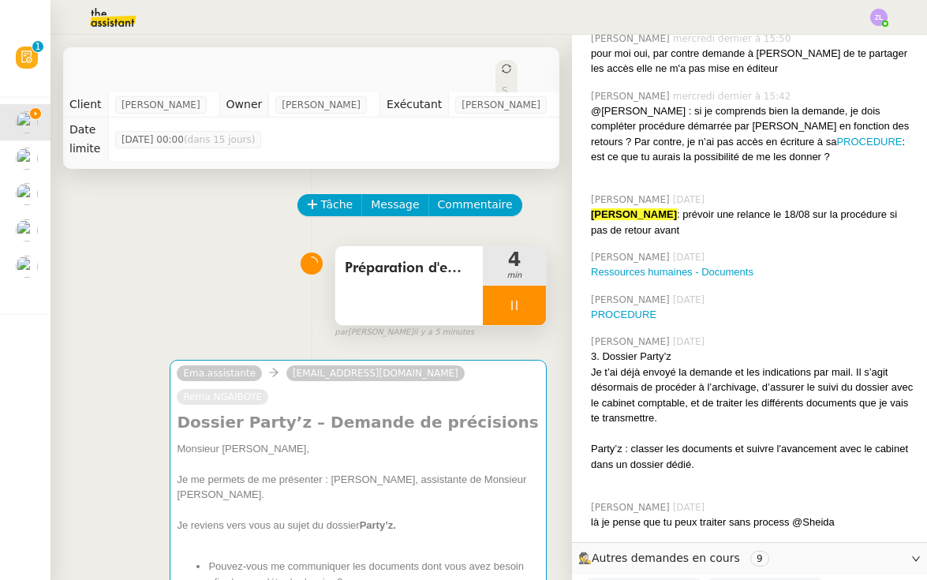
click at [484, 291] on div at bounding box center [514, 305] width 63 height 39
click at [528, 299] on icon at bounding box center [530, 305] width 13 height 13
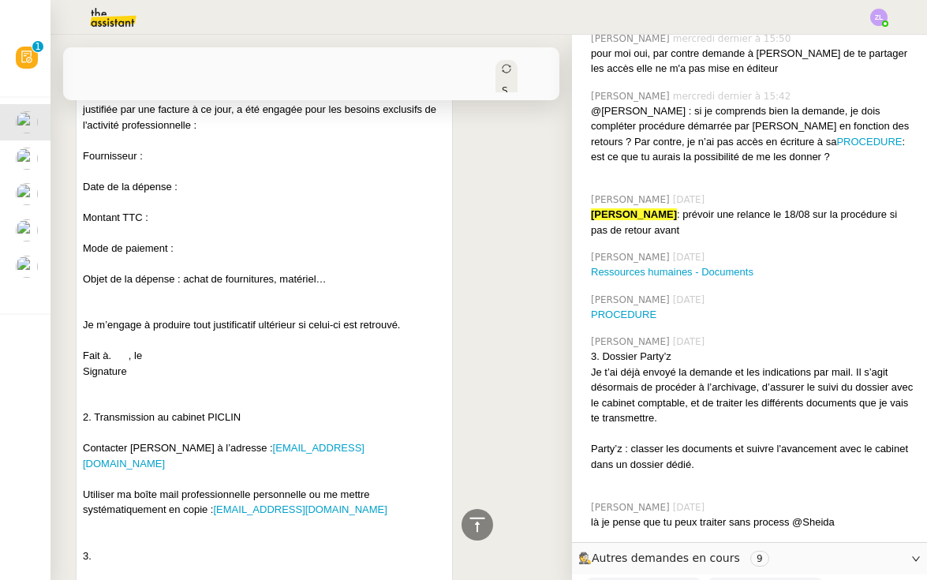
scroll to position [10661, 0]
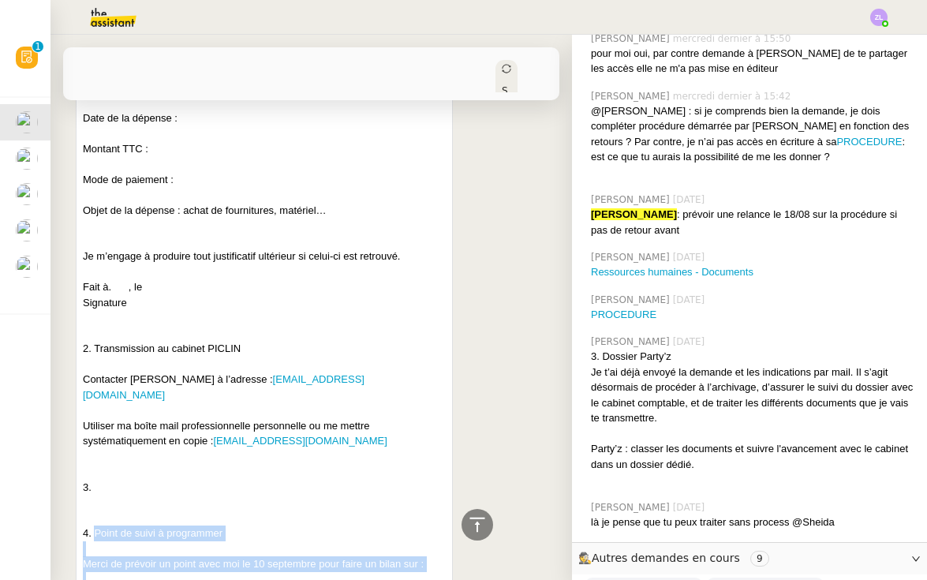
drag, startPoint x: 94, startPoint y: 294, endPoint x: 162, endPoint y: 516, distance: 232.0
click at [162, 516] on div "Bonjour Ema, Je te confie le suivi du dossier comptable de la société Party’z, …" at bounding box center [264, 209] width 363 height 1217
copy div "Point de suivi à programmer Merci de prévoir un point avec moi le 10 septembre …"
click at [336, 541] on div at bounding box center [264, 549] width 363 height 16
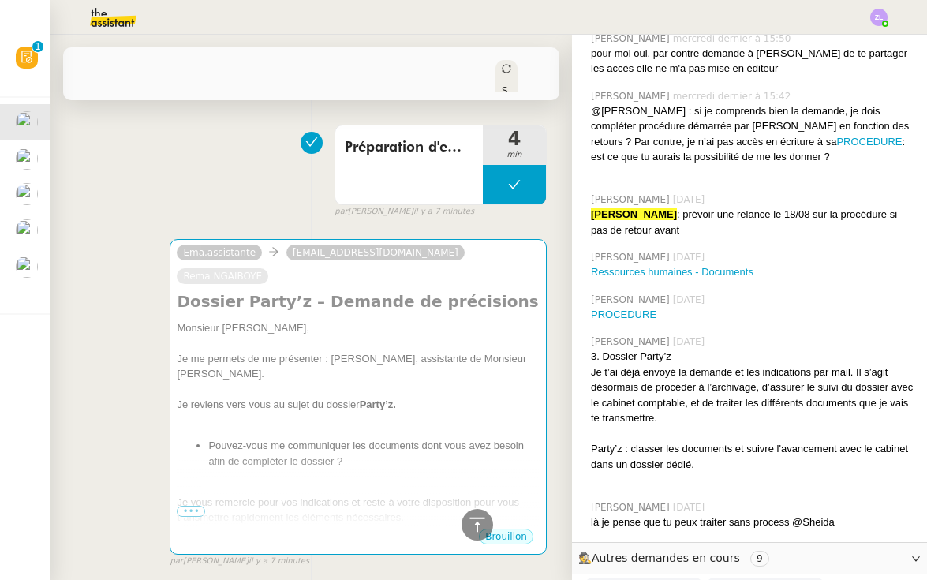
scroll to position [0, 0]
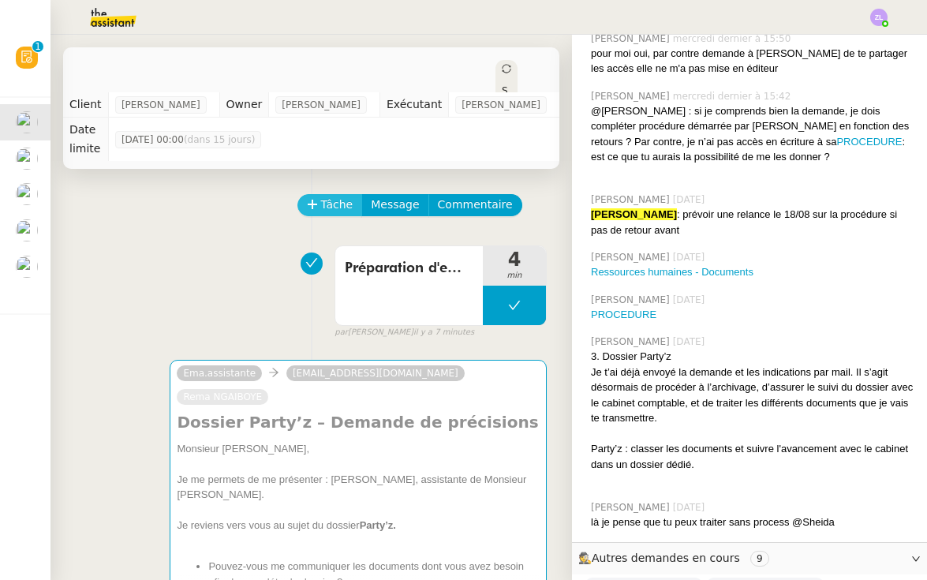
click at [331, 196] on span "Tâche" at bounding box center [337, 205] width 32 height 18
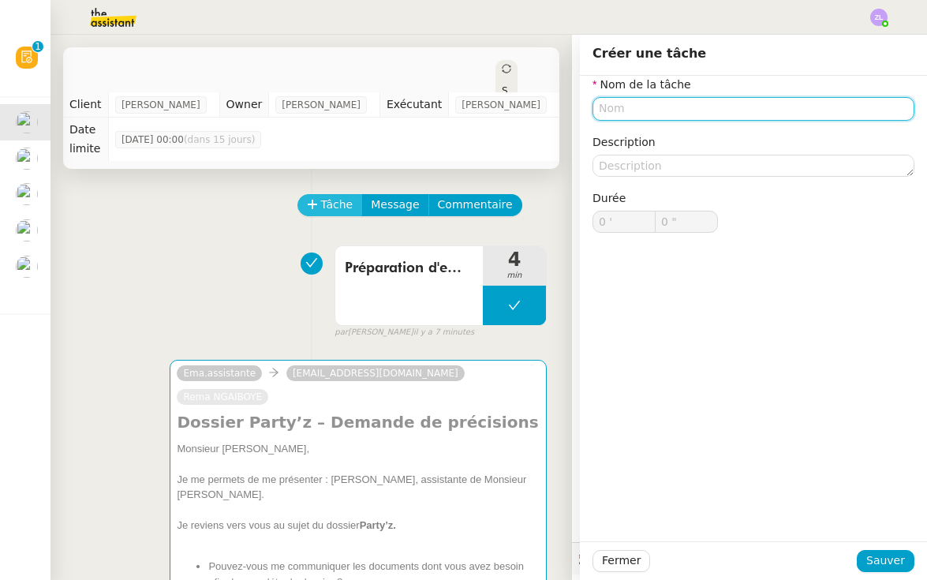
type input "N"
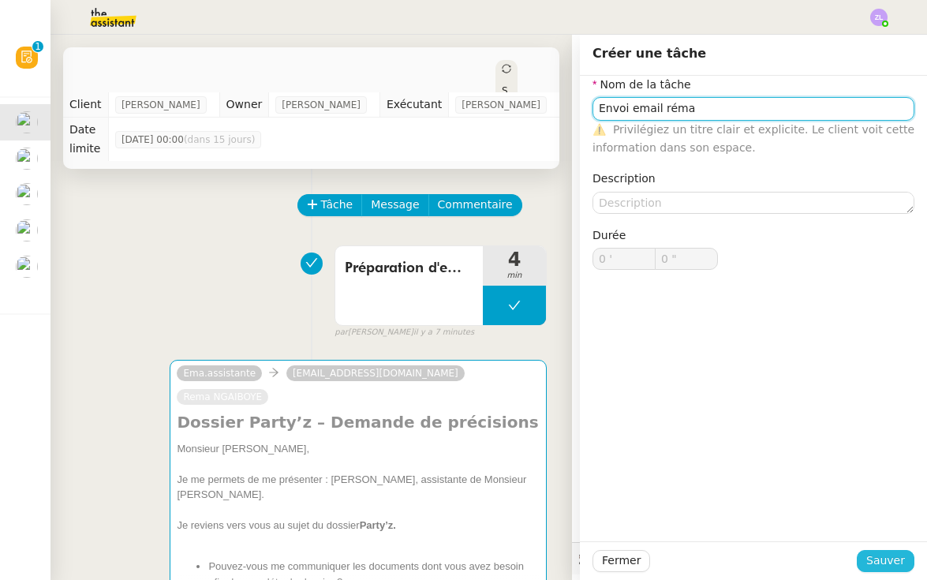
type input "Envoi email réma"
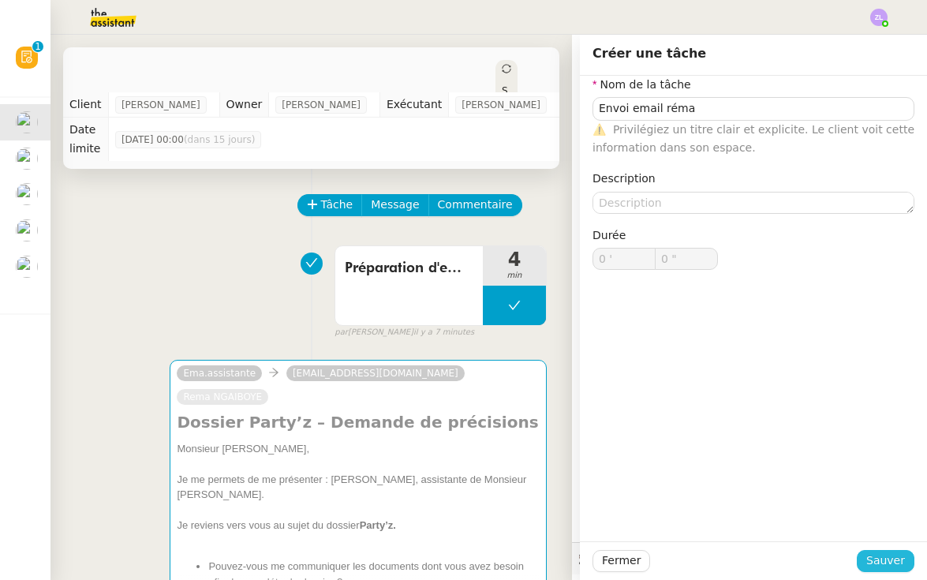
click at [881, 564] on span "Sauver" at bounding box center [885, 560] width 39 height 18
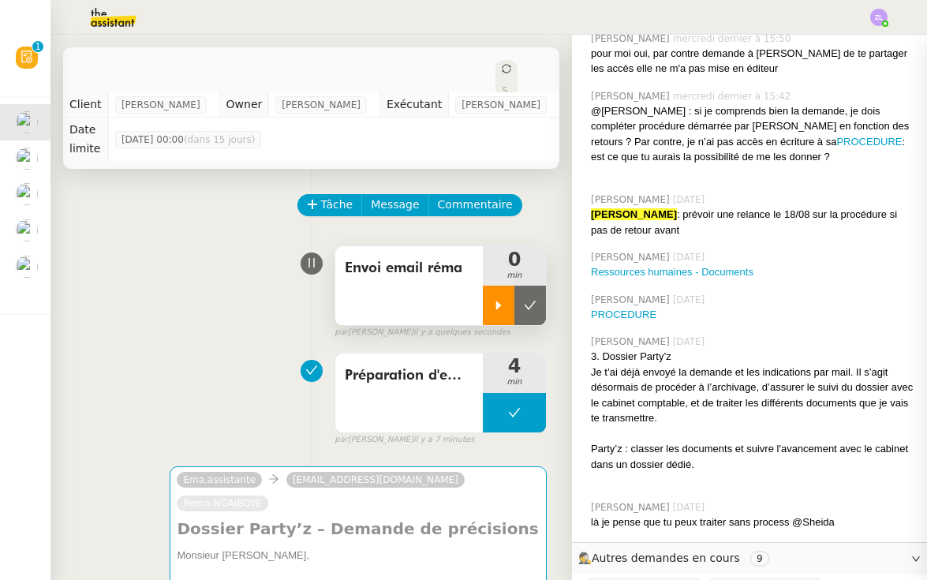
click at [493, 299] on icon at bounding box center [498, 305] width 13 height 13
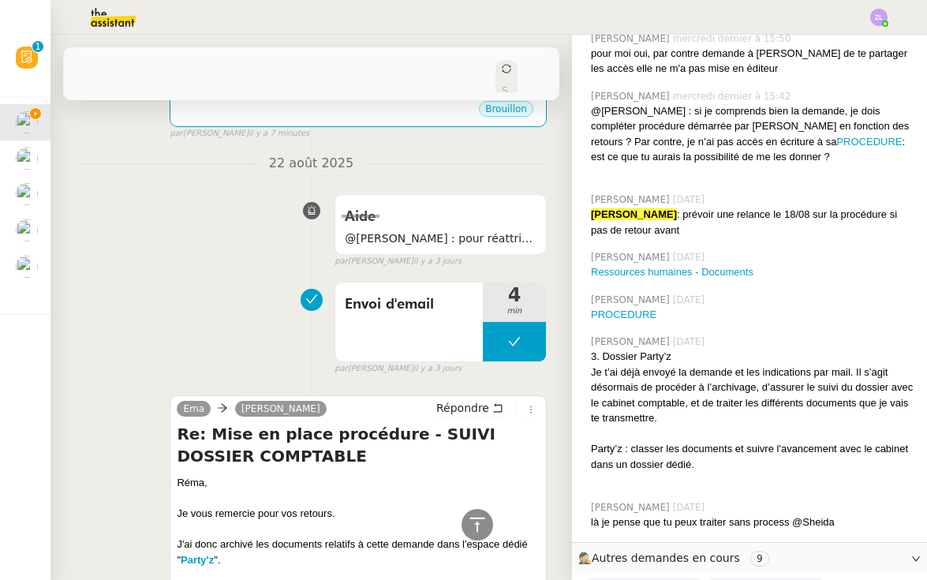
scroll to position [672, 0]
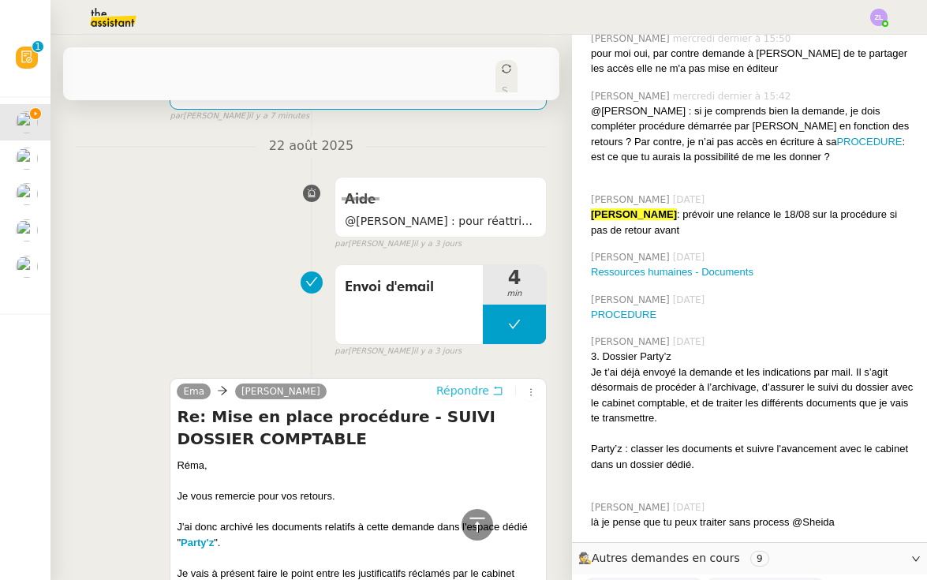
click at [460, 383] on span "Répondre" at bounding box center [462, 391] width 53 height 16
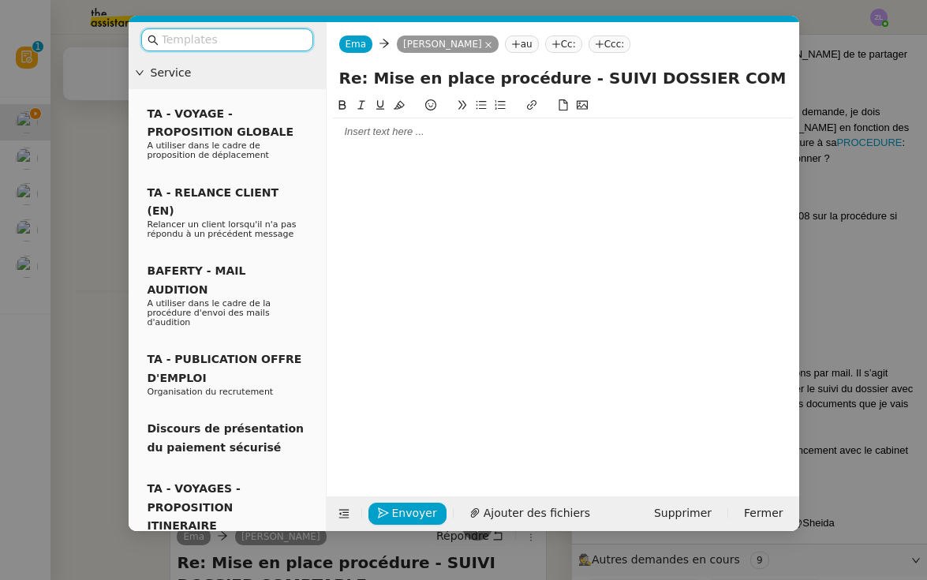
click at [368, 133] on div at bounding box center [563, 132] width 460 height 14
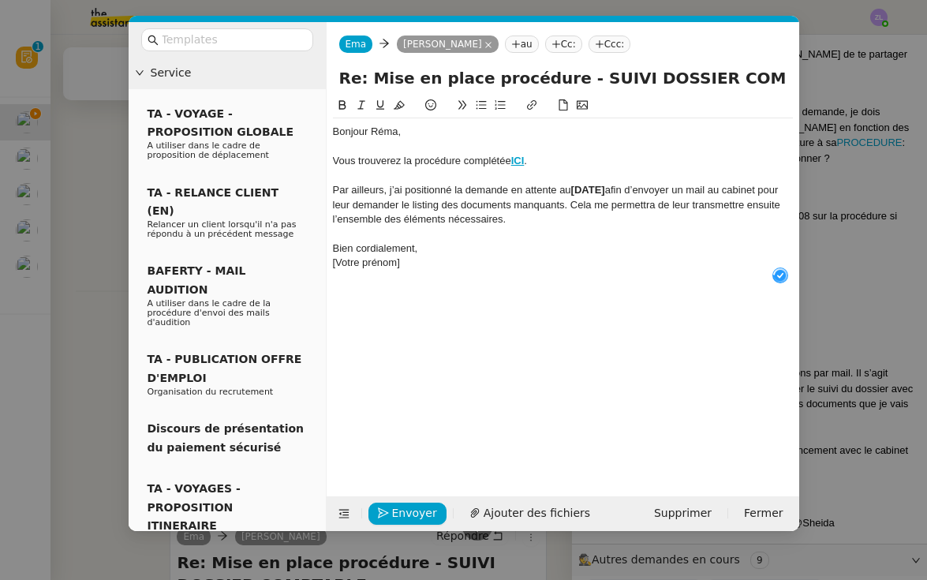
scroll to position [17, 0]
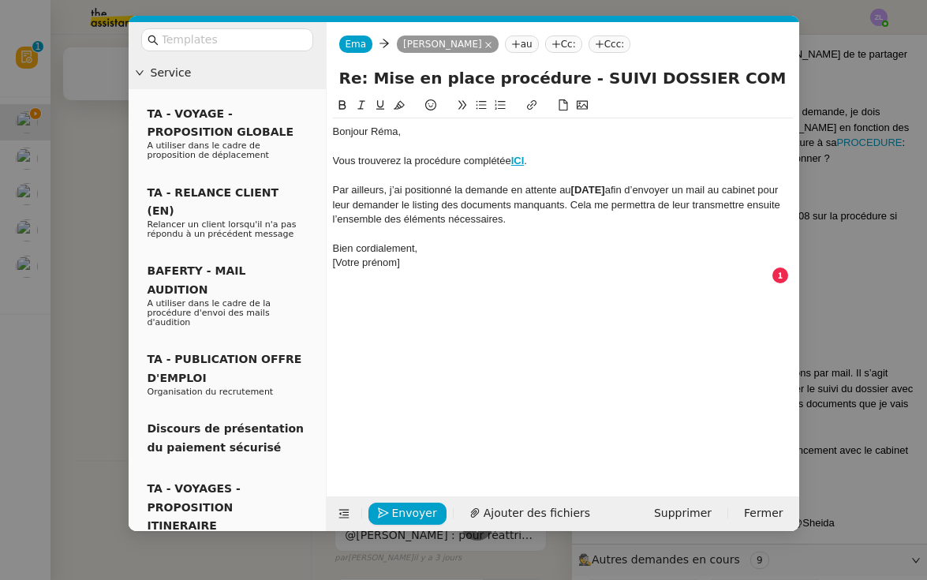
click at [629, 204] on div "Par ailleurs, j’ai positionné la demande en attente au 1er septembre afin d’env…" at bounding box center [563, 204] width 460 height 43
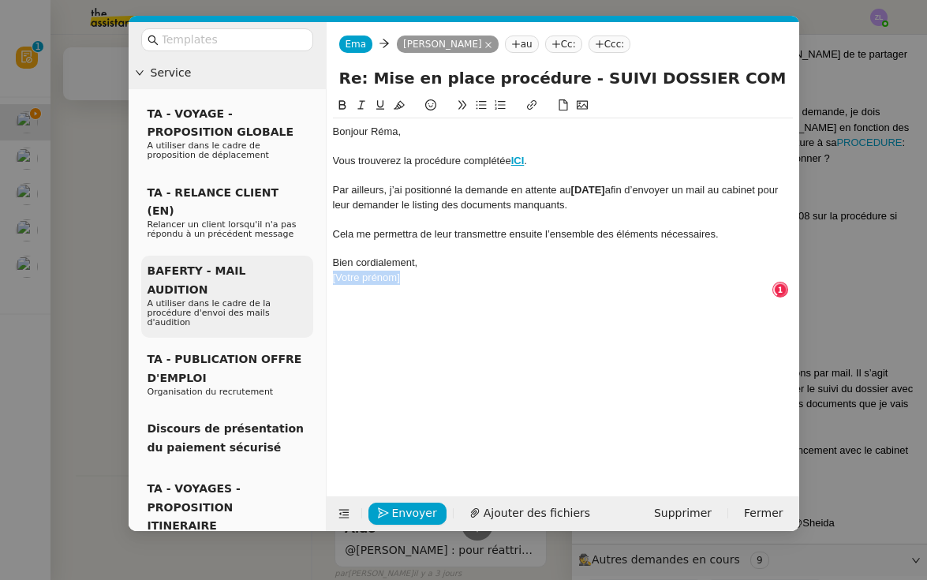
drag, startPoint x: 411, startPoint y: 278, endPoint x: 311, endPoint y: 278, distance: 100.2
click at [311, 278] on nz-layout "Service TA - VOYAGE - PROPOSITION GLOBALE A utiliser dans le cadre de propositi…" at bounding box center [464, 276] width 671 height 509
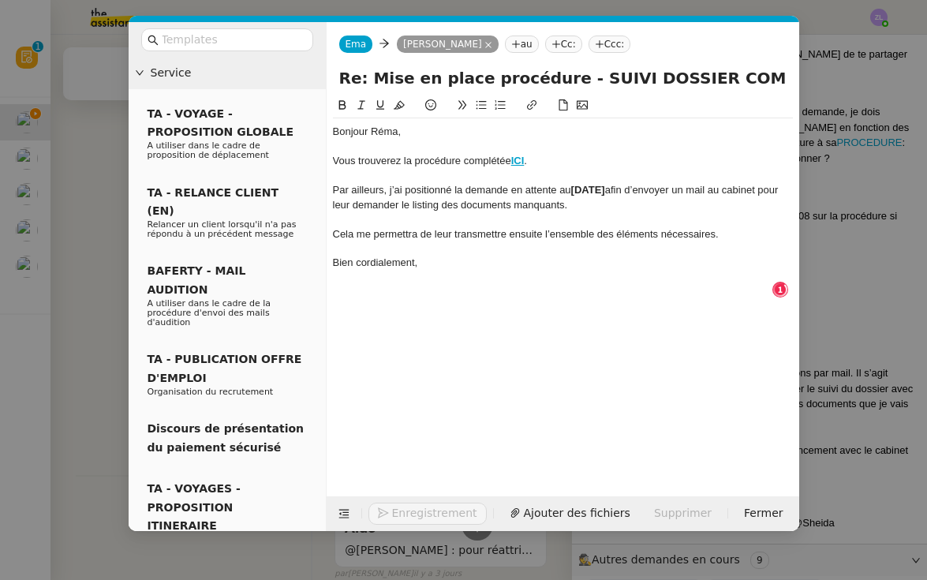
click at [733, 233] on div "Cela me permettra de leur transmettre ensuite l’ensemble des éléments nécessair…" at bounding box center [563, 234] width 460 height 14
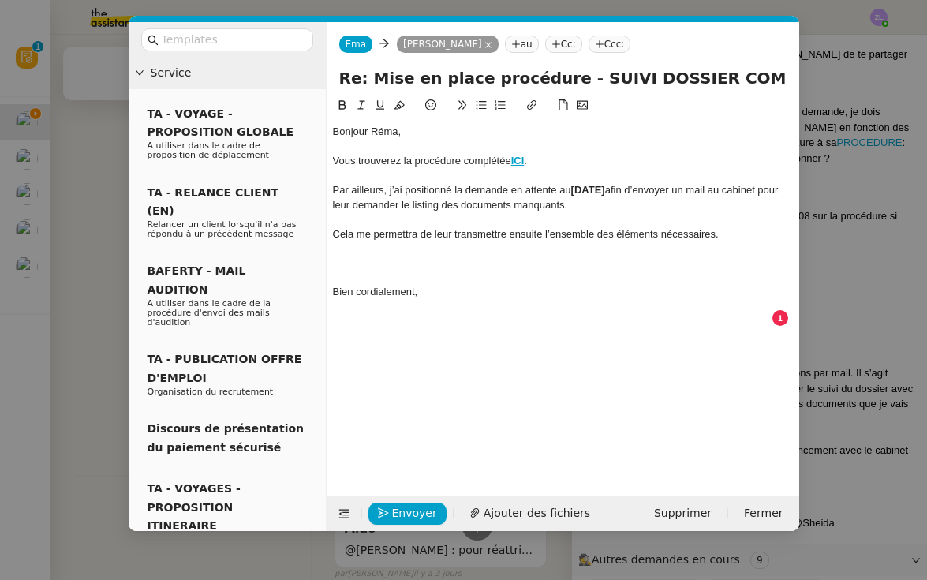
click at [485, 106] on icon at bounding box center [481, 104] width 11 height 11
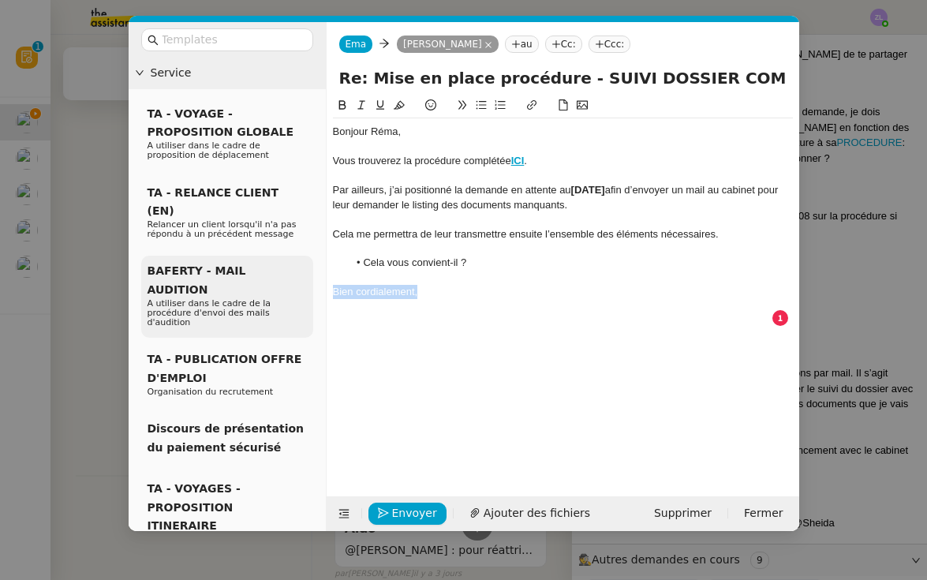
drag, startPoint x: 427, startPoint y: 291, endPoint x: 306, endPoint y: 290, distance: 120.7
click at [306, 290] on nz-layout "Service TA - VOYAGE - PROPOSITION GLOBALE A utiliser dans le cadre de propositi…" at bounding box center [464, 276] width 671 height 509
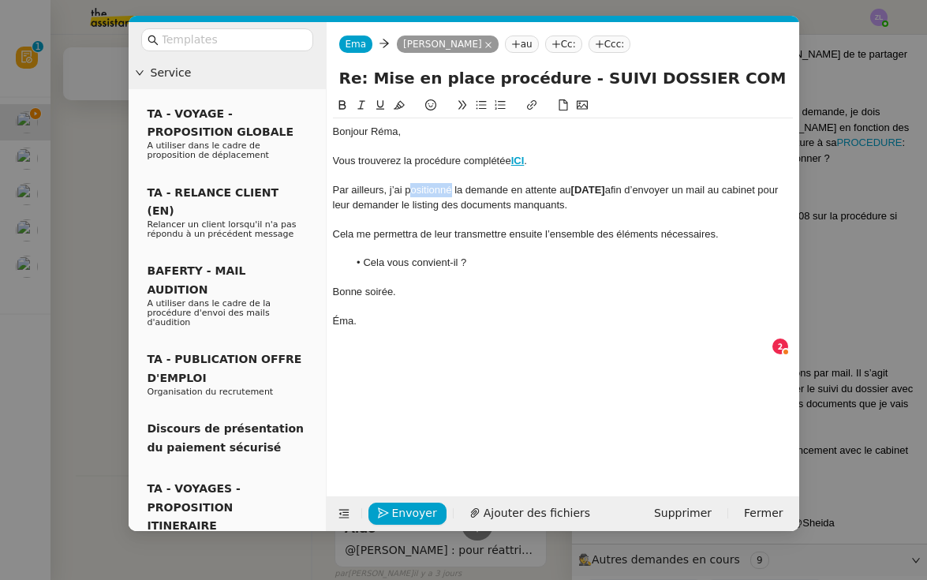
drag, startPoint x: 451, startPoint y: 188, endPoint x: 408, endPoint y: 188, distance: 43.4
click at [408, 188] on div "Par ailleurs, j’ai positionné la demande en attente au 1er septembre afin d’env…" at bounding box center [563, 197] width 460 height 29
click at [419, 511] on span "Envoyer" at bounding box center [414, 513] width 45 height 18
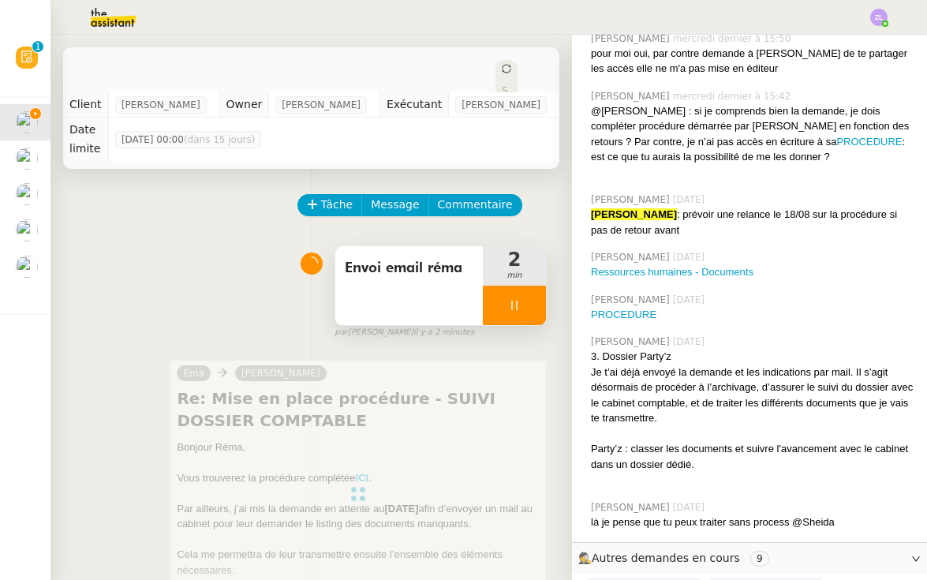
scroll to position [0, 0]
click at [499, 286] on div at bounding box center [514, 305] width 63 height 39
click at [538, 286] on button at bounding box center [530, 305] width 32 height 39
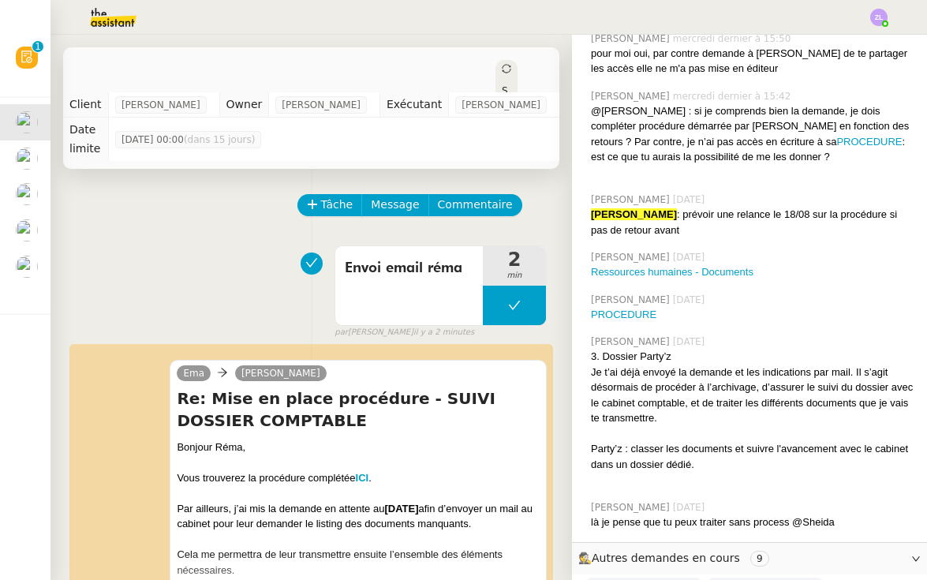
click at [502, 85] on span "Statut" at bounding box center [505, 118] width 6 height 66
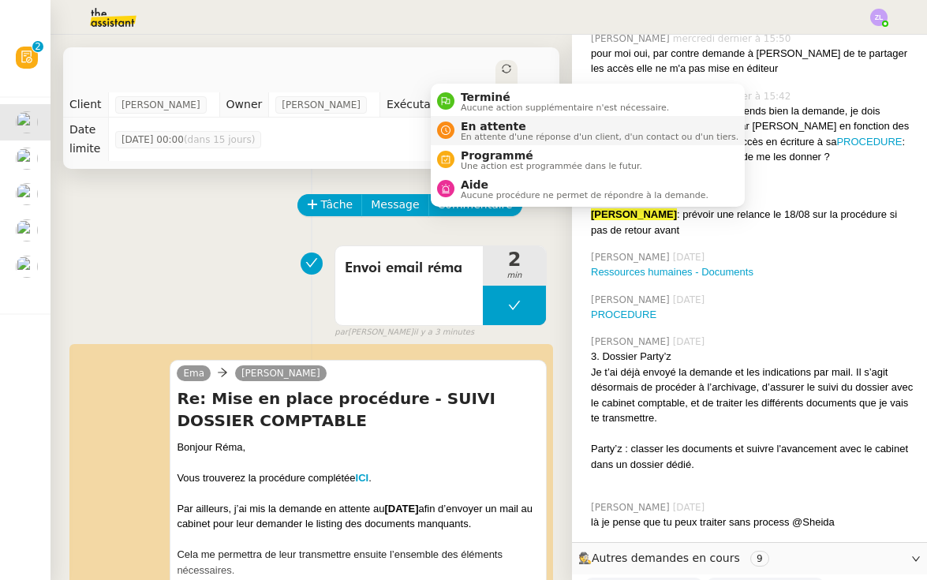
click at [483, 133] on span "En attente d'une réponse d'un client, d'un contact ou d'un tiers." at bounding box center [600, 137] width 278 height 9
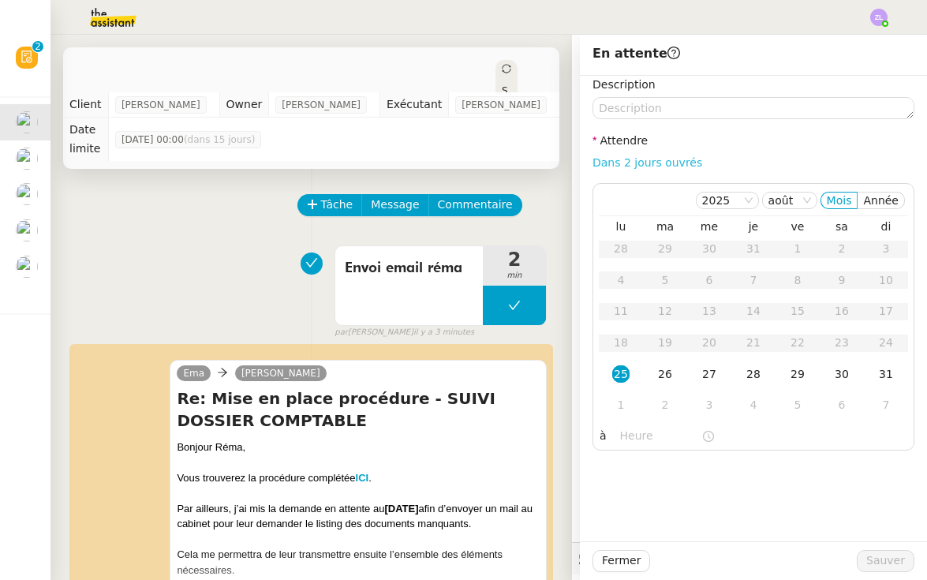
click at [656, 162] on link "Dans 2 jours ouvrés" at bounding box center [647, 162] width 110 height 13
type input "07:00"
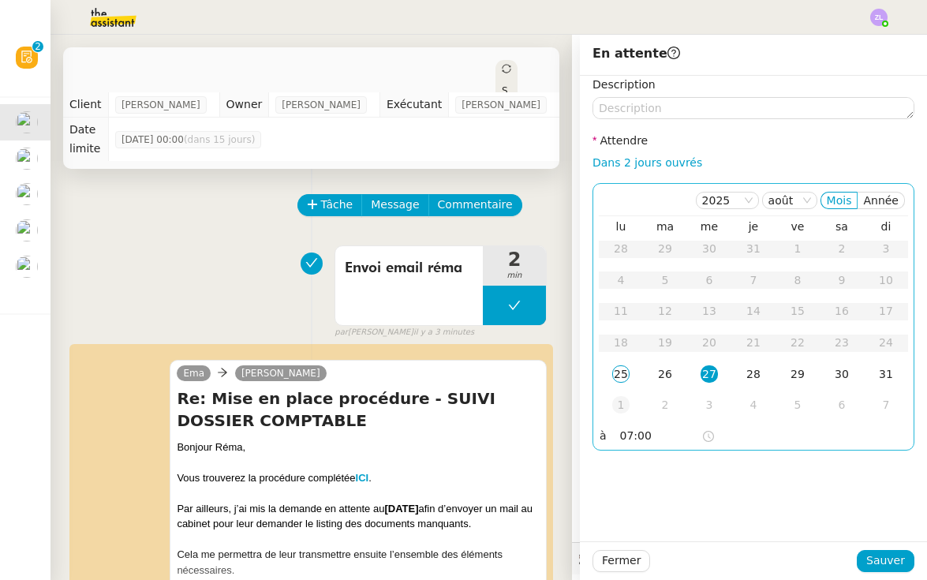
click at [622, 399] on div "1" at bounding box center [620, 404] width 17 height 17
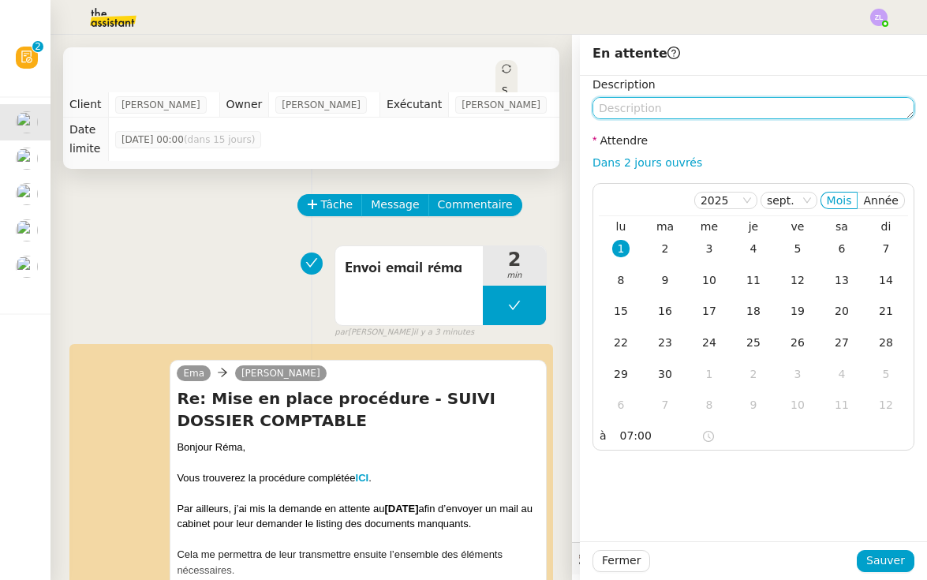
click at [613, 108] on textarea at bounding box center [753, 108] width 322 height 22
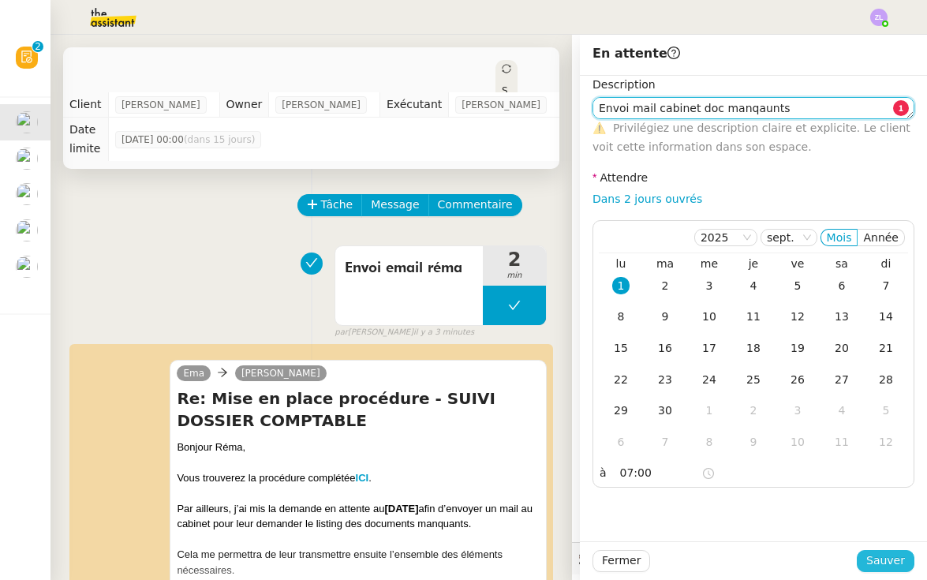
type textarea "Envoi mail cabinet doc manqaunts (brouillon)"
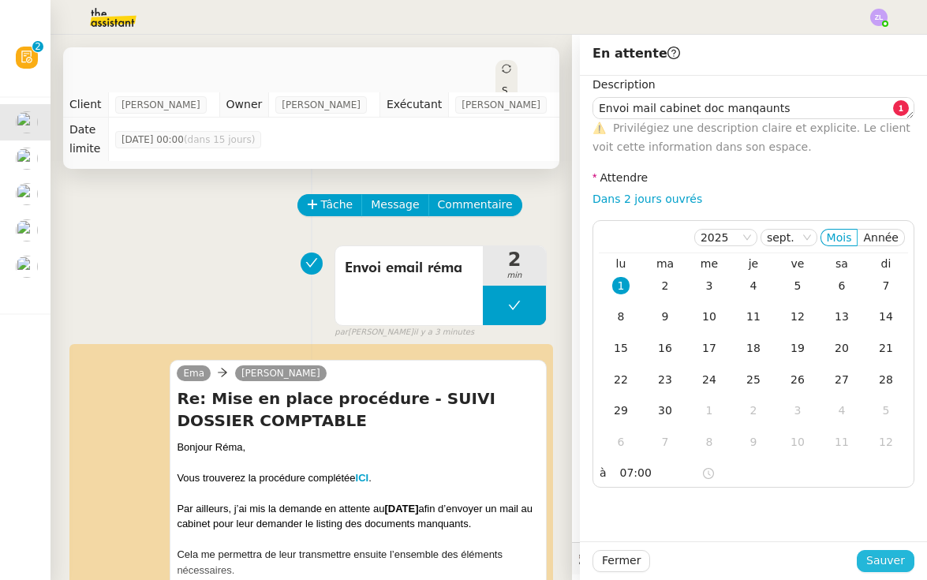
click at [886, 558] on span "Sauver" at bounding box center [885, 560] width 39 height 18
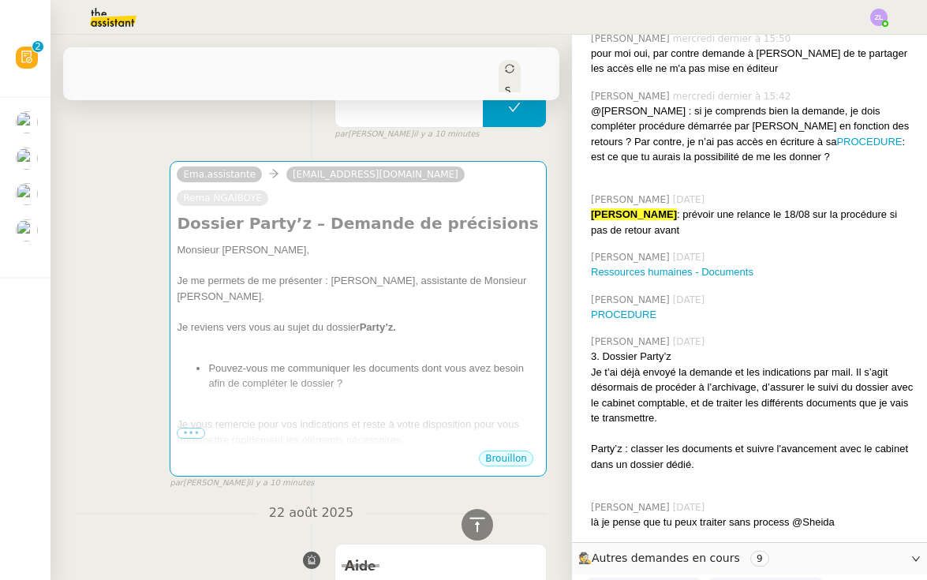
scroll to position [764, 0]
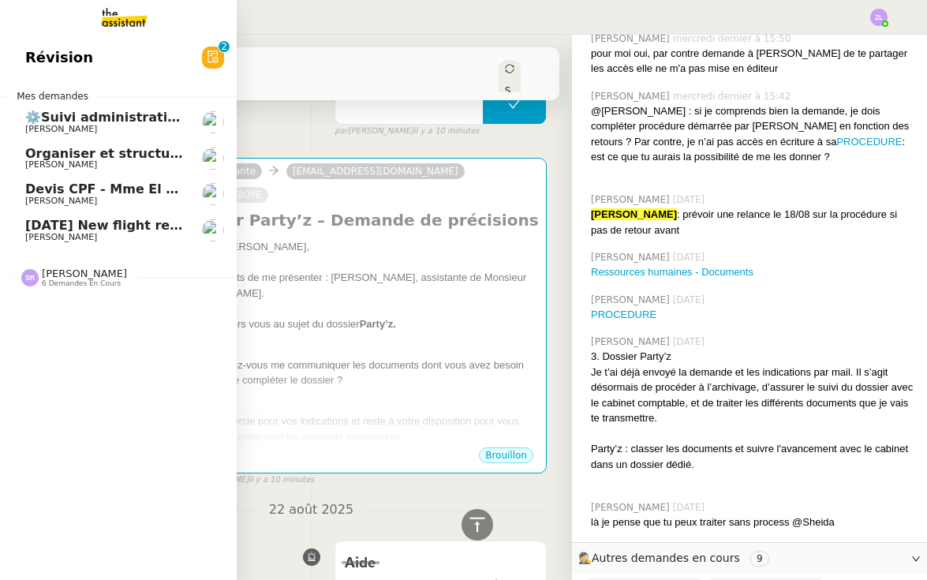
click at [82, 181] on span "Devis CPF - Mme El ghorchi" at bounding box center [122, 188] width 194 height 15
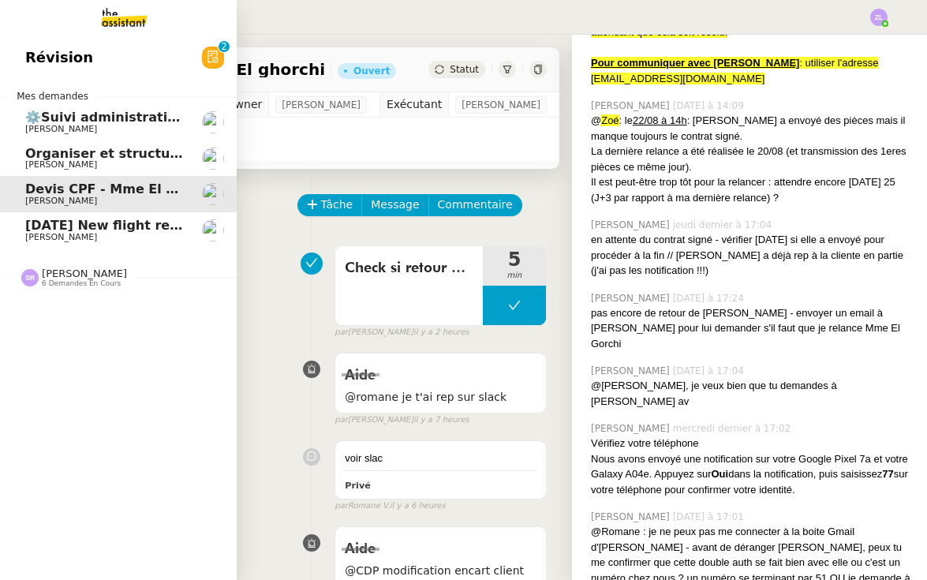
click at [49, 146] on span "Organiser et structurer les tâches et documents" at bounding box center [197, 153] width 344 height 15
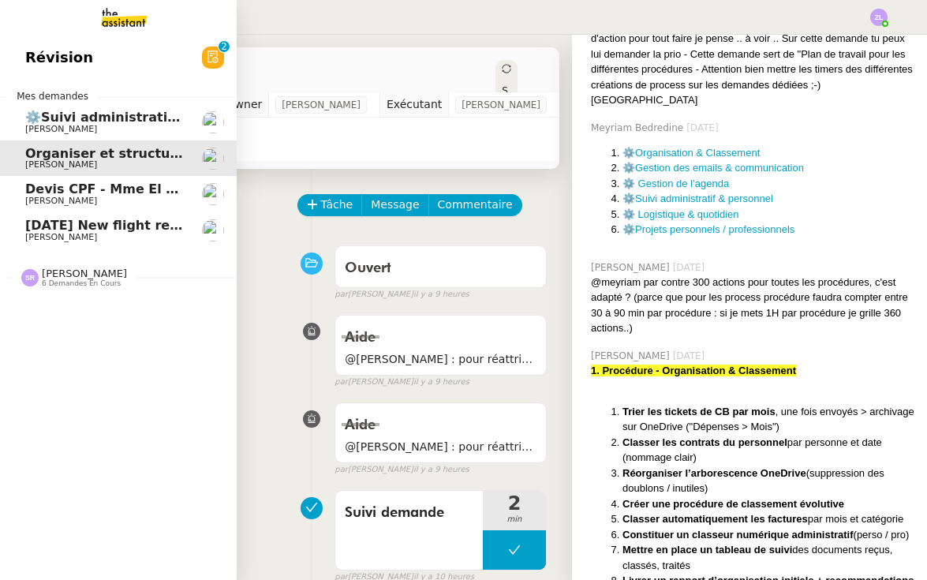
click at [65, 110] on span "⚙️Suivi administratif & personnel" at bounding box center [144, 117] width 238 height 15
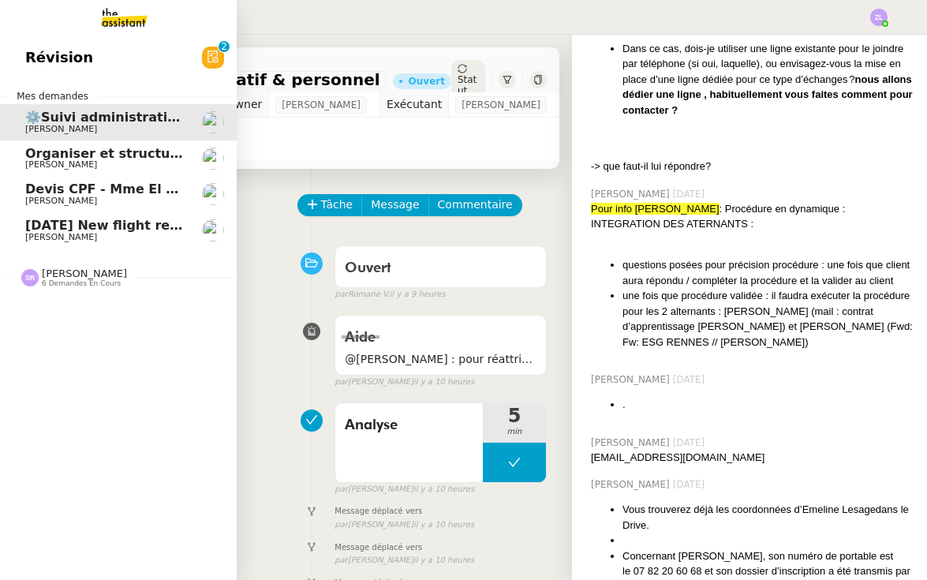
click at [36, 181] on span "Devis CPF - Mme El ghorchi" at bounding box center [122, 188] width 194 height 15
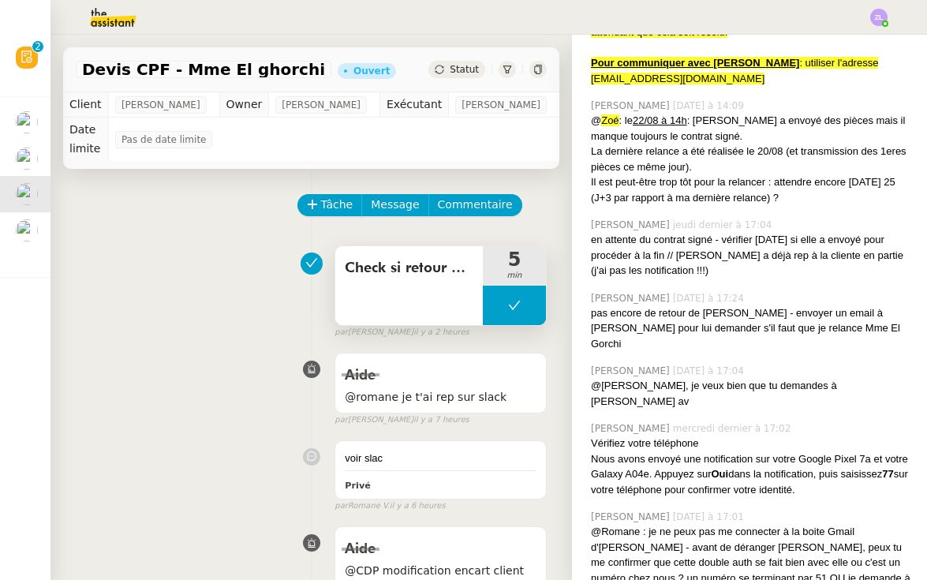
click at [447, 273] on span "Check si retour EL GHORCHI" at bounding box center [409, 268] width 129 height 24
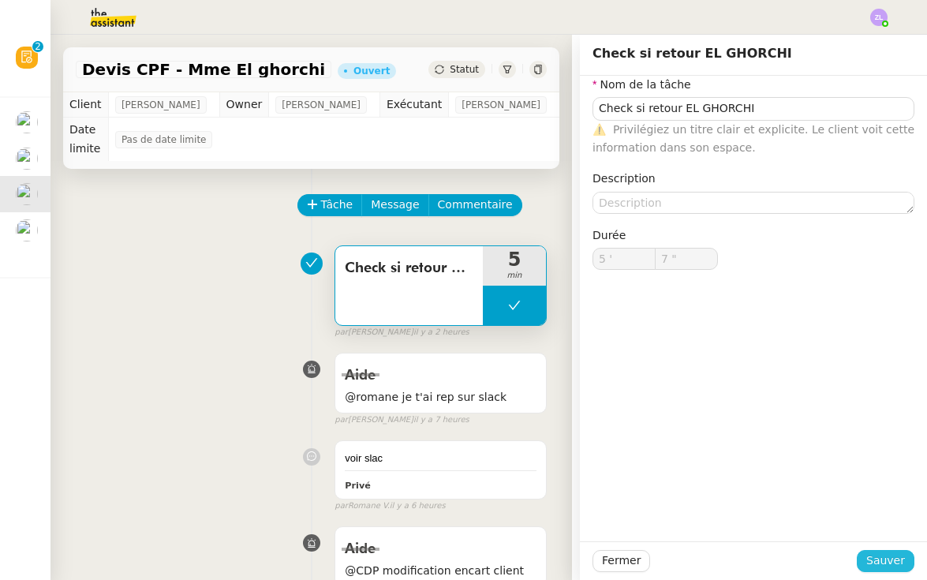
click at [871, 554] on span "Sauver" at bounding box center [885, 560] width 39 height 18
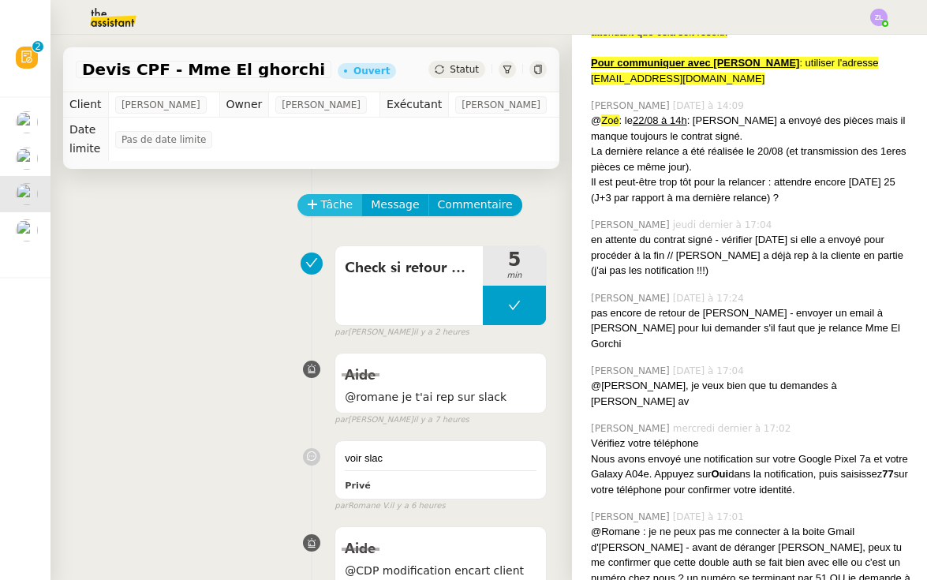
click at [332, 199] on span "Tâche" at bounding box center [337, 205] width 32 height 18
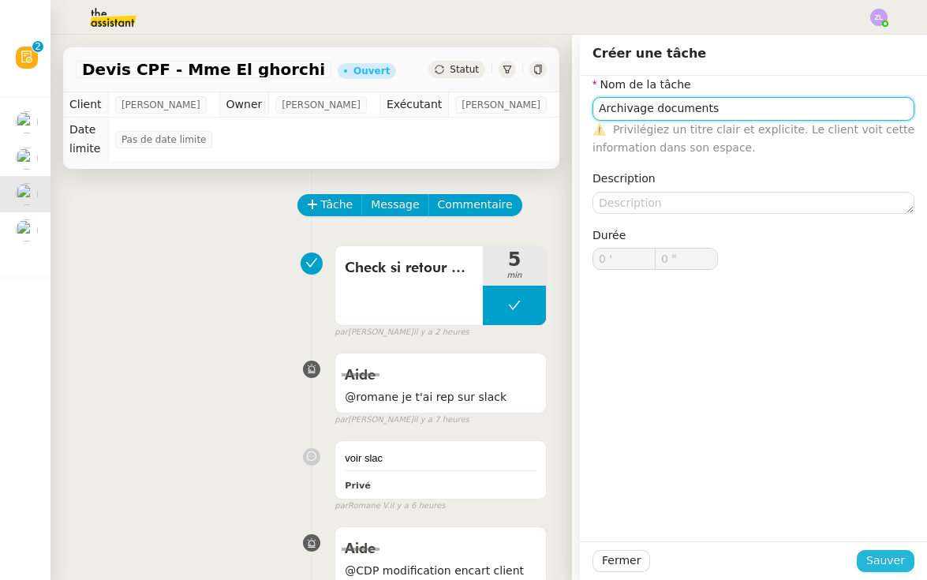
type input "Archivage documents"
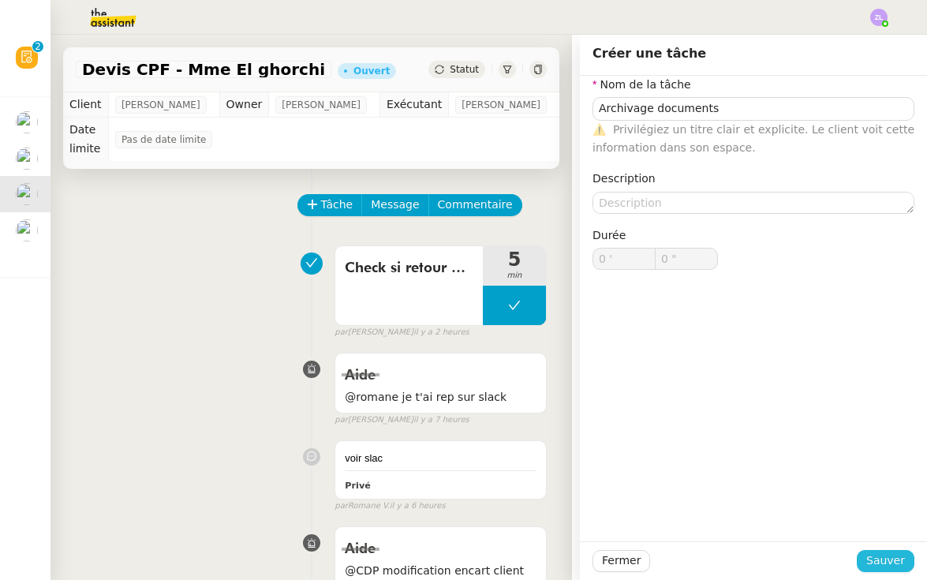
click at [874, 562] on span "Sauver" at bounding box center [885, 560] width 39 height 18
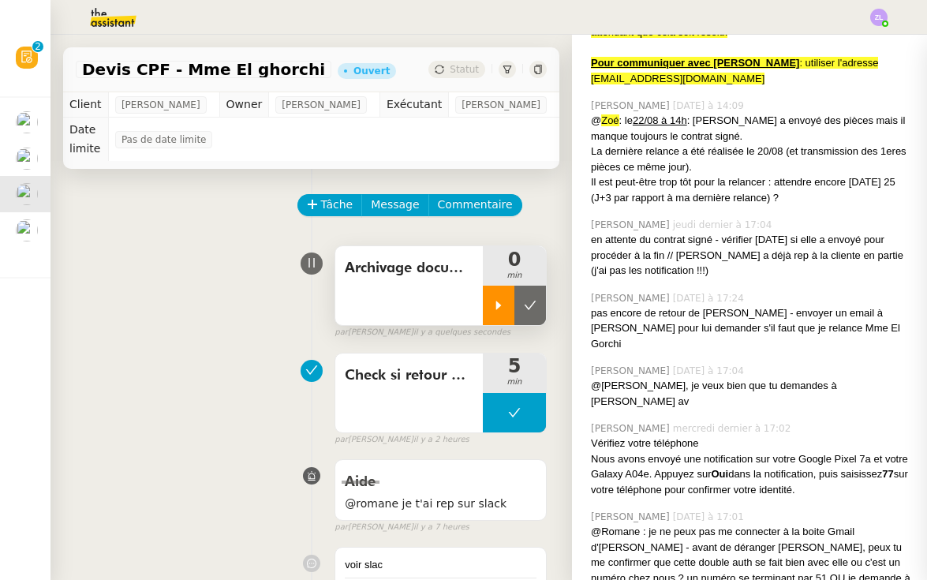
click at [501, 300] on icon at bounding box center [498, 305] width 13 height 13
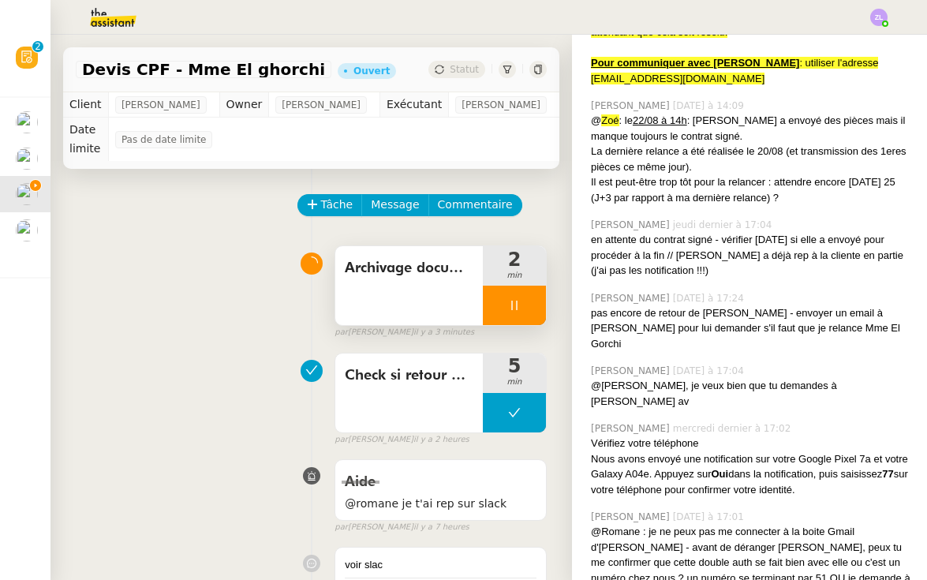
click at [511, 311] on icon at bounding box center [514, 305] width 13 height 13
click at [531, 314] on button at bounding box center [530, 305] width 32 height 39
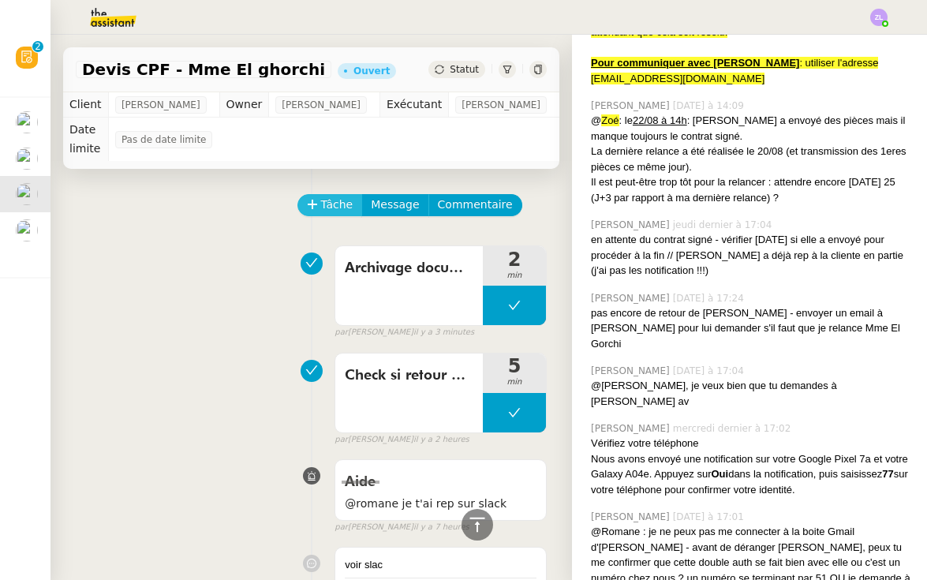
click at [322, 201] on span "Tâche" at bounding box center [337, 205] width 32 height 18
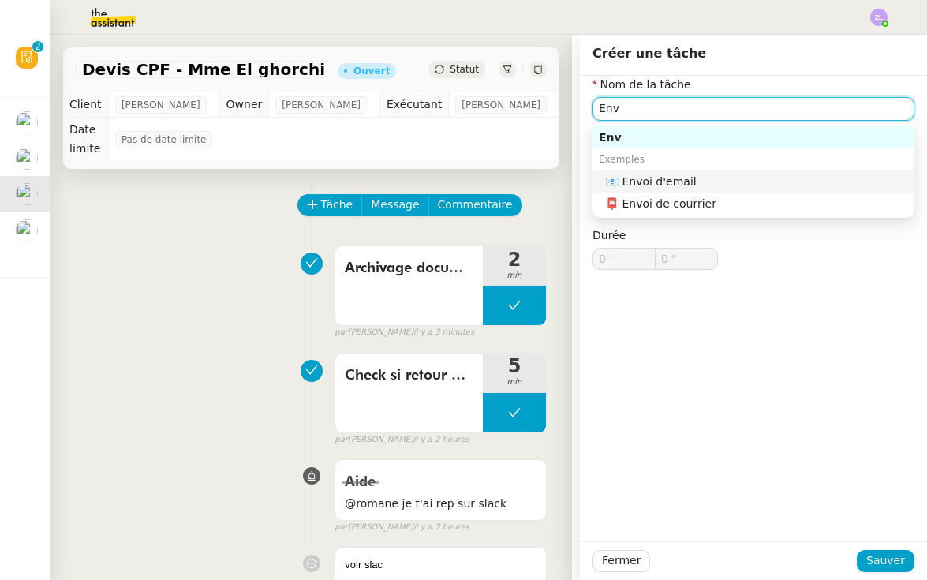
click at [746, 189] on div "📧 Envoi d'email" at bounding box center [756, 181] width 303 height 14
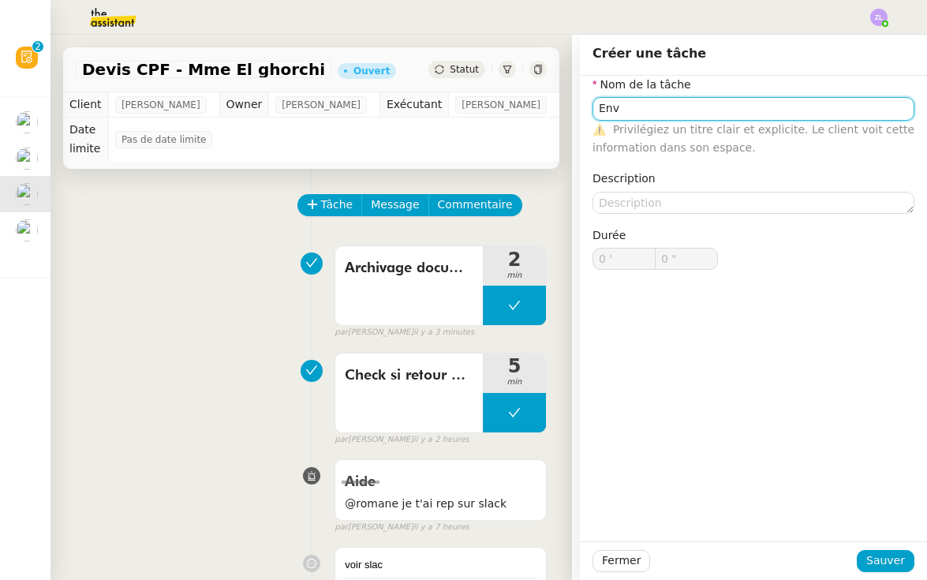
type input "Envoi d'email"
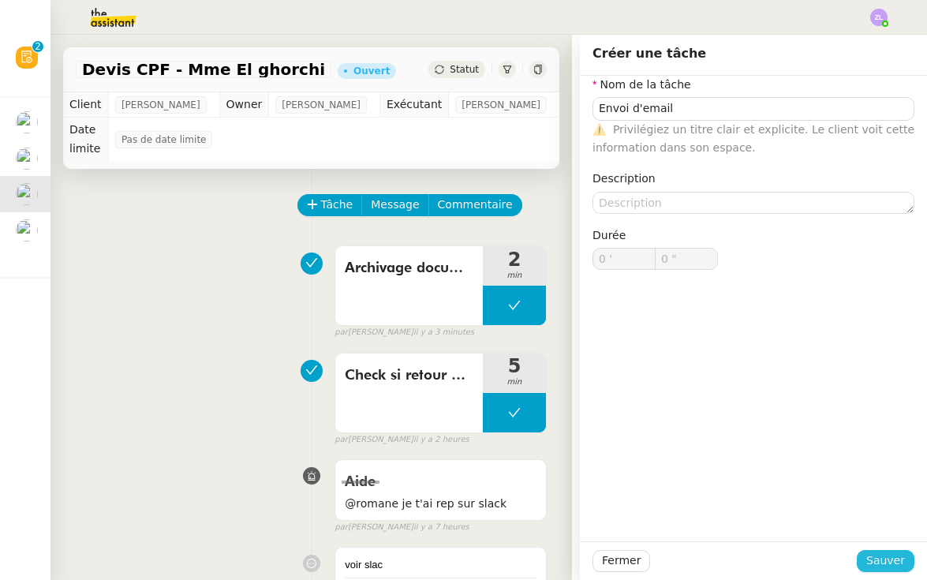
click at [881, 564] on span "Sauver" at bounding box center [885, 560] width 39 height 18
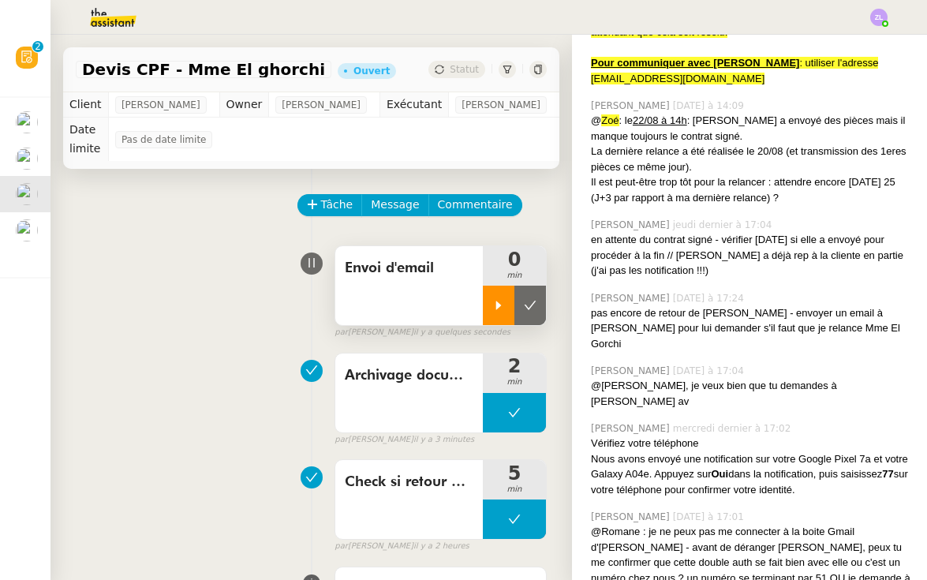
click at [499, 293] on div at bounding box center [499, 305] width 32 height 39
click at [391, 211] on span "Message" at bounding box center [395, 205] width 48 height 18
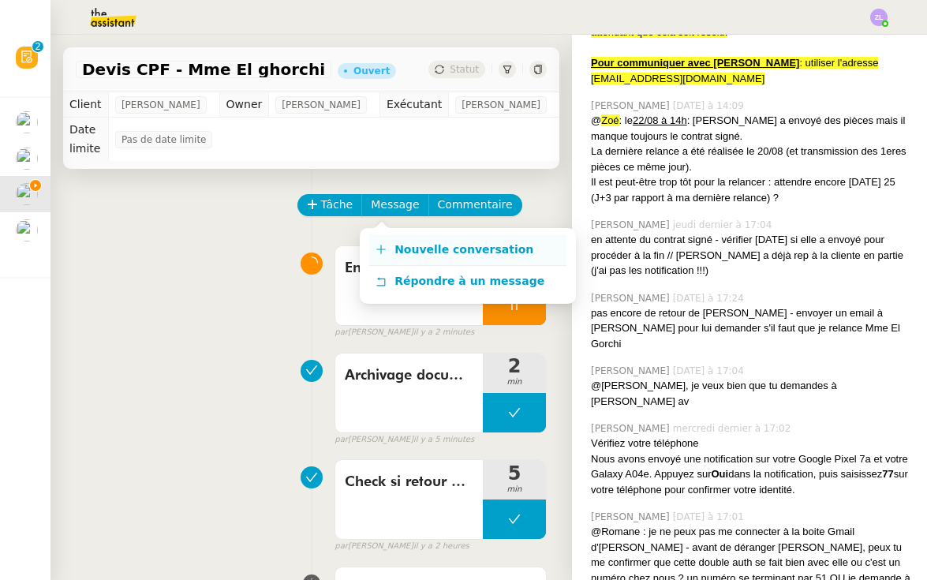
click at [428, 250] on span "Nouvelle conversation" at bounding box center [463, 249] width 139 height 13
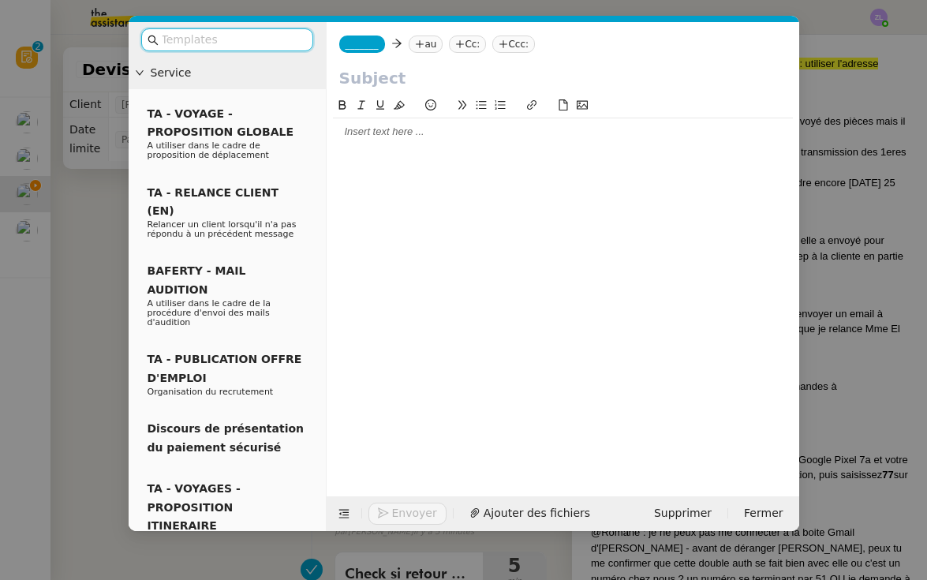
click at [364, 48] on span "_______" at bounding box center [362, 44] width 33 height 11
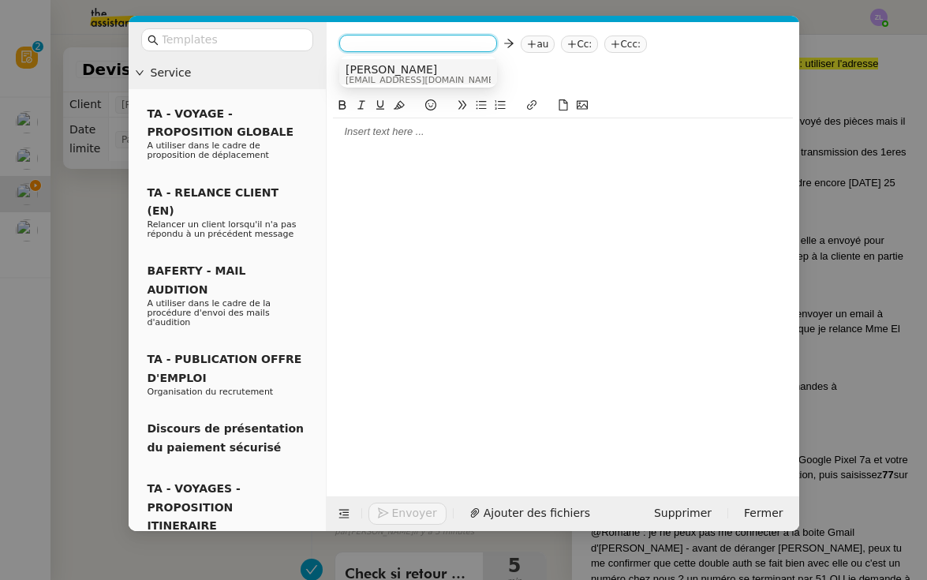
click at [373, 72] on span "Charlie" at bounding box center [421, 69] width 151 height 13
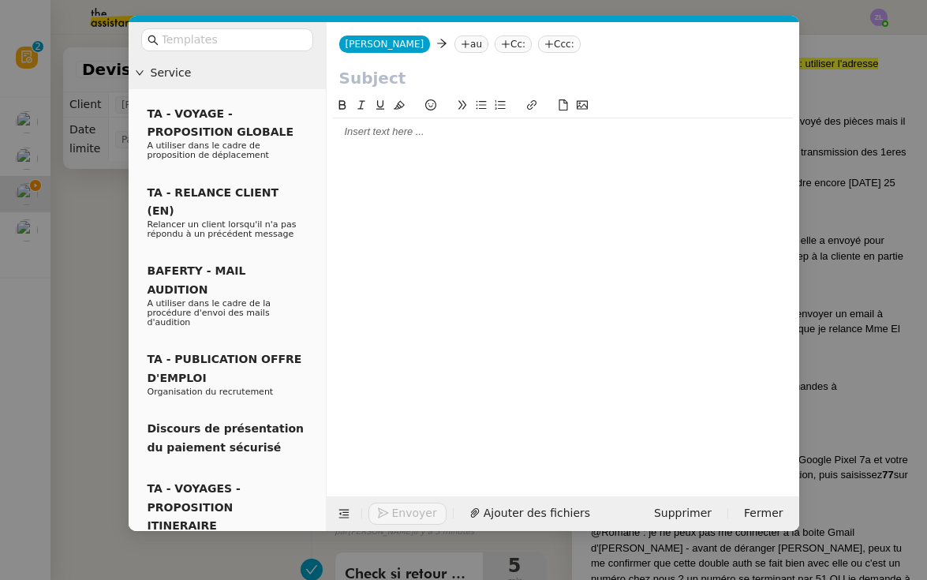
click at [454, 41] on nz-tag "au" at bounding box center [471, 43] width 34 height 17
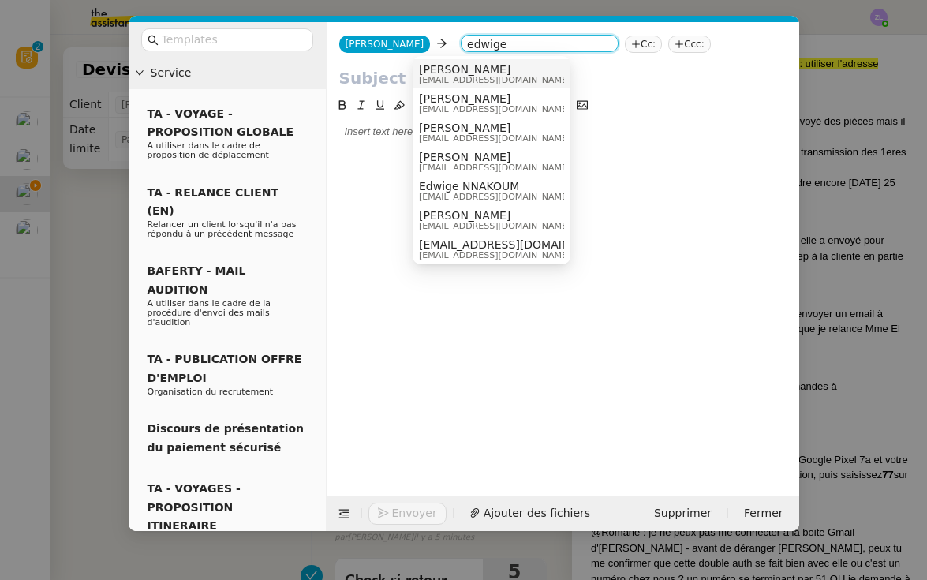
type input "edwige"
click at [467, 73] on span "[PERSON_NAME]" at bounding box center [494, 69] width 151 height 13
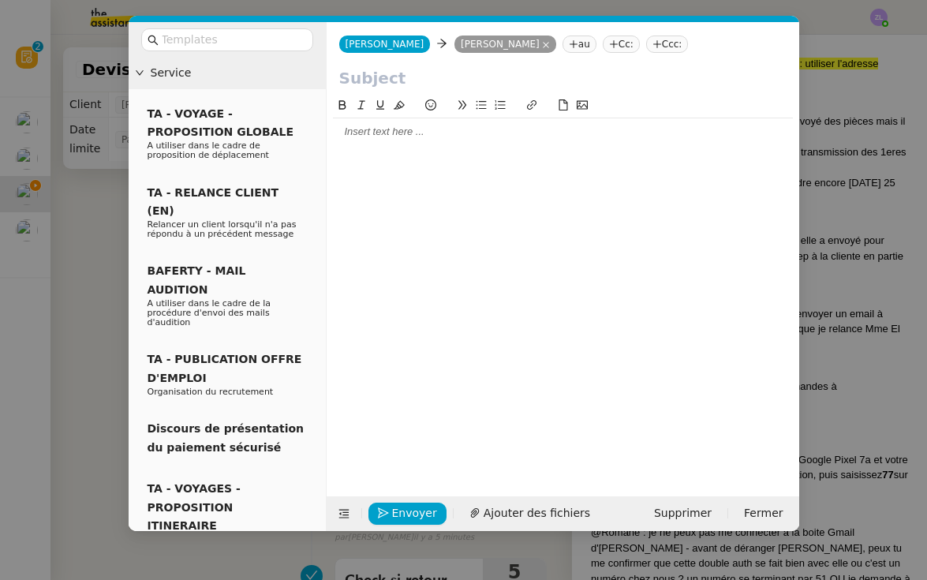
click at [364, 86] on input "text" at bounding box center [562, 78] width 447 height 24
paste input "Suivi dossier Mme EL GHORCHI"
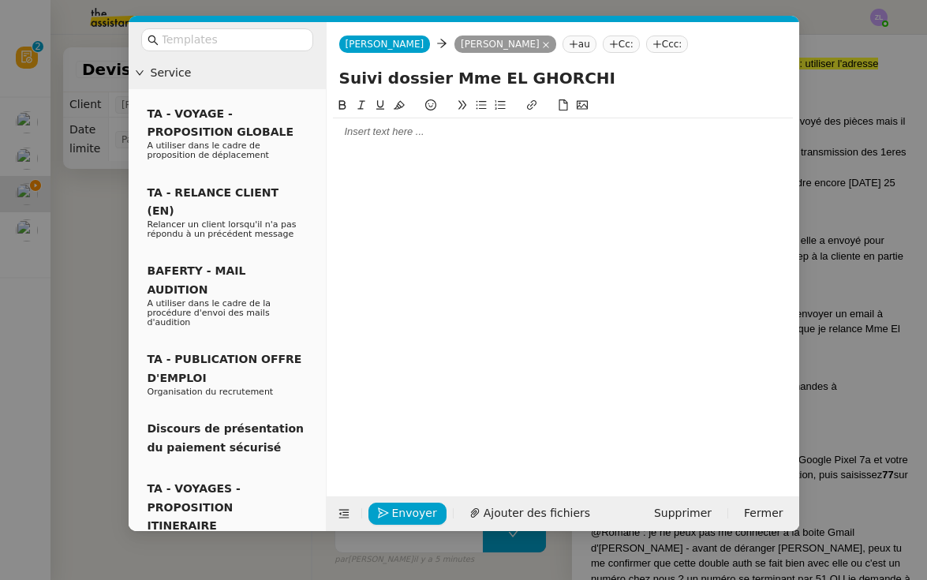
type input "Suivi dossier Mme EL GHORCHI"
click at [351, 134] on div at bounding box center [563, 132] width 460 height 14
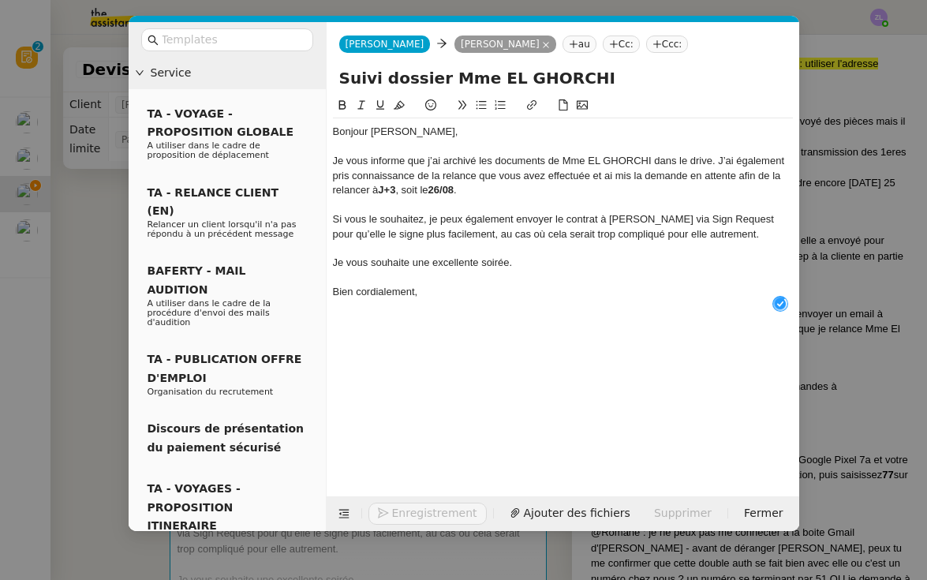
scroll to position [17, 0]
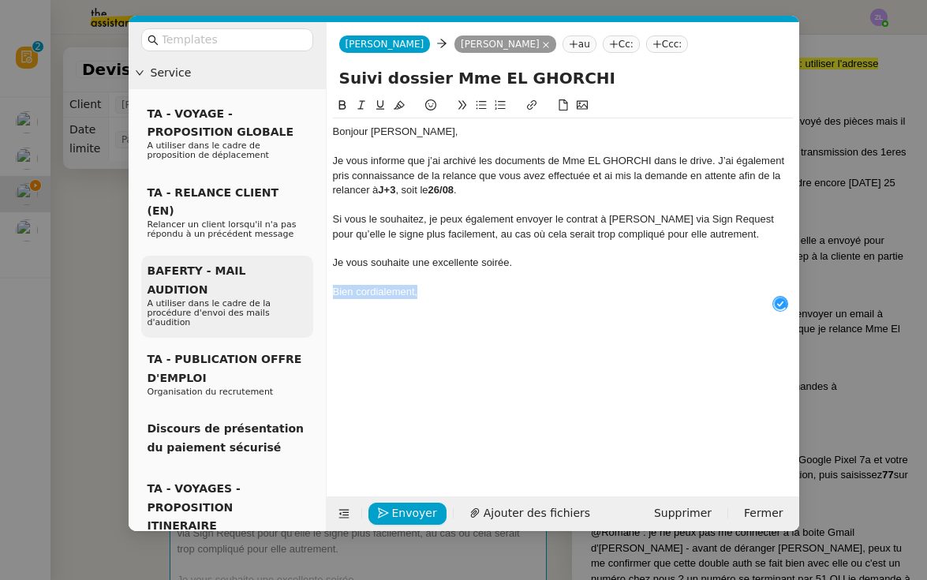
drag, startPoint x: 430, startPoint y: 287, endPoint x: 288, endPoint y: 281, distance: 142.1
click at [288, 281] on nz-layout "Service TA - VOYAGE - PROPOSITION GLOBALE A utiliser dans le cadre de propositi…" at bounding box center [464, 276] width 671 height 509
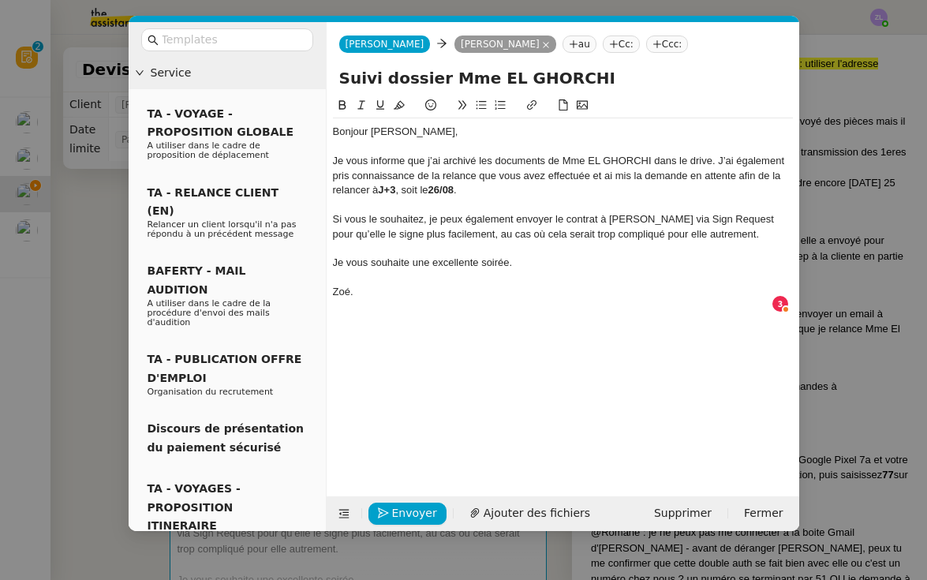
click at [719, 160] on div "Je vous informe que j’ai archivé les documents de Mme EL GHORCHI dans le drive.…" at bounding box center [563, 175] width 460 height 43
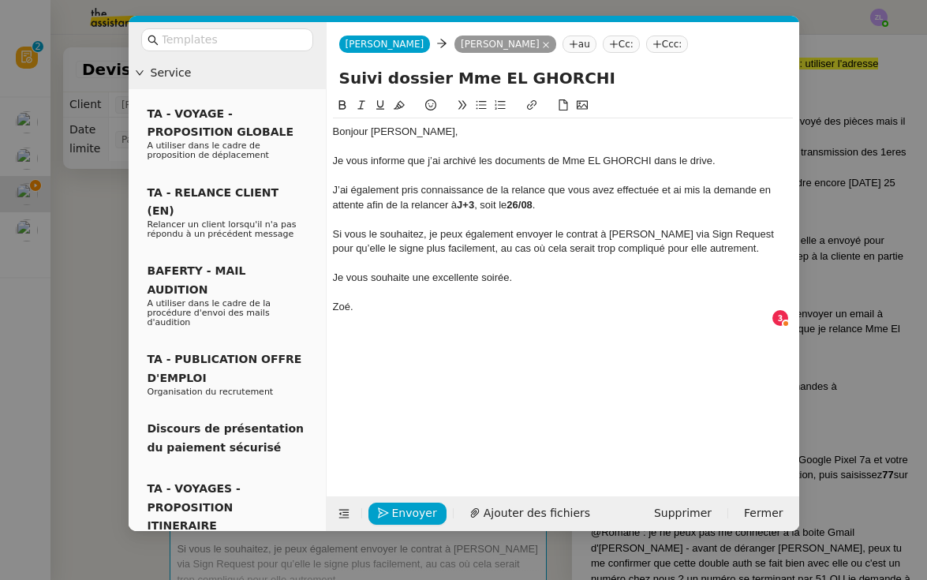
click at [659, 193] on div "J’ai également pris connaissance de la relance que vous avez effectuée et ai mi…" at bounding box center [563, 197] width 460 height 29
click at [493, 232] on div "Si vous le souhaitez, je peux également envoyer le contrat à Sakina via Sign Re…" at bounding box center [563, 241] width 460 height 29
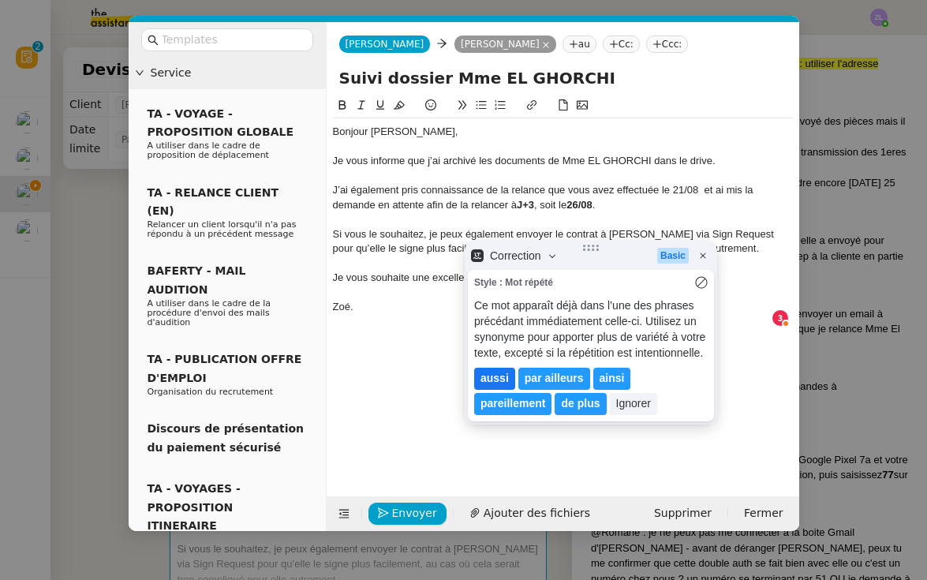
click at [498, 383] on lt-em "aussi" at bounding box center [494, 378] width 28 height 13
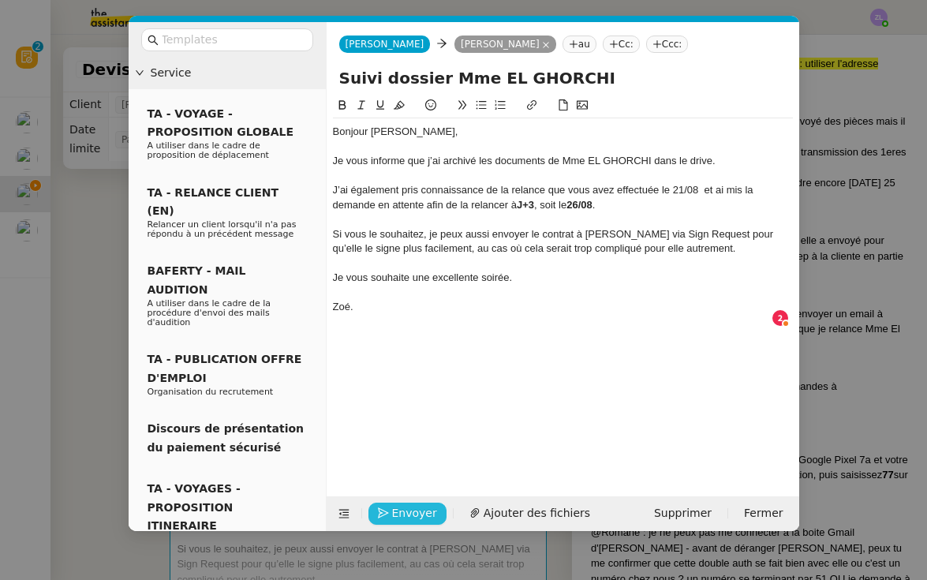
click at [397, 517] on span "Envoyer" at bounding box center [414, 513] width 45 height 18
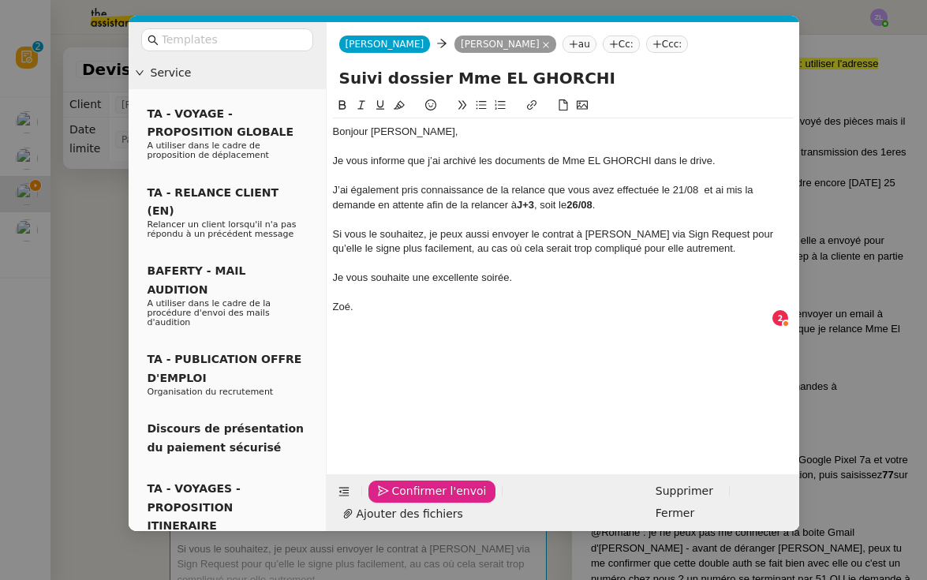
click at [397, 500] on span "Confirmer l'envoi" at bounding box center [439, 491] width 95 height 18
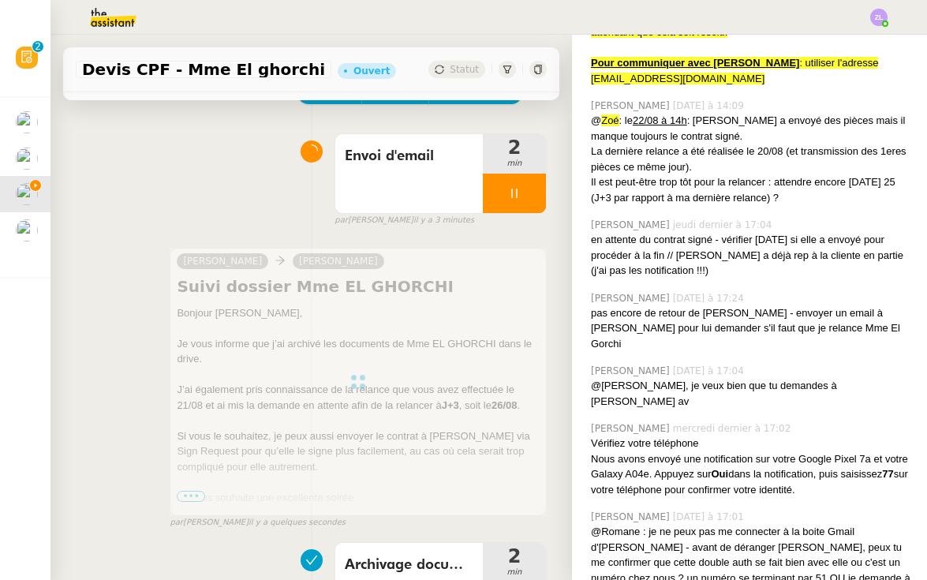
scroll to position [115, 0]
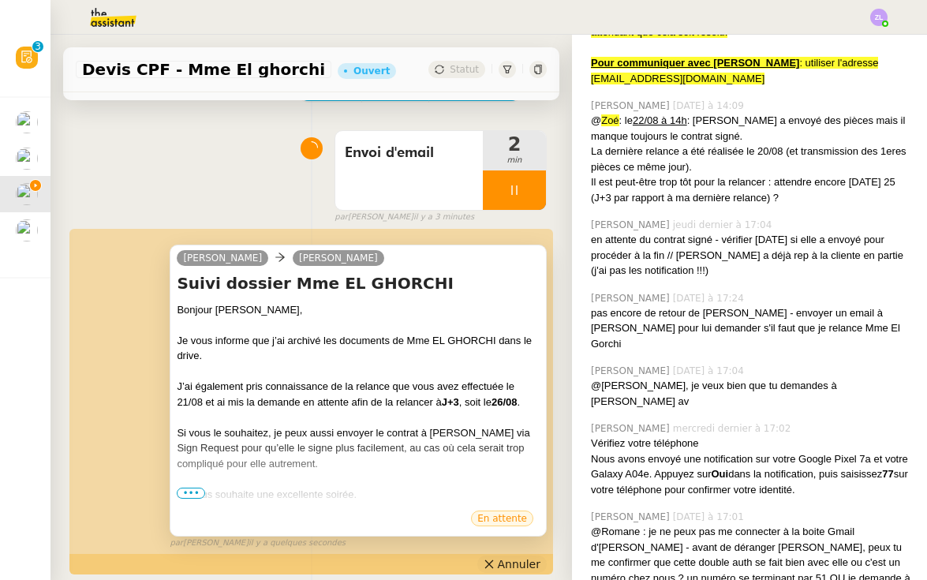
click at [511, 559] on span "Annuler" at bounding box center [519, 564] width 43 height 16
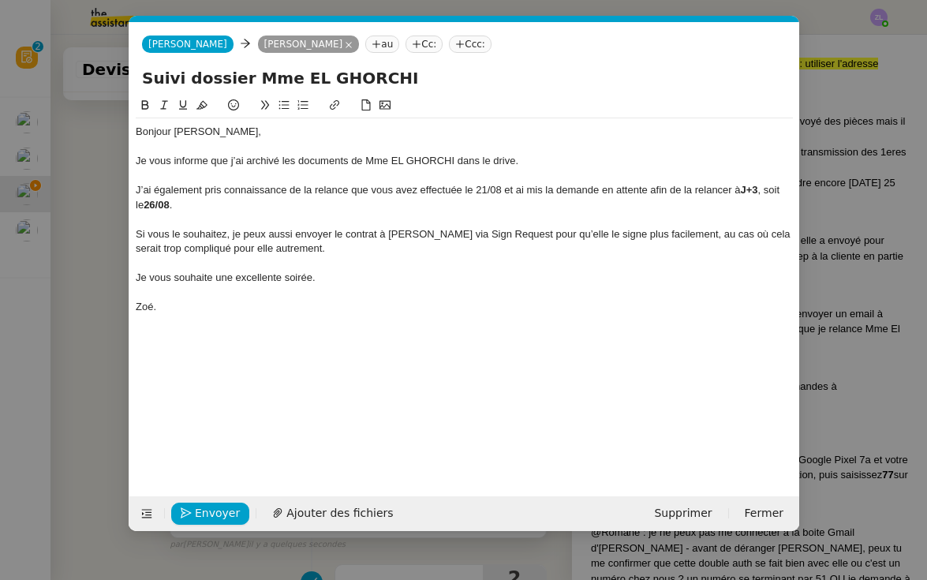
scroll to position [0, 34]
click at [174, 302] on div "Zoé." at bounding box center [464, 307] width 657 height 14
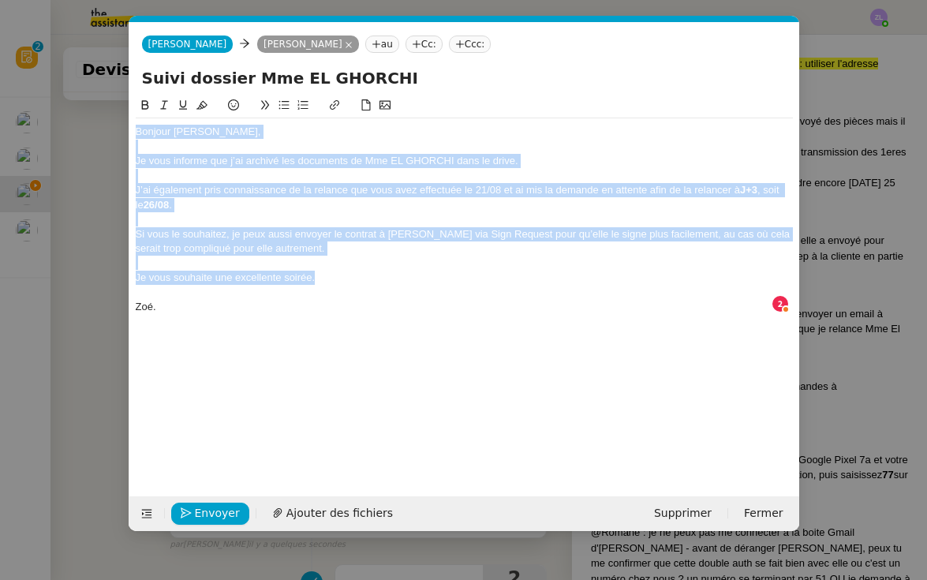
click at [0, 52] on nz-modal-container "Service TA - VOYAGE - PROPOSITION GLOBALE A utiliser dans le cadre de propositi…" at bounding box center [463, 290] width 927 height 580
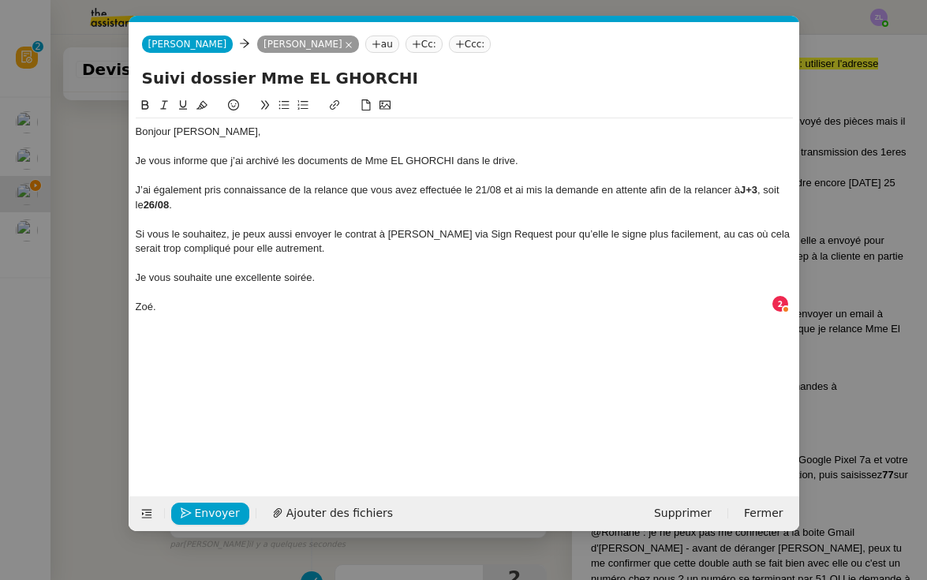
scroll to position [17, 0]
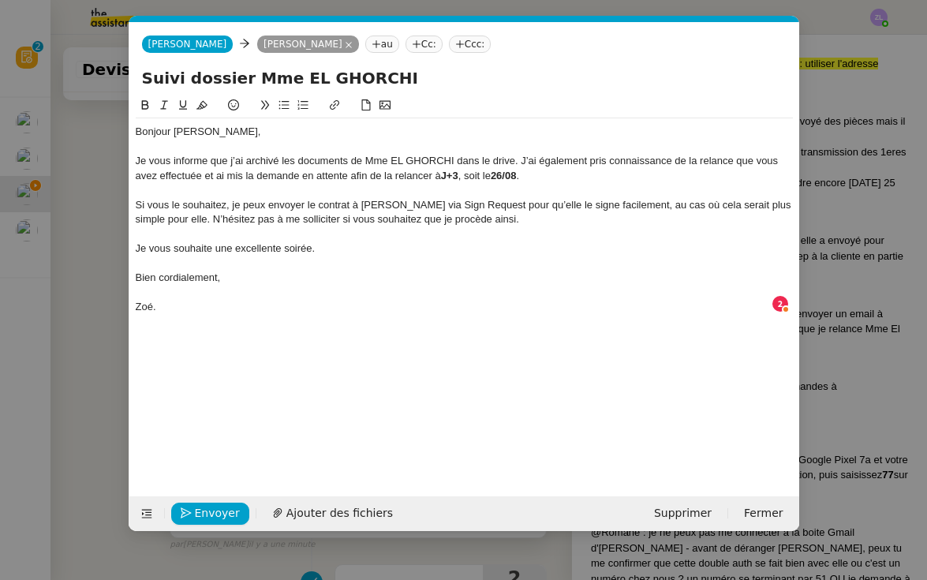
click at [218, 275] on div "Bien cordialement," at bounding box center [464, 278] width 657 height 14
drag, startPoint x: 231, startPoint y: 274, endPoint x: 36, endPoint y: 269, distance: 194.9
click at [36, 269] on nz-modal-container "Service TA - VOYAGE - PROPOSITION GLOBALE A utiliser dans le cadre de propositi…" at bounding box center [463, 290] width 927 height 580
click at [521, 159] on div "Je vous informe que j’ai archivé les documents de Mme EL GHORCHI dans le drive.…" at bounding box center [464, 168] width 657 height 29
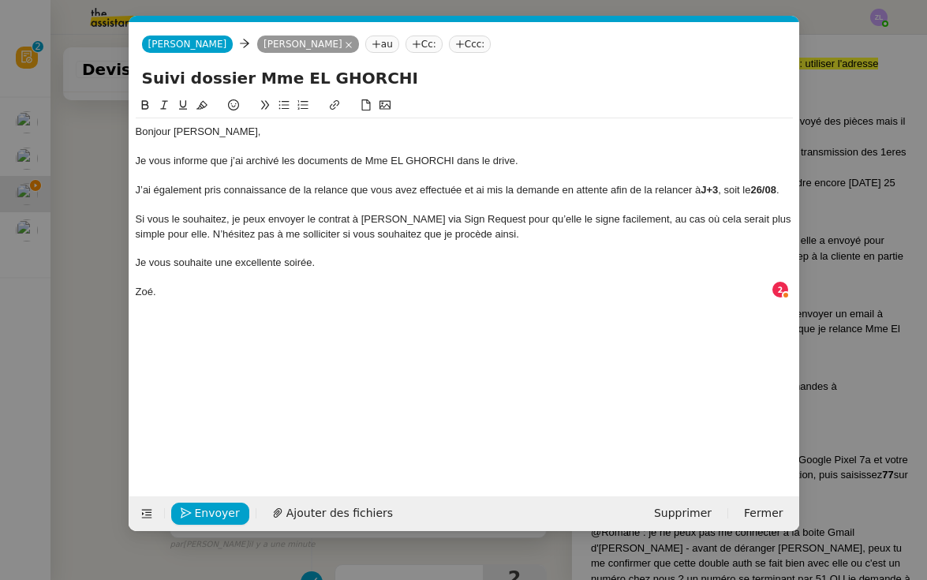
click at [183, 230] on div "Si vous le souhaitez, je peux envoyer le contrat à Sakina via Sign Request pour…" at bounding box center [464, 226] width 657 height 29
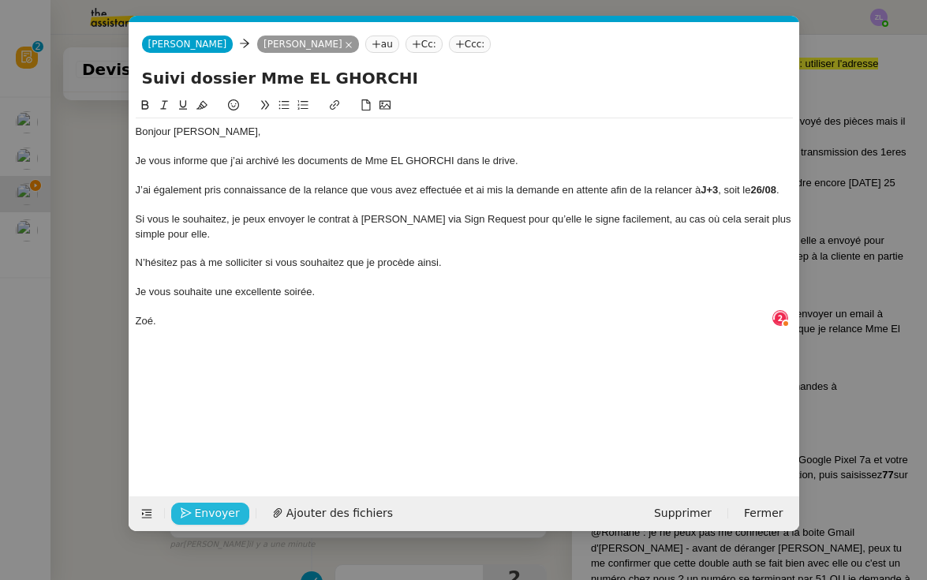
click at [206, 511] on span "Envoyer" at bounding box center [217, 513] width 45 height 18
click at [206, 511] on span "Confirmer l'envoi" at bounding box center [242, 513] width 95 height 18
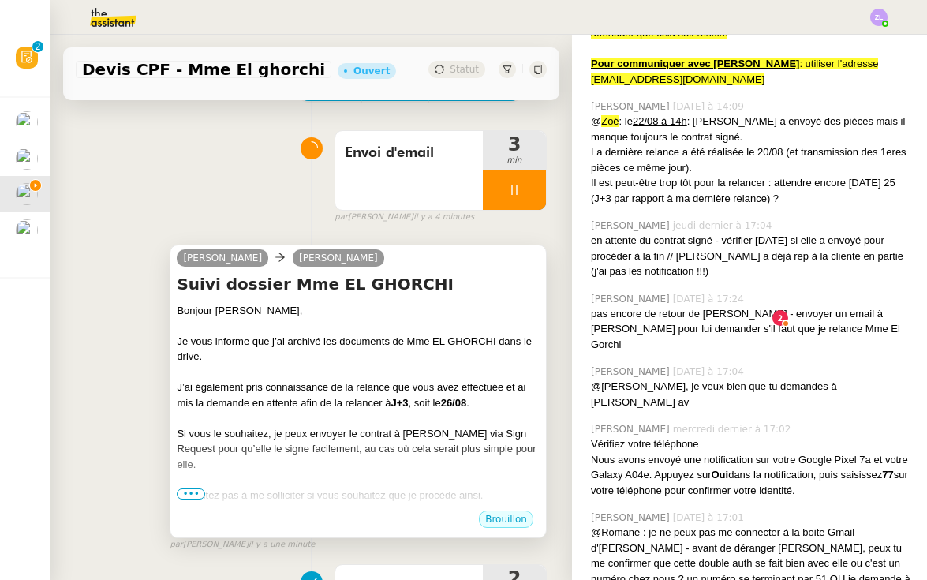
click at [206, 511] on nz-modal-container "Service TA - VOYAGE - PROPOSITION GLOBALE A utiliser dans le cadre de propositi…" at bounding box center [463, 290] width 927 height 580
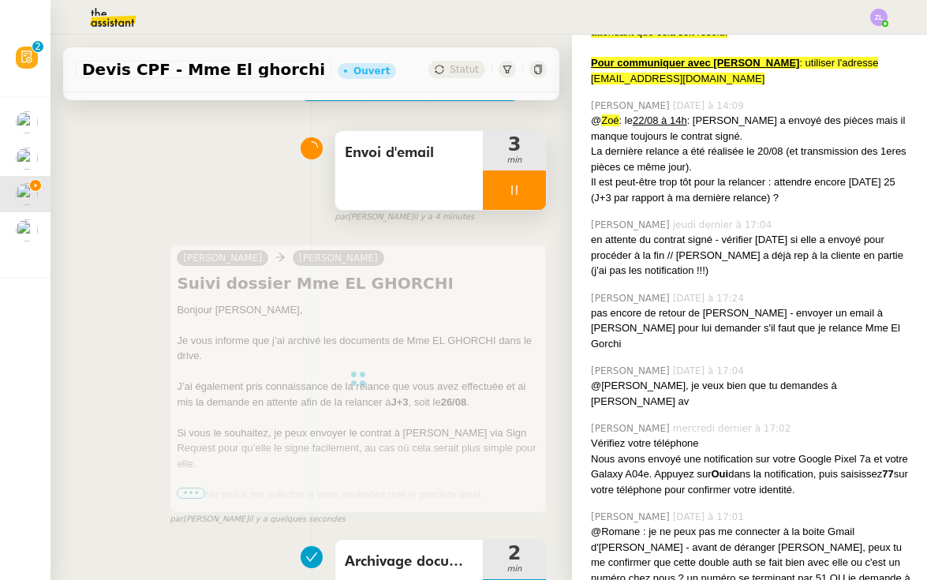
click at [483, 197] on div at bounding box center [514, 189] width 63 height 39
click at [531, 197] on button at bounding box center [530, 189] width 32 height 39
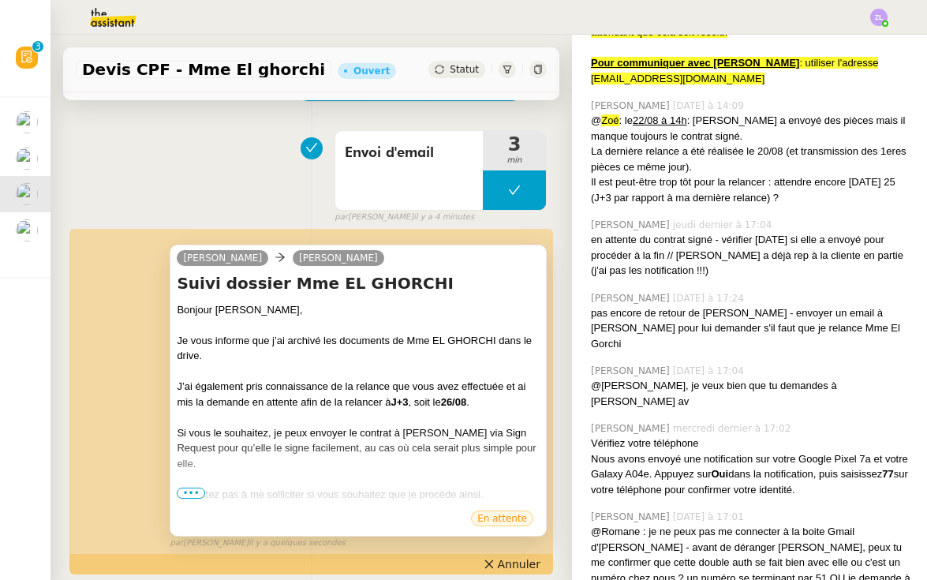
click at [446, 59] on div "Devis CPF - Mme El ghorchi Ouvert Statut" at bounding box center [311, 69] width 496 height 45
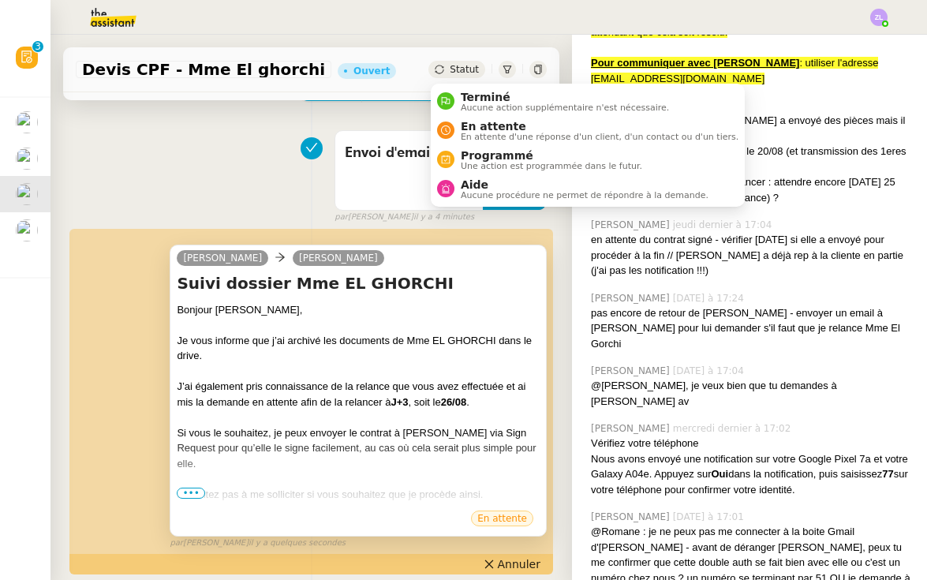
click at [451, 69] on span "Statut" at bounding box center [464, 69] width 29 height 11
click at [476, 123] on span "En attente" at bounding box center [600, 126] width 278 height 13
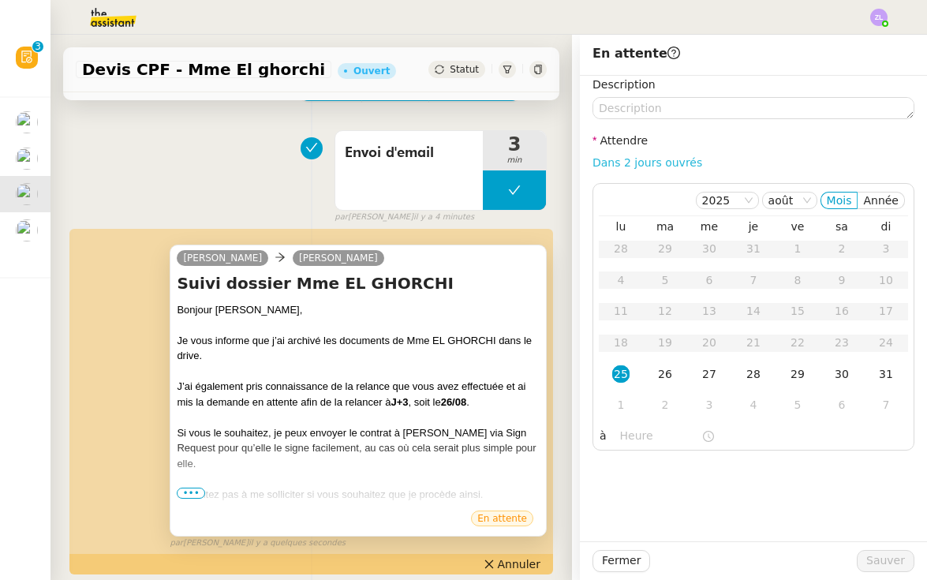
click at [641, 157] on link "Dans 2 jours ouvrés" at bounding box center [647, 162] width 110 height 13
type input "07:00"
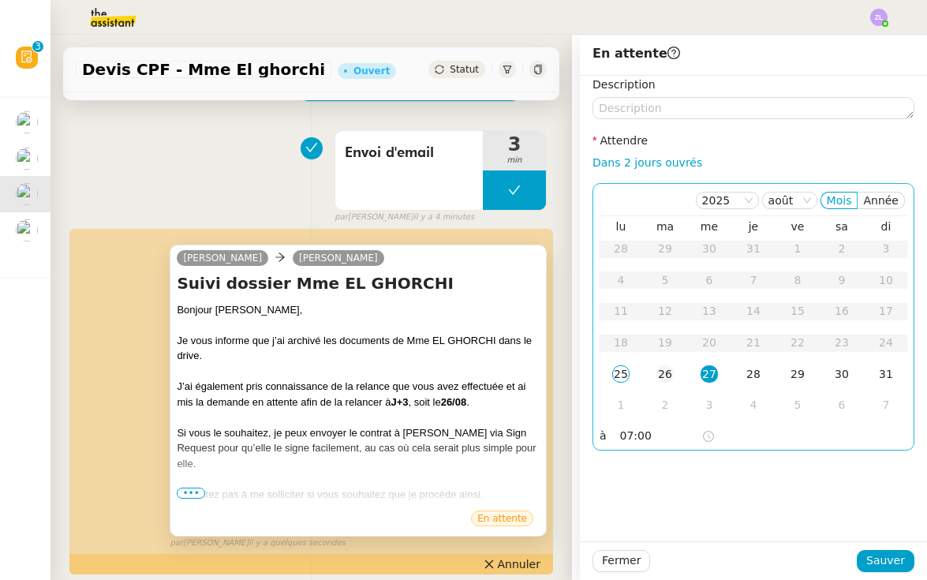
click at [663, 380] on div "26" at bounding box center [664, 373] width 17 height 17
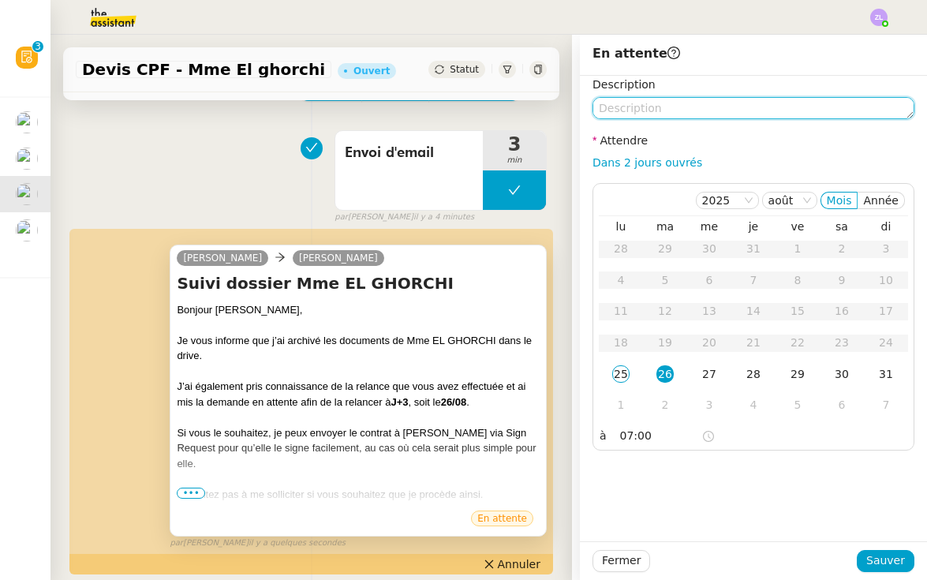
click at [641, 103] on textarea at bounding box center [753, 108] width 322 height 22
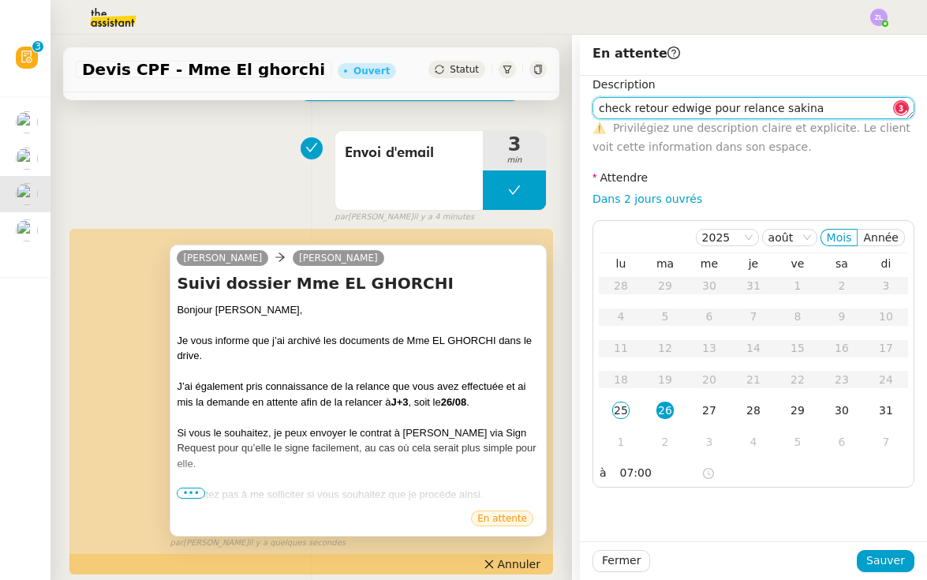
type textarea "check retour edwige pour relance sakina"
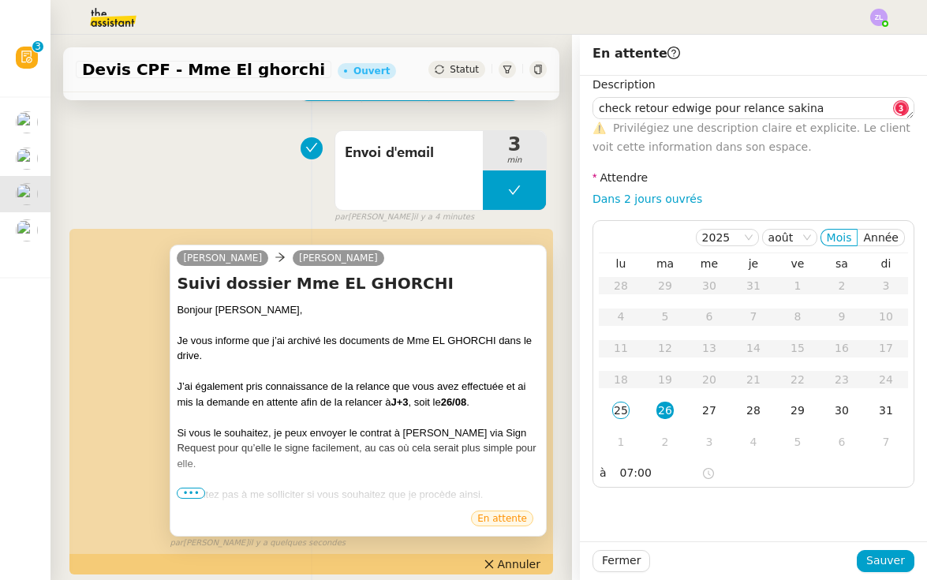
click at [874, 549] on div "Fermer Sauver" at bounding box center [753, 560] width 347 height 39
click at [881, 562] on span "Sauver" at bounding box center [885, 560] width 39 height 18
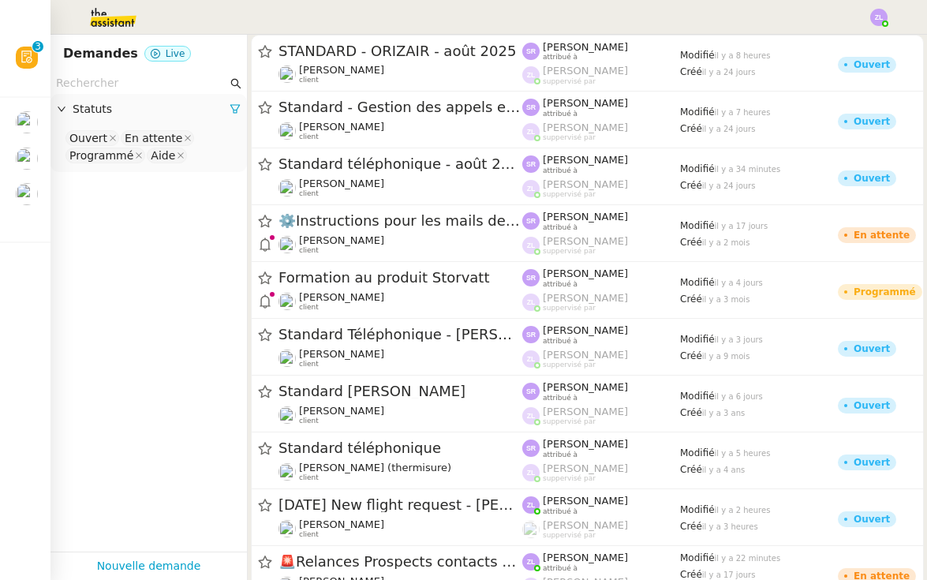
click at [872, 17] on img at bounding box center [878, 17] width 17 height 17
click at [870, 45] on li "Suivi" at bounding box center [836, 45] width 103 height 22
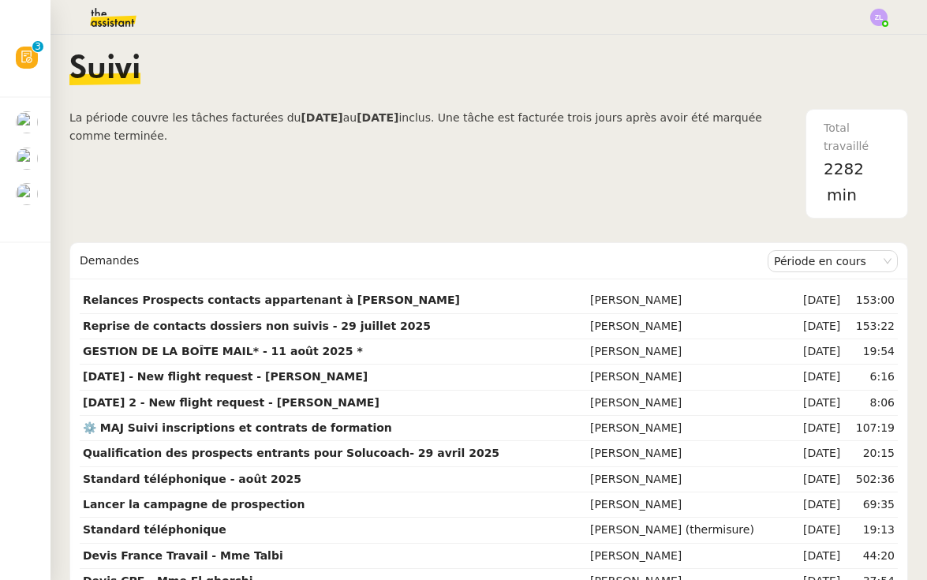
click at [103, 16] on img at bounding box center [100, 17] width 122 height 35
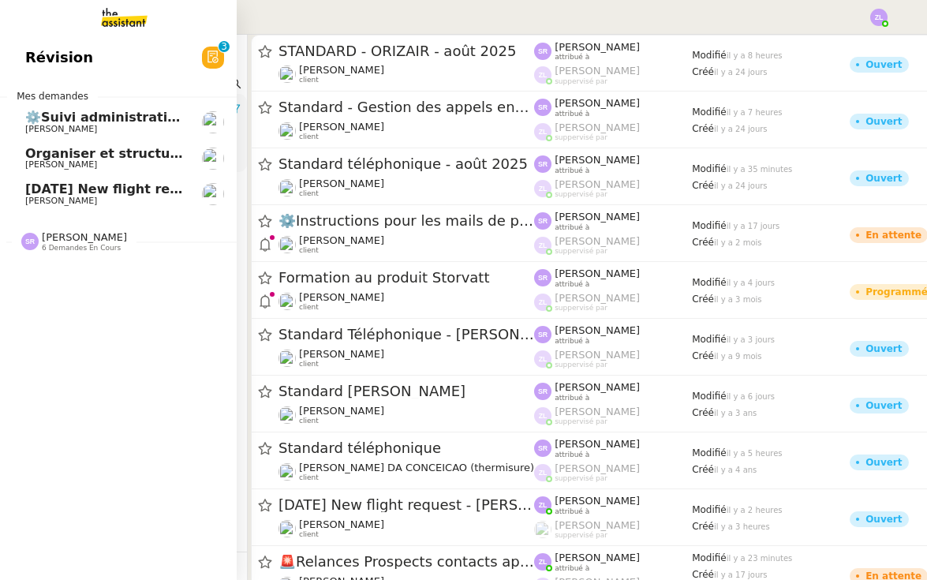
click at [163, 65] on link "Révision 0 1 2 3 4 5 6 7 8 9" at bounding box center [118, 57] width 237 height 36
